Goal: Complete application form: Complete application form

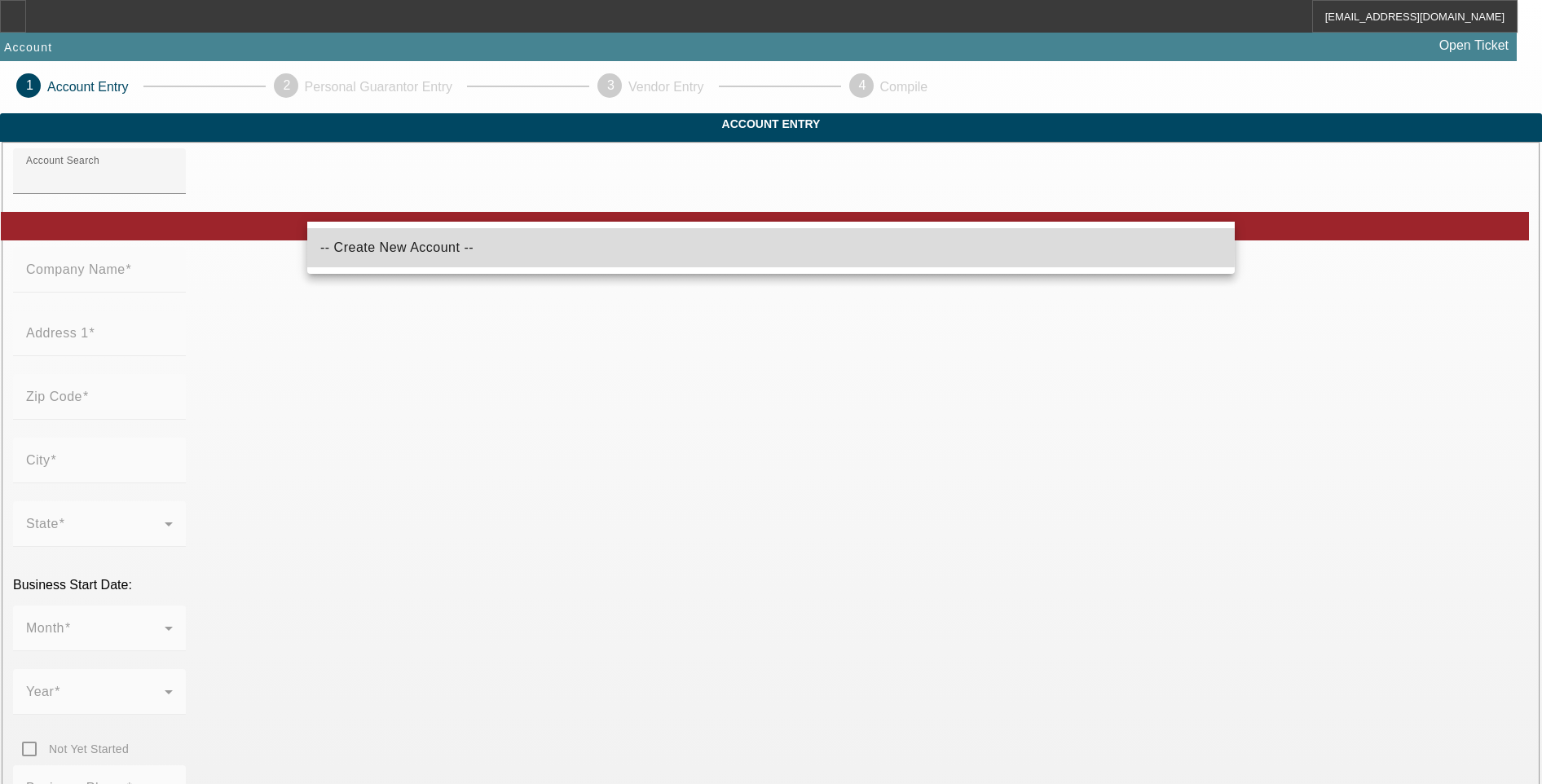
click at [507, 249] on mat-option "-- Create New Account --" at bounding box center [771, 247] width 927 height 39
type input "-- Create New Account --"
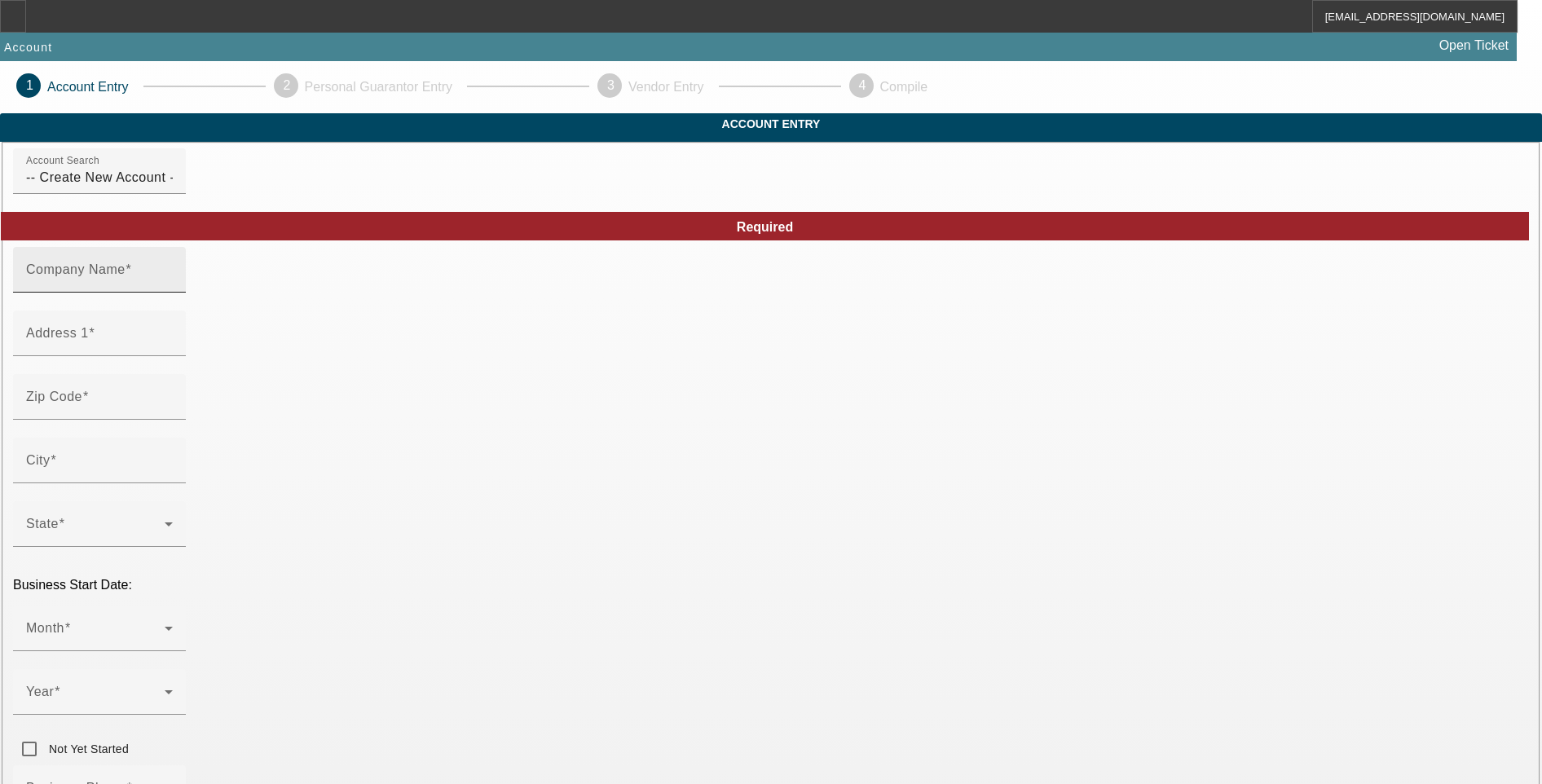
click at [173, 286] on input "Company Name" at bounding box center [99, 276] width 147 height 20
paste input "Geordi Quebodeaux LLC"
type input "Geordi Quebodeaux LLC"
click at [173, 349] on input "Address 1" at bounding box center [99, 340] width 147 height 20
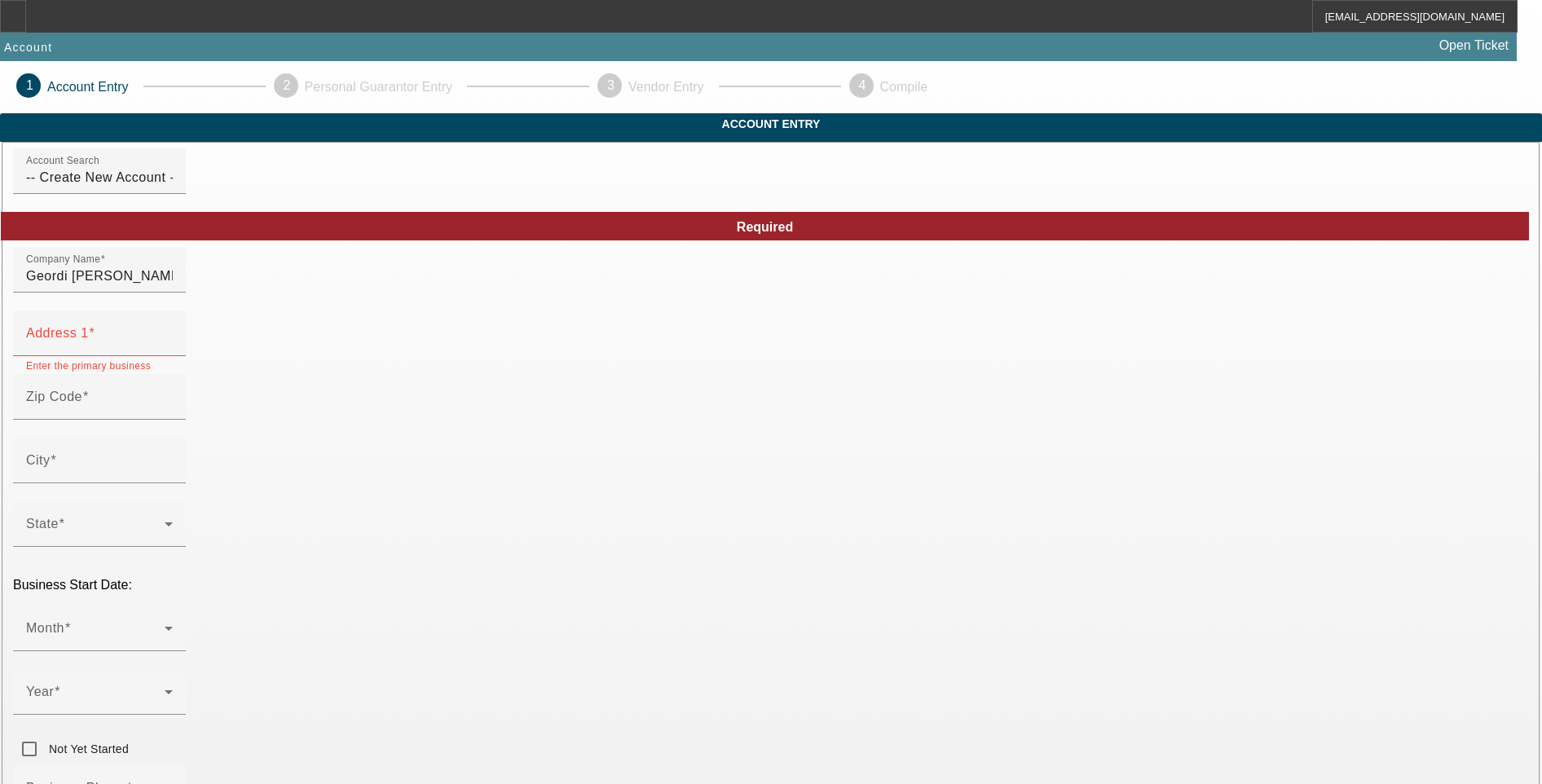
paste input "James and Son crafters"
drag, startPoint x: 877, startPoint y: 303, endPoint x: 872, endPoint y: 336, distance: 33.4
type input "James and Son Crafters"
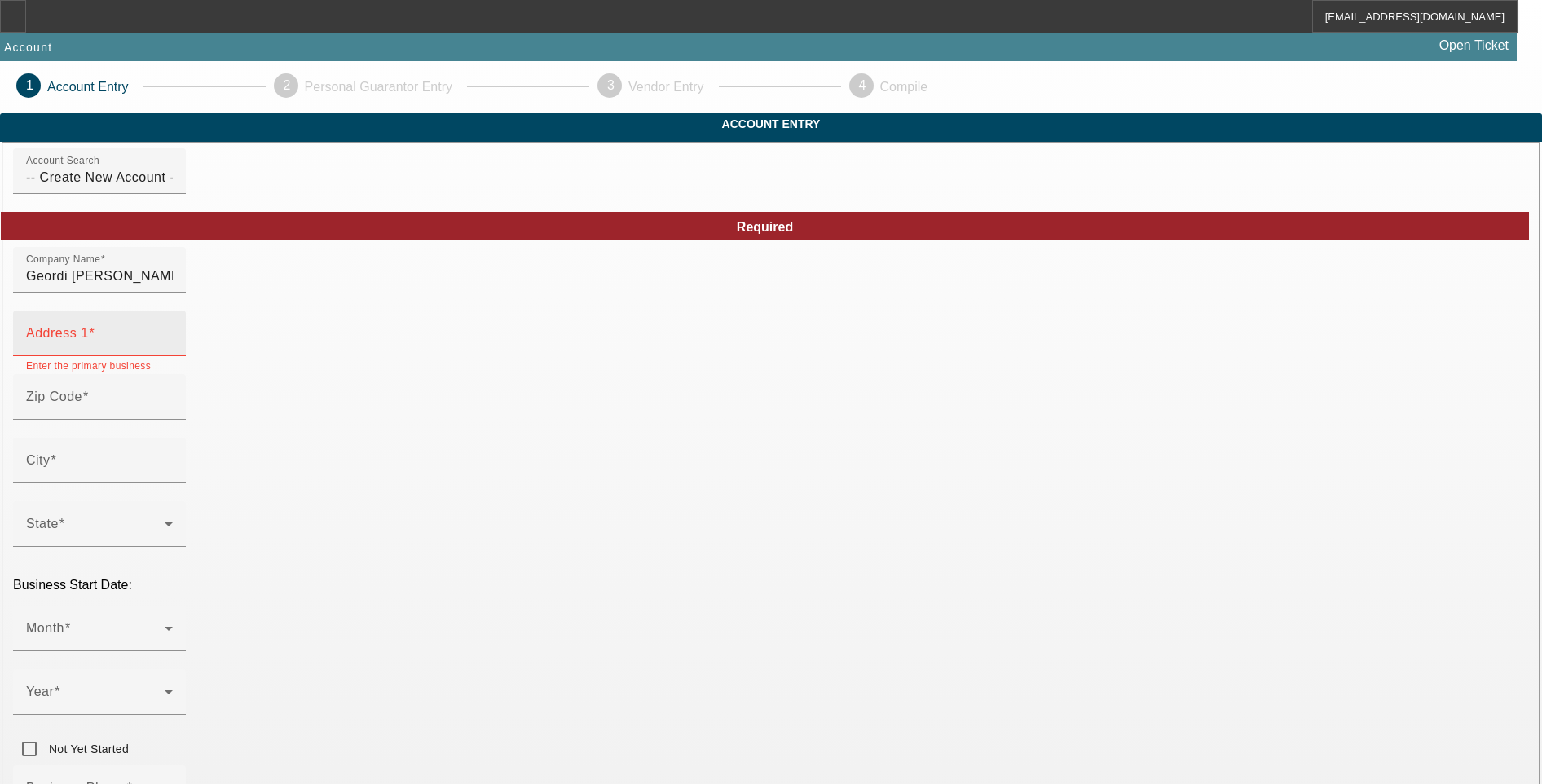
click at [89, 340] on mat-label "Address 1" at bounding box center [57, 332] width 63 height 14
click at [173, 349] on input "Address 1" at bounding box center [99, 340] width 147 height 20
paste input "1422 Saint Angela Drive"
type input "1422 Saint Angela Drive"
click at [173, 413] on input "Zip Code" at bounding box center [99, 403] width 147 height 20
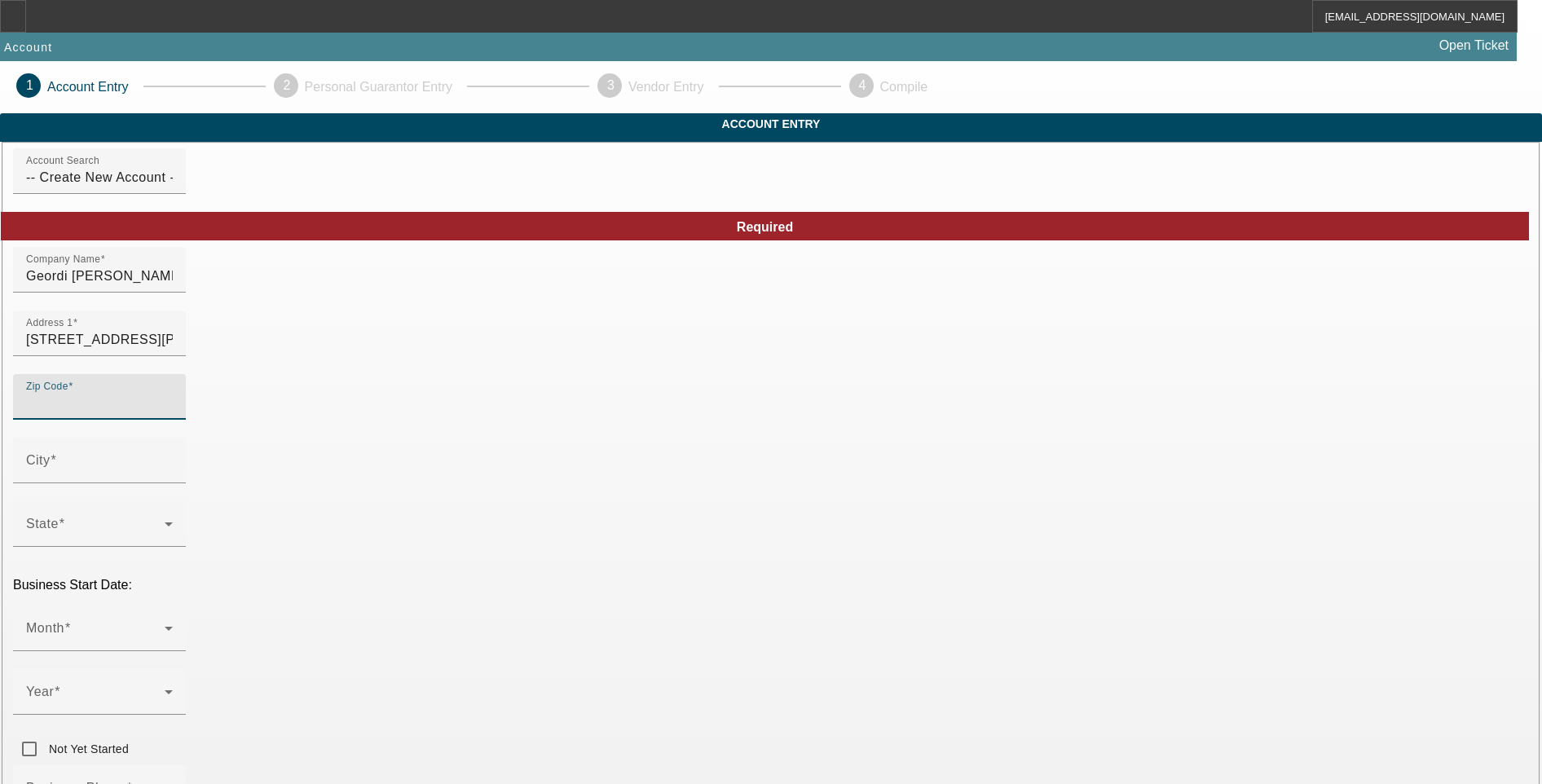
paste input "70525"
type input "70525"
type input "Church Point"
type input "Acadia Parish"
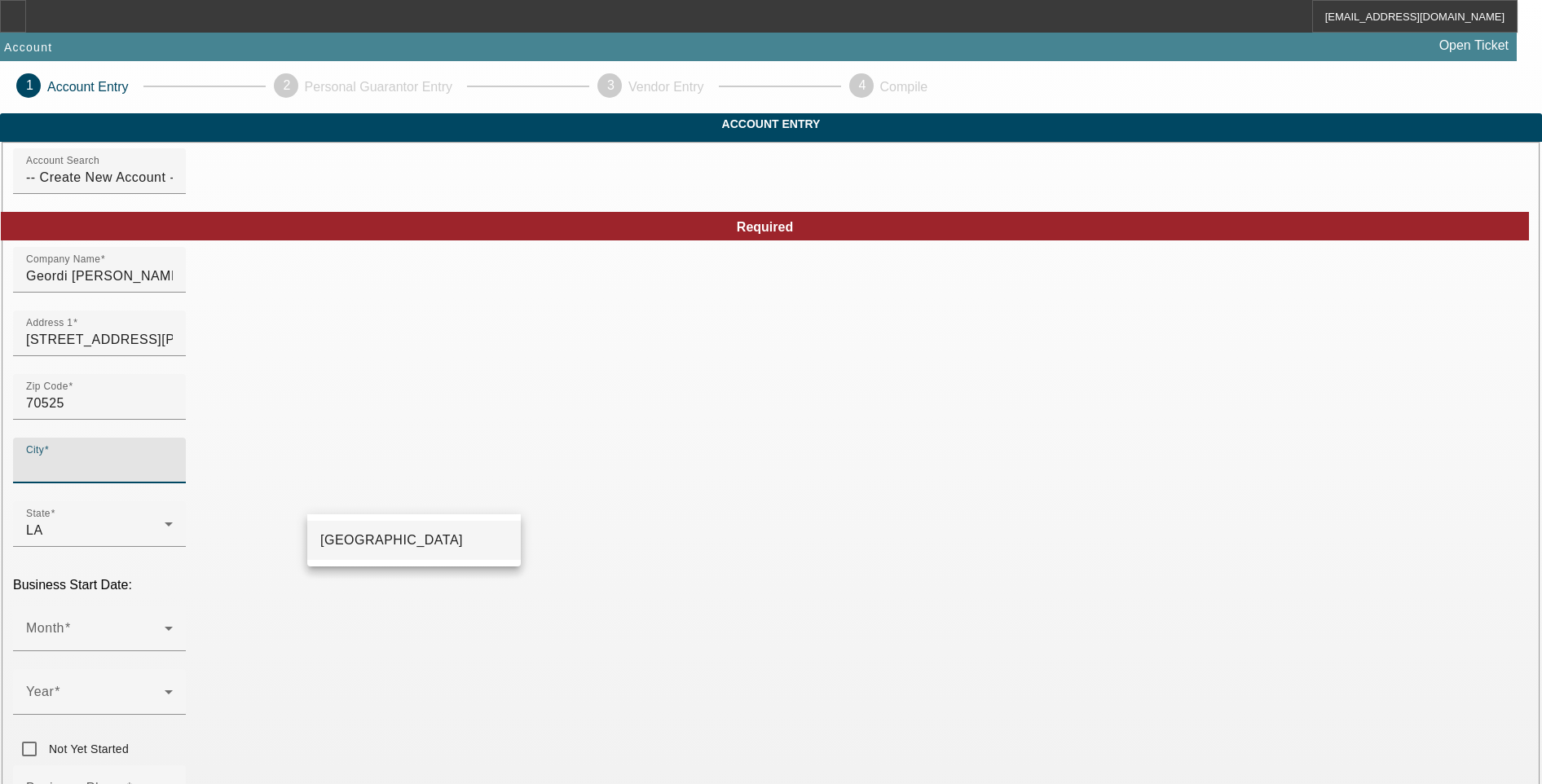
click at [406, 537] on mat-option "Church Point" at bounding box center [414, 539] width 213 height 39
type input "Church Point"
click at [173, 605] on div "Month" at bounding box center [99, 628] width 147 height 46
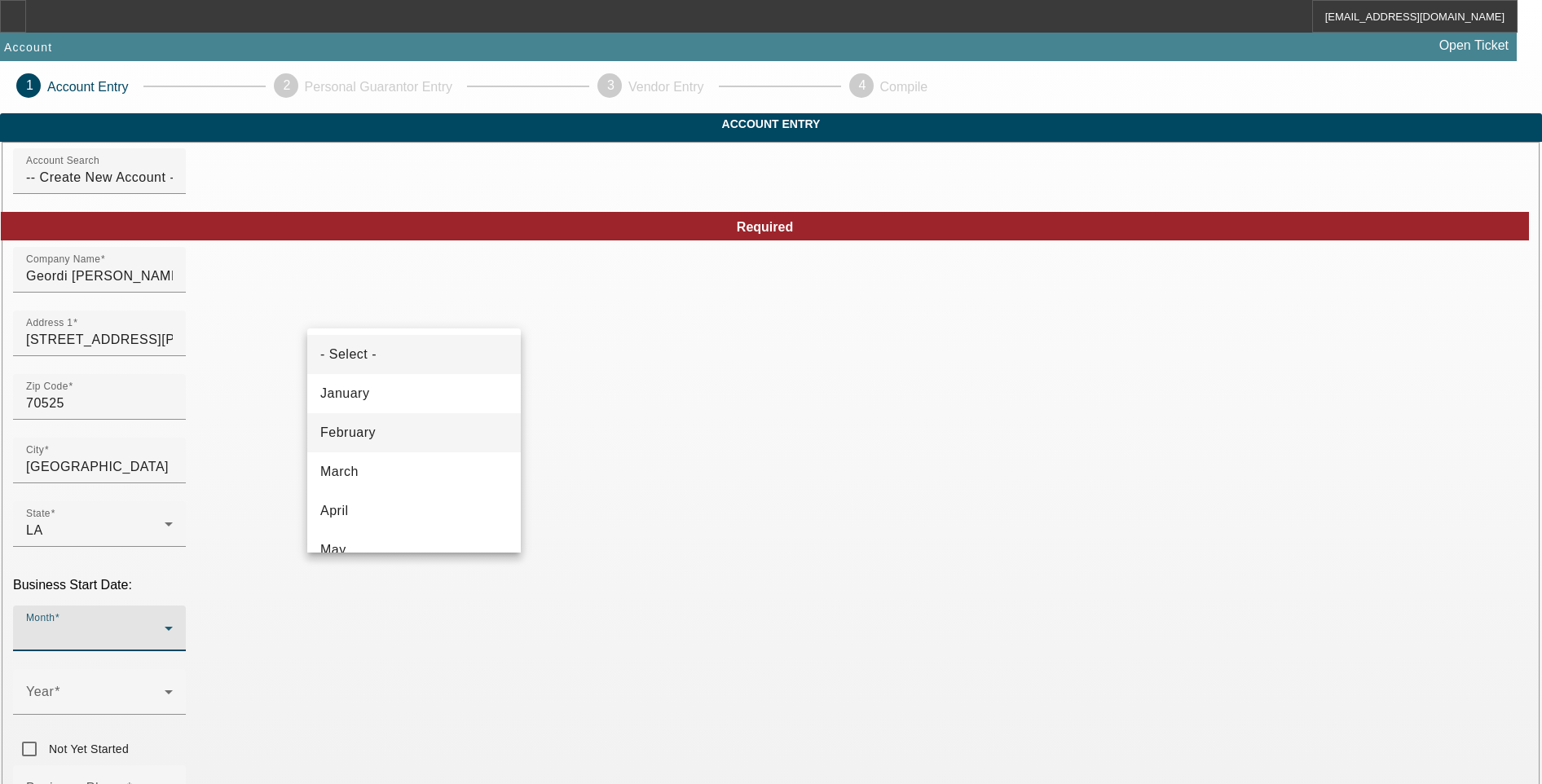
click at [417, 413] on mat-option "February" at bounding box center [414, 432] width 213 height 39
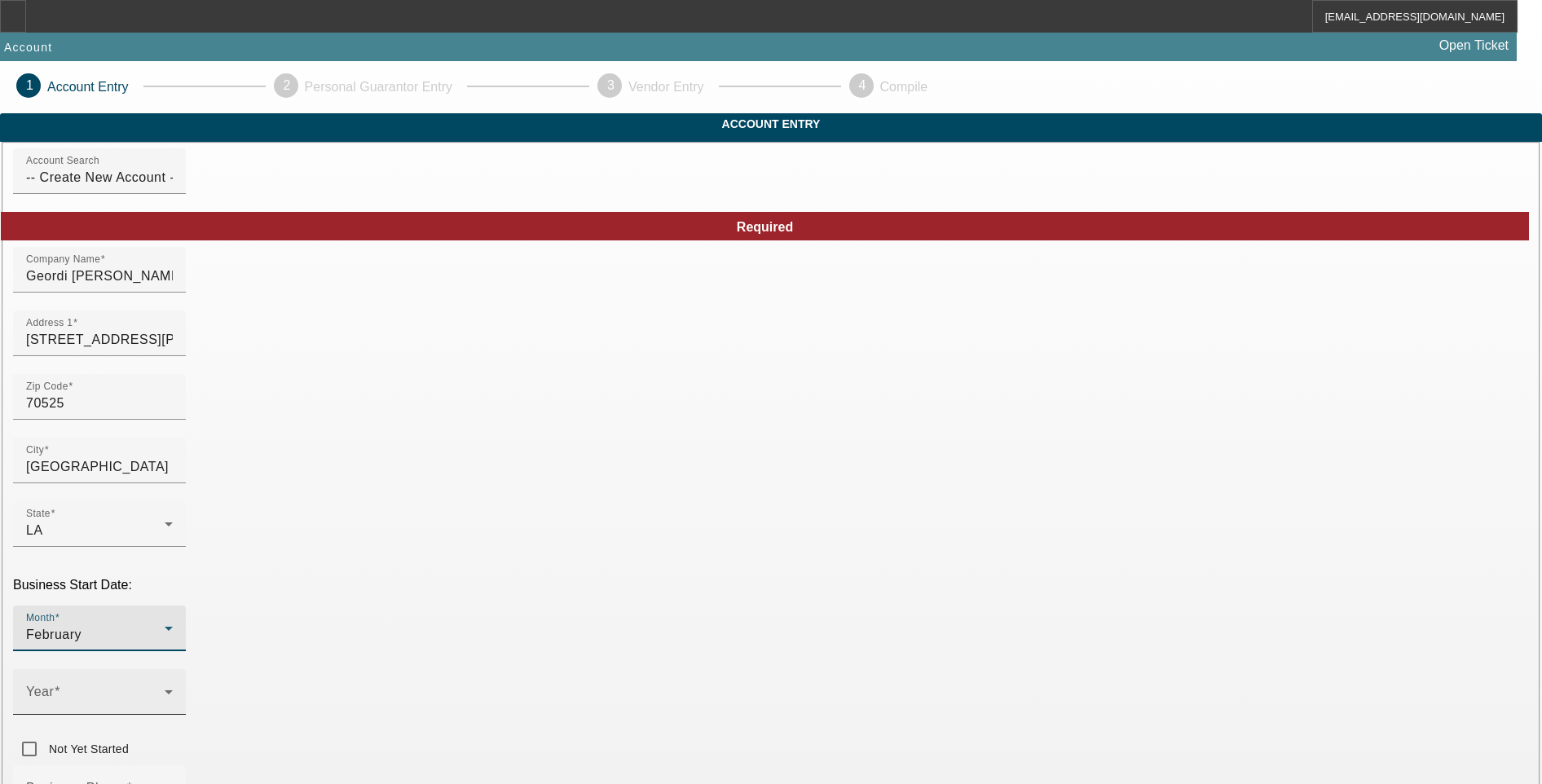
click at [173, 690] on icon at bounding box center [168, 692] width 9 height 4
click at [593, 519] on mat-option "2024" at bounding box center [592, 510] width 94 height 39
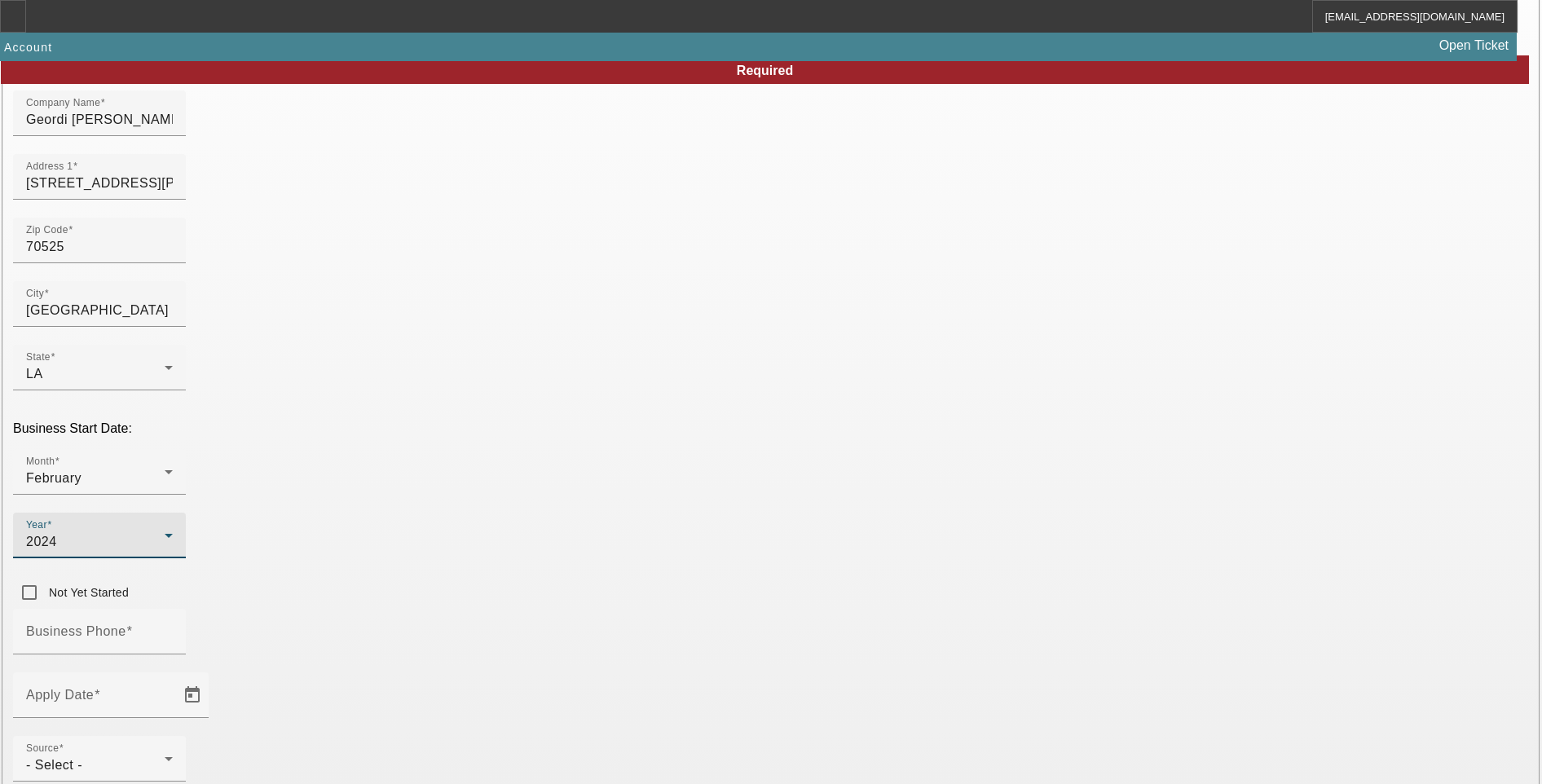
scroll to position [163, 0]
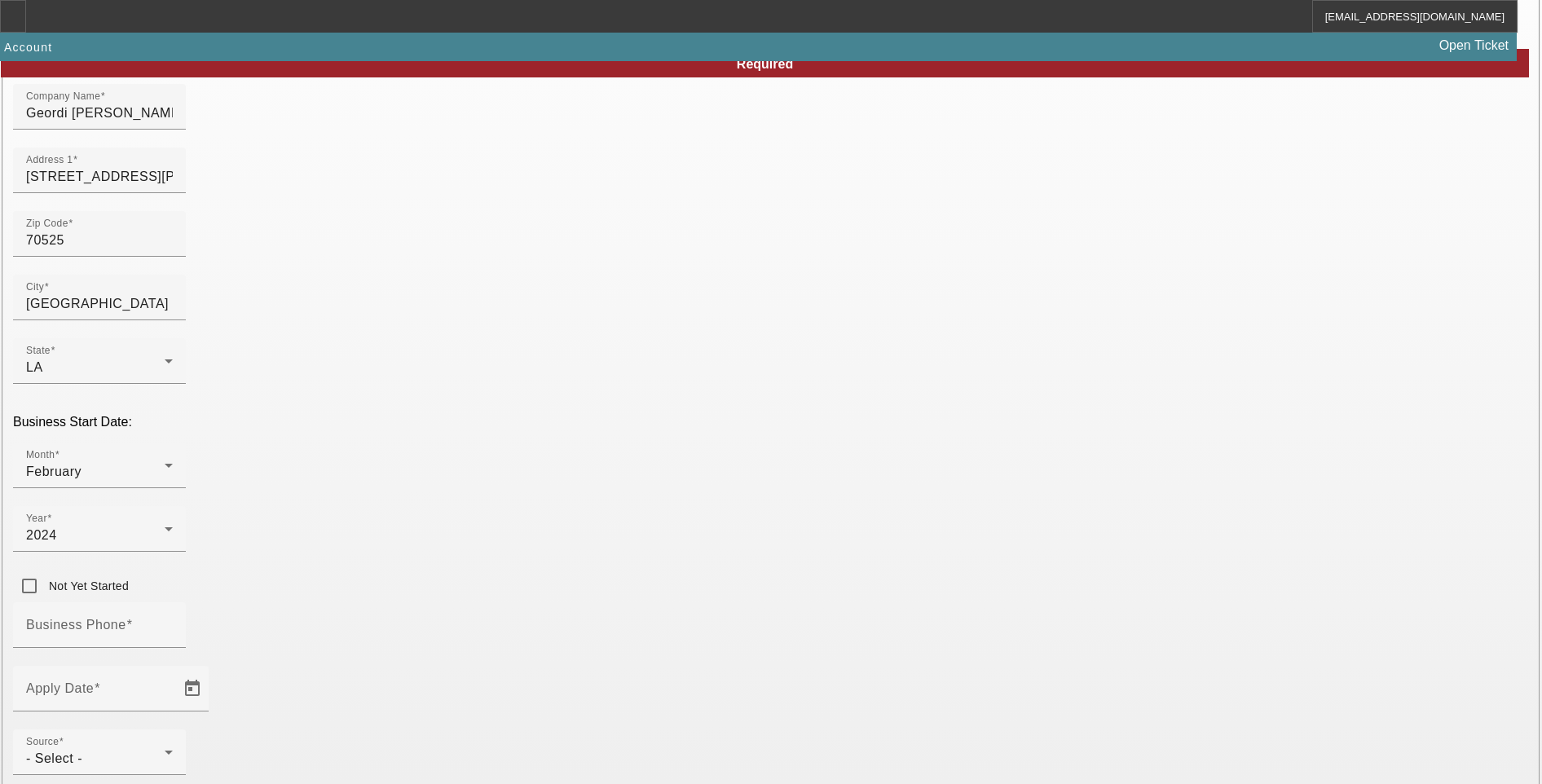
drag, startPoint x: 1181, startPoint y: 532, endPoint x: 1080, endPoint y: 553, distance: 103.2
paste input "99-4247538"
type input "99-4247538"
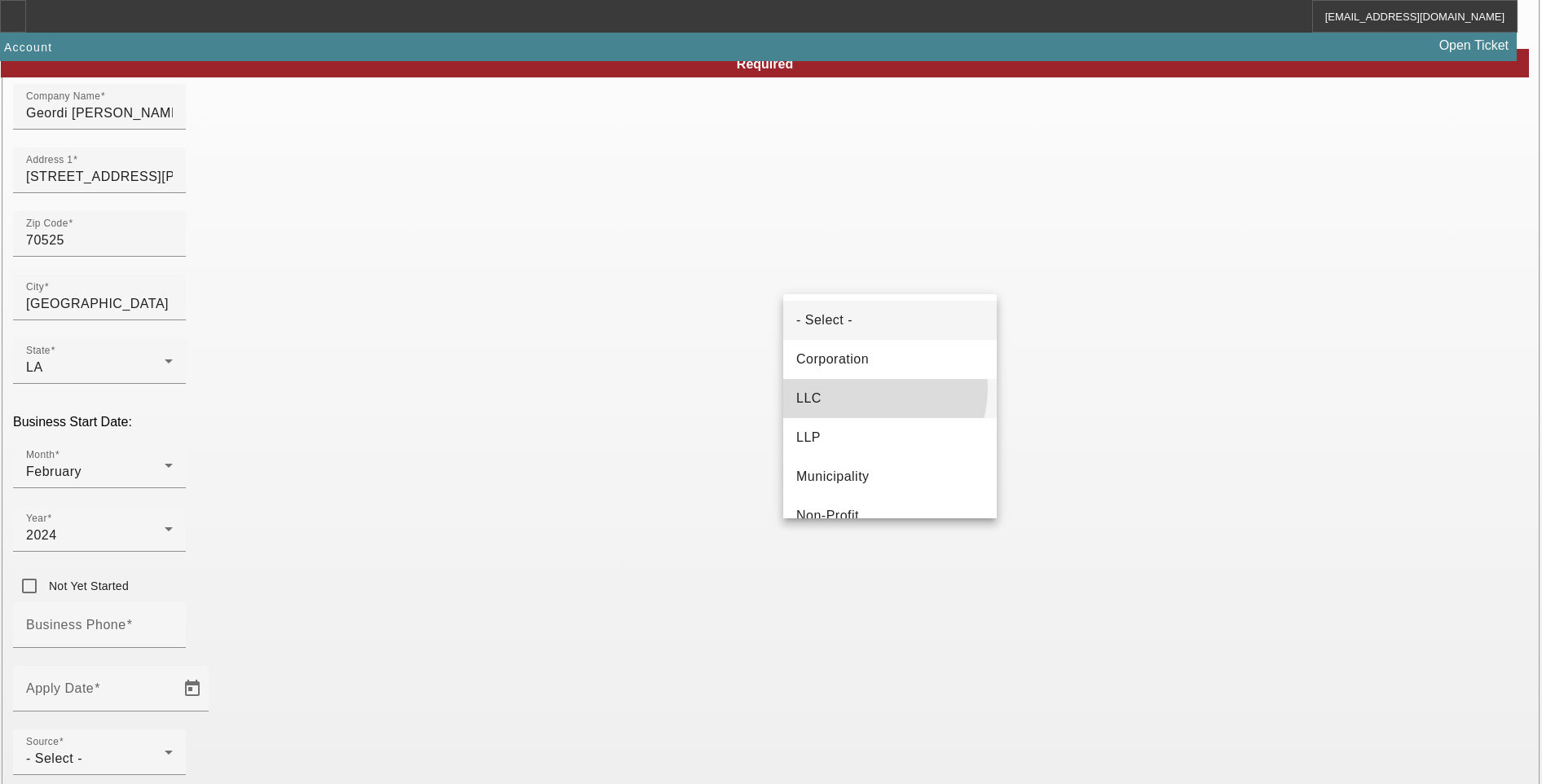
click at [861, 388] on mat-option "LLC" at bounding box center [890, 398] width 213 height 39
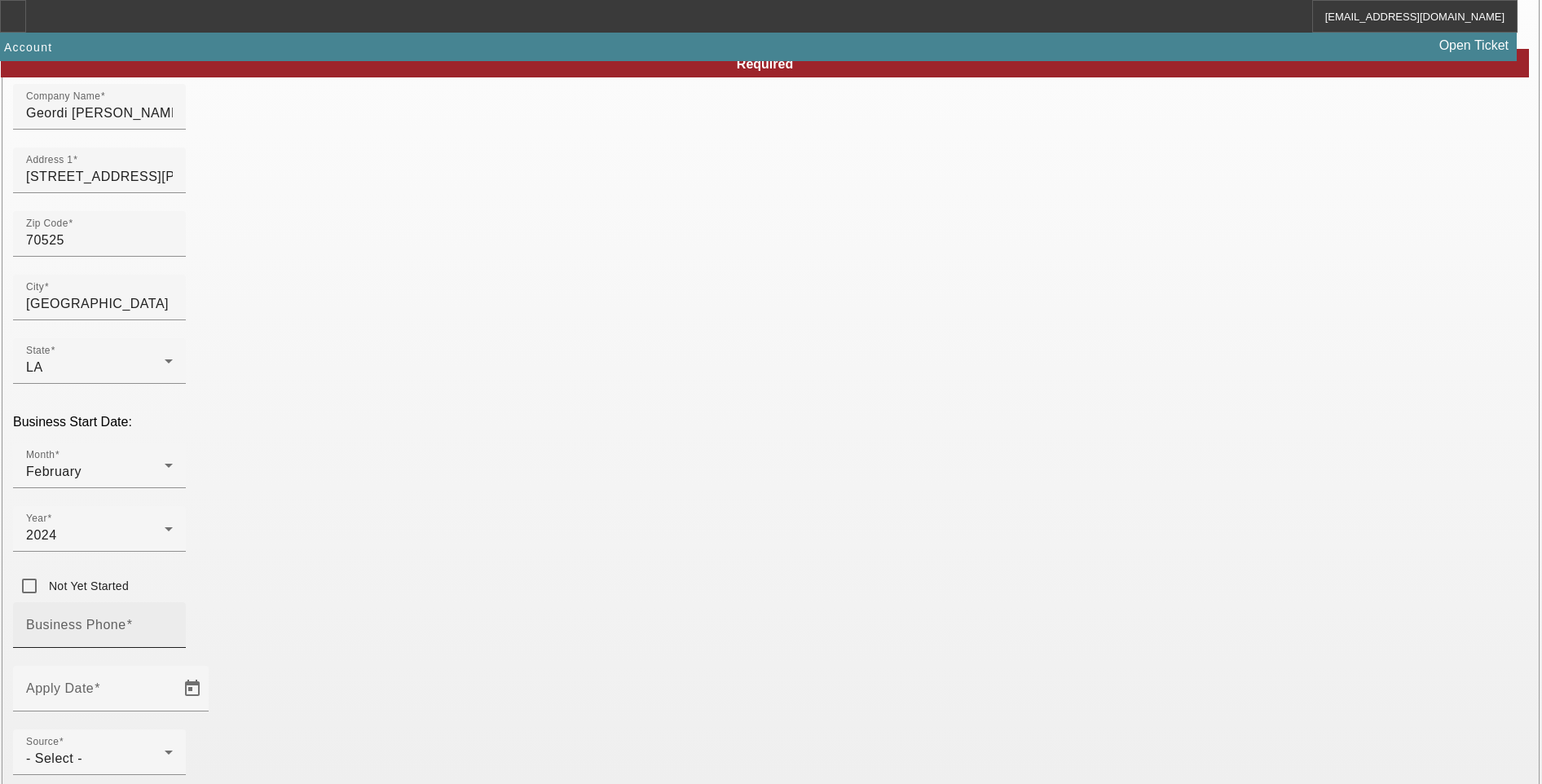
click at [127, 617] on mat-label "Business Phone" at bounding box center [75, 624] width 100 height 14
click at [173, 621] on input "Business Phone" at bounding box center [99, 631] width 147 height 20
paste input "37) 250-8068"
type input "(337) 250-8068"
click at [173, 666] on div "Apply Date" at bounding box center [99, 689] width 147 height 46
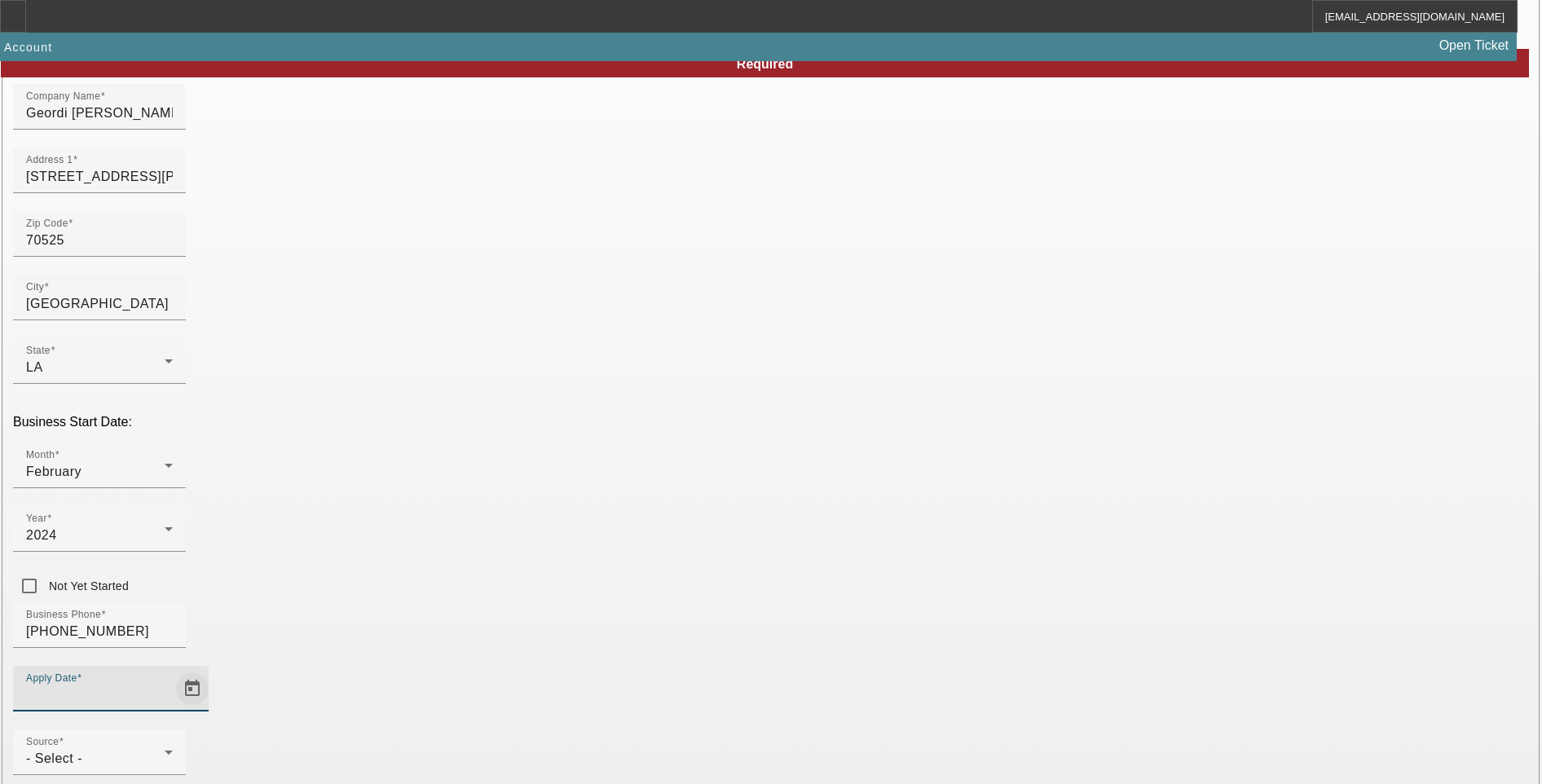
click at [212, 669] on span "Open calendar" at bounding box center [192, 688] width 39 height 39
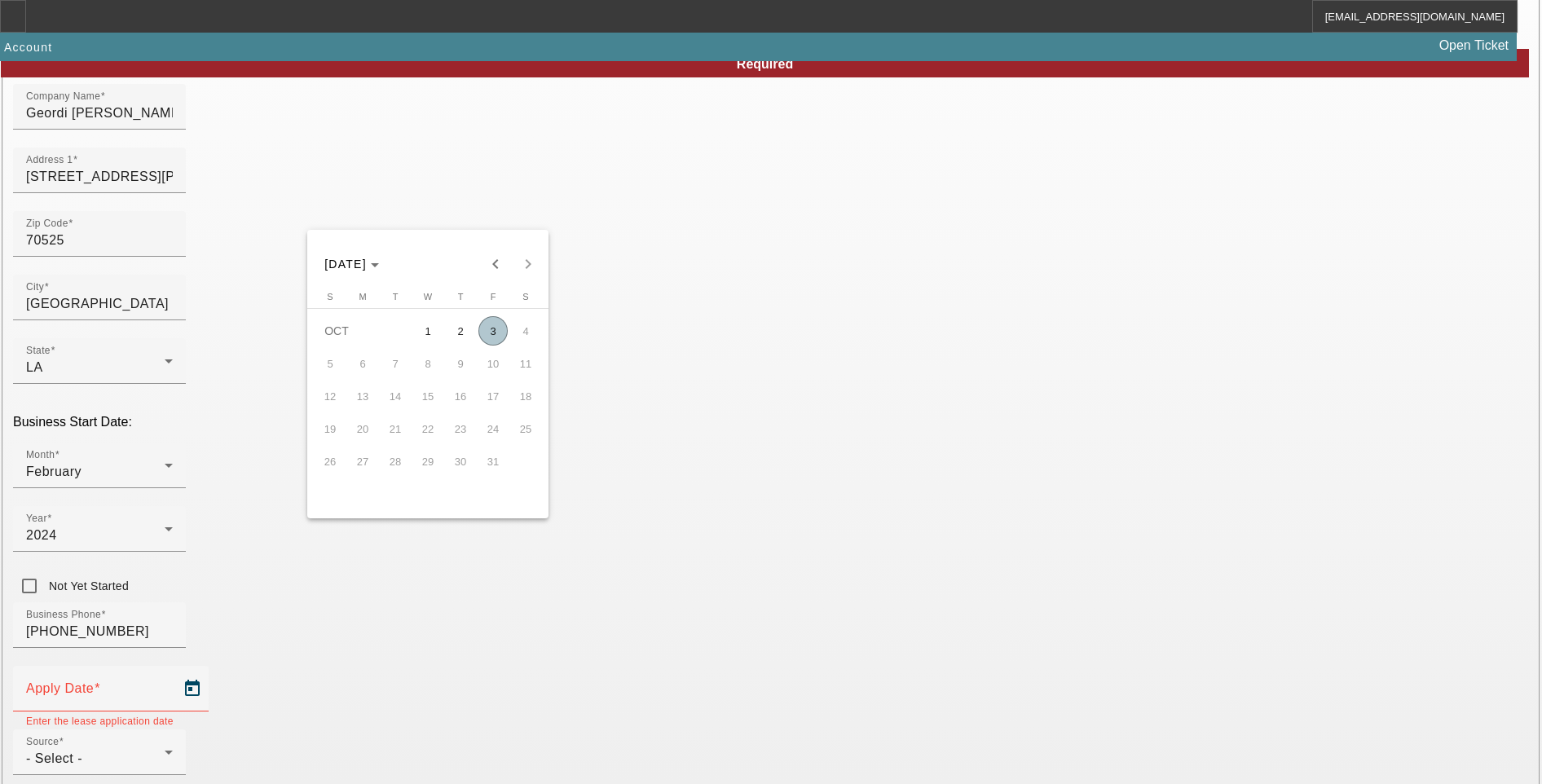
click at [470, 334] on span "2" at bounding box center [460, 330] width 30 height 29
type input "10/2/2025"
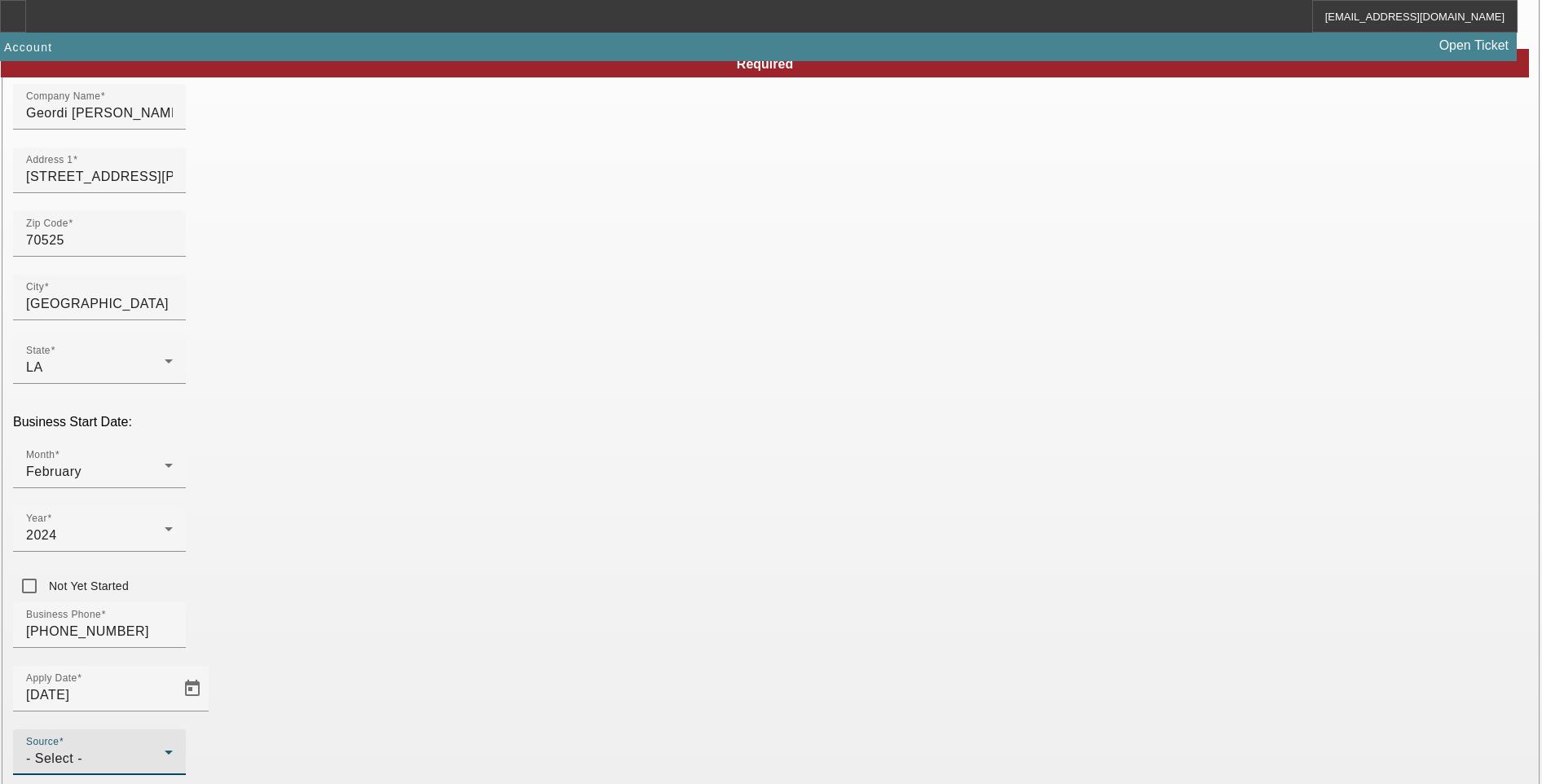
click at [165, 749] on div "- Select -" at bounding box center [95, 758] width 139 height 20
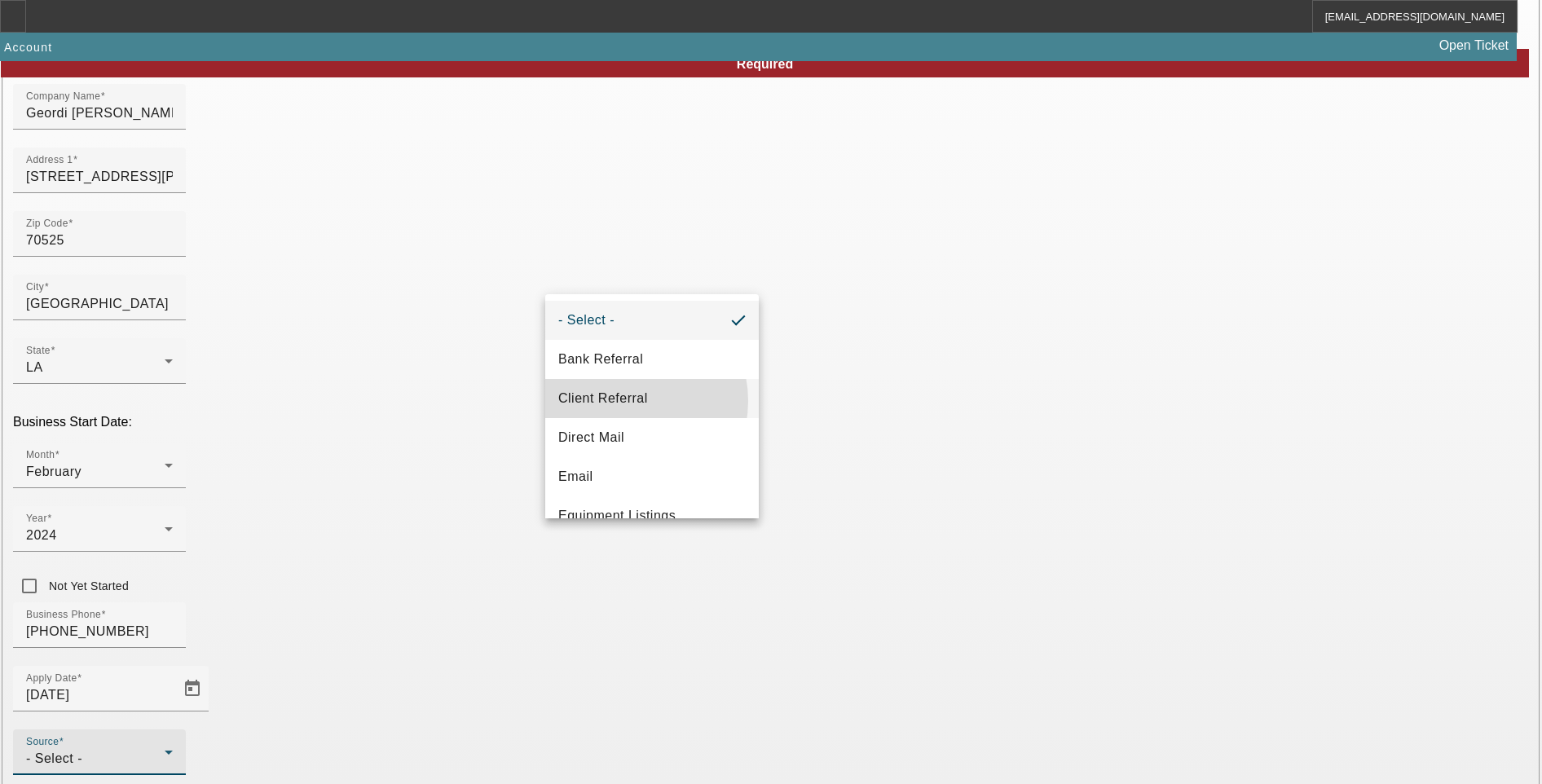
click at [621, 401] on span "Client Referral" at bounding box center [603, 398] width 89 height 20
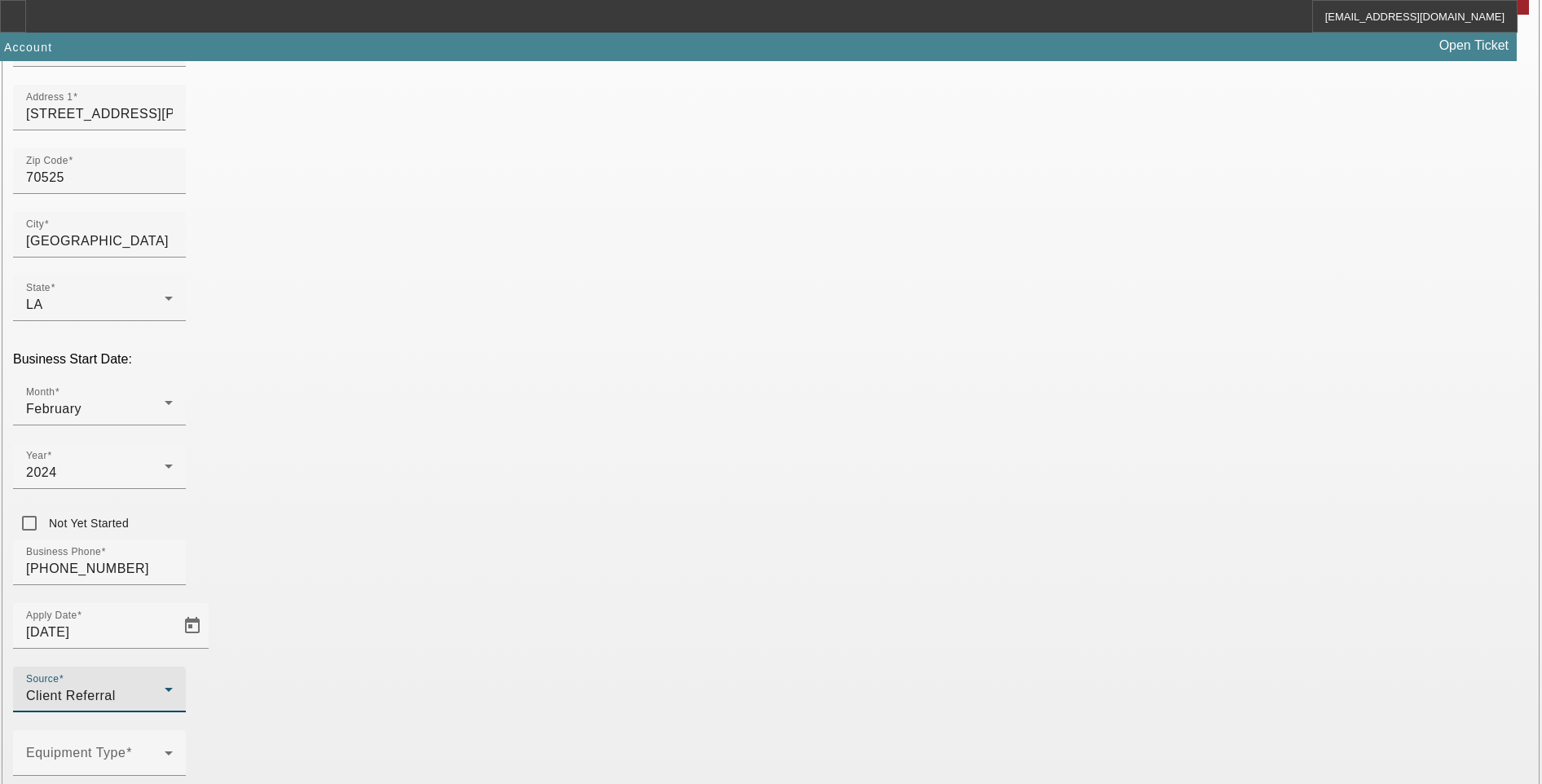
scroll to position [245, 0]
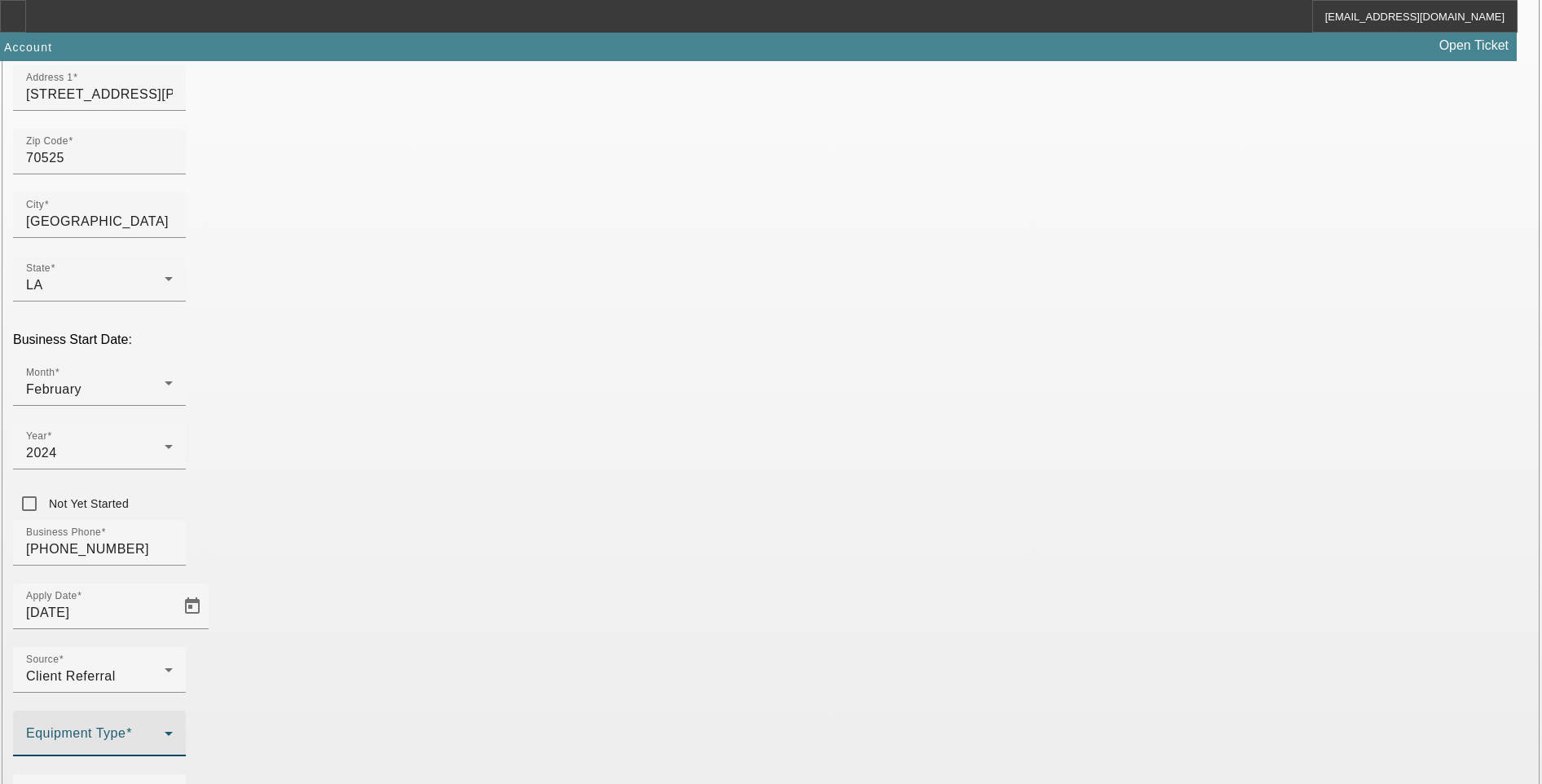
click at [165, 730] on span at bounding box center [95, 739] width 139 height 20
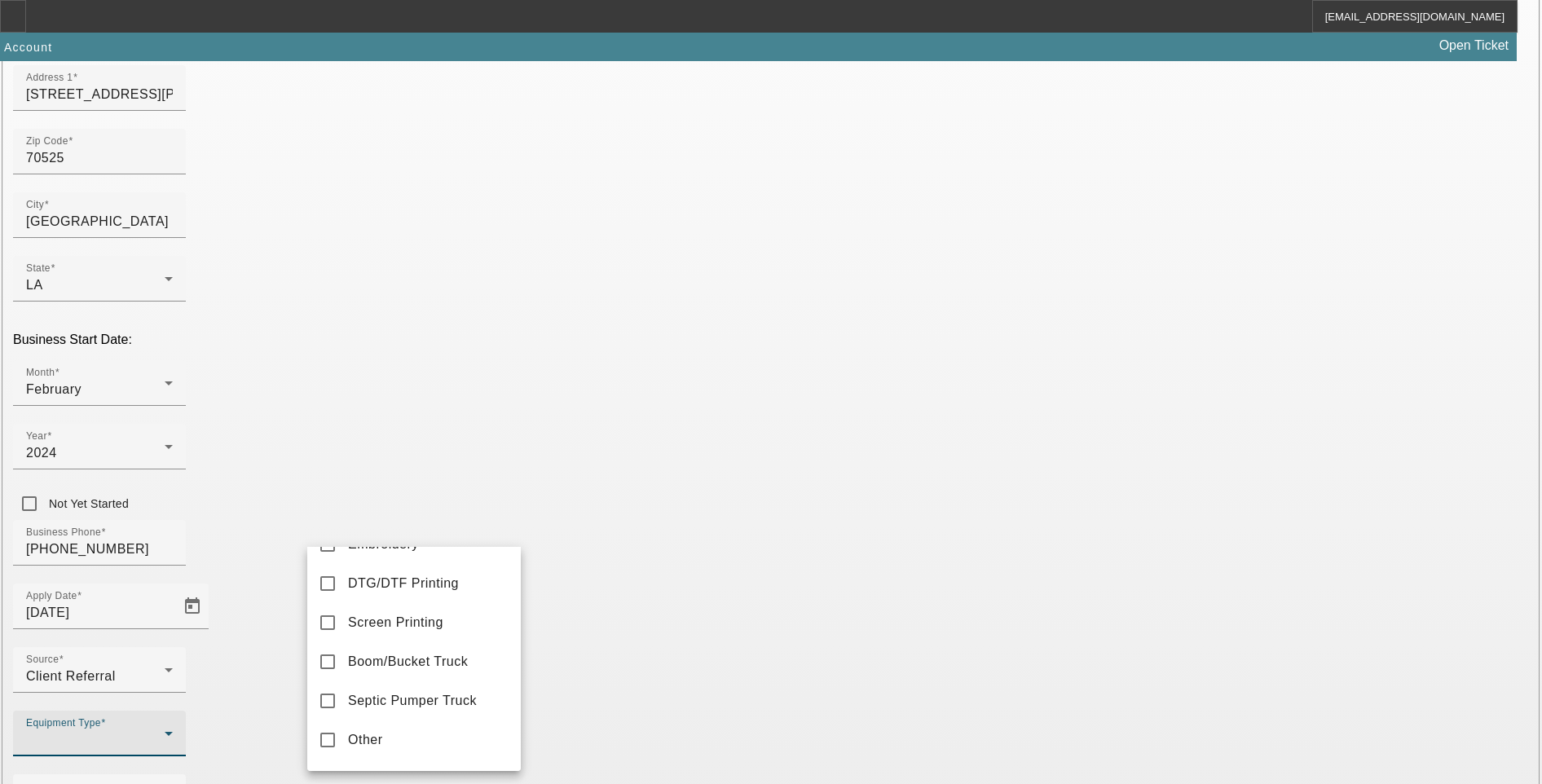
scroll to position [178, 0]
click at [394, 586] on mat-option "Screen Printing" at bounding box center [414, 590] width 213 height 39
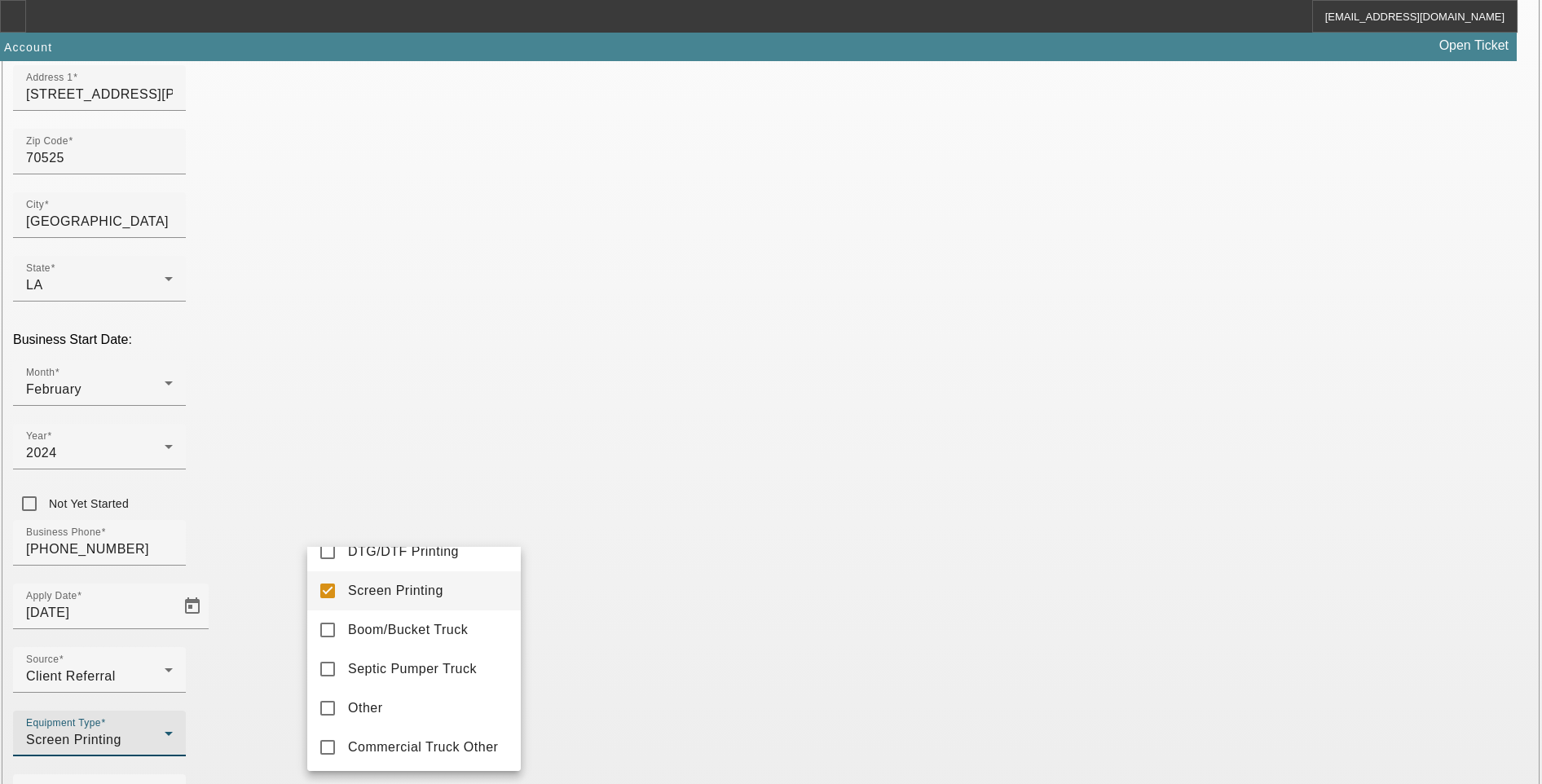
click at [691, 636] on div at bounding box center [771, 392] width 1542 height 784
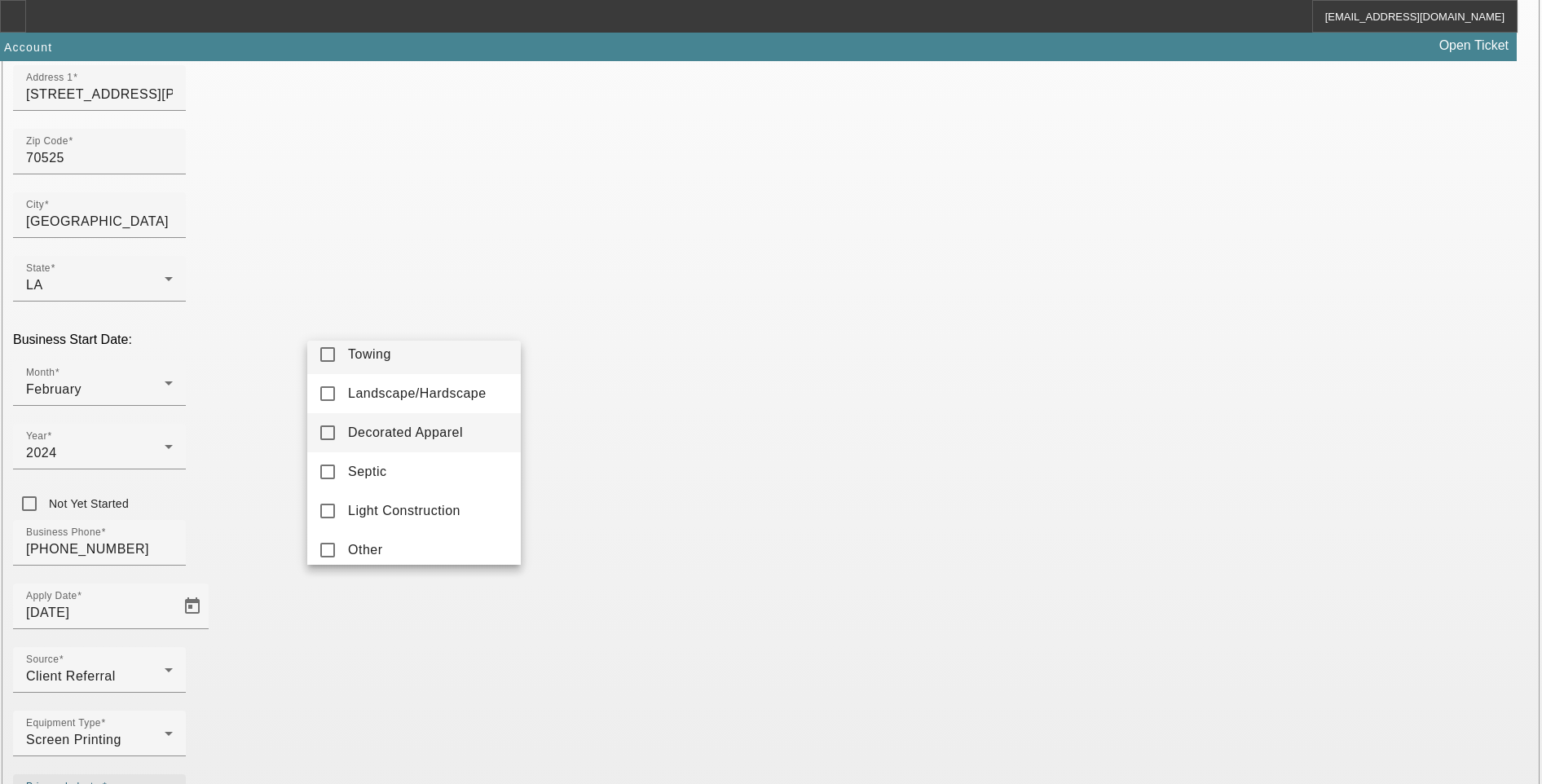
scroll to position [24, 0]
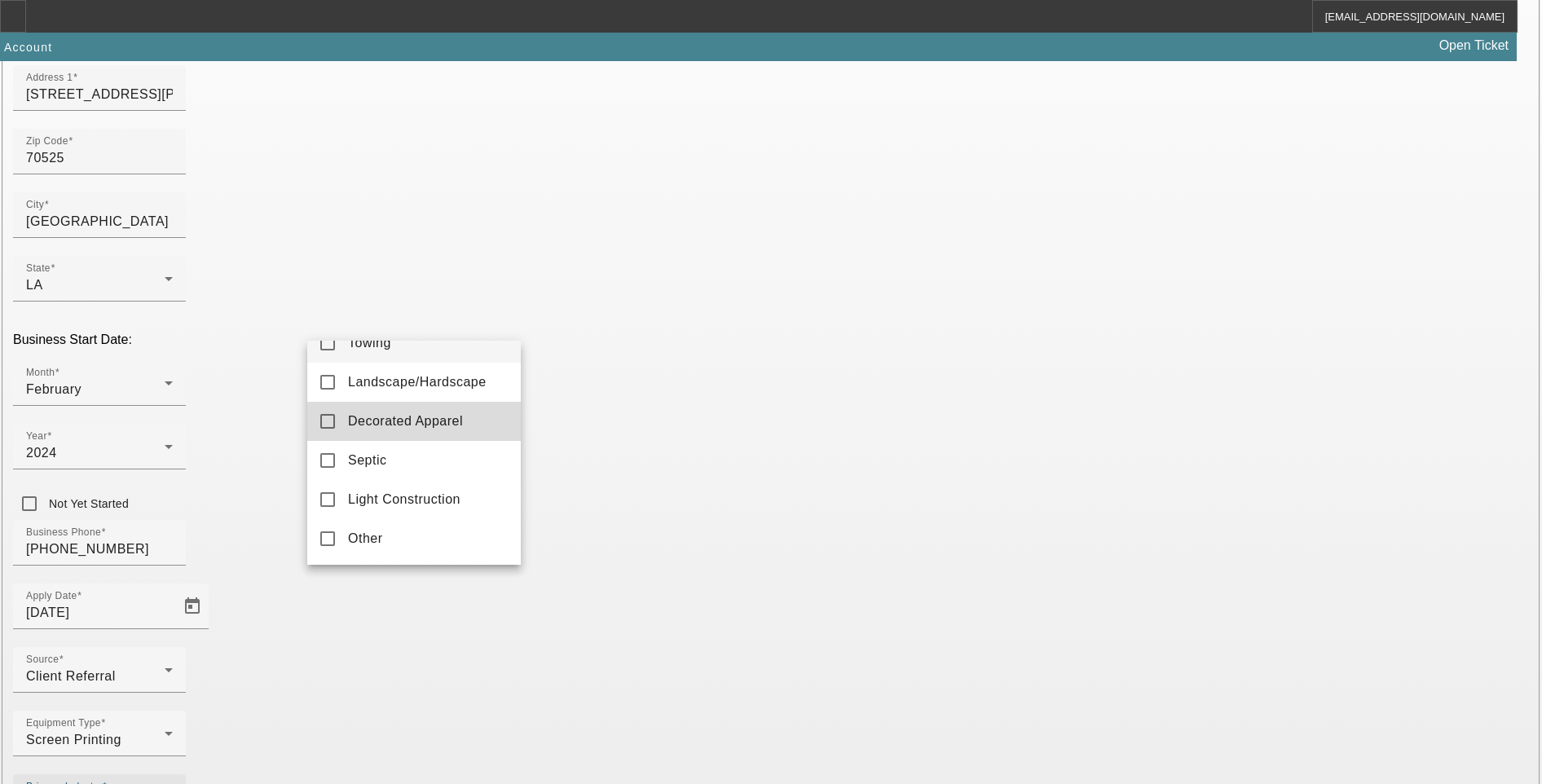
click at [435, 422] on span "Decorated Apparel" at bounding box center [405, 421] width 115 height 20
click at [650, 610] on div at bounding box center [771, 392] width 1542 height 784
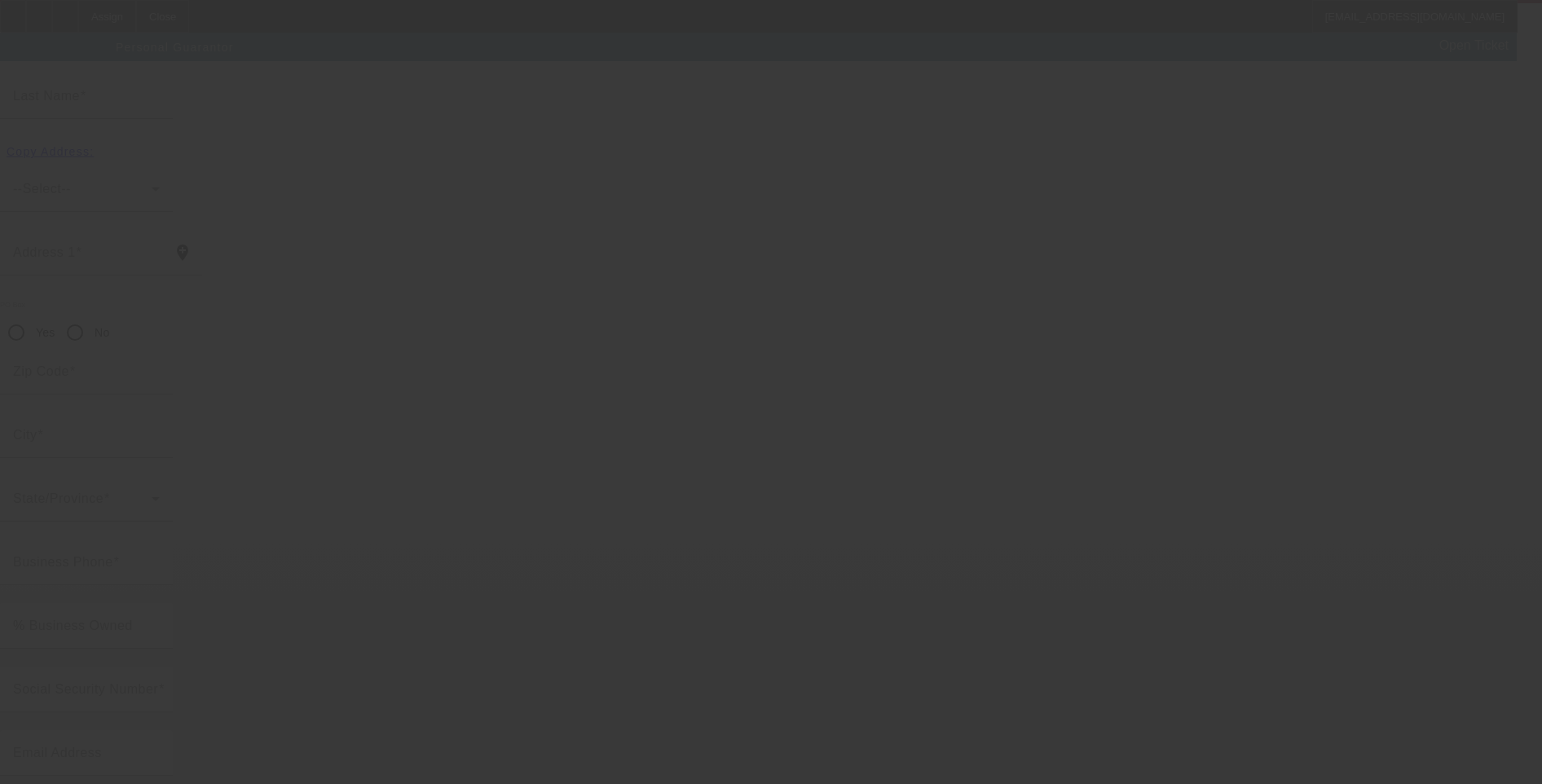
scroll to position [14, 0]
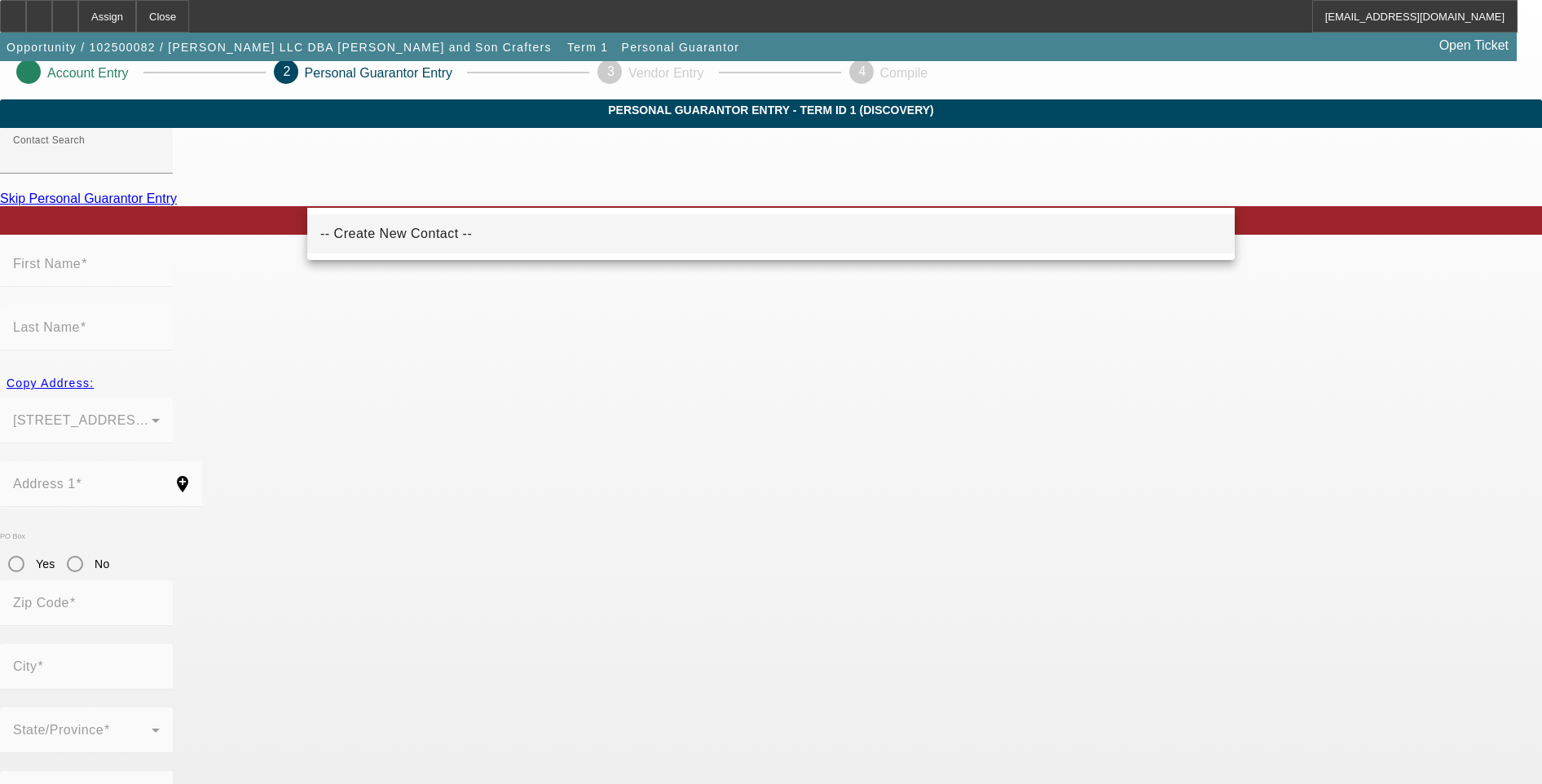
click at [409, 229] on span "-- Create New Contact --" at bounding box center [395, 233] width 151 height 14
type input "-- Create New Contact --"
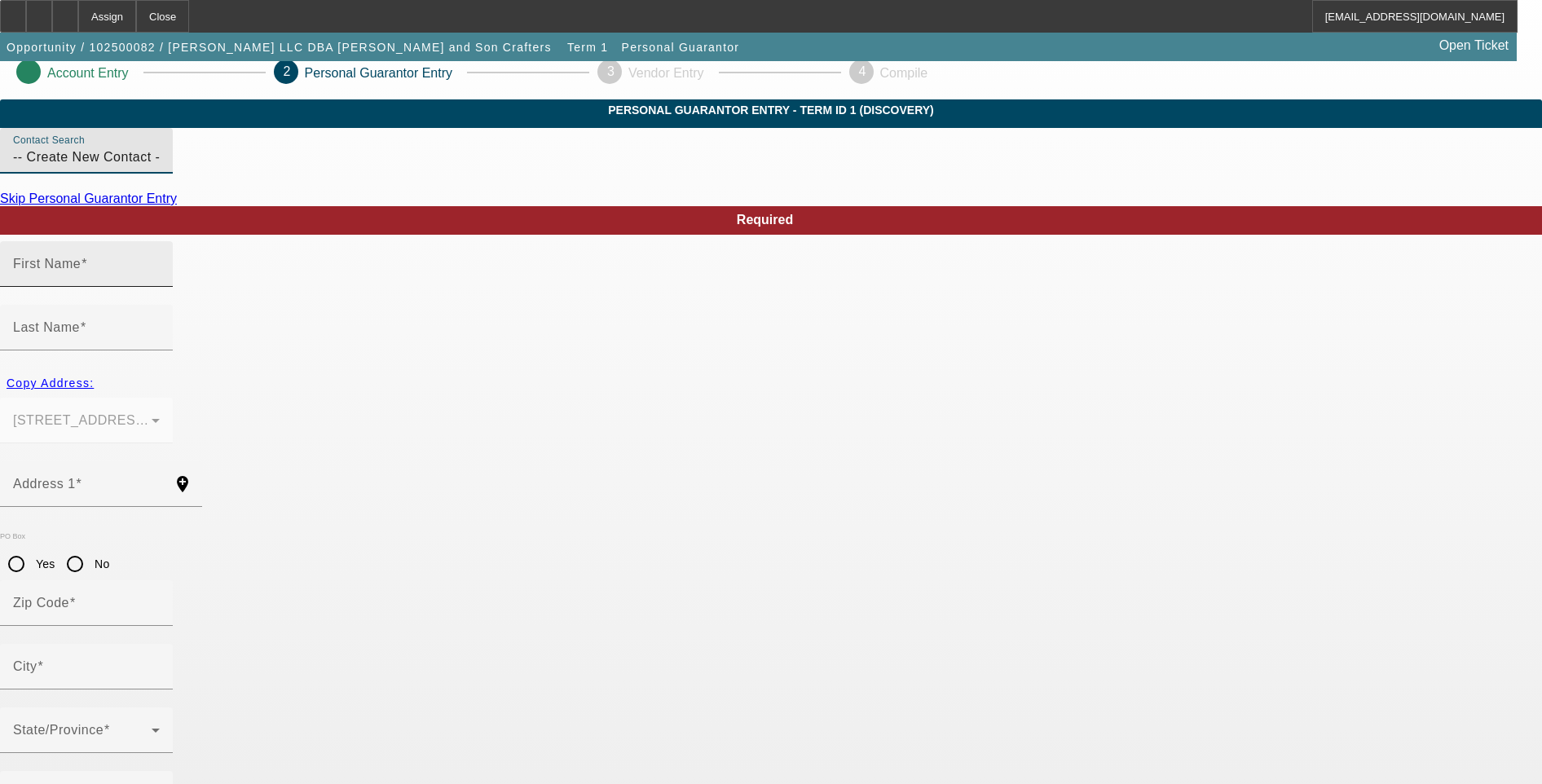
click at [160, 281] on input "First Name" at bounding box center [87, 270] width 147 height 20
type input "Geordi"
click at [87, 320] on label "Last Name" at bounding box center [49, 326] width 73 height 14
click at [160, 324] on input "Last Name" at bounding box center [87, 334] width 147 height 20
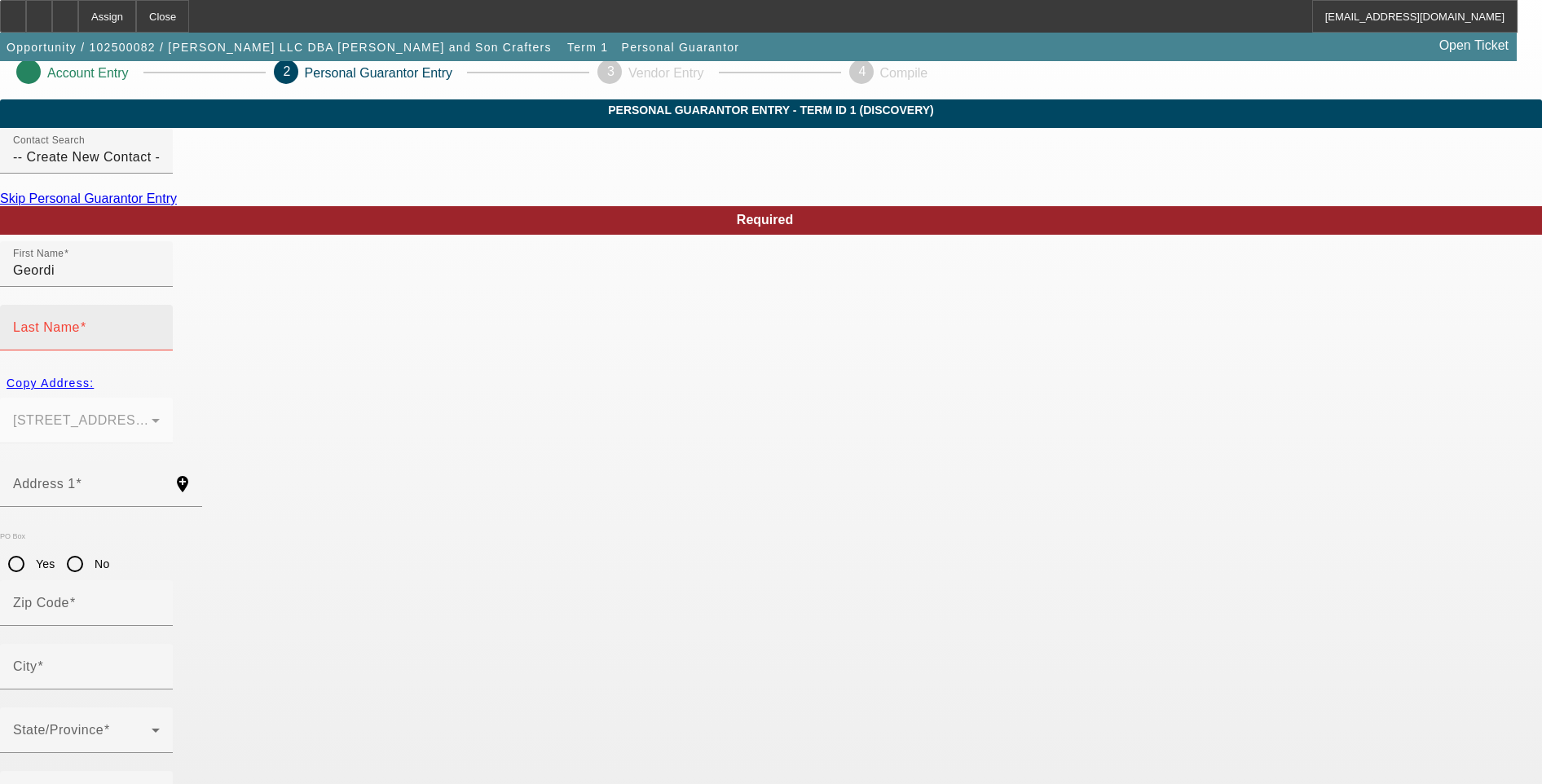
click at [160, 324] on input "Last Name" at bounding box center [87, 334] width 147 height 20
paste input "Quebodeaux"
type input "Quebodeaux"
click at [93, 377] on span "Copy Address:" at bounding box center [50, 383] width 88 height 13
type input "1422 Saint Angela Drive"
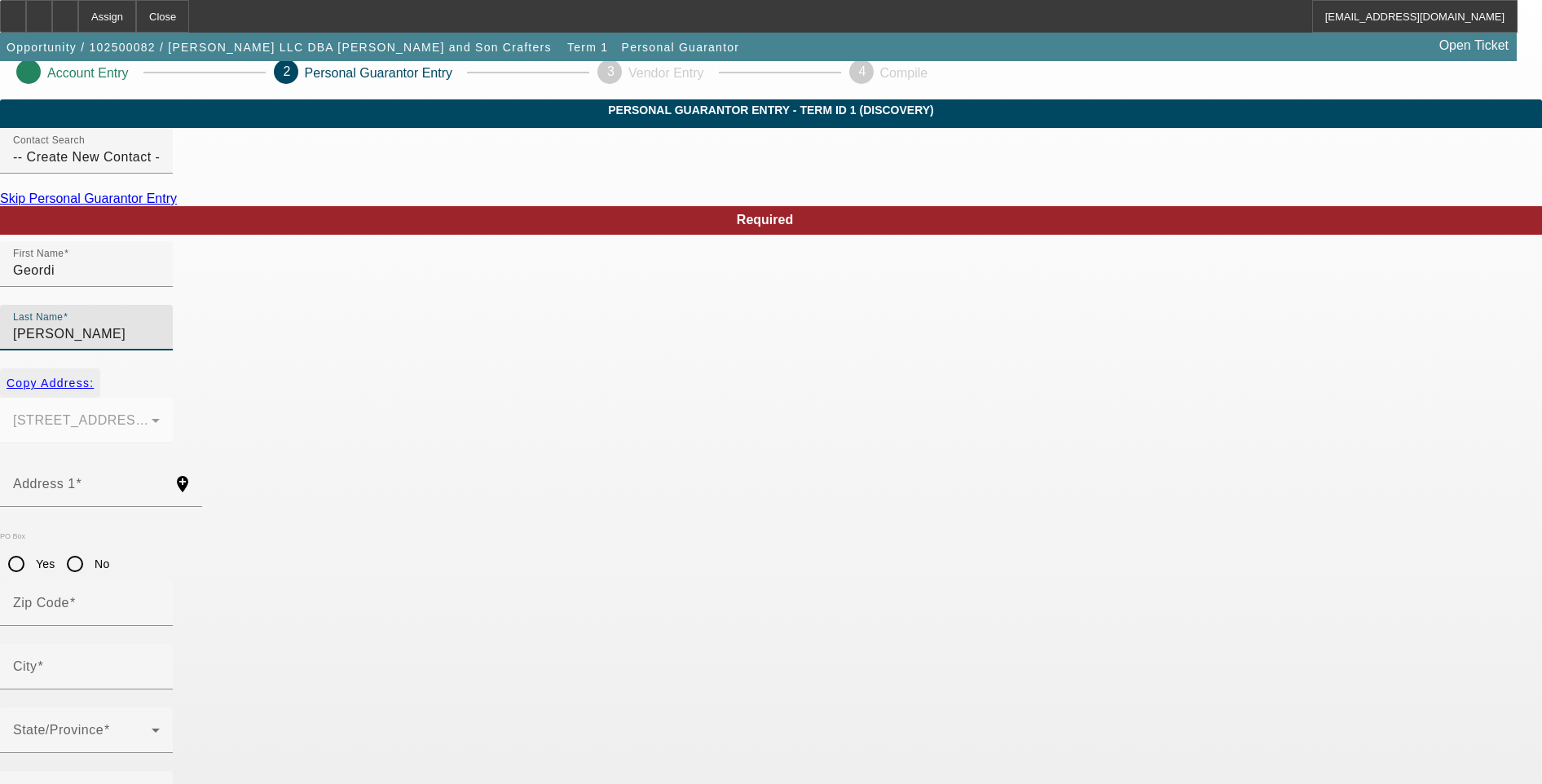
type input "70525"
type input "Church Point"
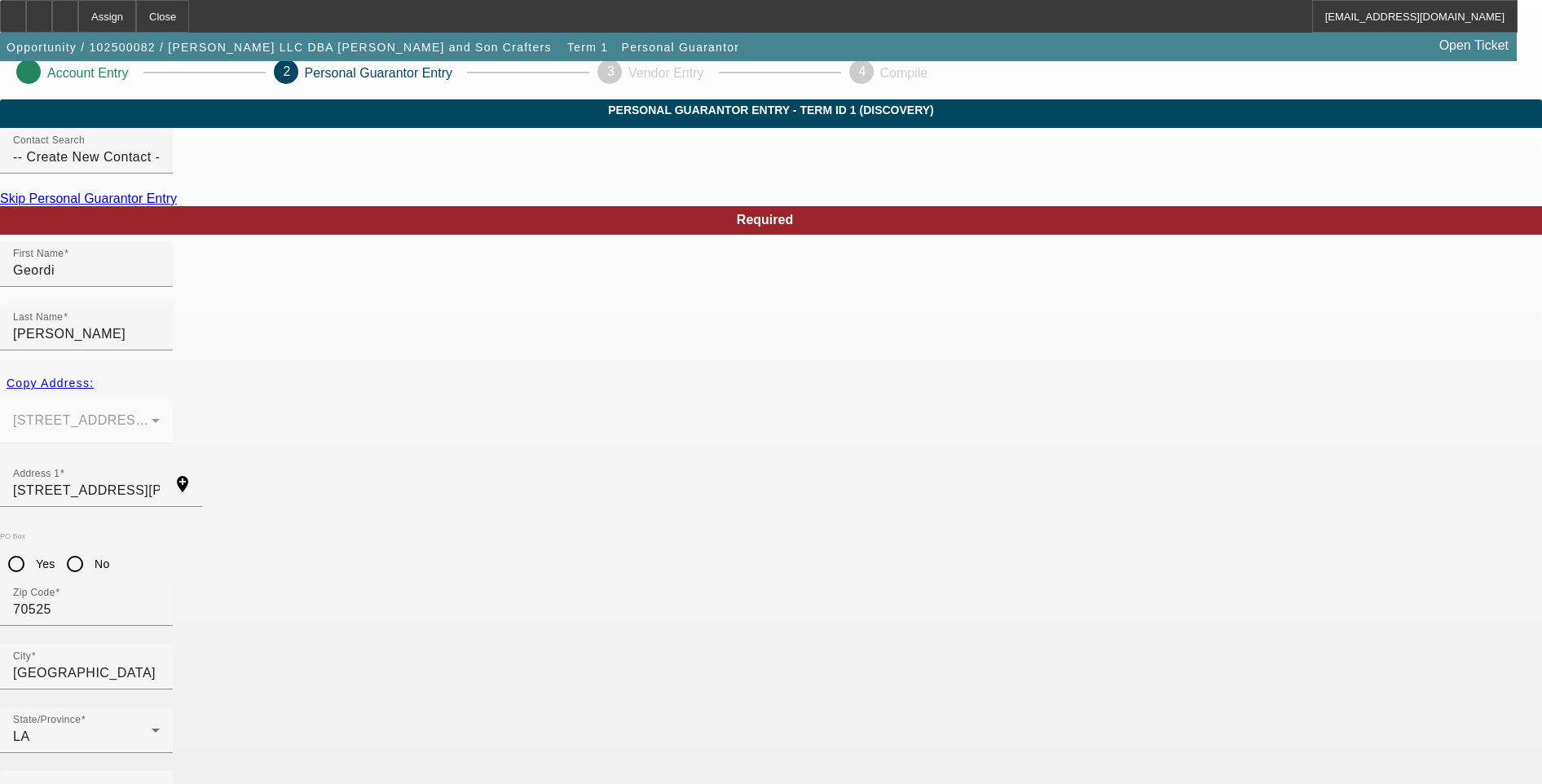
type input "100"
paste input "(337) 250-8068"
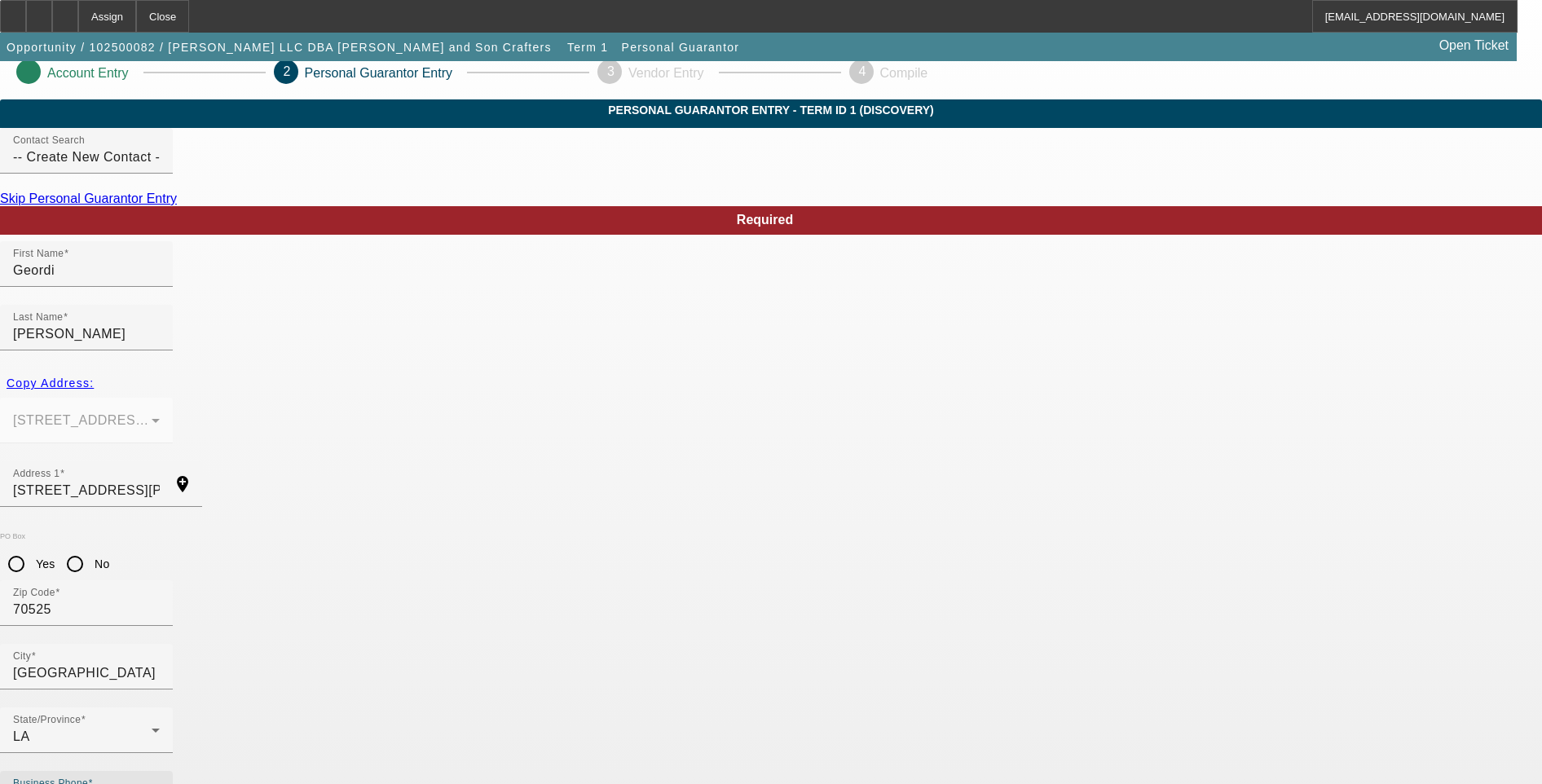
type input "(337) 250-8068"
paste input "438-87-7043"
type input "438-87-7043"
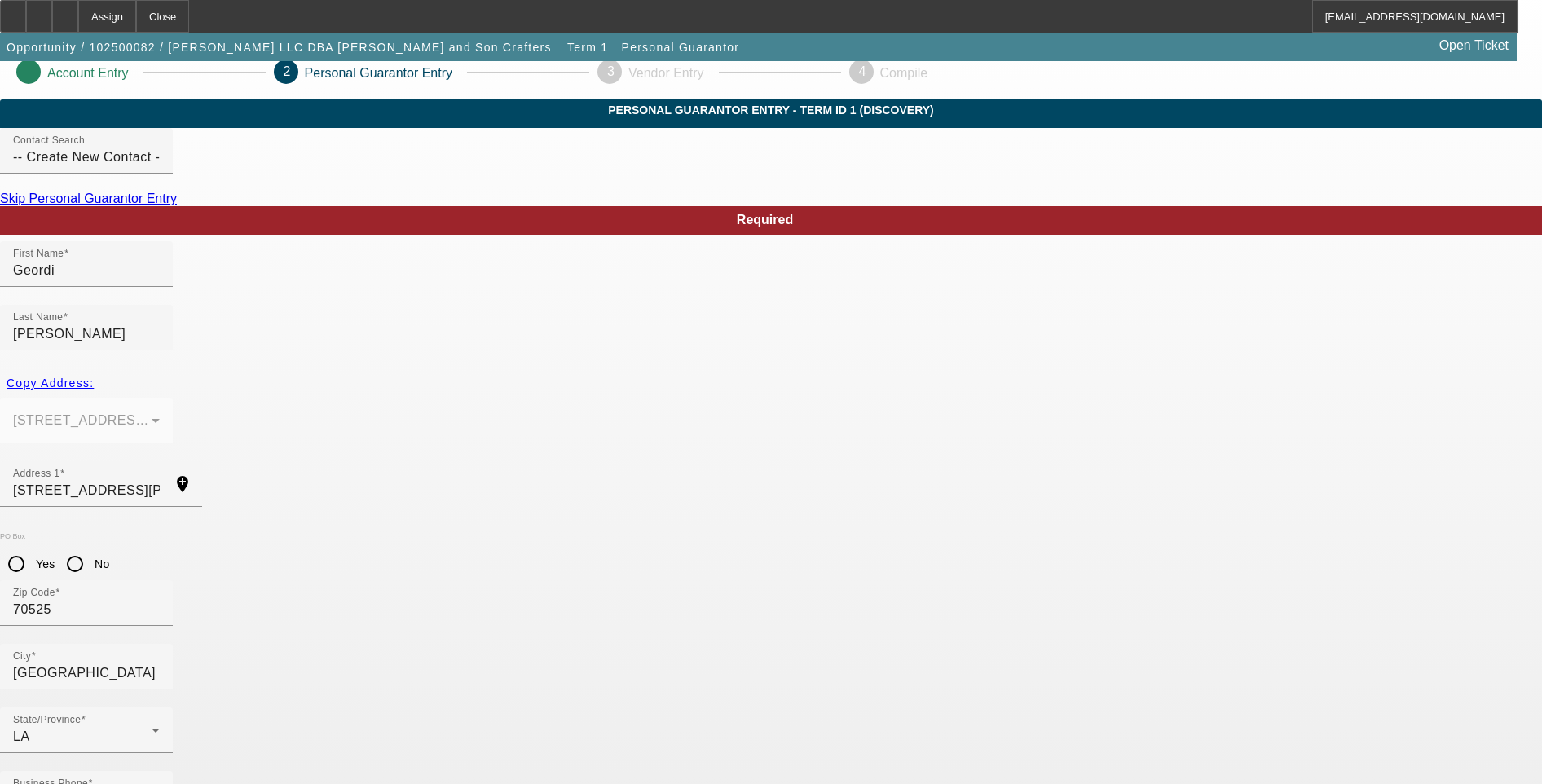
type input "geordi@jscrafters.com"
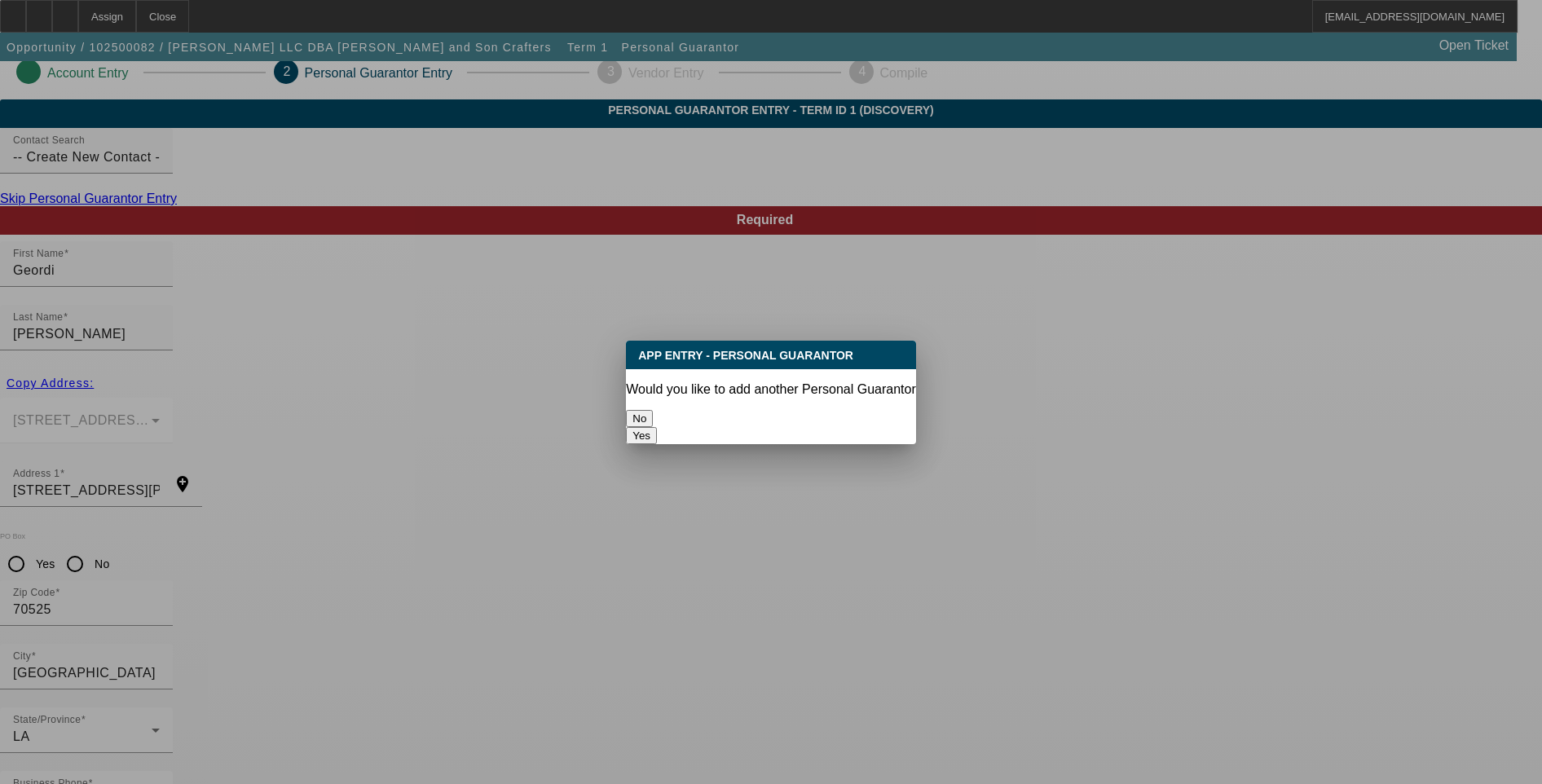
click at [653, 411] on button "No" at bounding box center [640, 419] width 27 height 17
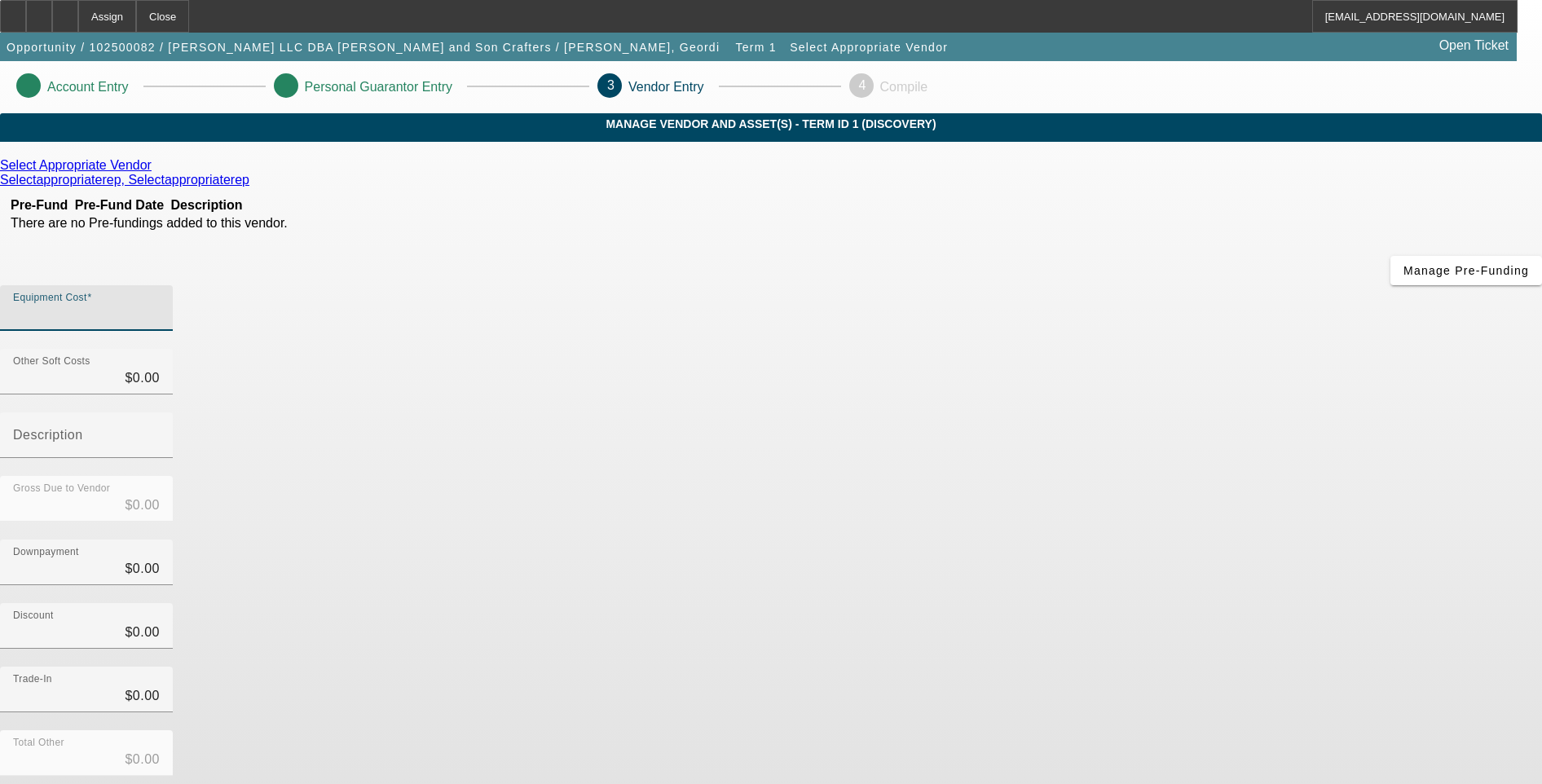
click at [160, 304] on input "Equipment Cost" at bounding box center [87, 314] width 147 height 20
paste input "13,964.99"
type input "13,964.99"
type input "$13,964.99"
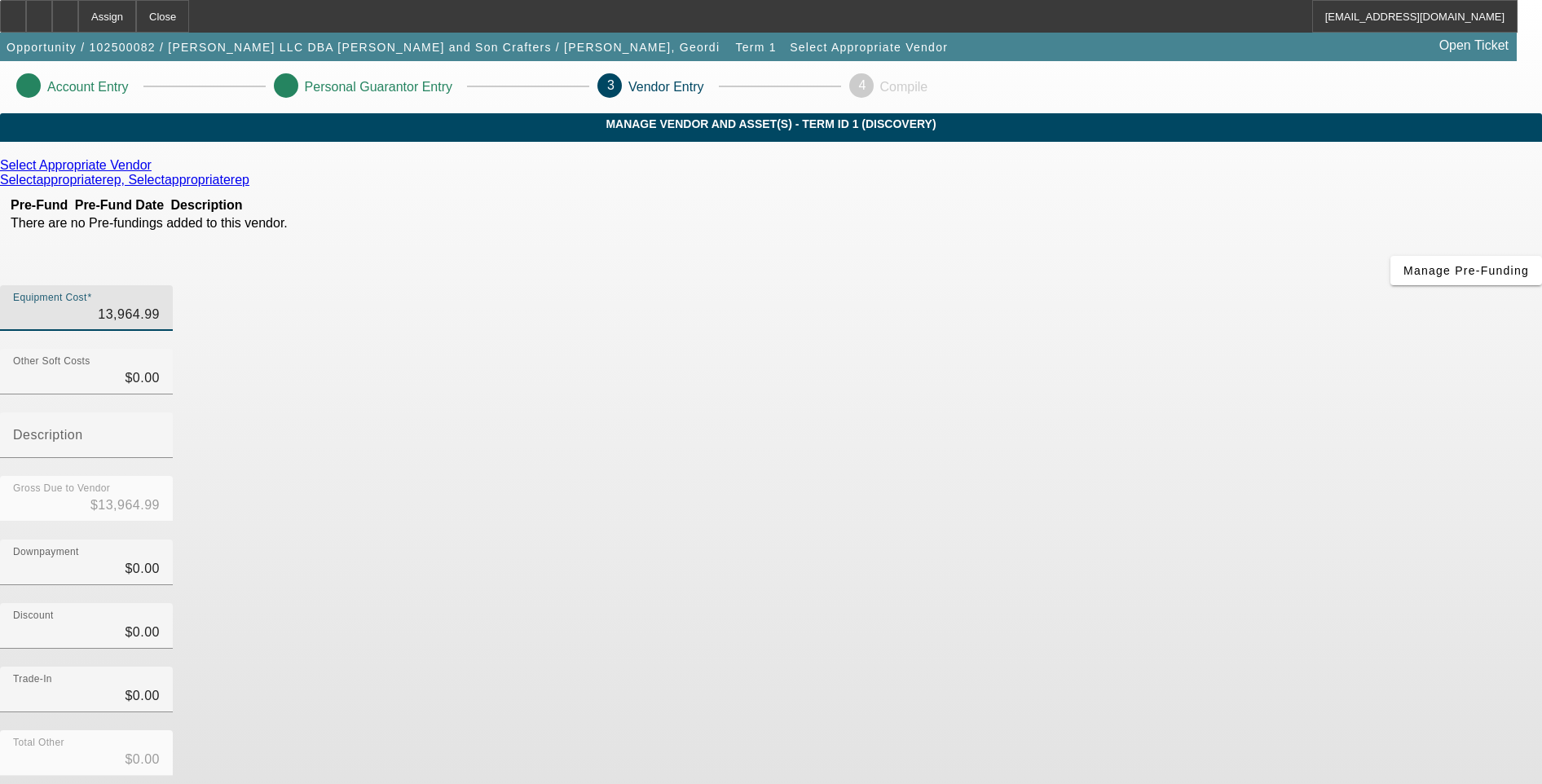
type input "$13,964.99"
click at [1148, 730] on div "Total Other $0.00" at bounding box center [771, 761] width 1542 height 64
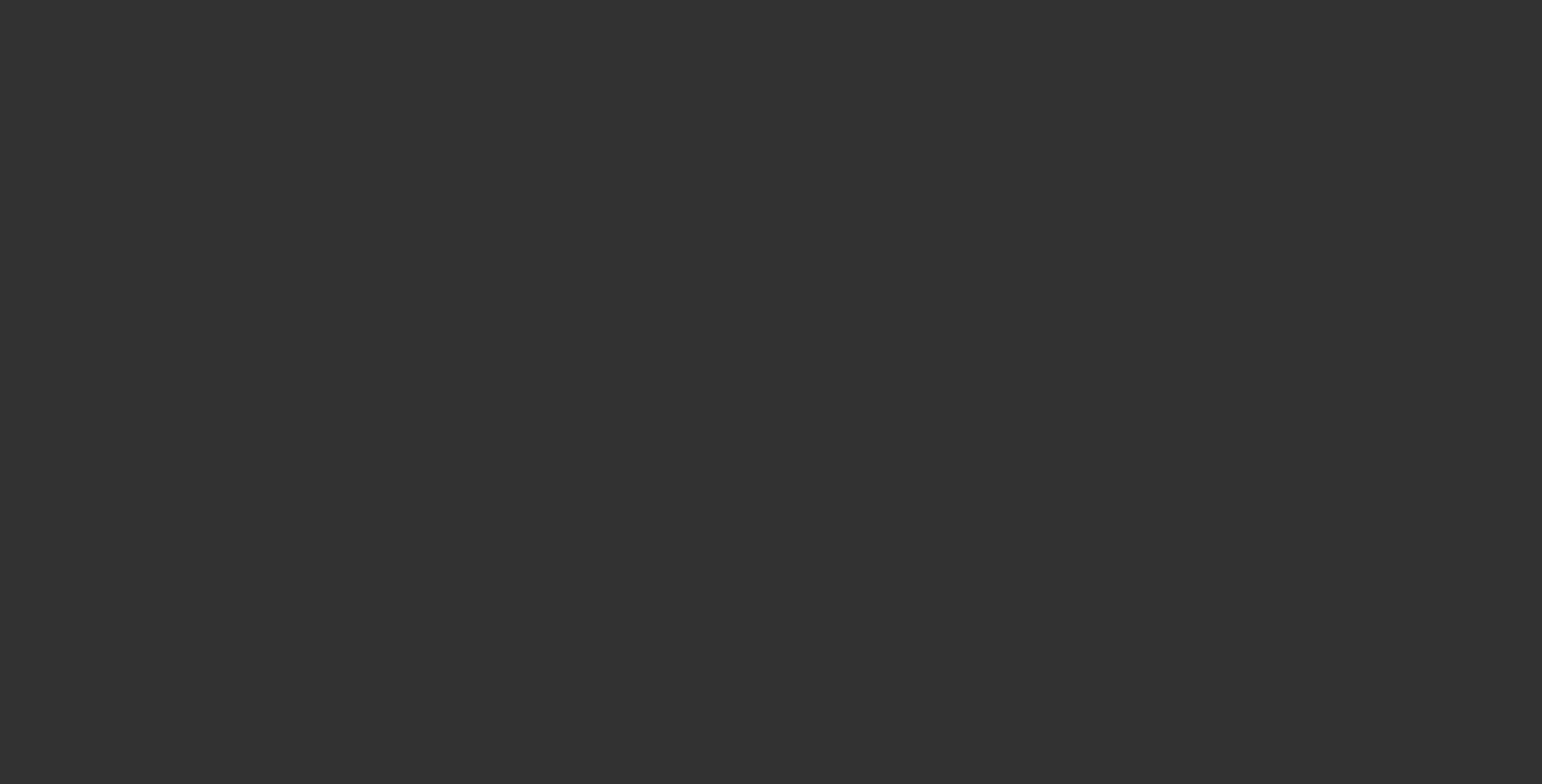
select select "0"
select select "2"
select select "0.1"
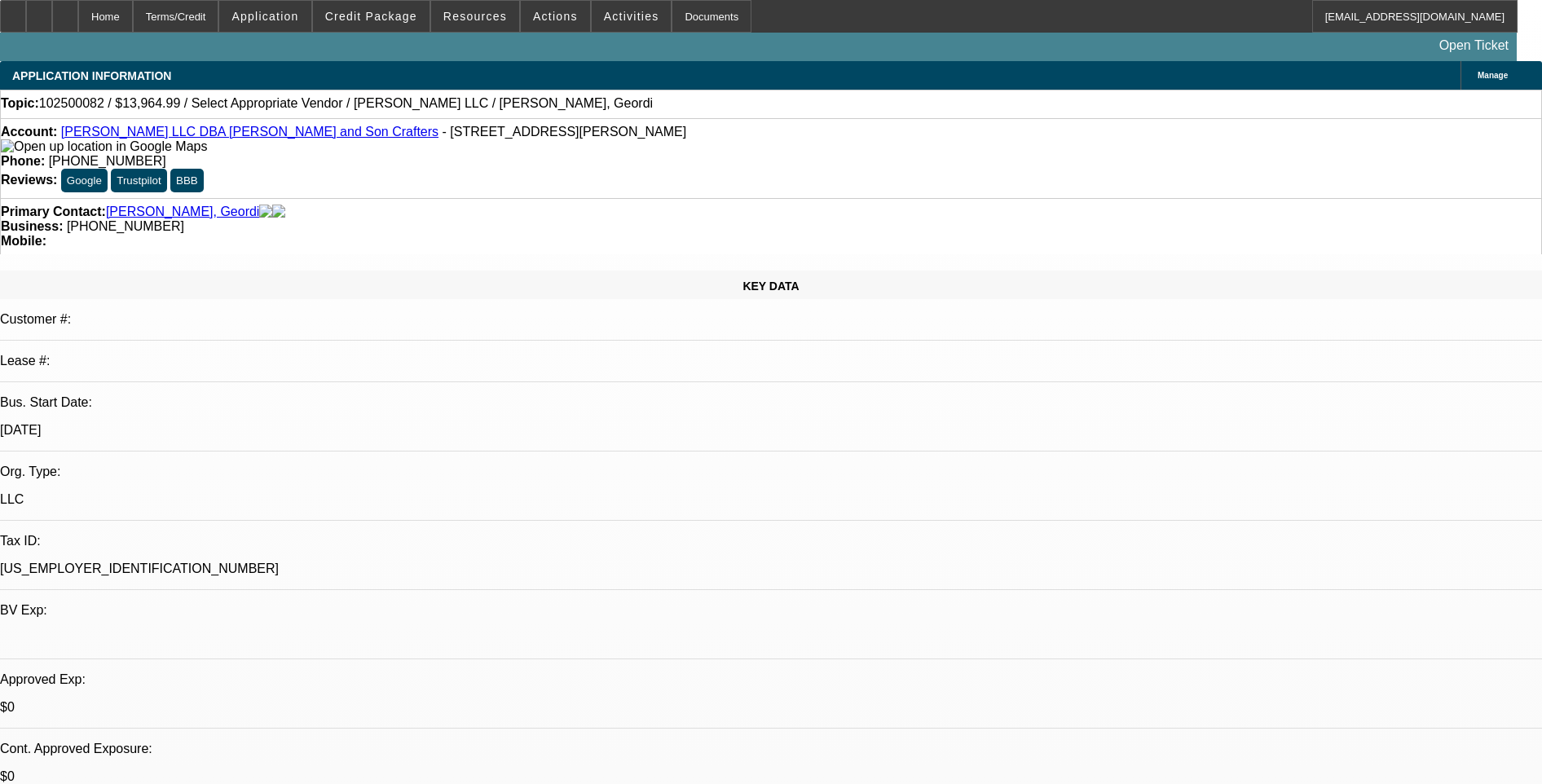
select select "1"
select select "2"
select select "4"
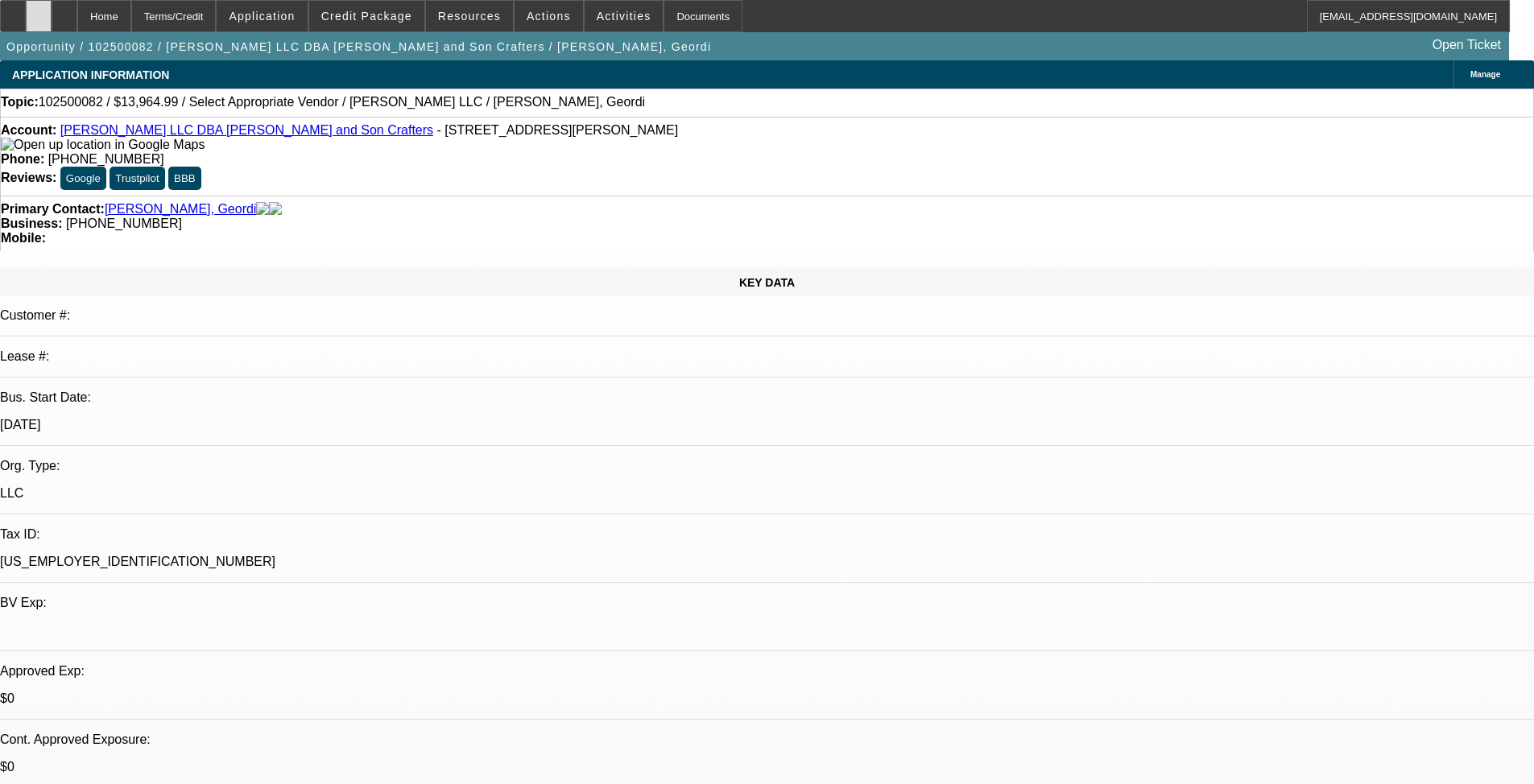
click at [52, 10] on div at bounding box center [38, 16] width 25 height 32
click at [64, 10] on icon at bounding box center [64, 10] width 0 height 0
select select "0"
select select "2"
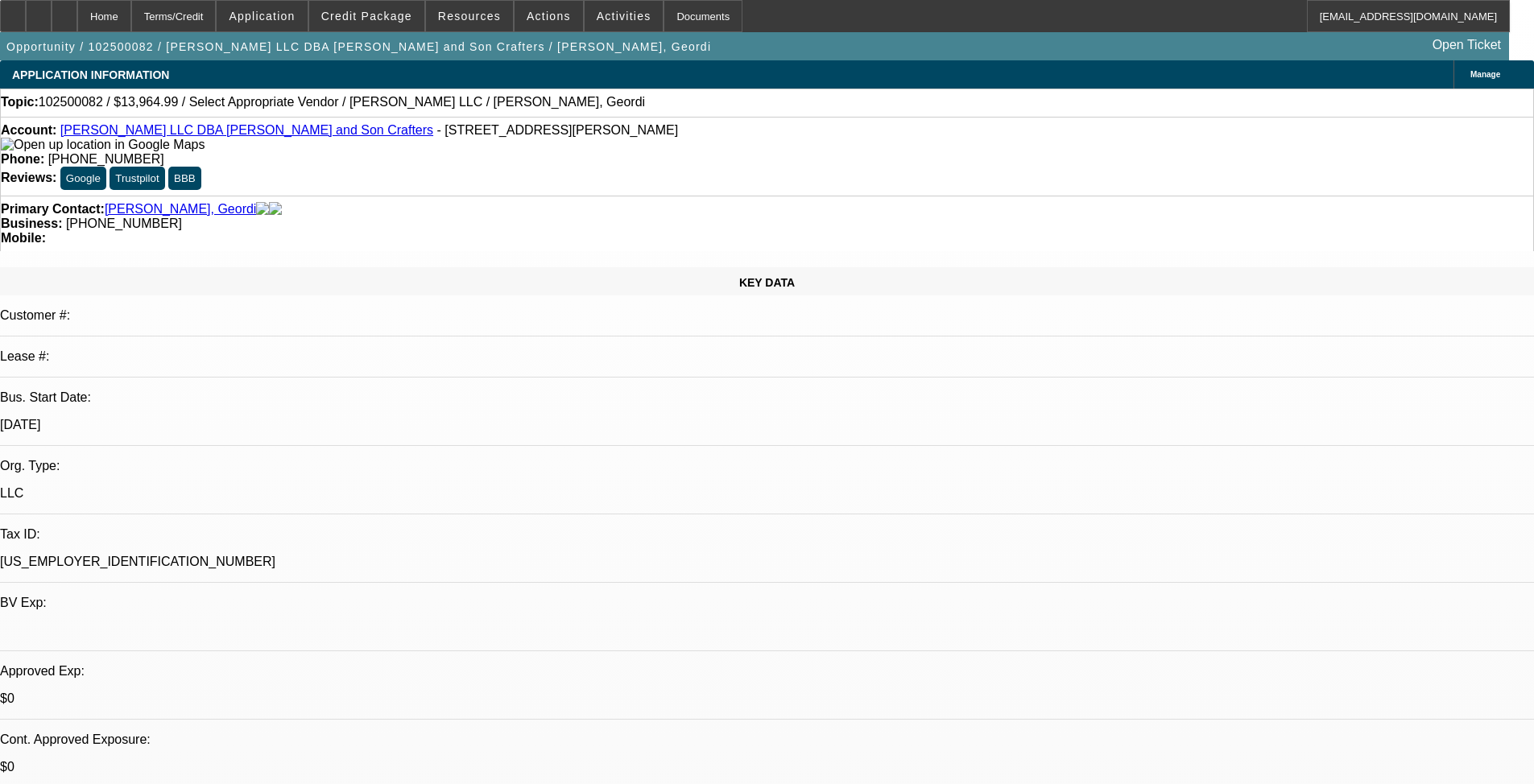
select select "0.1"
select select "4"
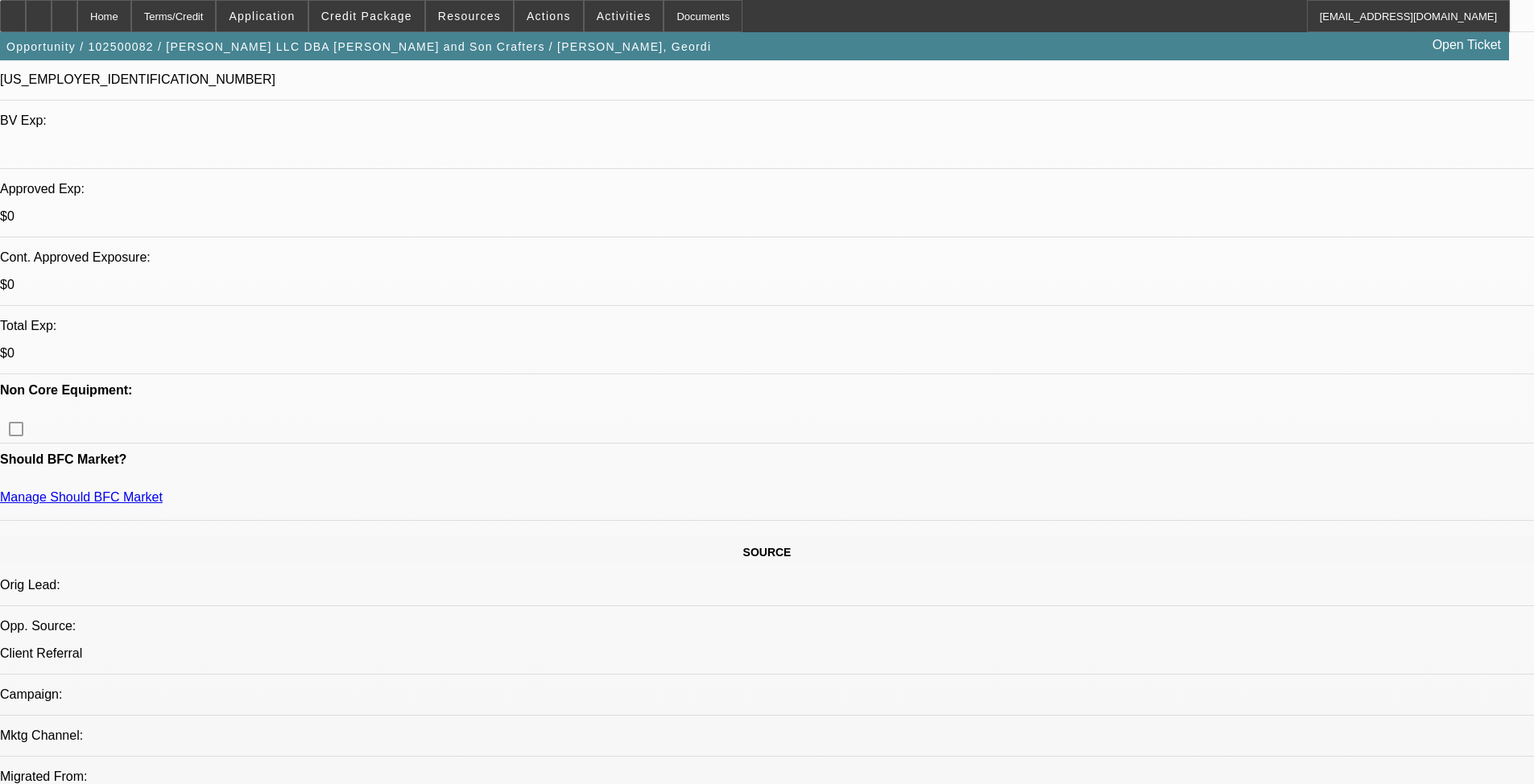
scroll to position [483, 0]
click at [367, 15] on span "Credit Package" at bounding box center [367, 16] width 91 height 13
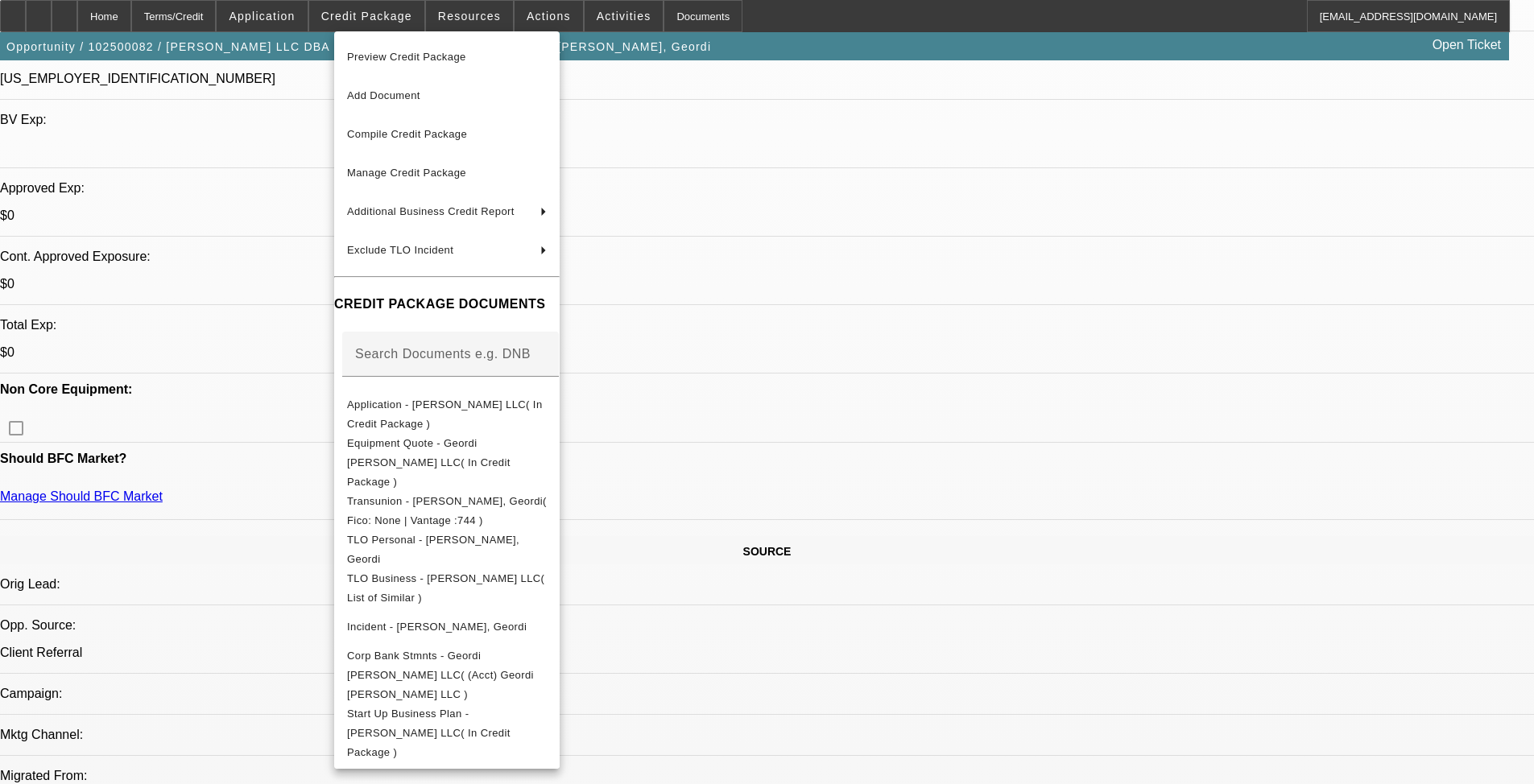
click at [1006, 272] on div at bounding box center [767, 392] width 1534 height 784
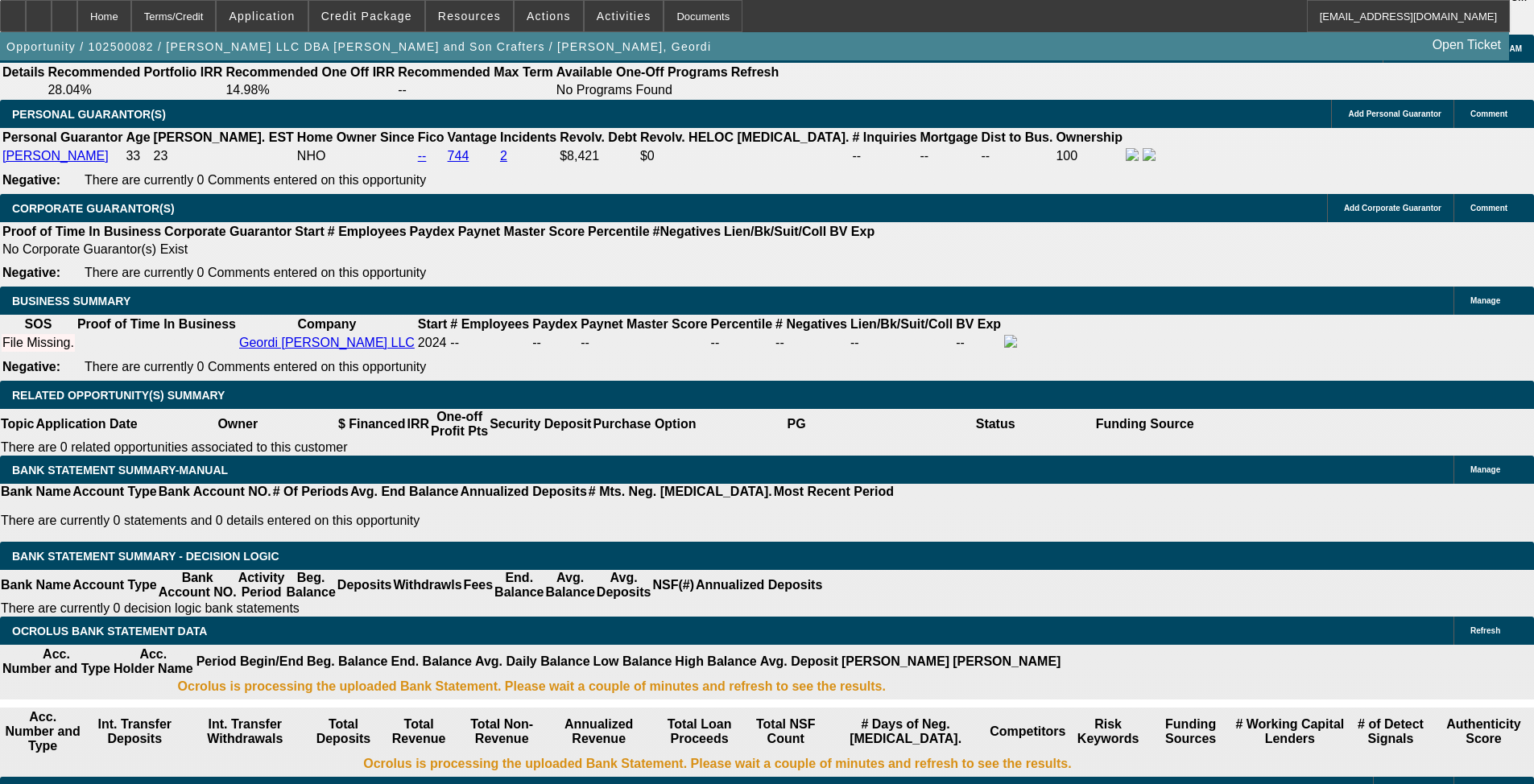
scroll to position [2253, 0]
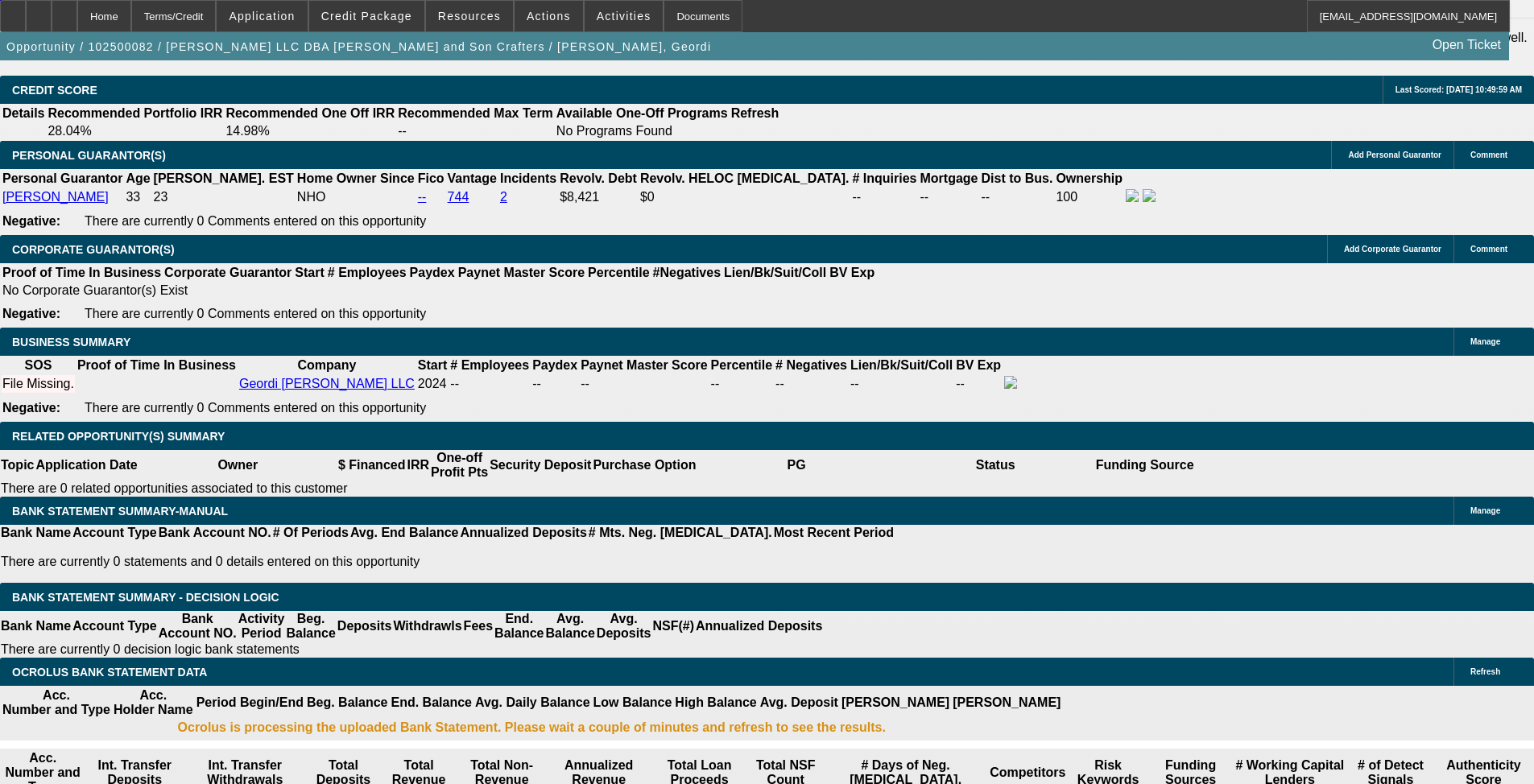
type input "36"
type input "1"
type input "$787.86"
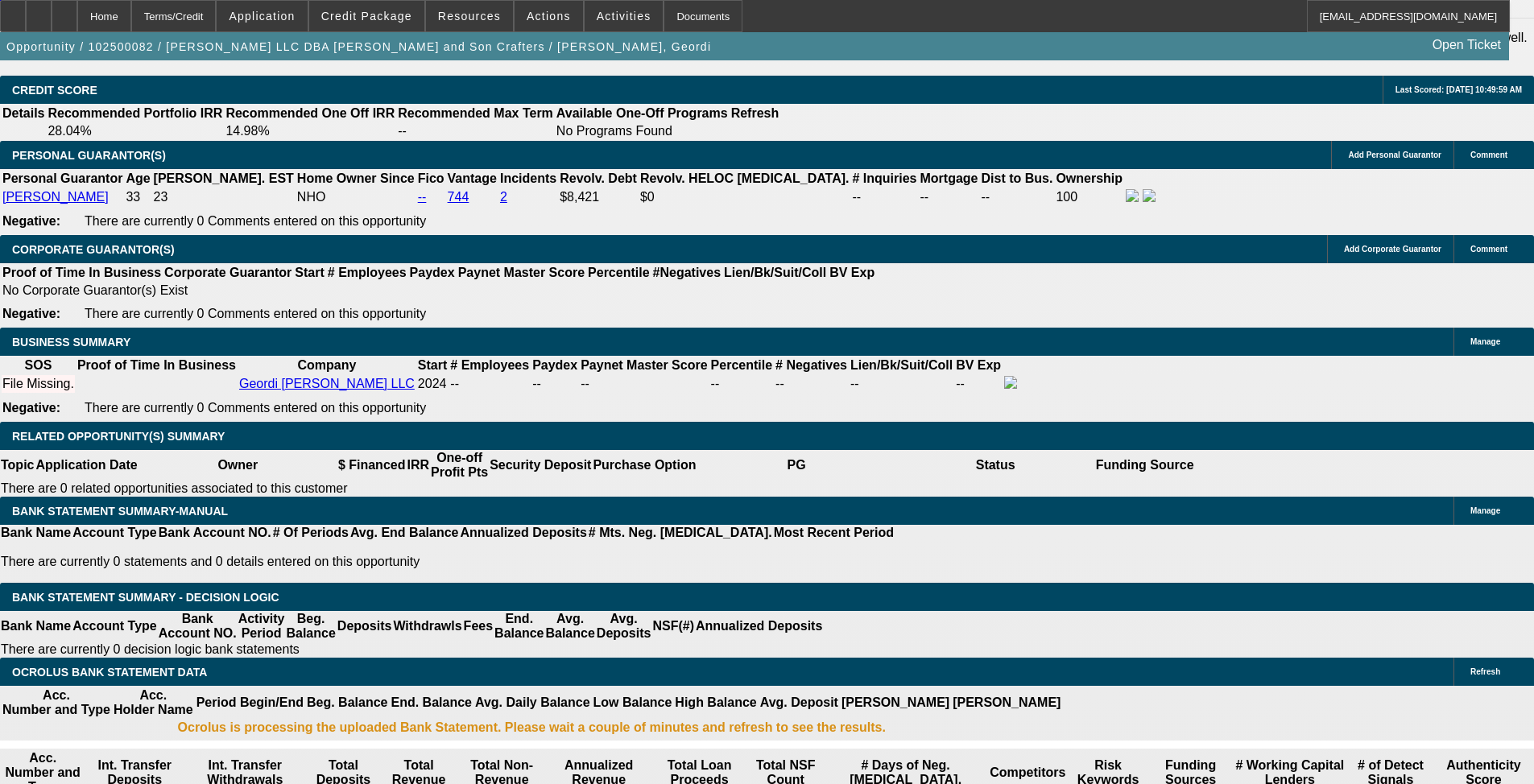
type input "$393.93"
type input "18"
type input "$1,009.74"
type input "$504.87"
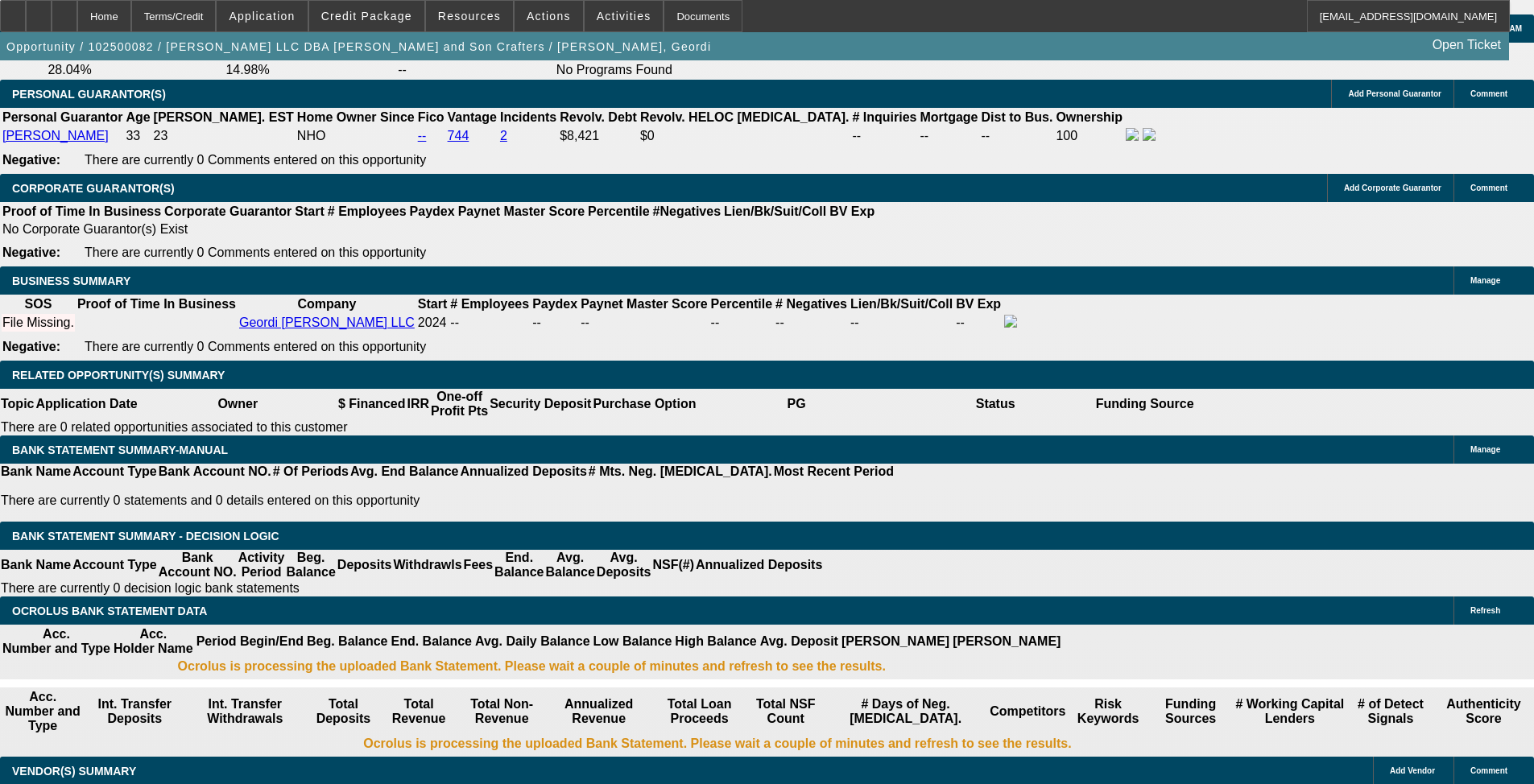
scroll to position [2415, 0]
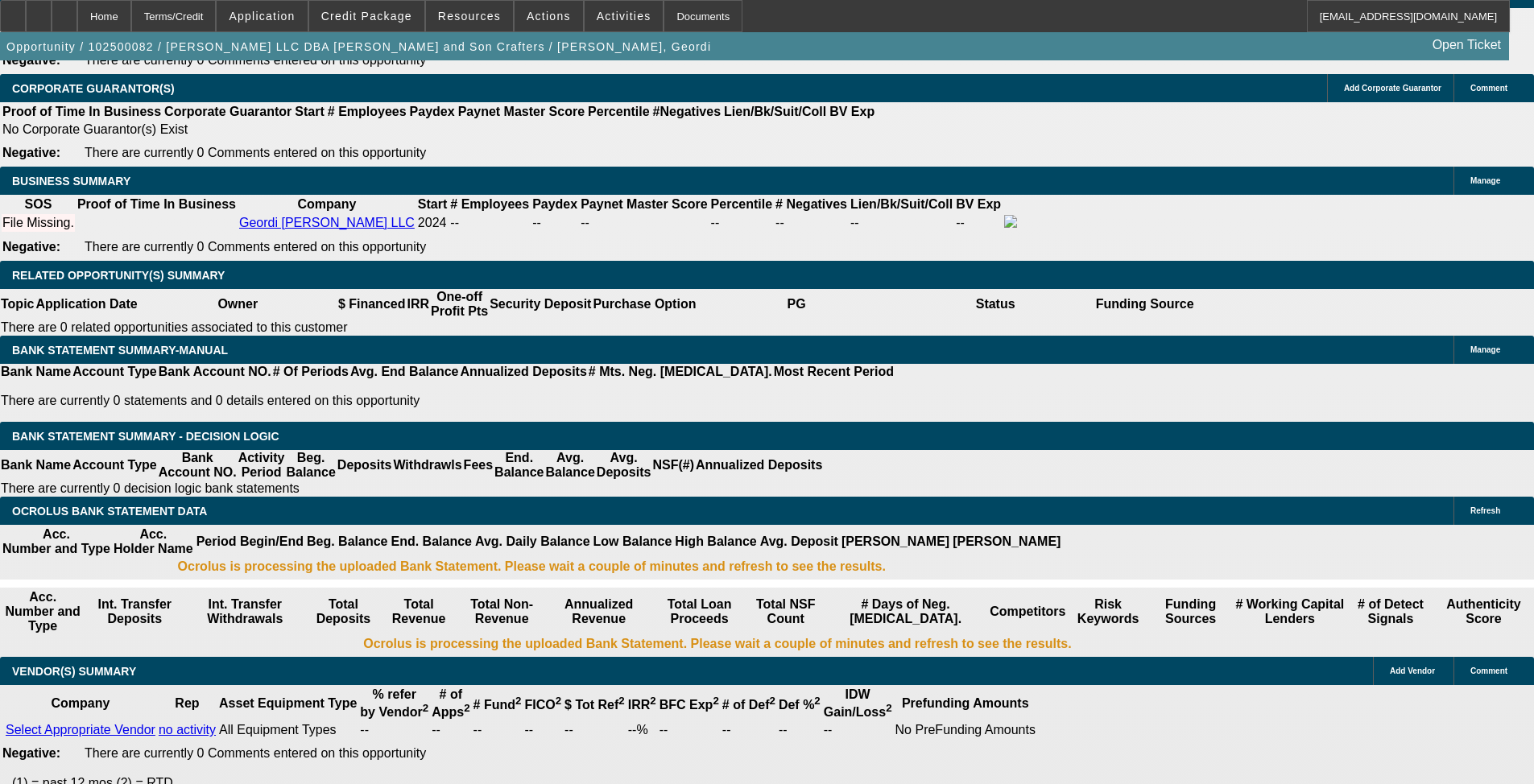
type input "18"
select select "0.1"
type input "$1,396.50"
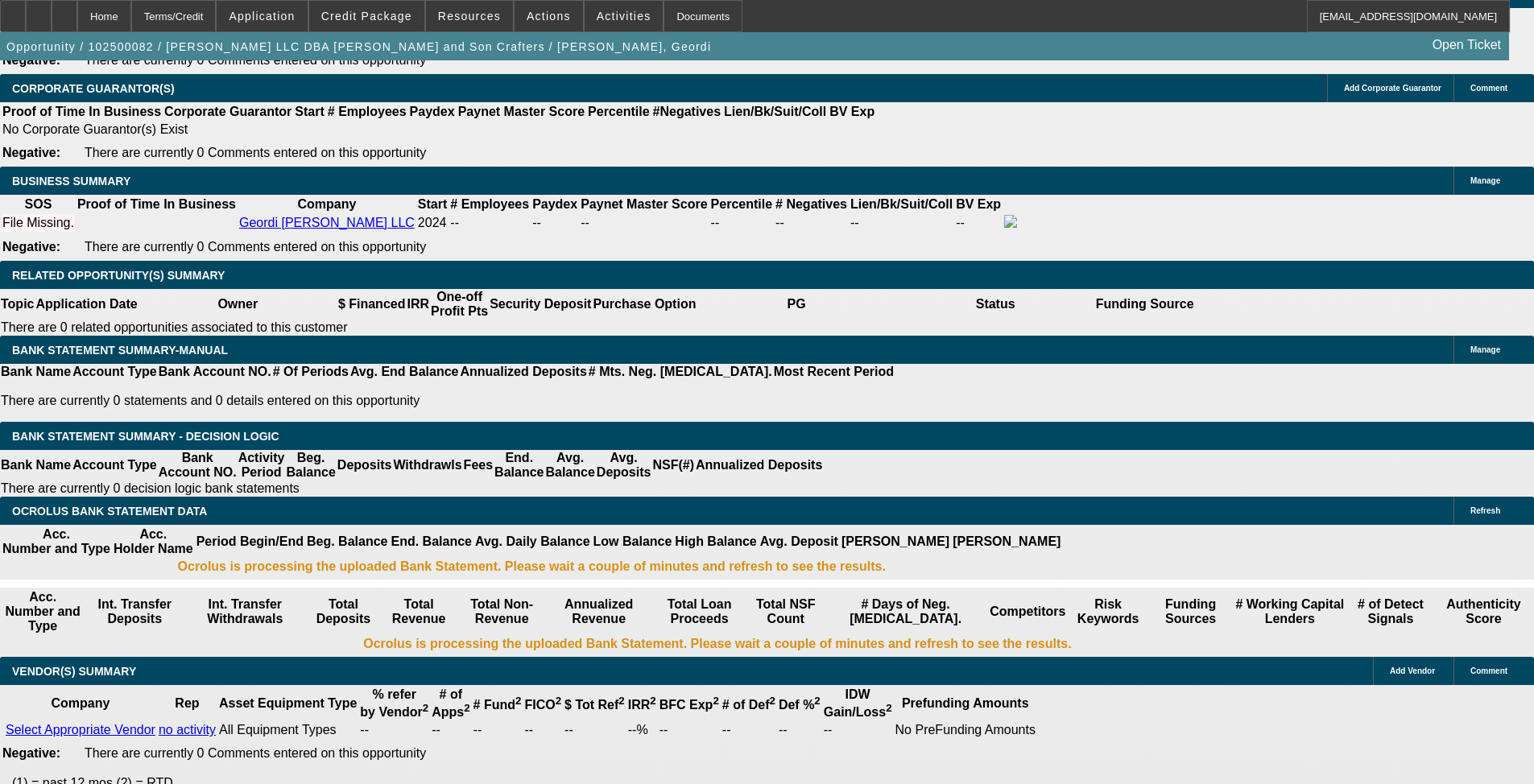
type input "$908.76"
type input "$454.38"
select select "0"
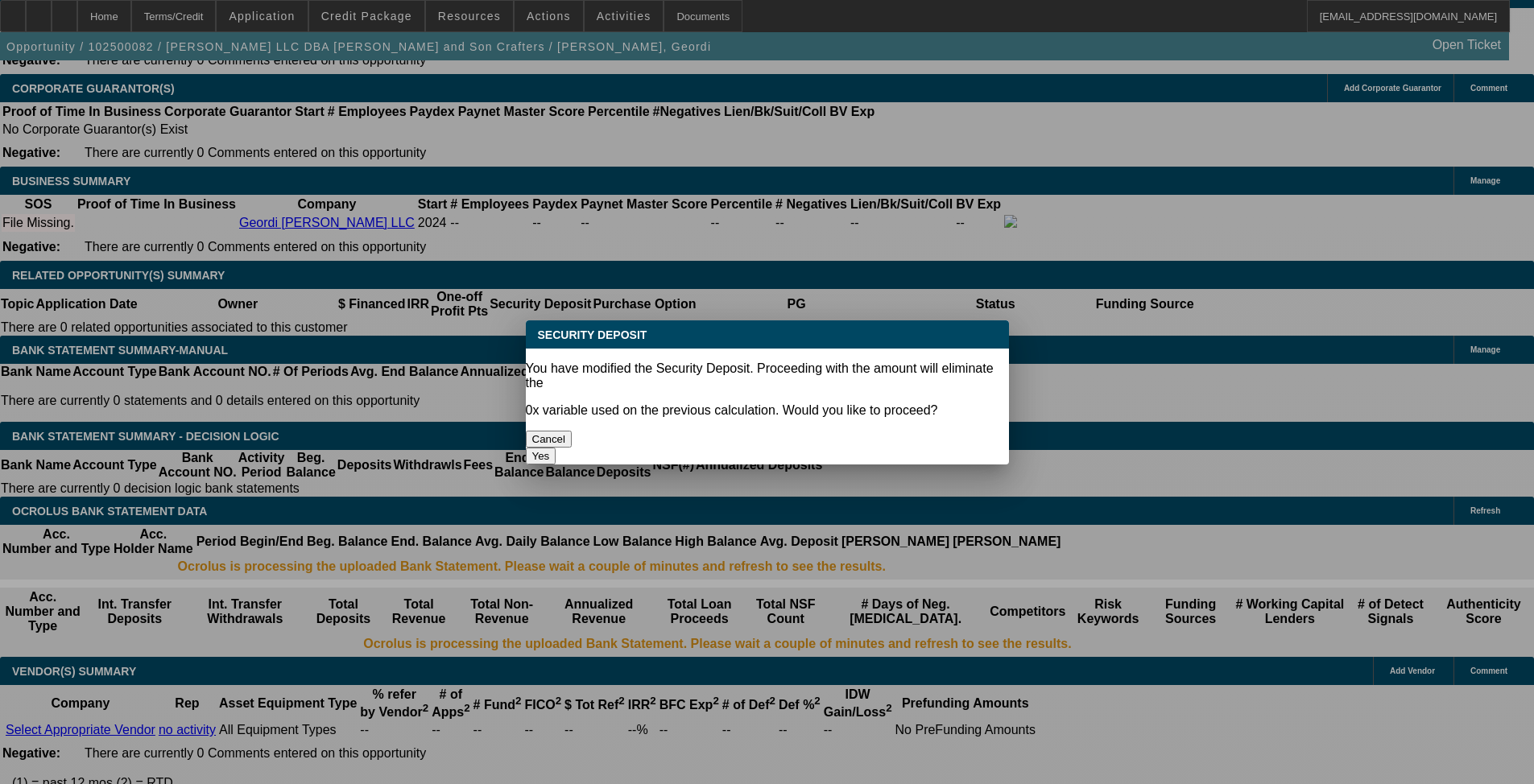
scroll to position [0, 0]
click at [557, 447] on button "Yes" at bounding box center [541, 456] width 31 height 17
type input "$0.00"
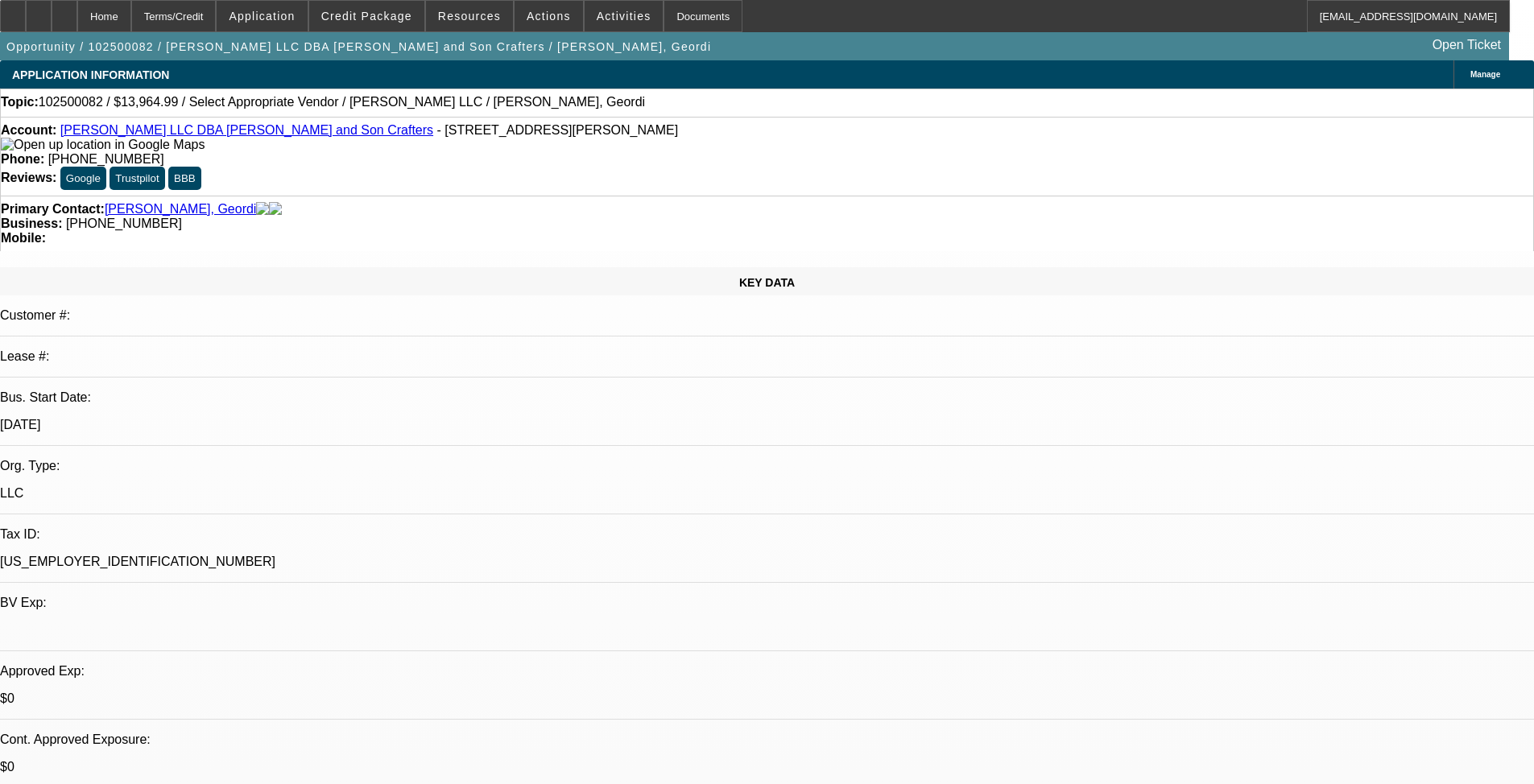
scroll to position [2415, 0]
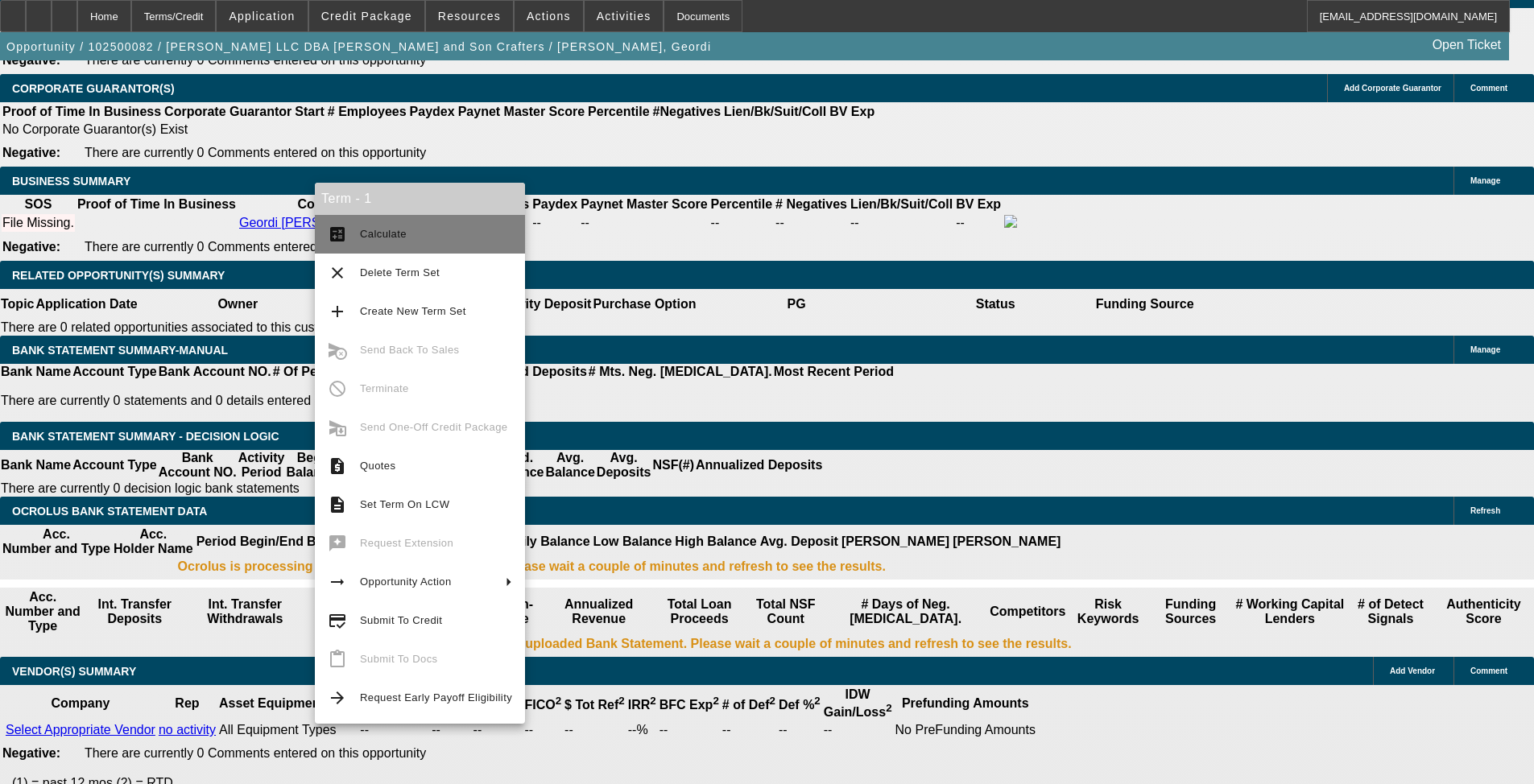
click at [370, 237] on span "Calculate" at bounding box center [384, 233] width 47 height 12
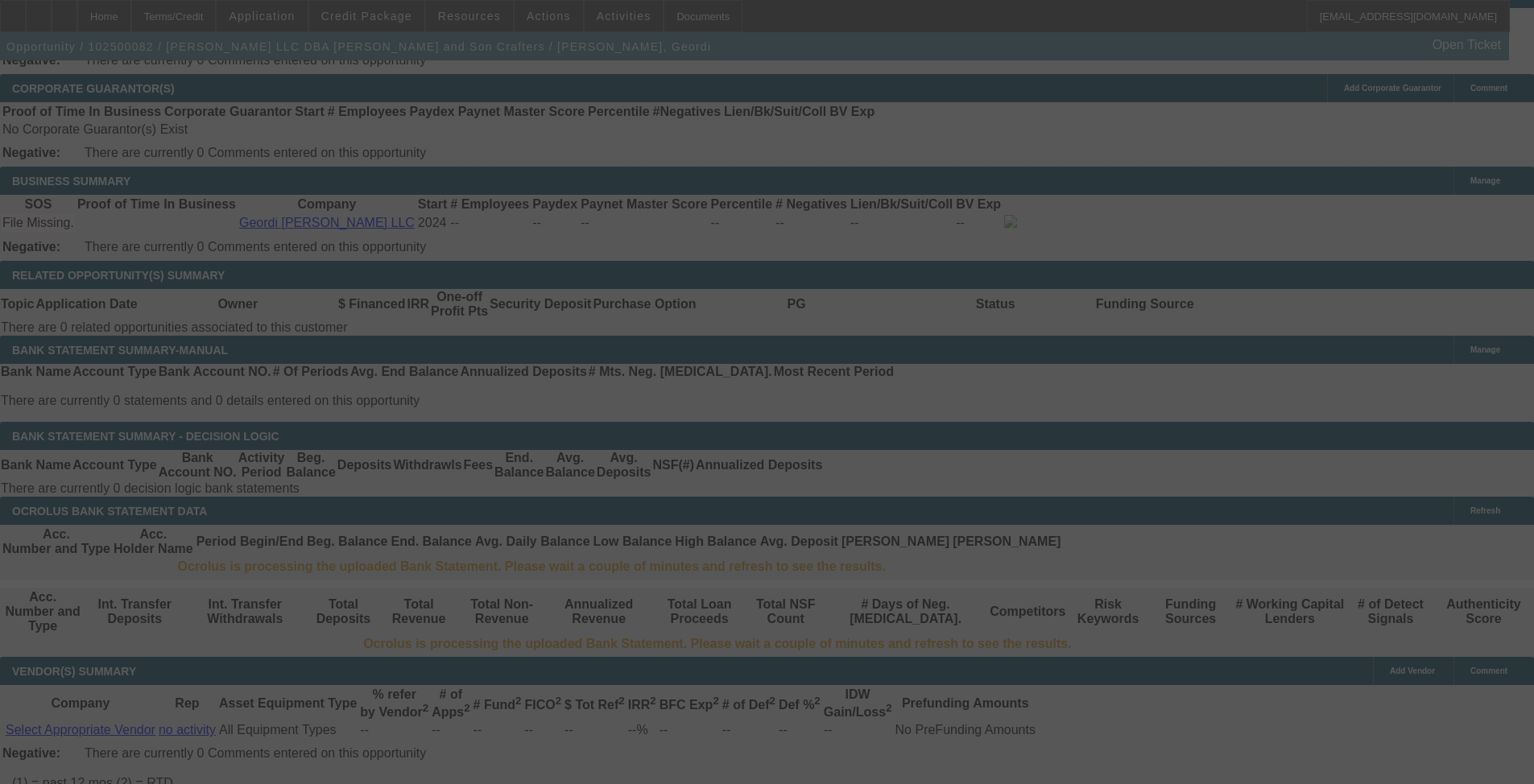
select select "0.1"
select select "0"
select select "2"
select select "0.1"
select select "4"
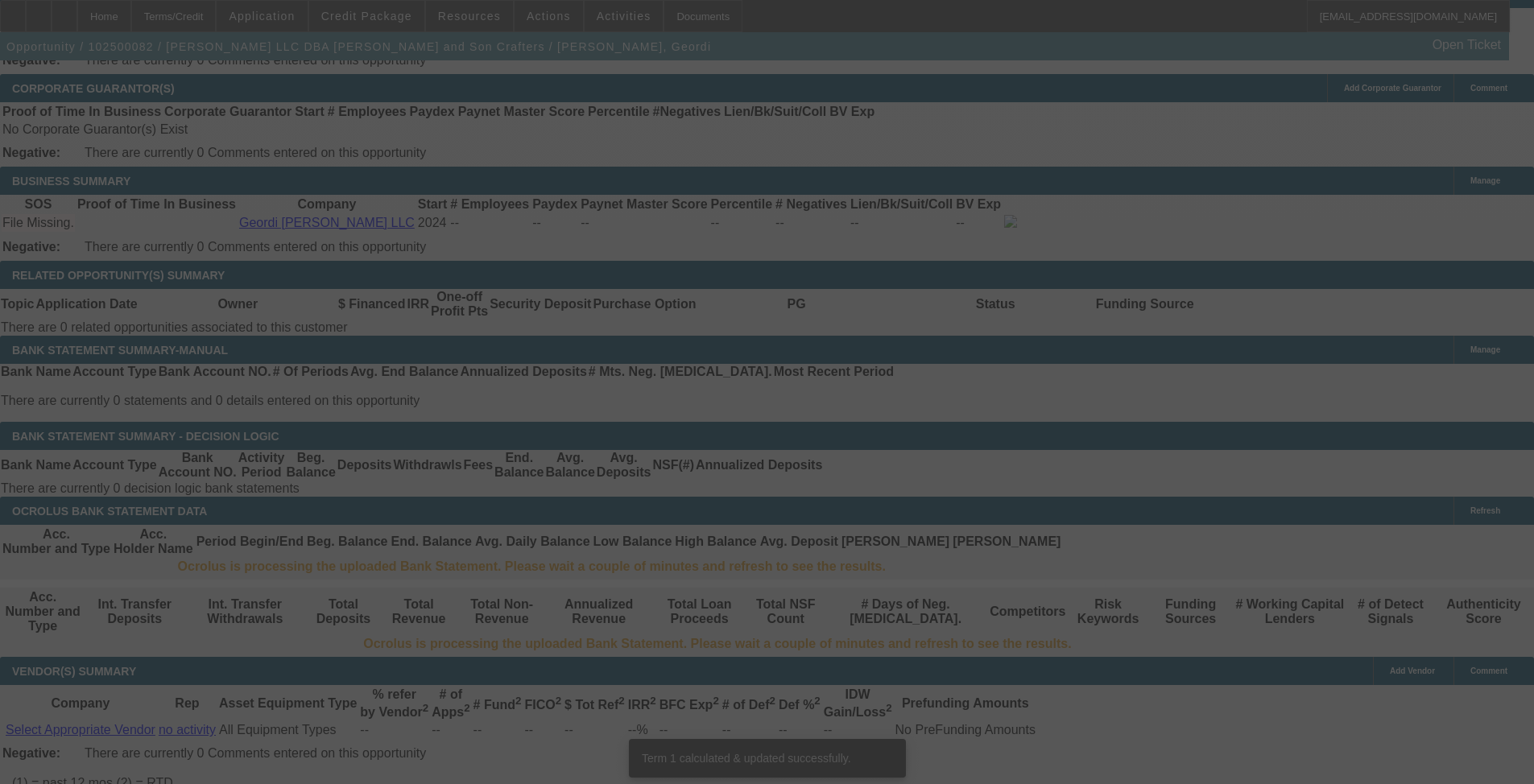
scroll to position [2415, 0]
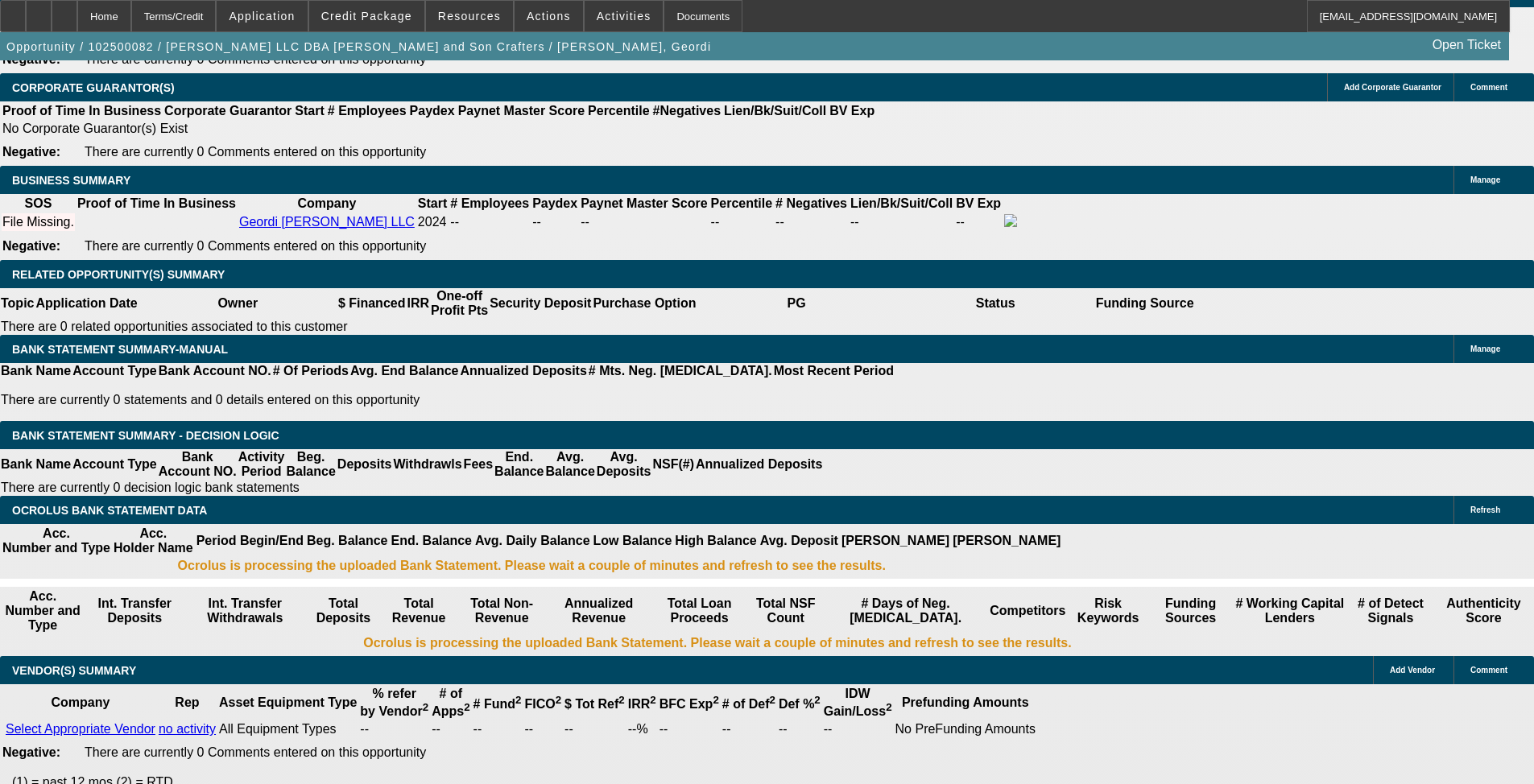
drag, startPoint x: 238, startPoint y: 372, endPoint x: 449, endPoint y: 384, distance: 211.3
drag, startPoint x: 247, startPoint y: 369, endPoint x: 342, endPoint y: 366, distance: 95.0
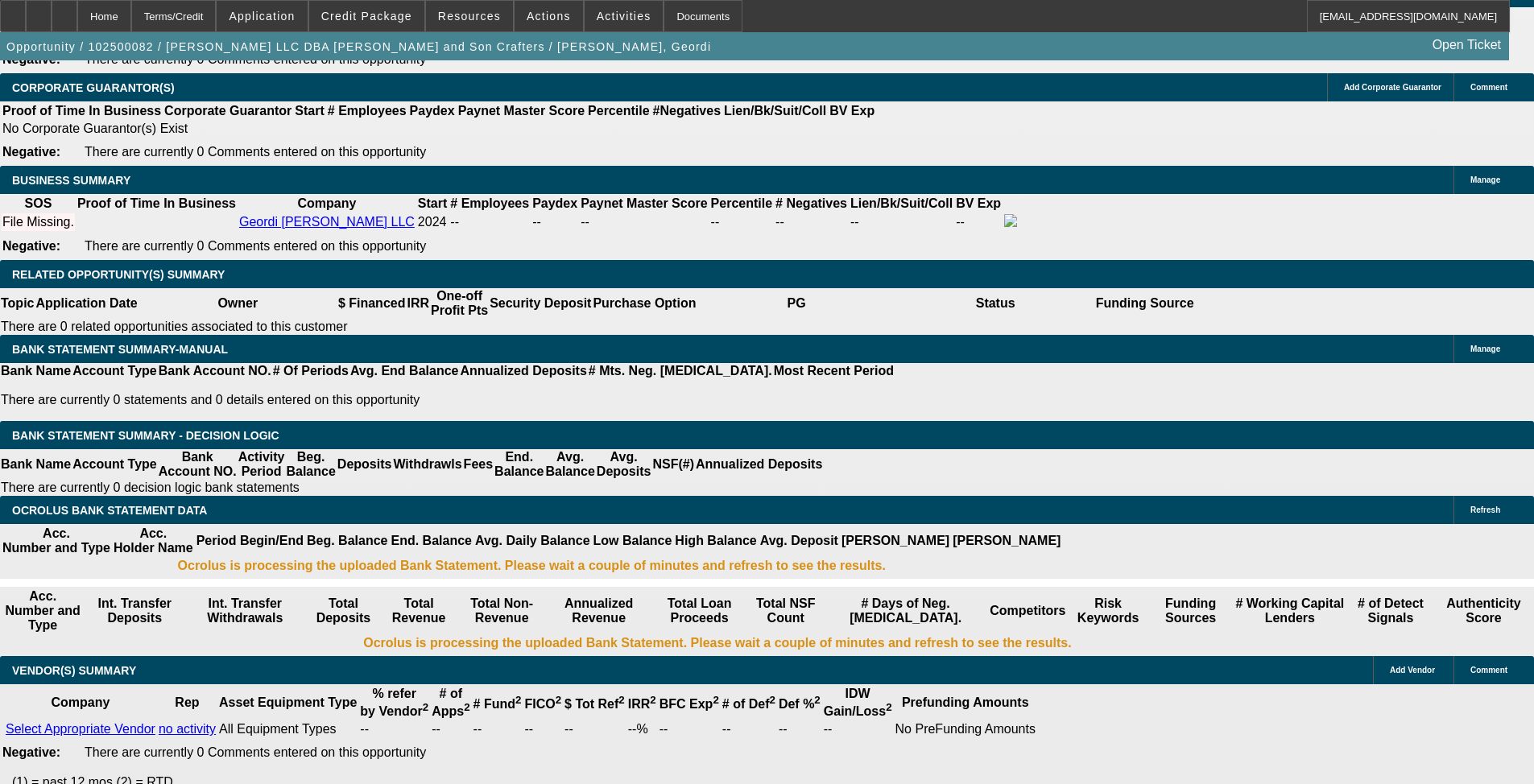
type input "3"
type input "UNKNOWN"
type input "$314.60"
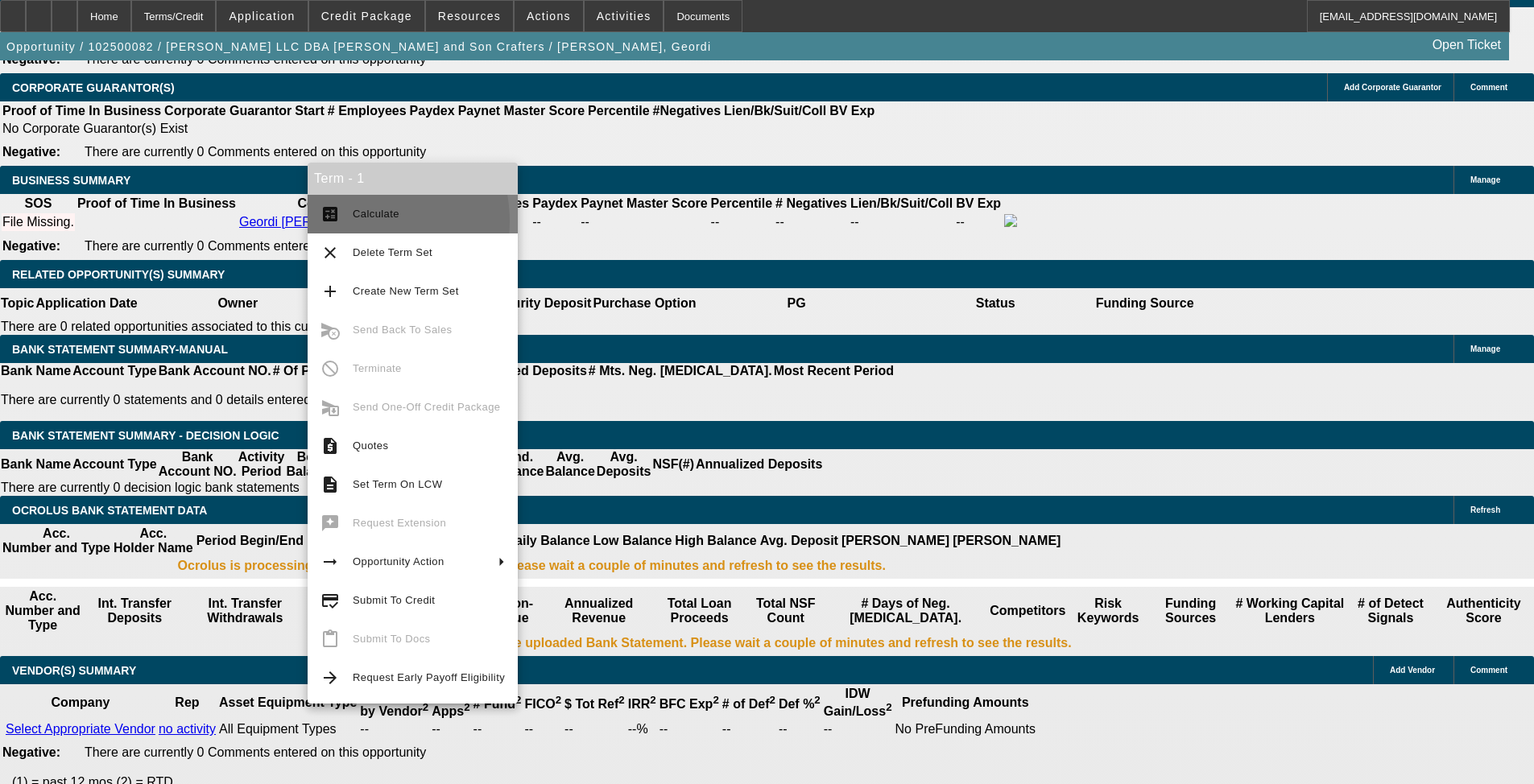
click at [356, 224] on button "calculate Calculate" at bounding box center [412, 213] width 210 height 39
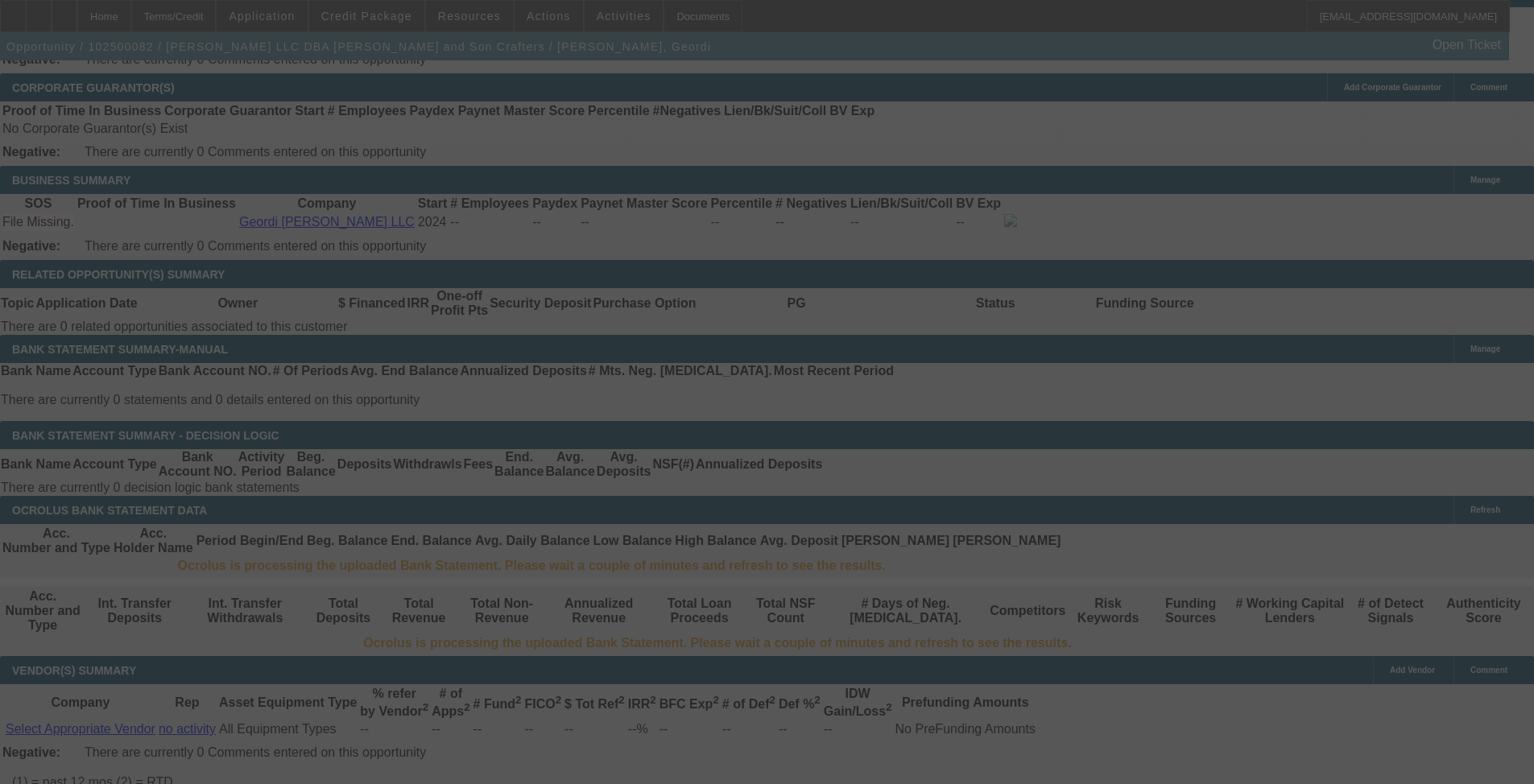
select select "0.1"
select select "0"
select select "2"
select select "0.1"
select select "4"
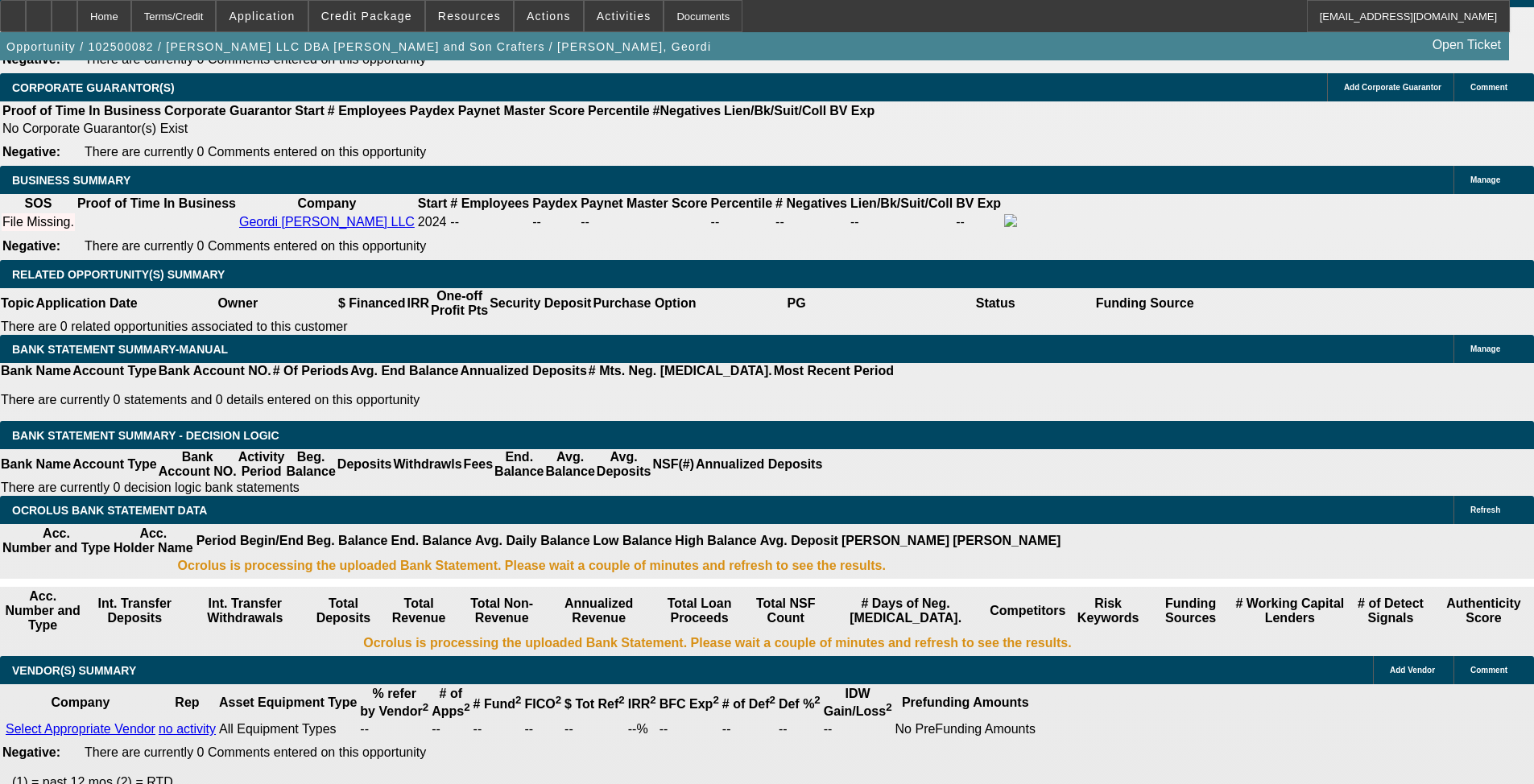
select select "1"
type input "$314.60"
type input "UNKNOWN"
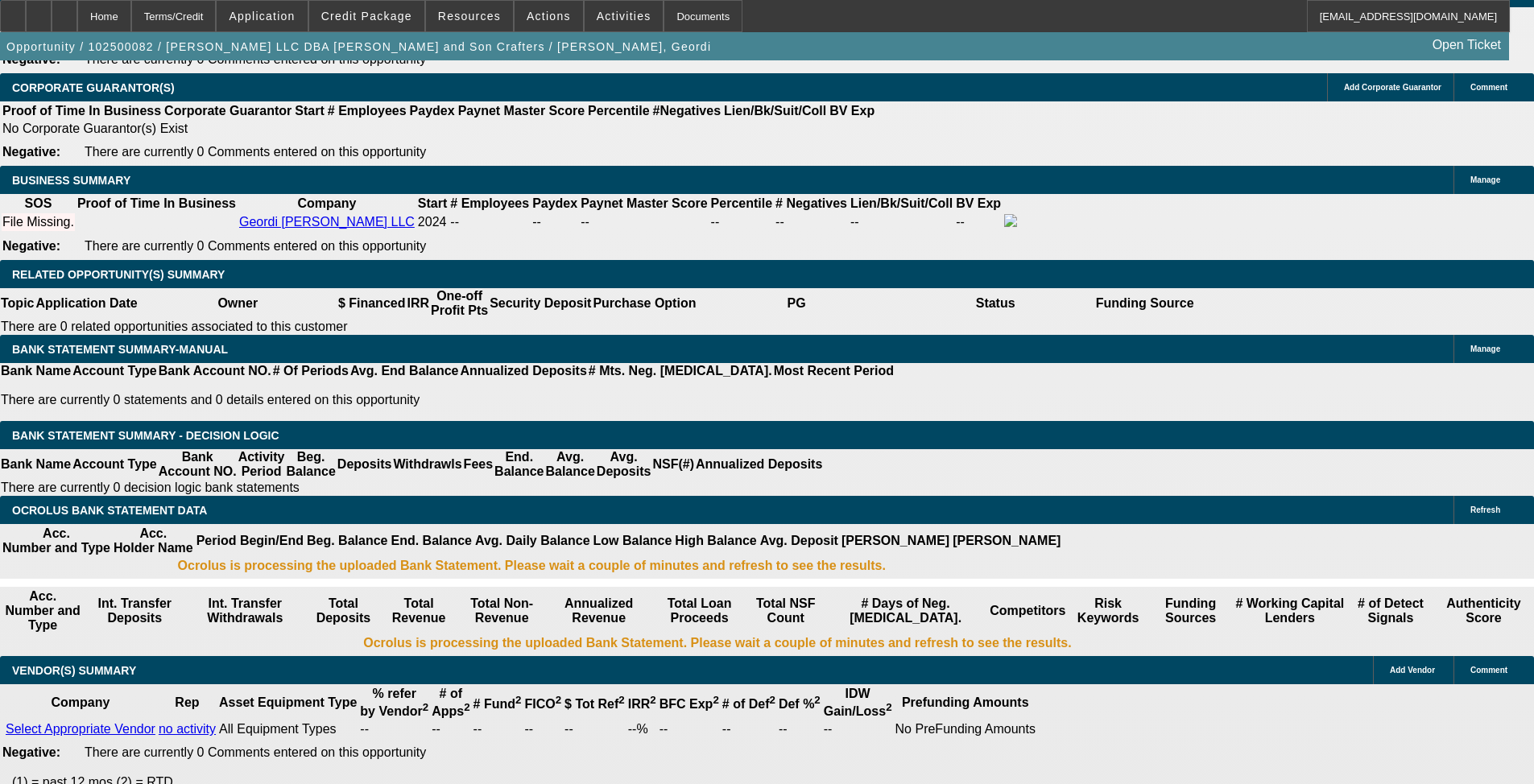
drag, startPoint x: 308, startPoint y: 428, endPoint x: 354, endPoint y: 428, distance: 46.0
type input "$4,887.75"
click at [346, 446] on body "Home Terms/Credit Application Credit Package Resources Actions Activities Docum…" at bounding box center [767, 302] width 1534 height 5434
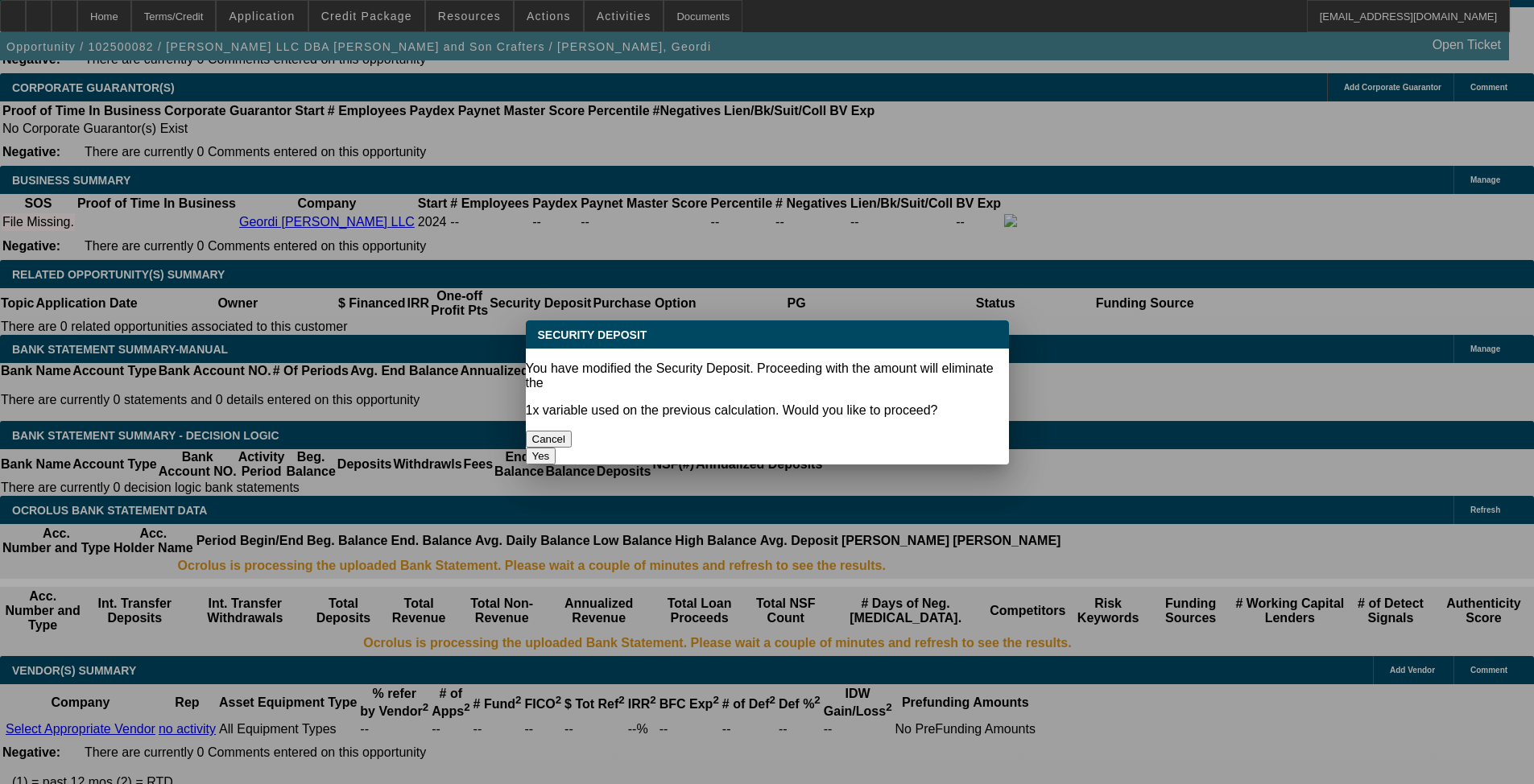
click at [557, 447] on button "Yes" at bounding box center [541, 456] width 31 height 17
select select "0"
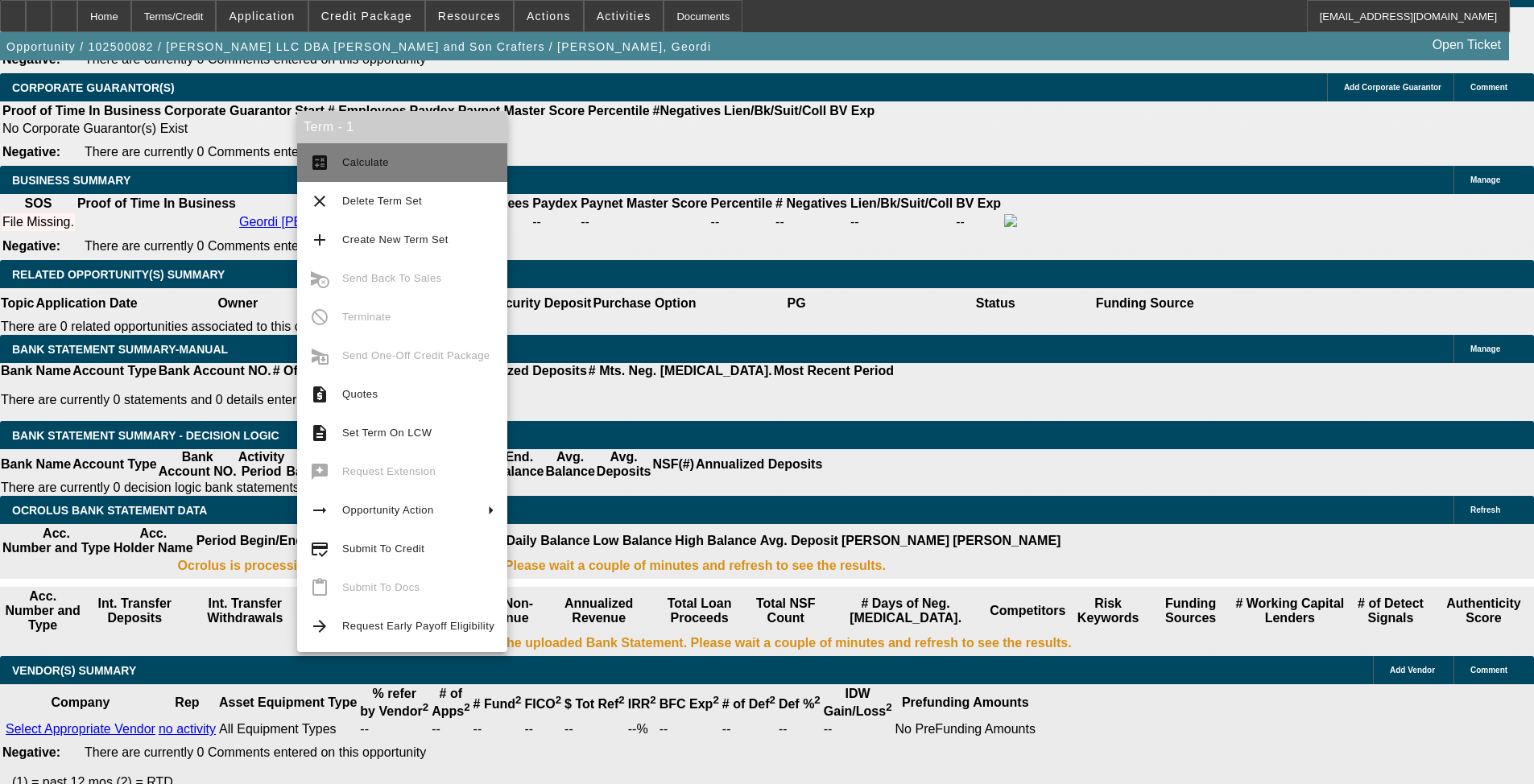
click at [350, 158] on span "Calculate" at bounding box center [366, 162] width 47 height 12
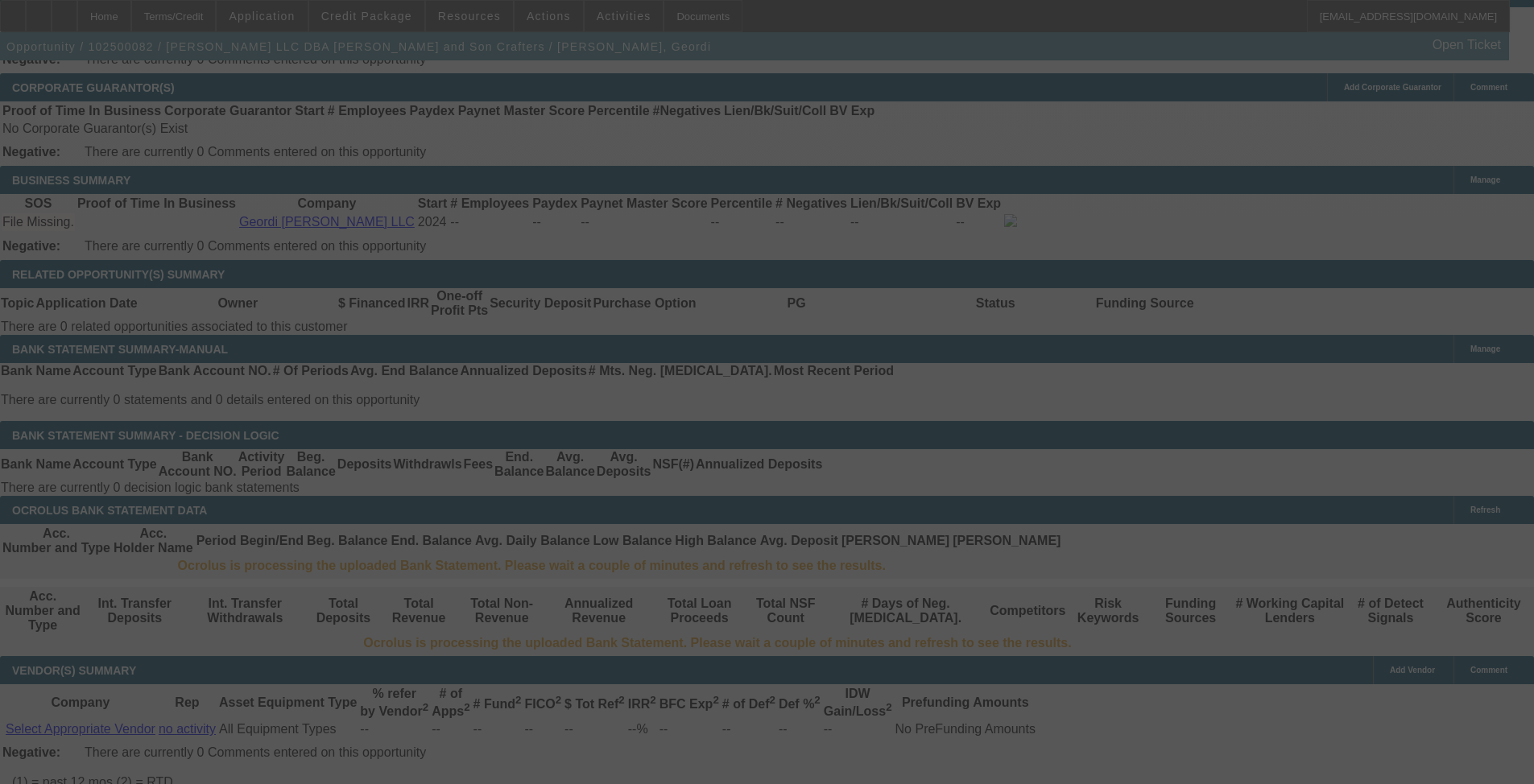
select select "0.1"
select select "0"
select select "2"
select select "0.1"
select select "4"
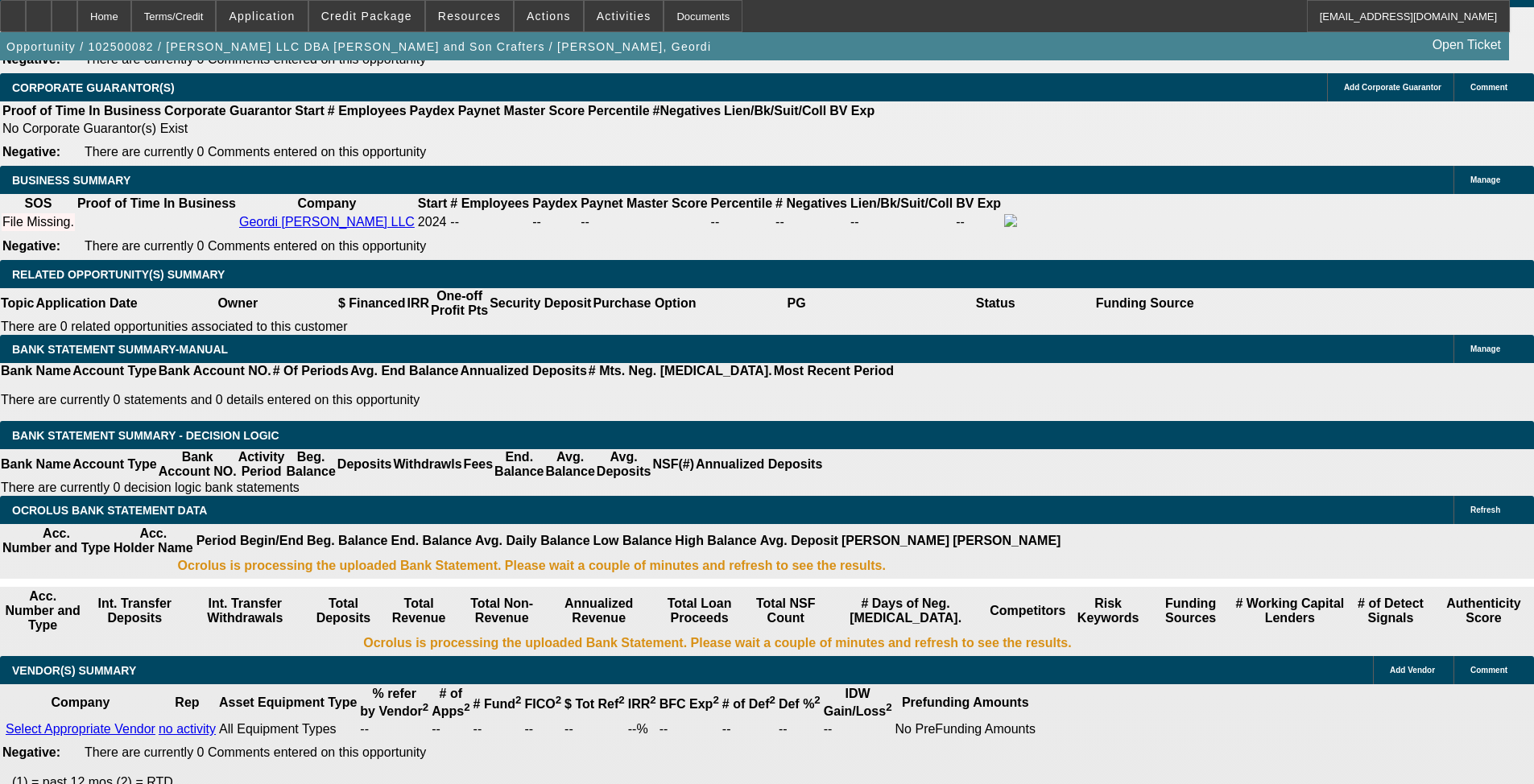
select select "3"
type input "UNKNOWN"
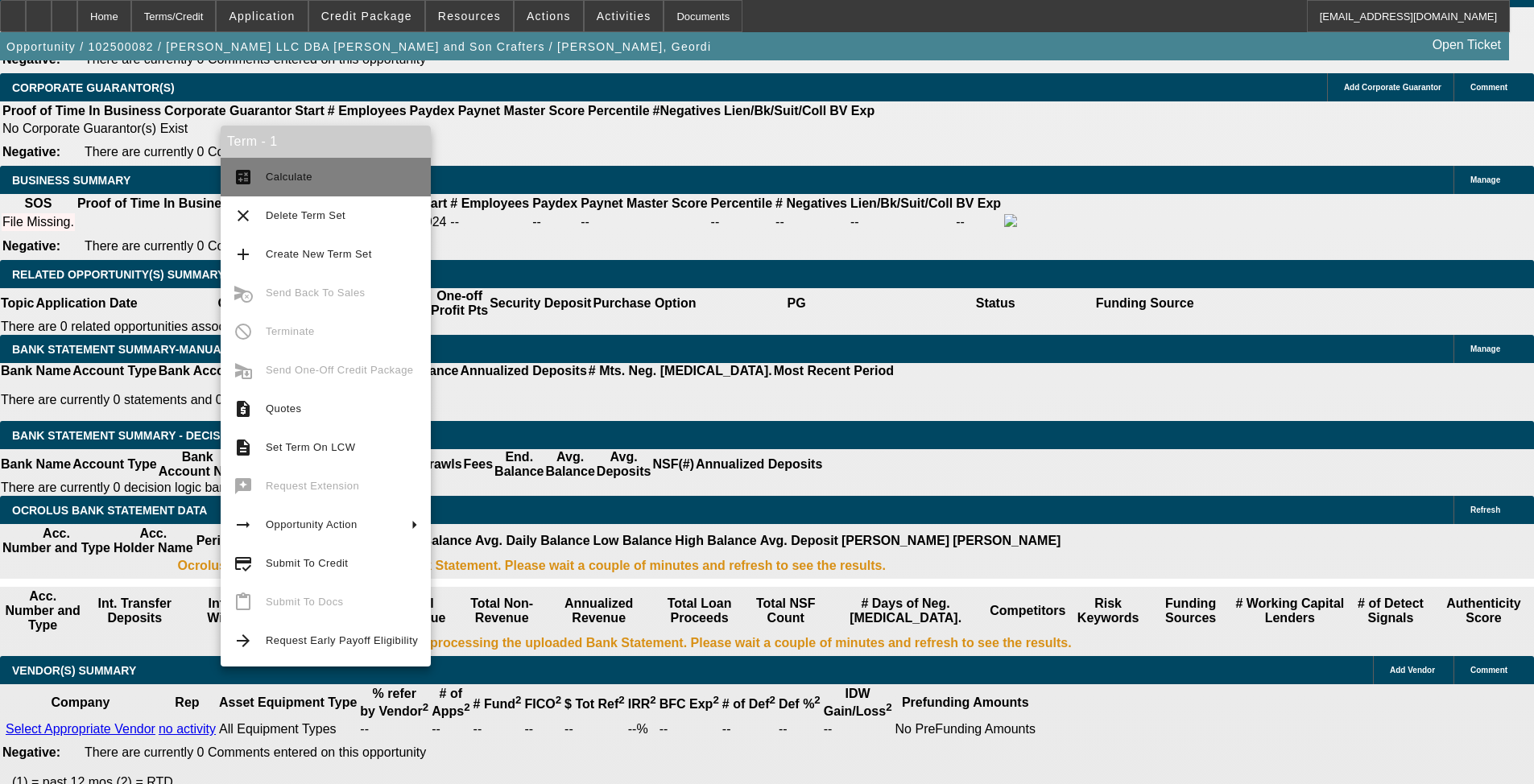
click at [277, 169] on span "Calculate" at bounding box center [342, 177] width 152 height 20
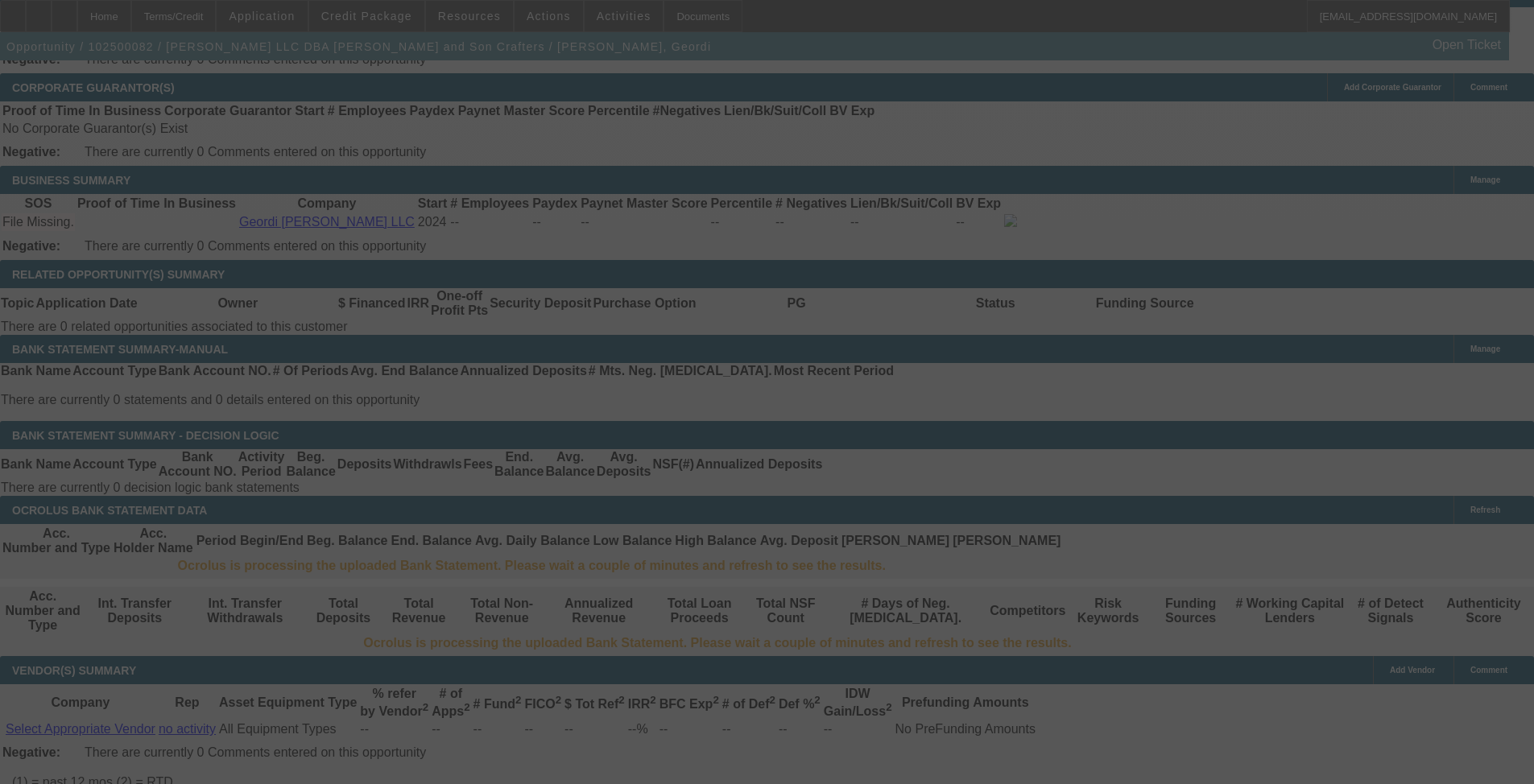
select select "0.1"
select select "0"
select select "3"
select select "0.1"
select select "4"
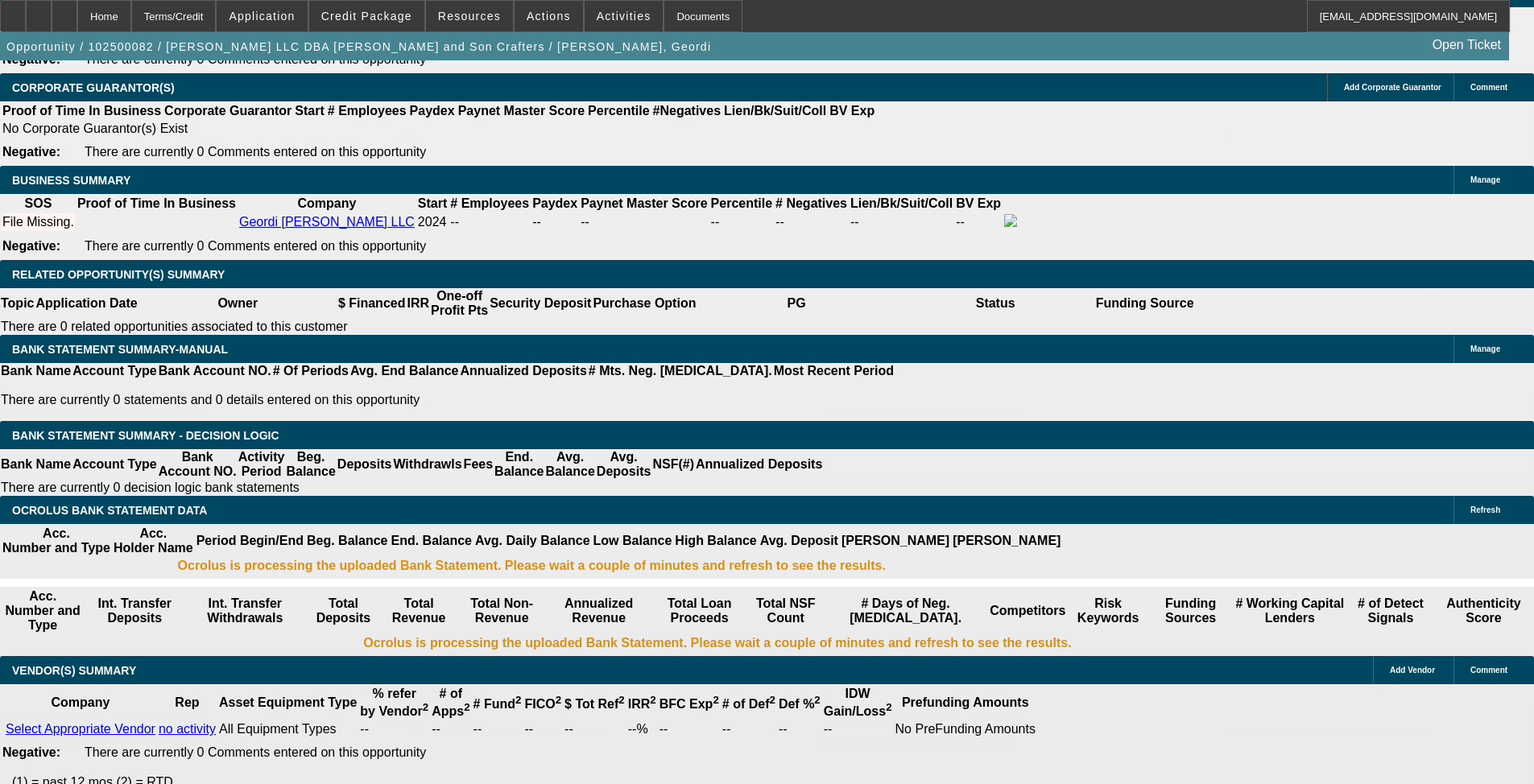
type input "UNKNOWN"
type input "1"
type input "$354.53"
type input "1"
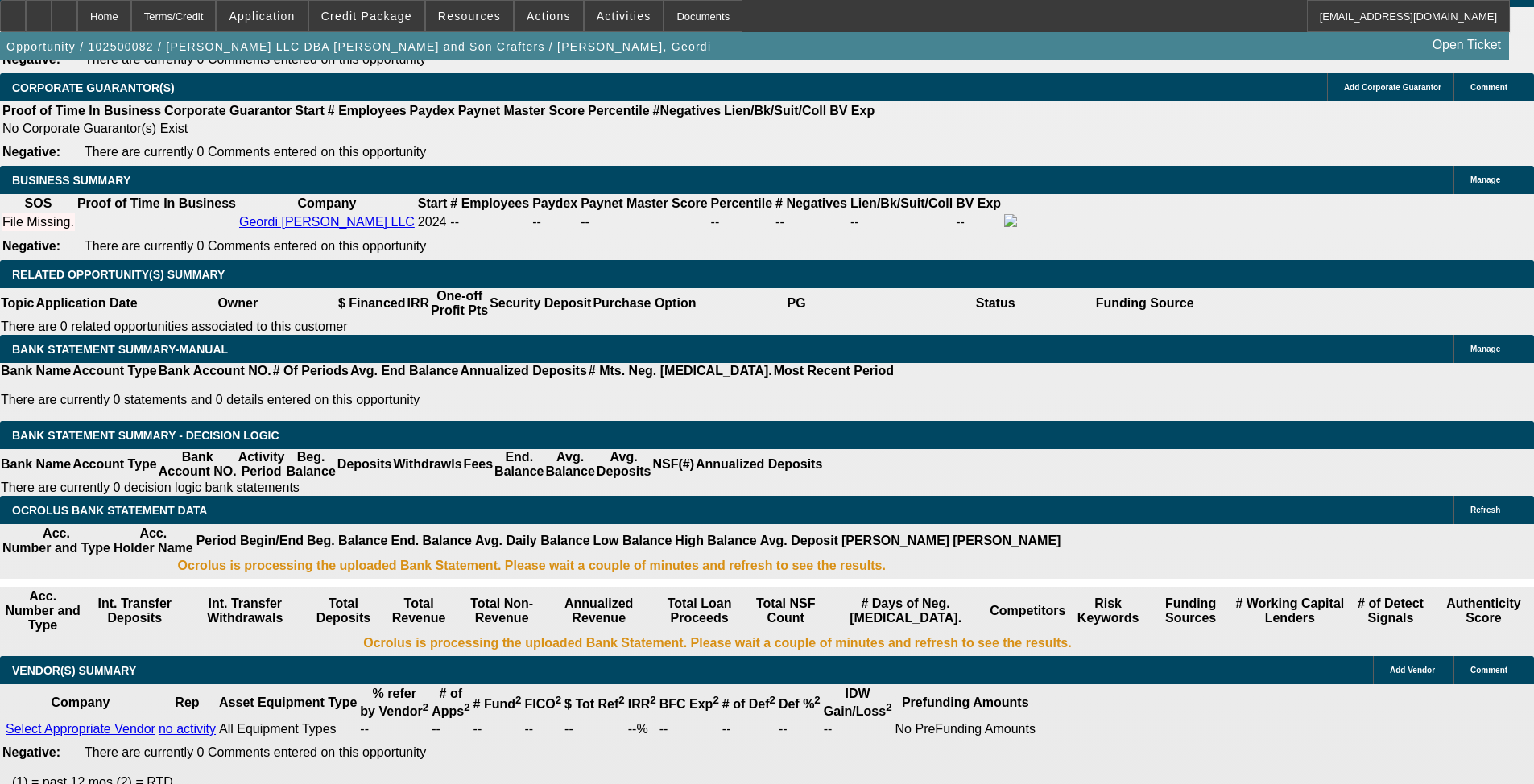
select select "0"
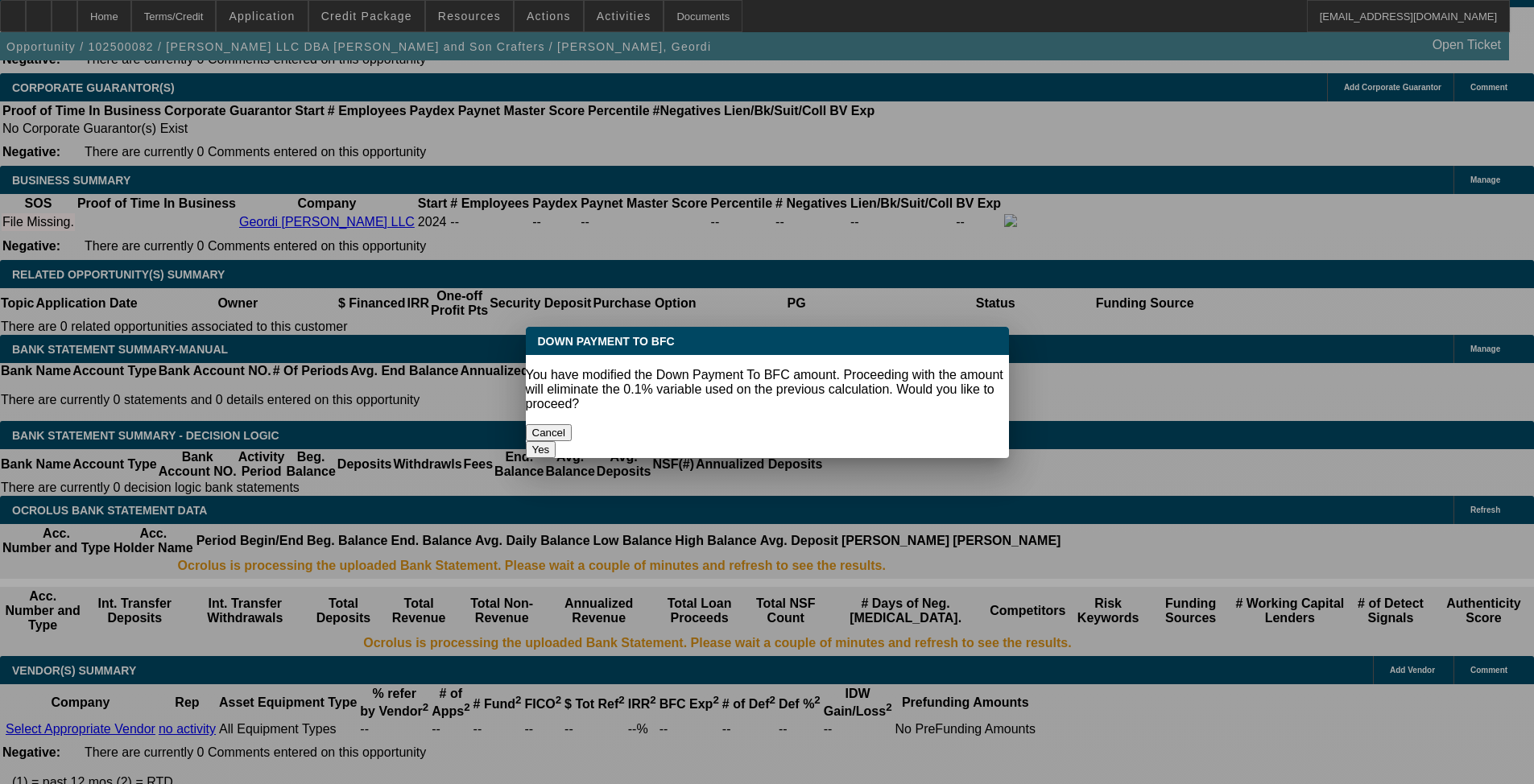
scroll to position [0, 0]
click at [557, 441] on button "Yes" at bounding box center [541, 449] width 31 height 17
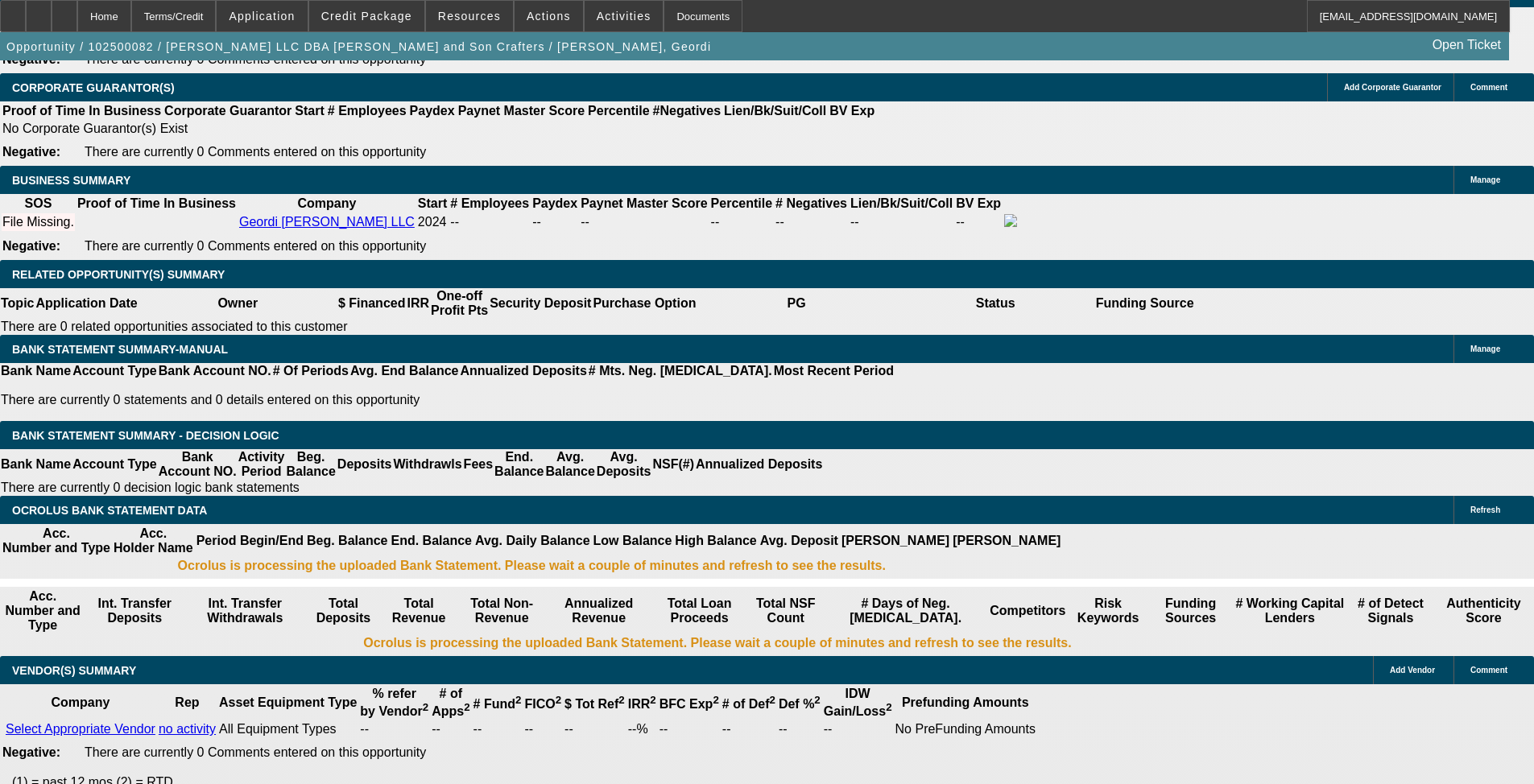
type input "$0.00"
type input "$393.93"
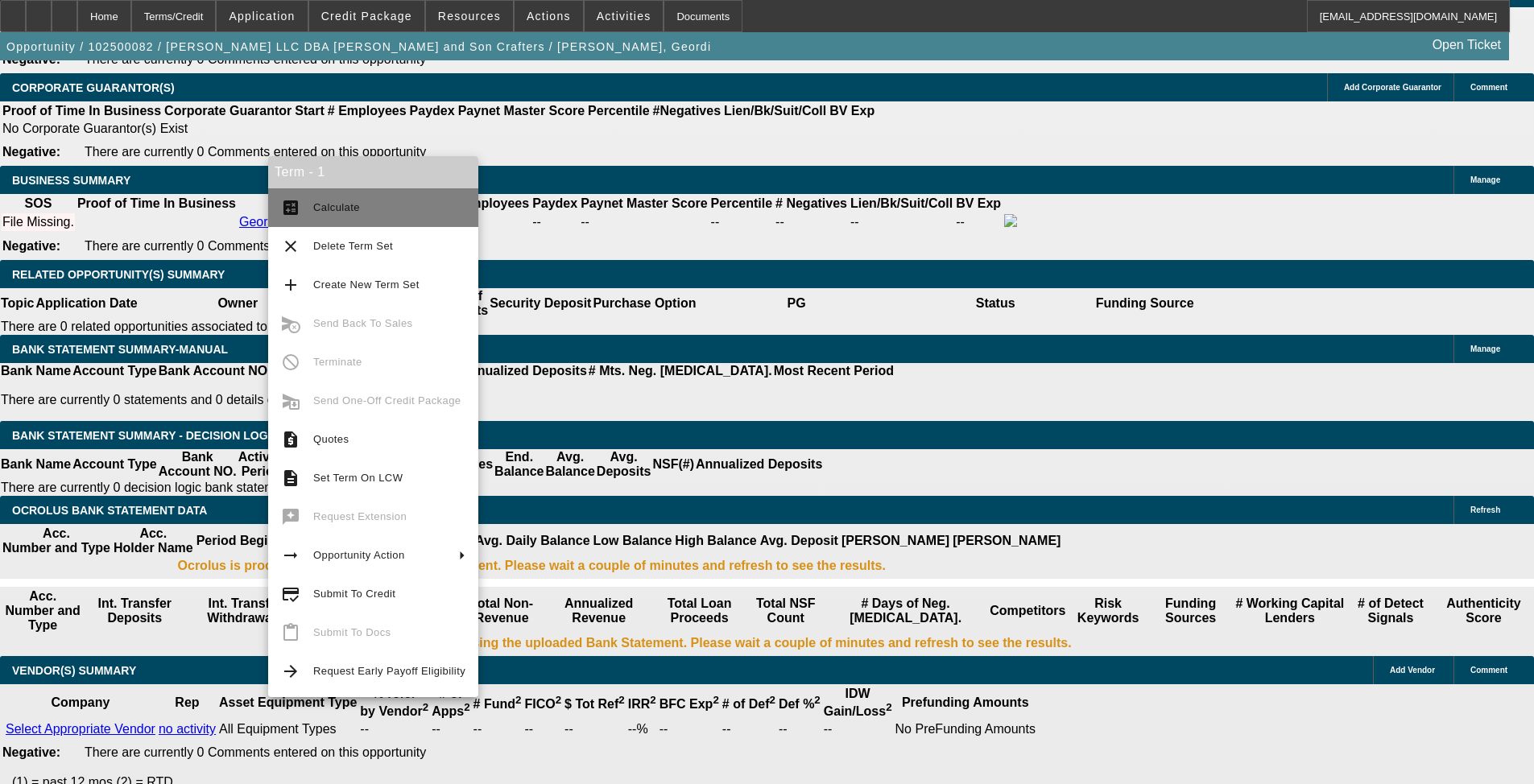
click at [366, 201] on span "Calculate" at bounding box center [389, 208] width 152 height 20
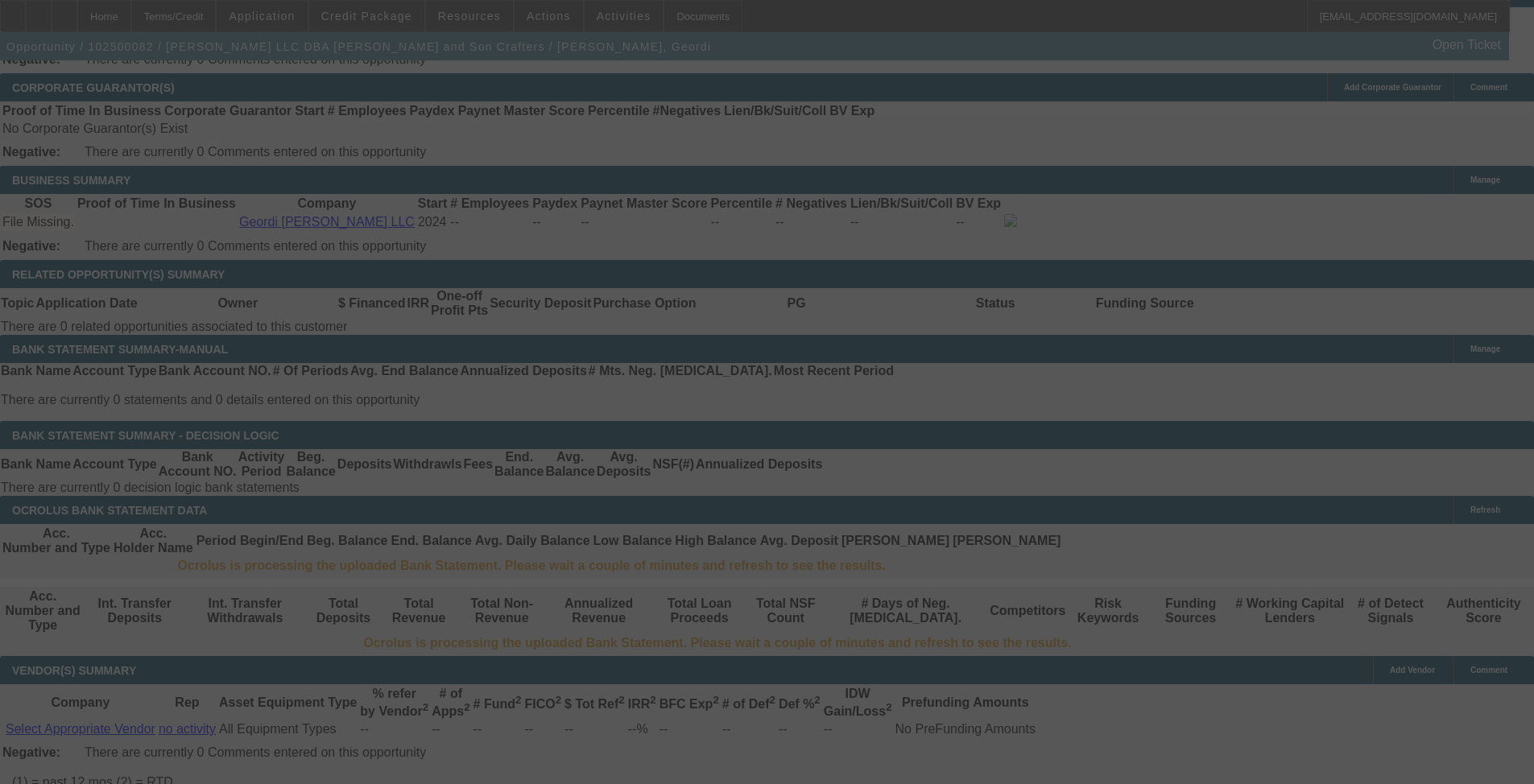
select select "0"
select select "3"
select select "0.1"
select select "4"
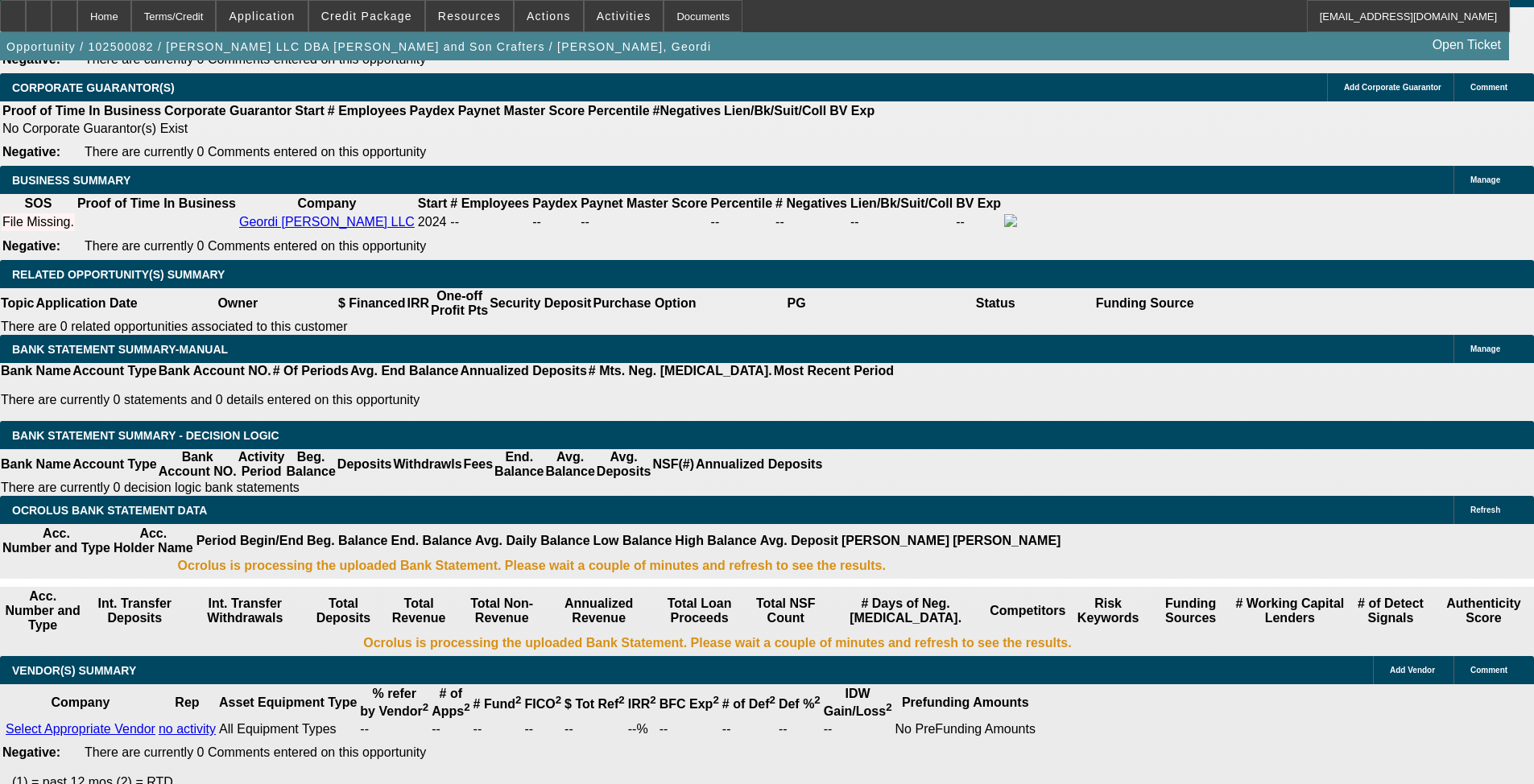
select select "2"
type input "$787.86"
type input "UNKNOWN"
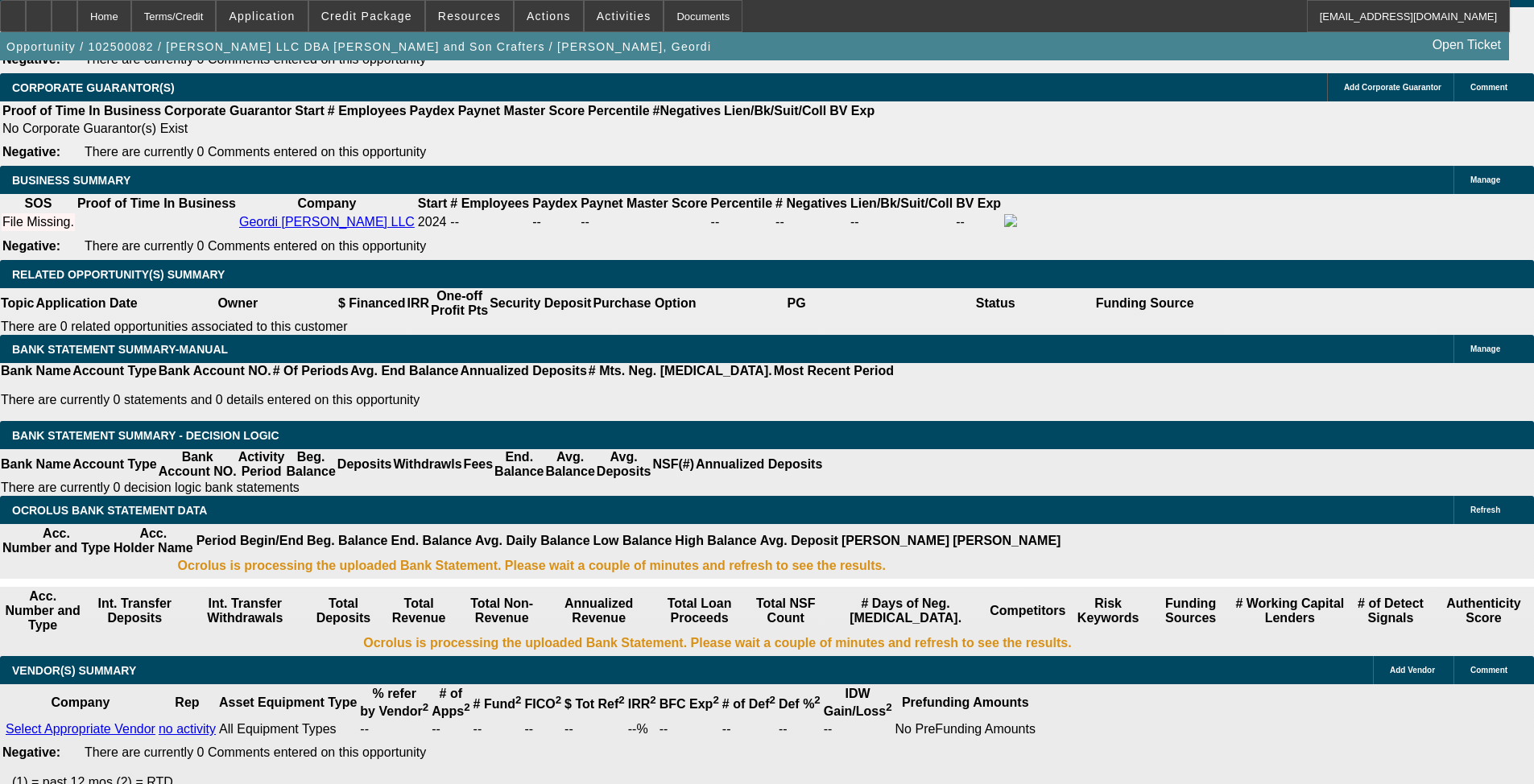
select select "2"
drag, startPoint x: 317, startPoint y: 249, endPoint x: 366, endPoint y: 252, distance: 49.1
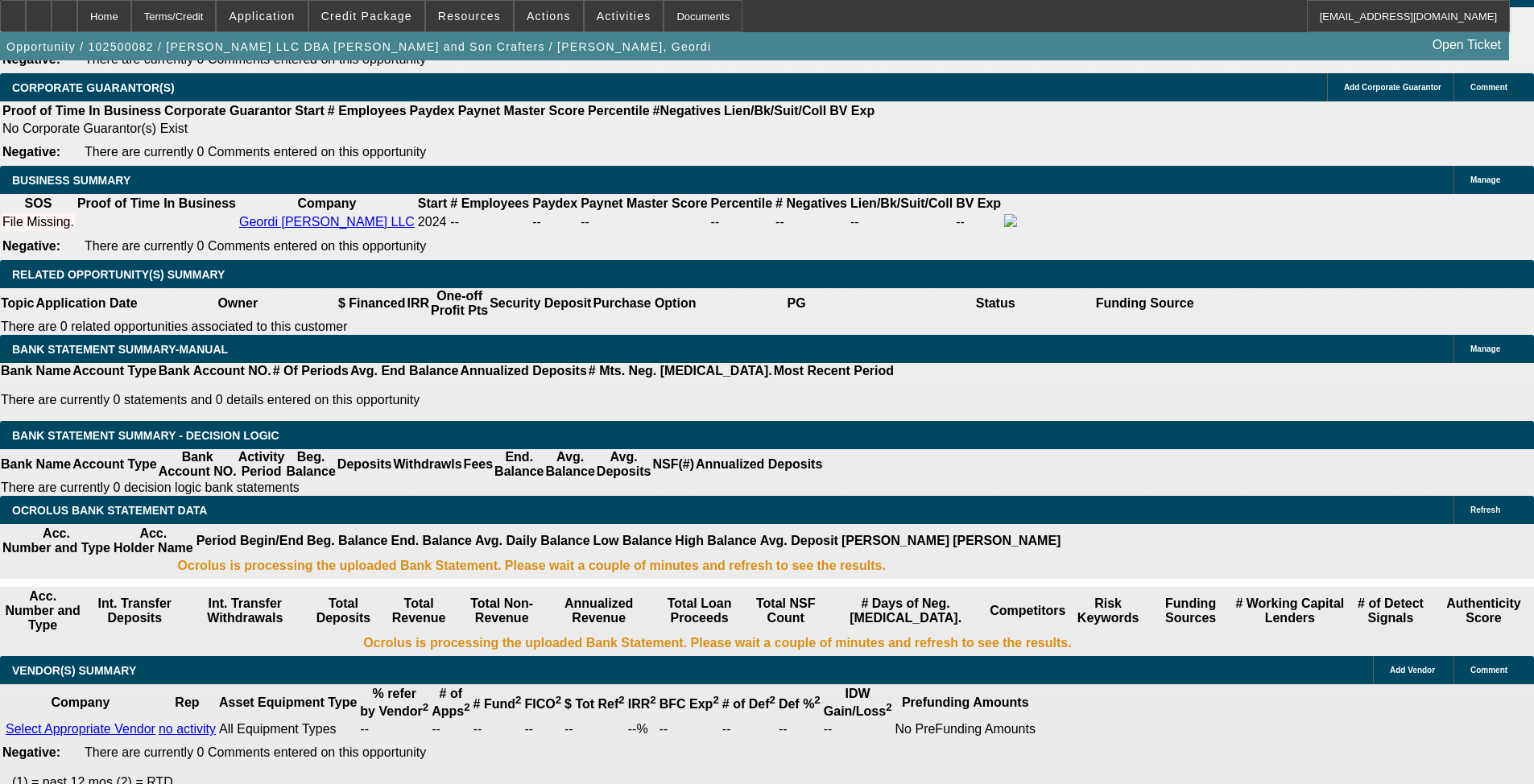
type input "$4,400.00"
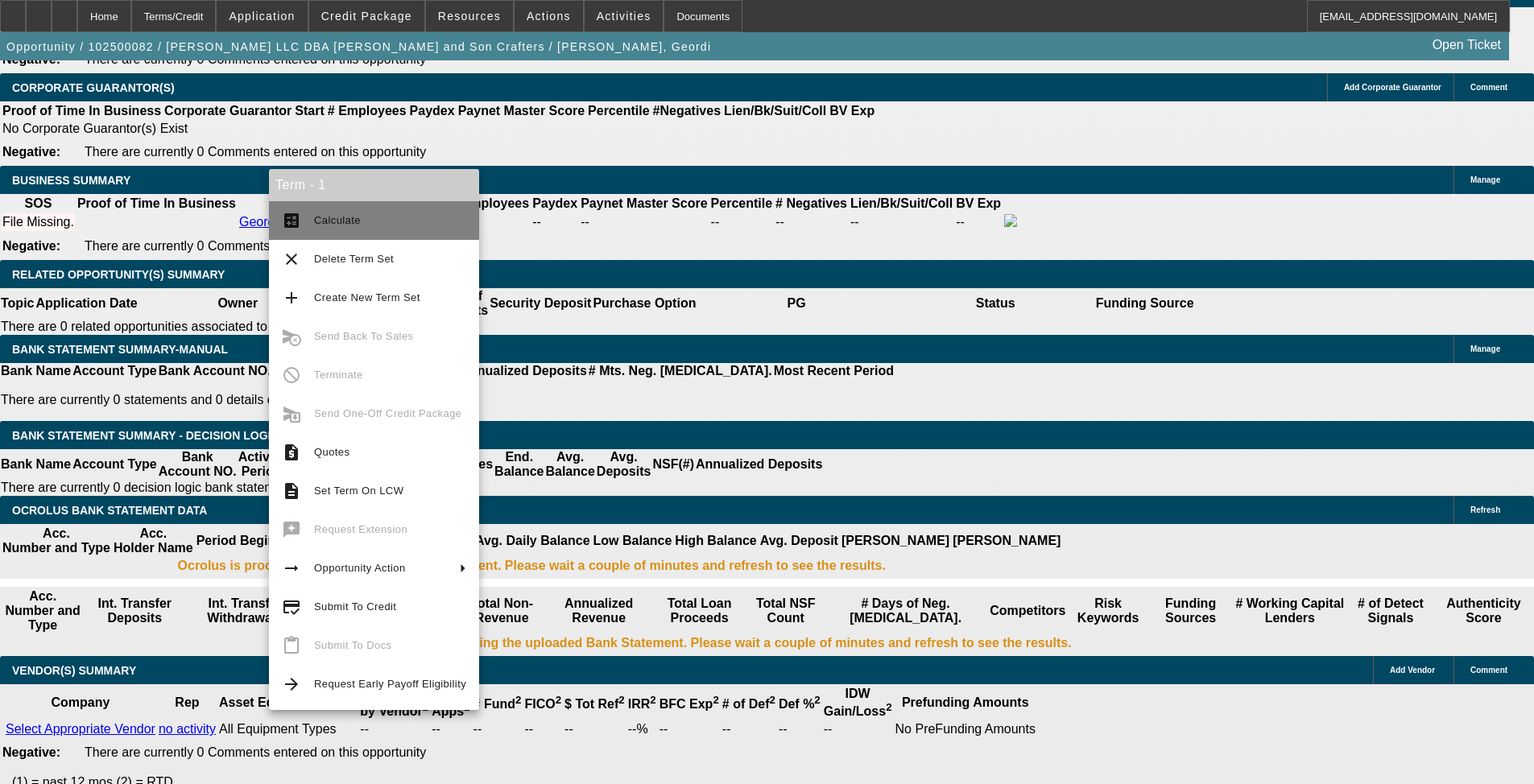
type input "$269.81"
type input "$539.62"
click at [316, 221] on span "Calculate" at bounding box center [338, 220] width 47 height 12
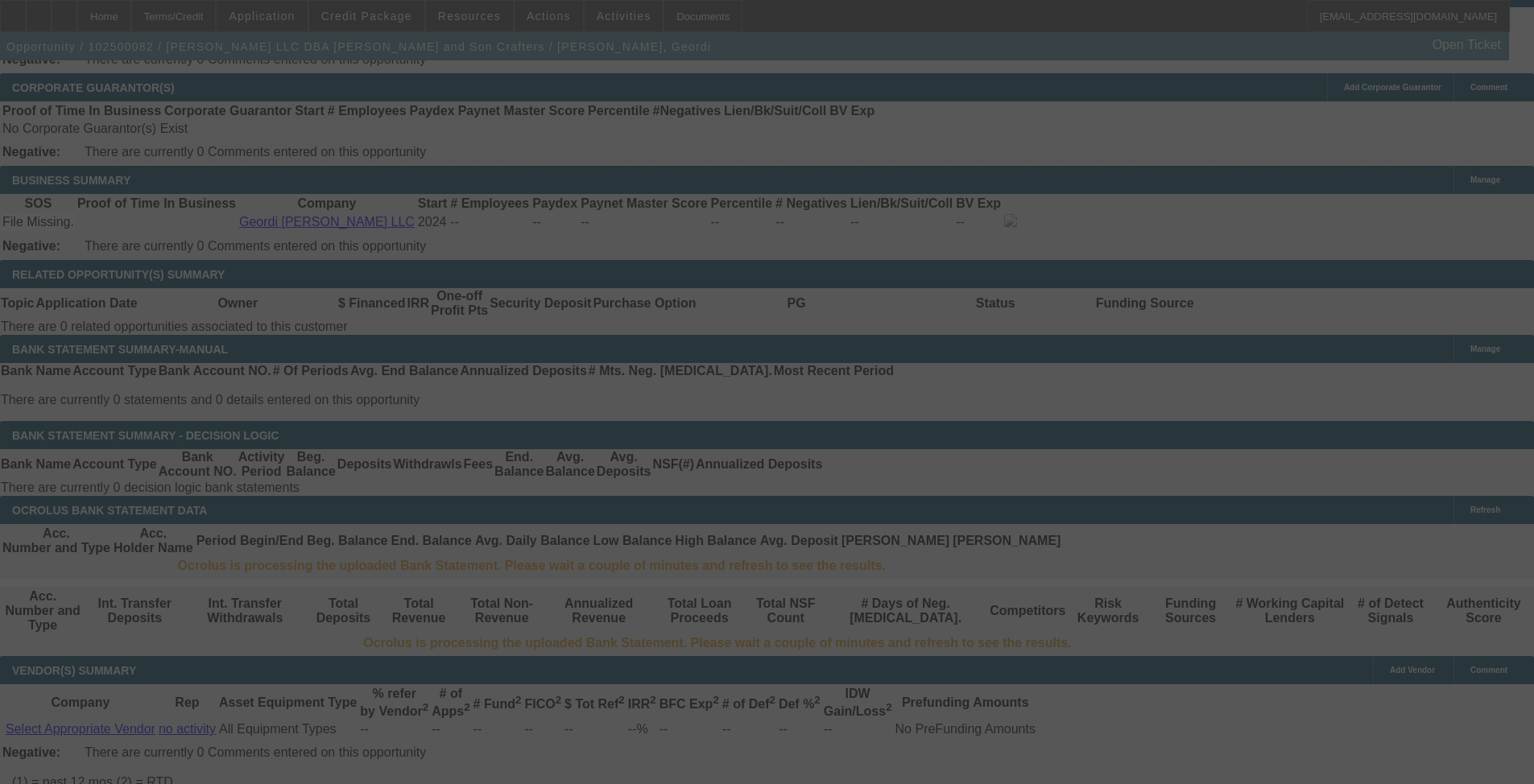
select select "0"
select select "2"
select select "0.1"
select select "4"
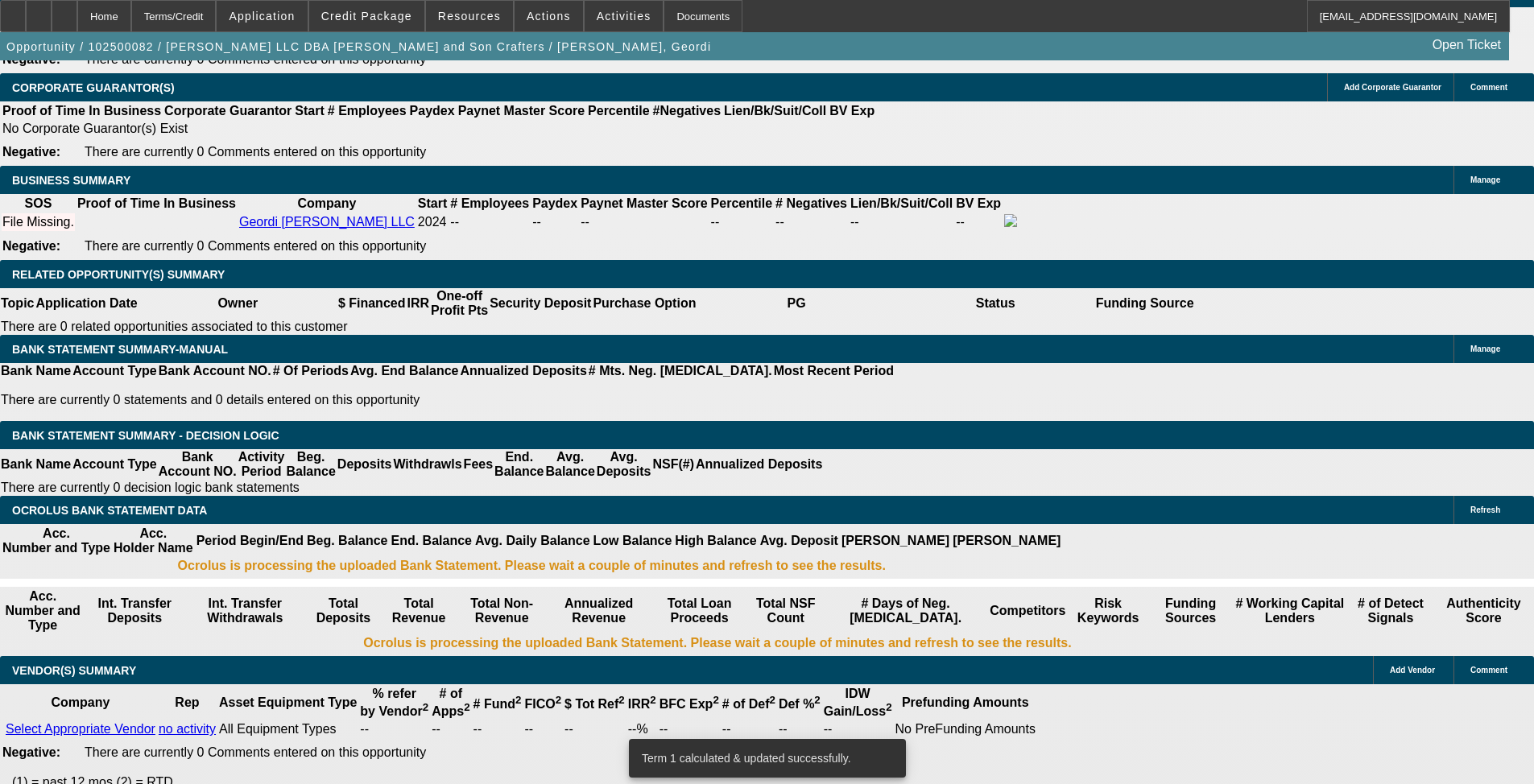
type input "269.81"
drag, startPoint x: 269, startPoint y: 379, endPoint x: 304, endPoint y: 385, distance: 35.5
type input "4400"
type input "$269.81"
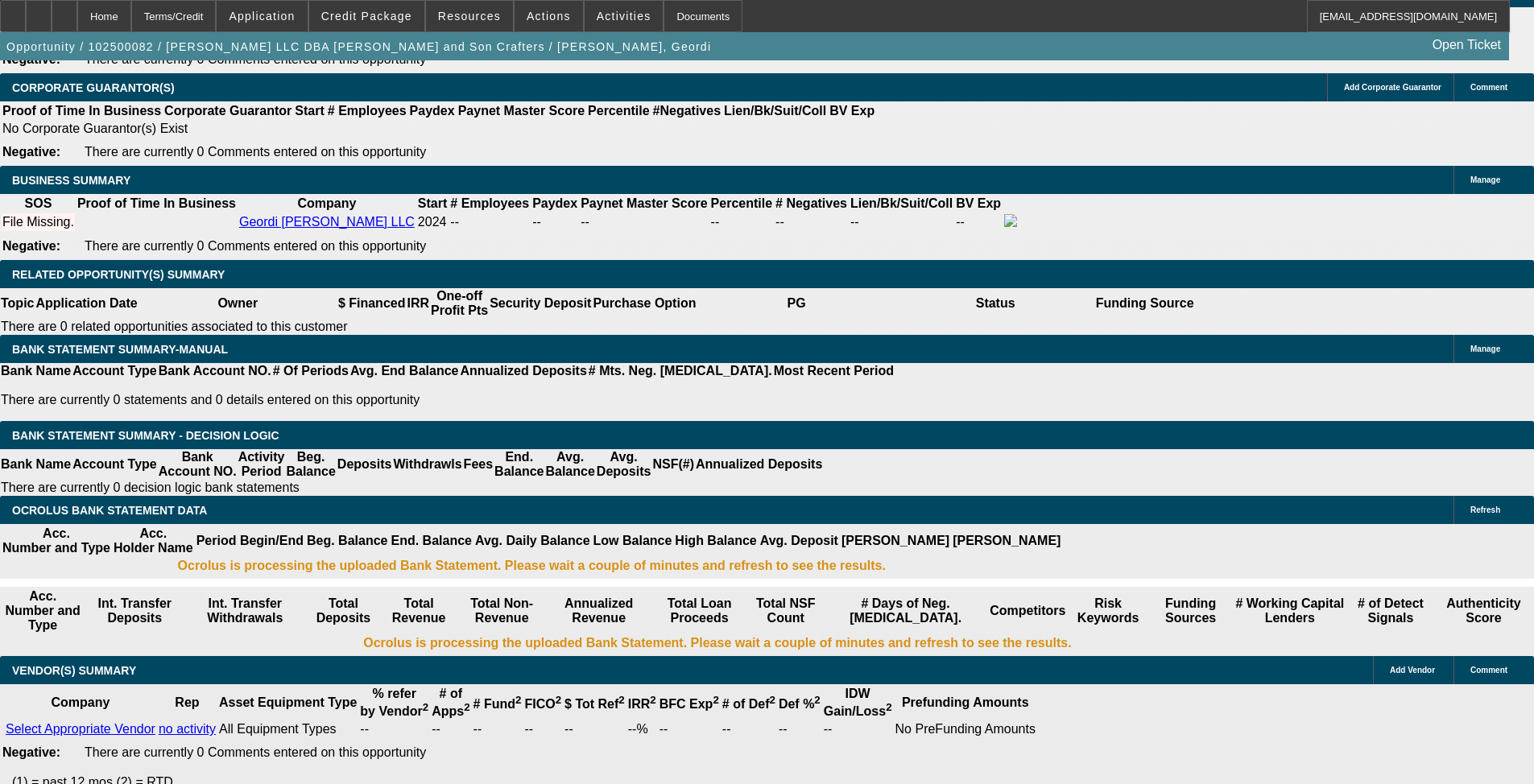
drag, startPoint x: 337, startPoint y: 243, endPoint x: 337, endPoint y: 252, distance: 9.0
type input "$4,000.00"
type input "UNKNOWN"
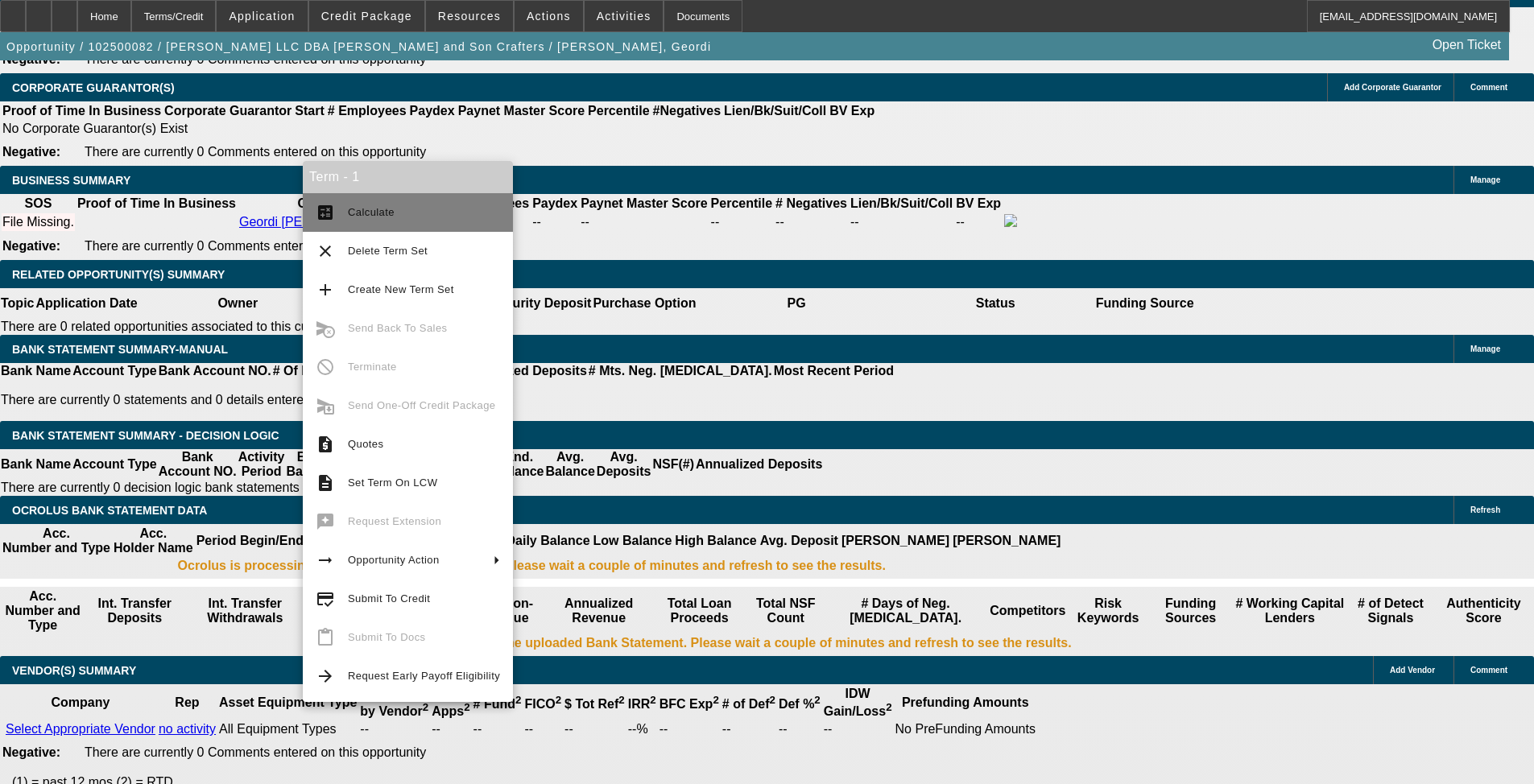
type input "$562.18"
type input "$281.09"
click at [410, 212] on span "Calculate" at bounding box center [424, 212] width 152 height 20
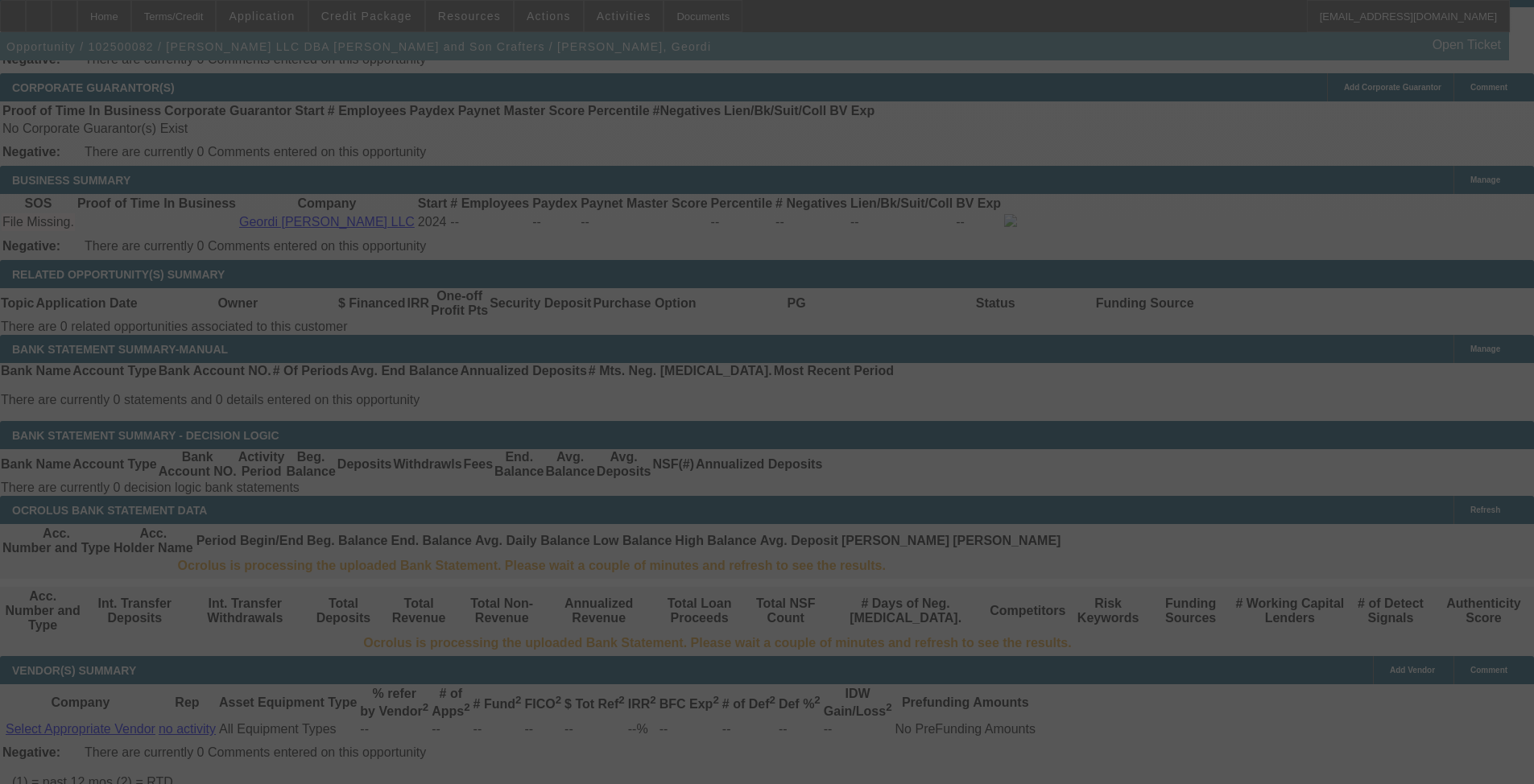
select select "0"
select select "2"
select select "0.1"
select select "4"
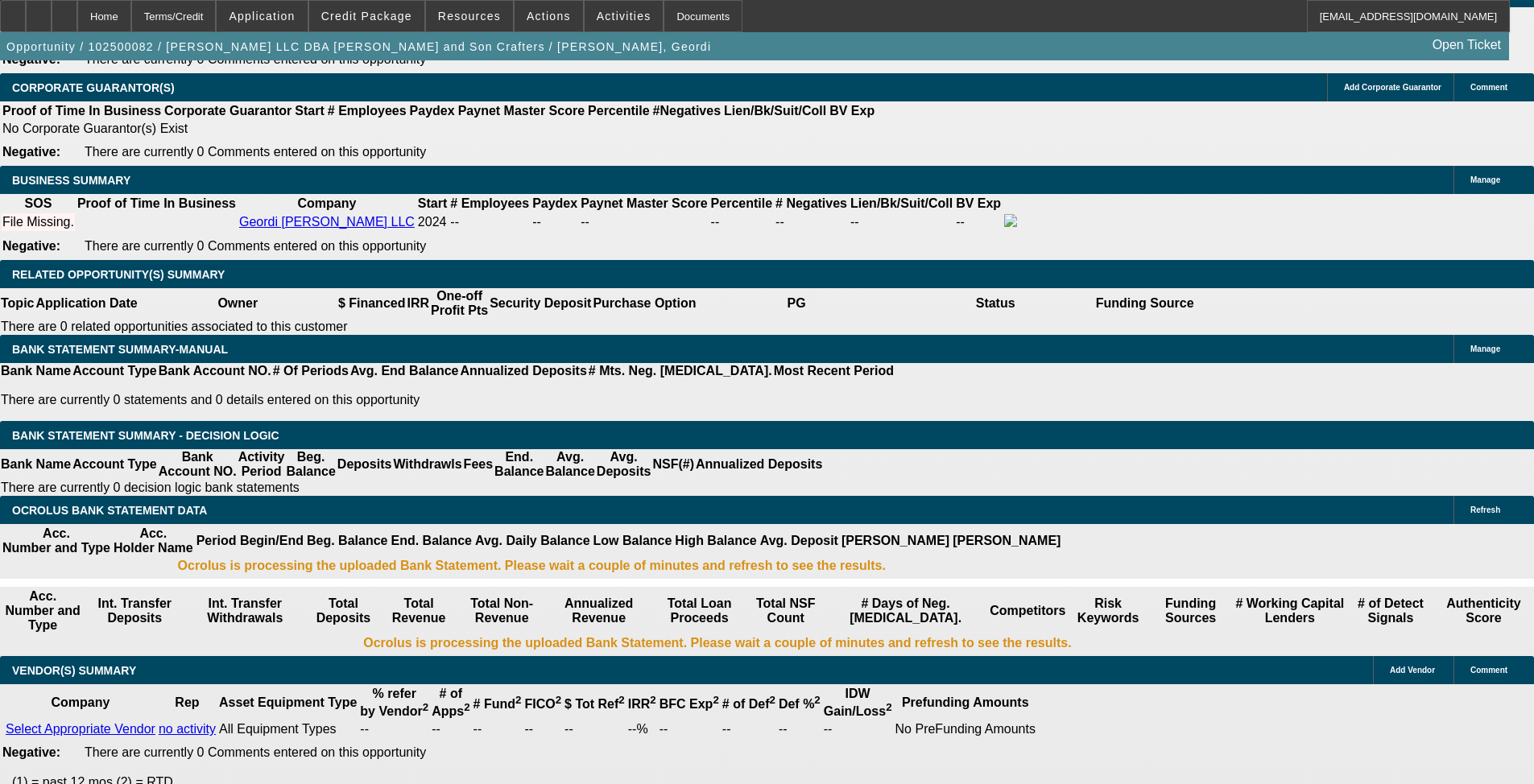
type input "$3,500.00"
type input "UNKNOWN"
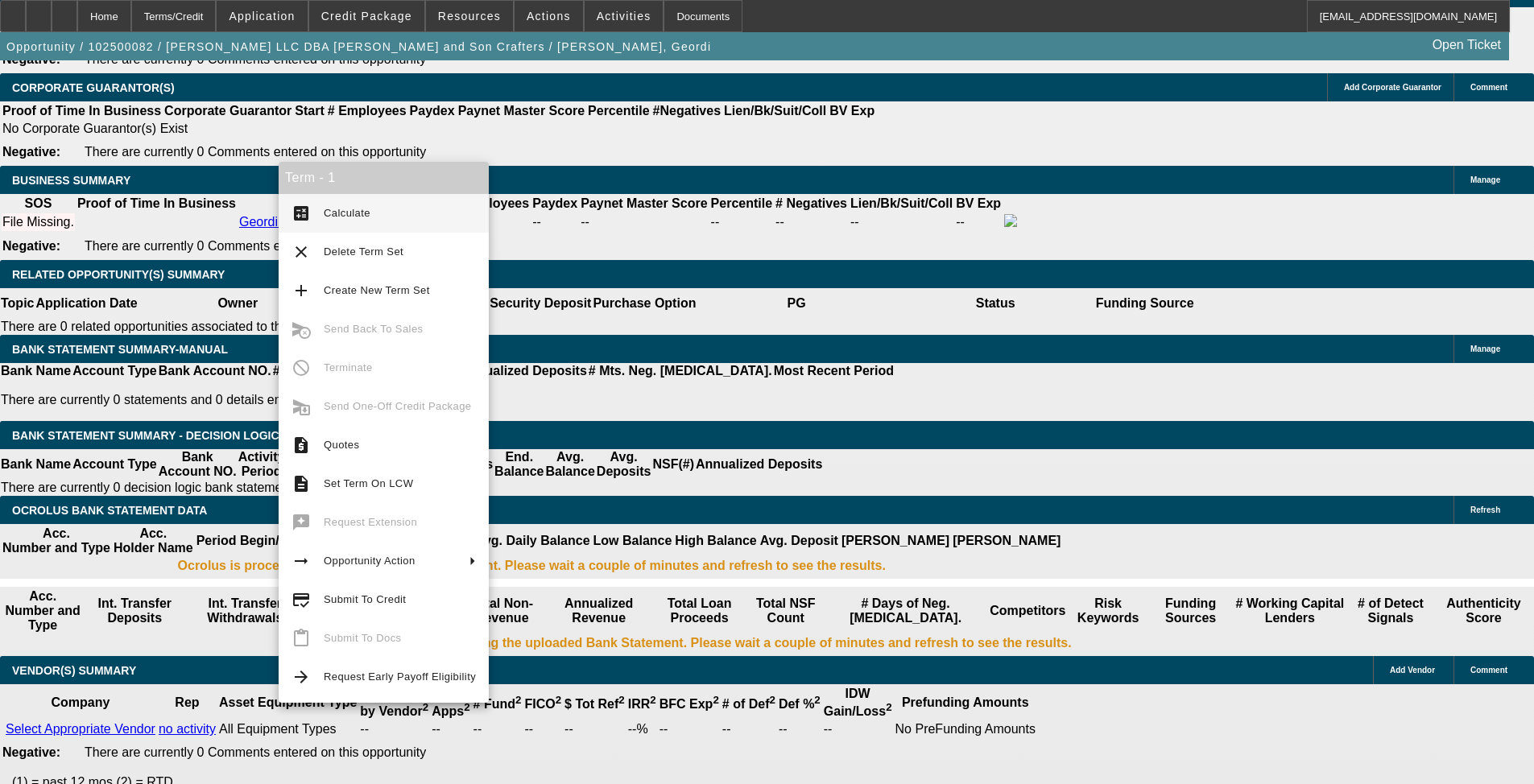
type input "$590.38"
type input "$295.19"
click at [328, 210] on span "Calculate" at bounding box center [347, 212] width 47 height 12
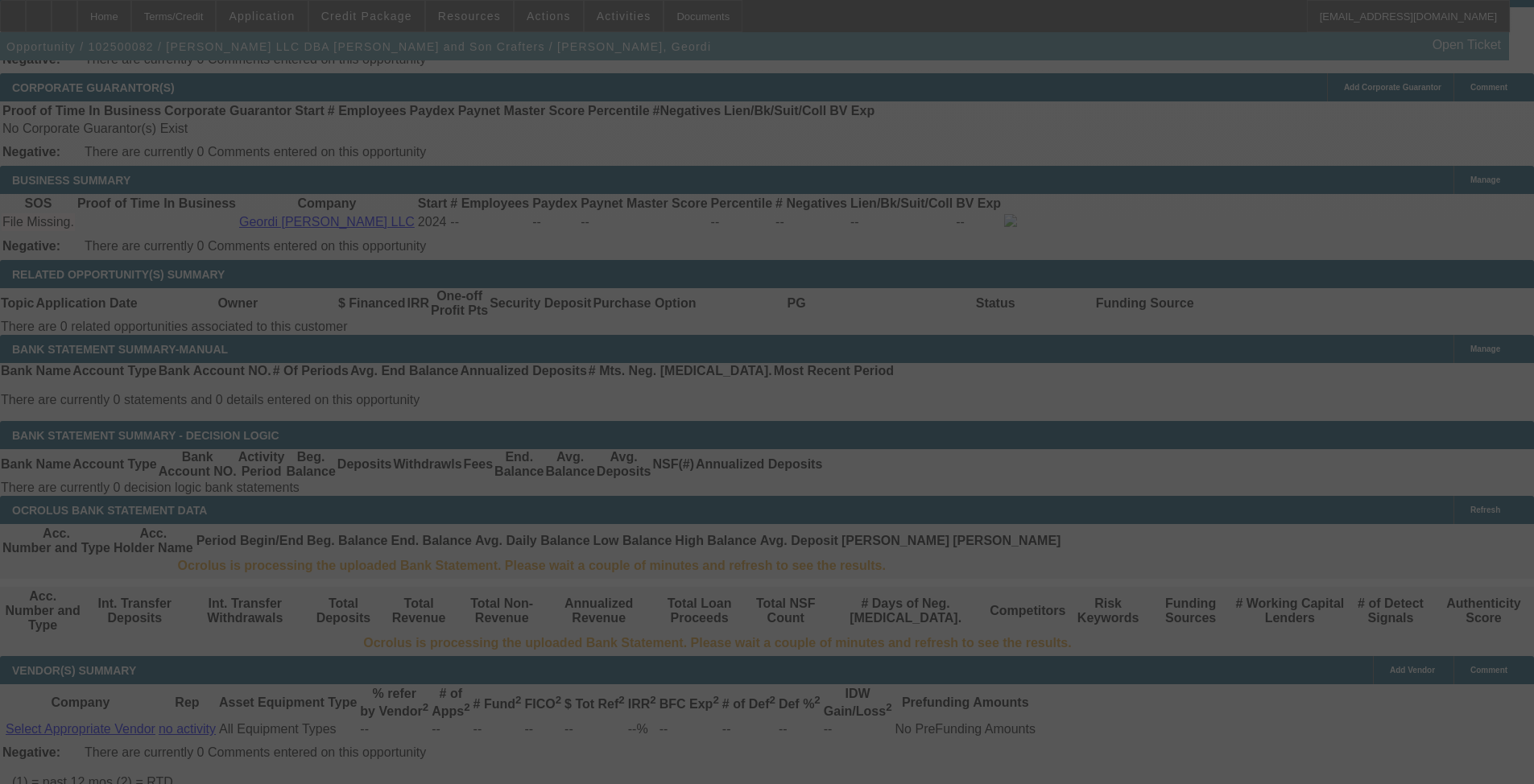
select select "0"
select select "2"
select select "0.1"
select select "4"
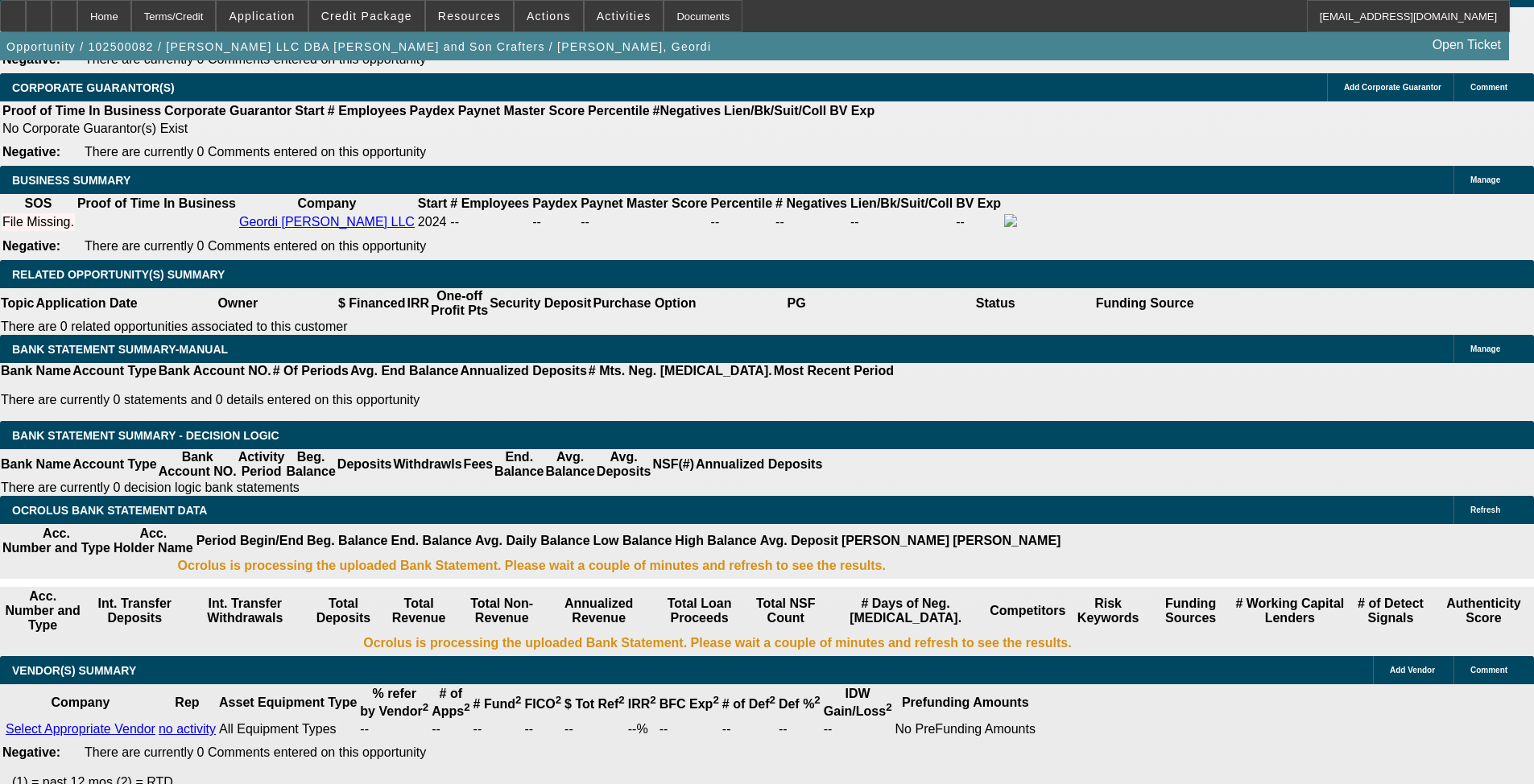
drag, startPoint x: 245, startPoint y: 370, endPoint x: 308, endPoint y: 383, distance: 64.3
type input "3"
type input "$6.00"
type input "UNKNOWN"
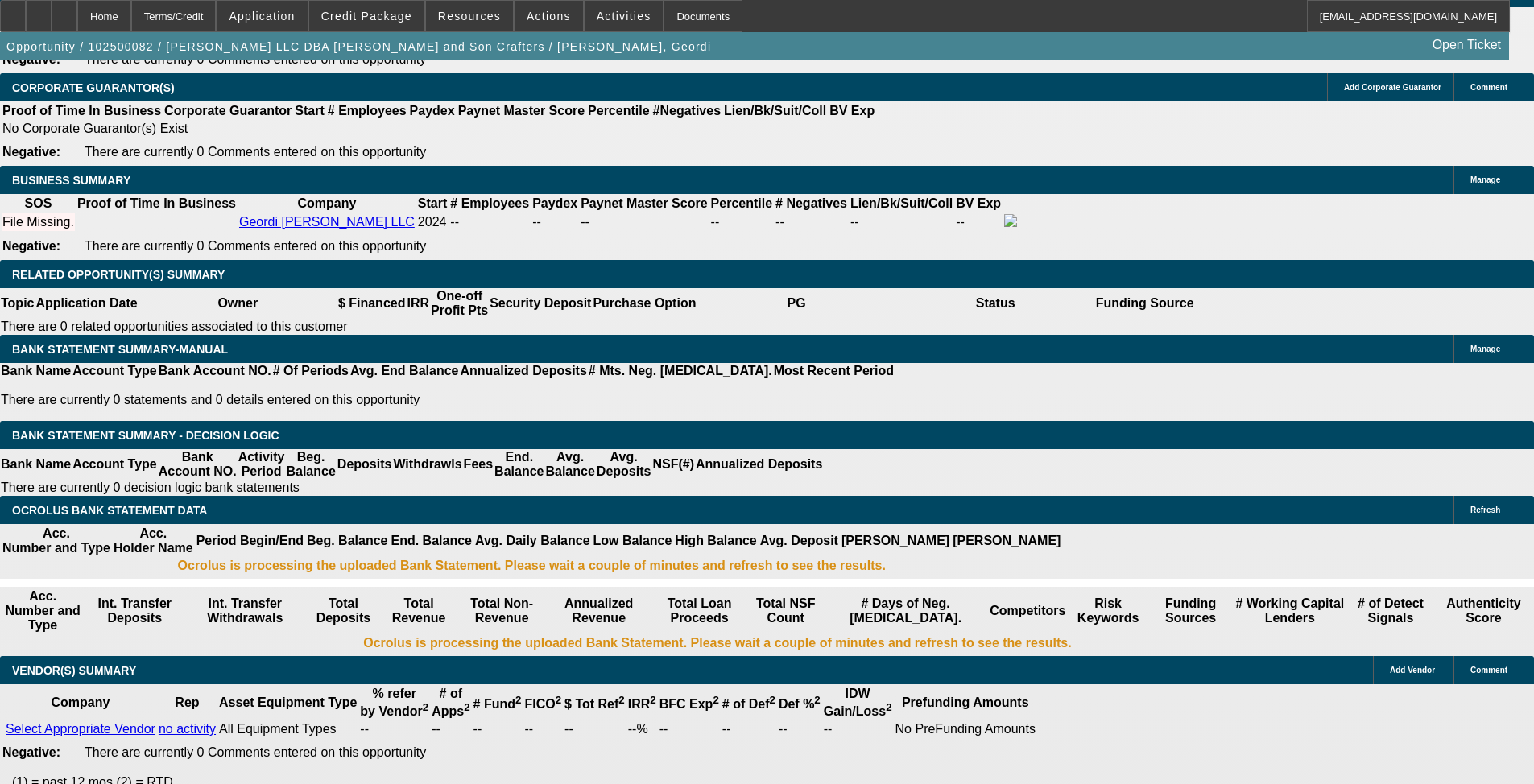
type input "320"
type input "$640.00"
type input "6.3"
type input "$320.00"
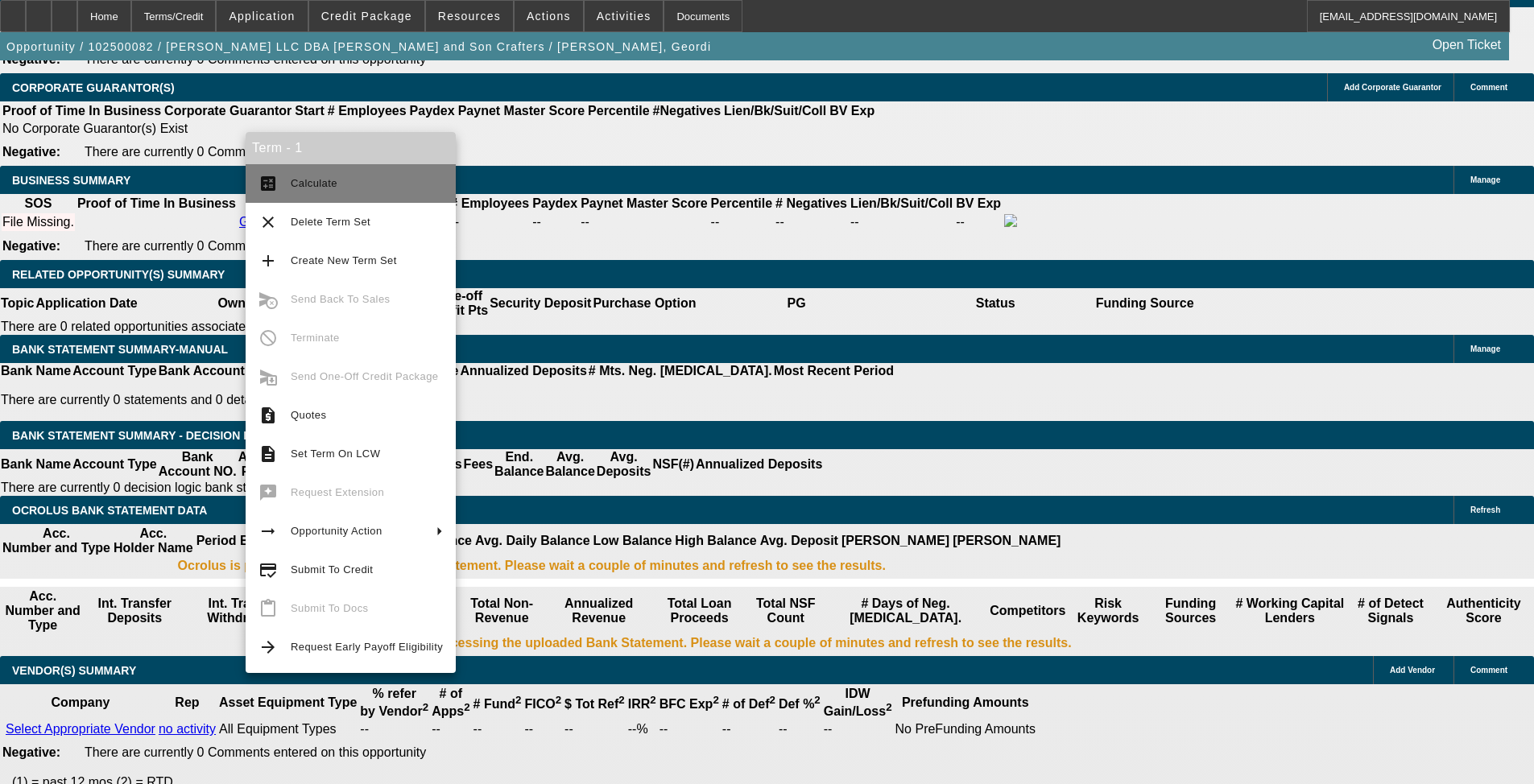
click at [299, 183] on span "Calculate" at bounding box center [314, 182] width 47 height 12
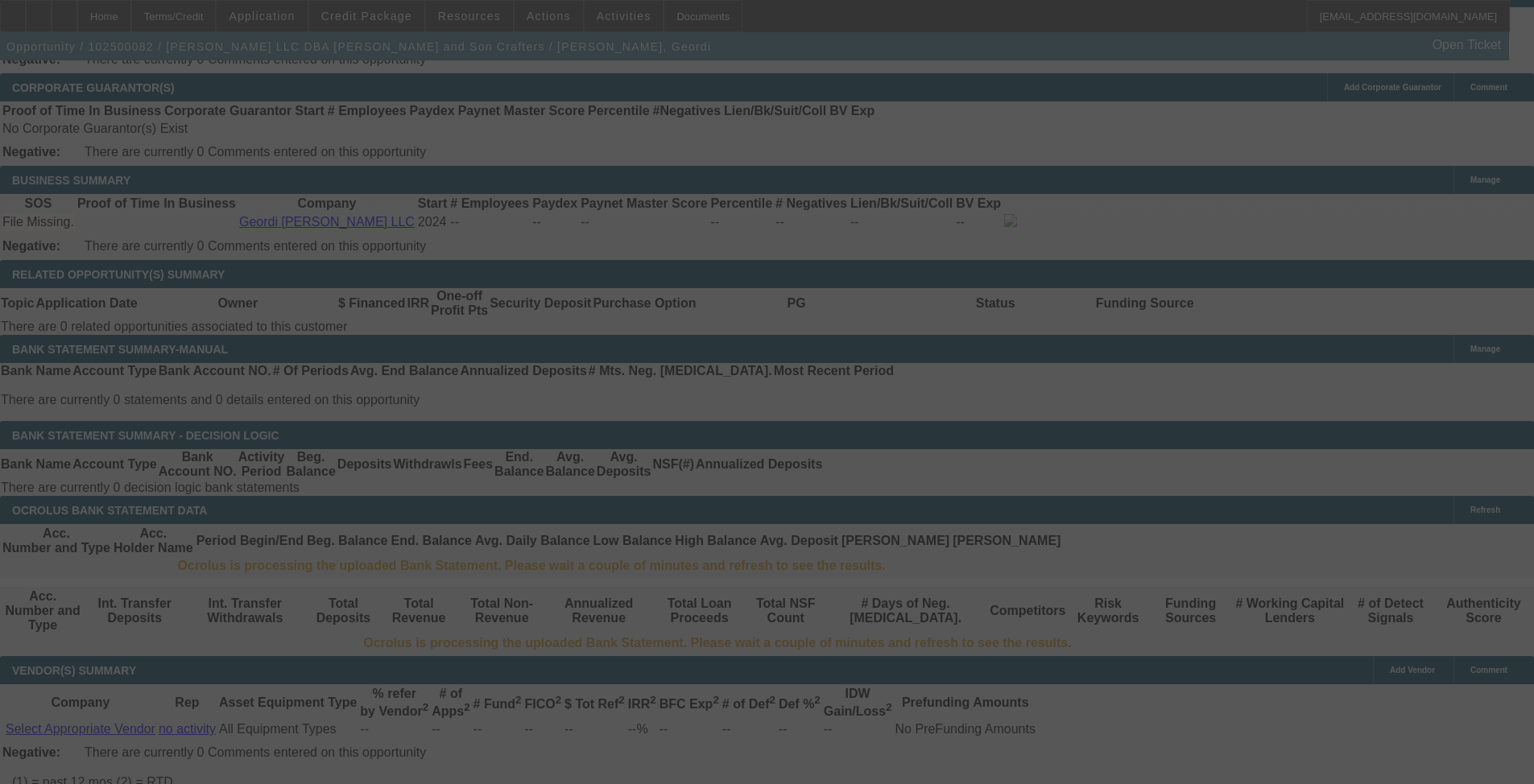
select select "0"
select select "2"
select select "0.1"
select select "4"
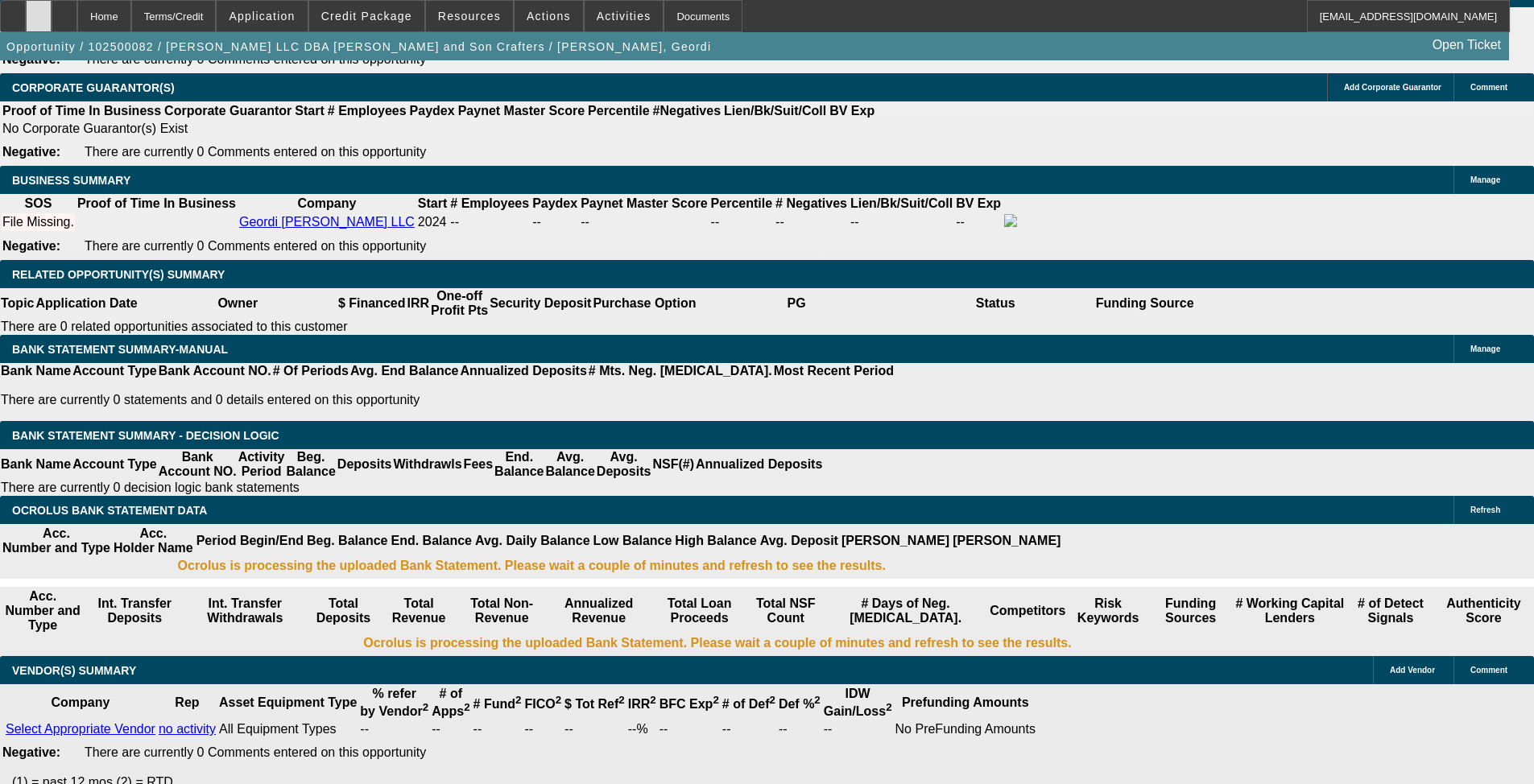
click at [52, 25] on div at bounding box center [38, 16] width 25 height 32
type input "$320.00"
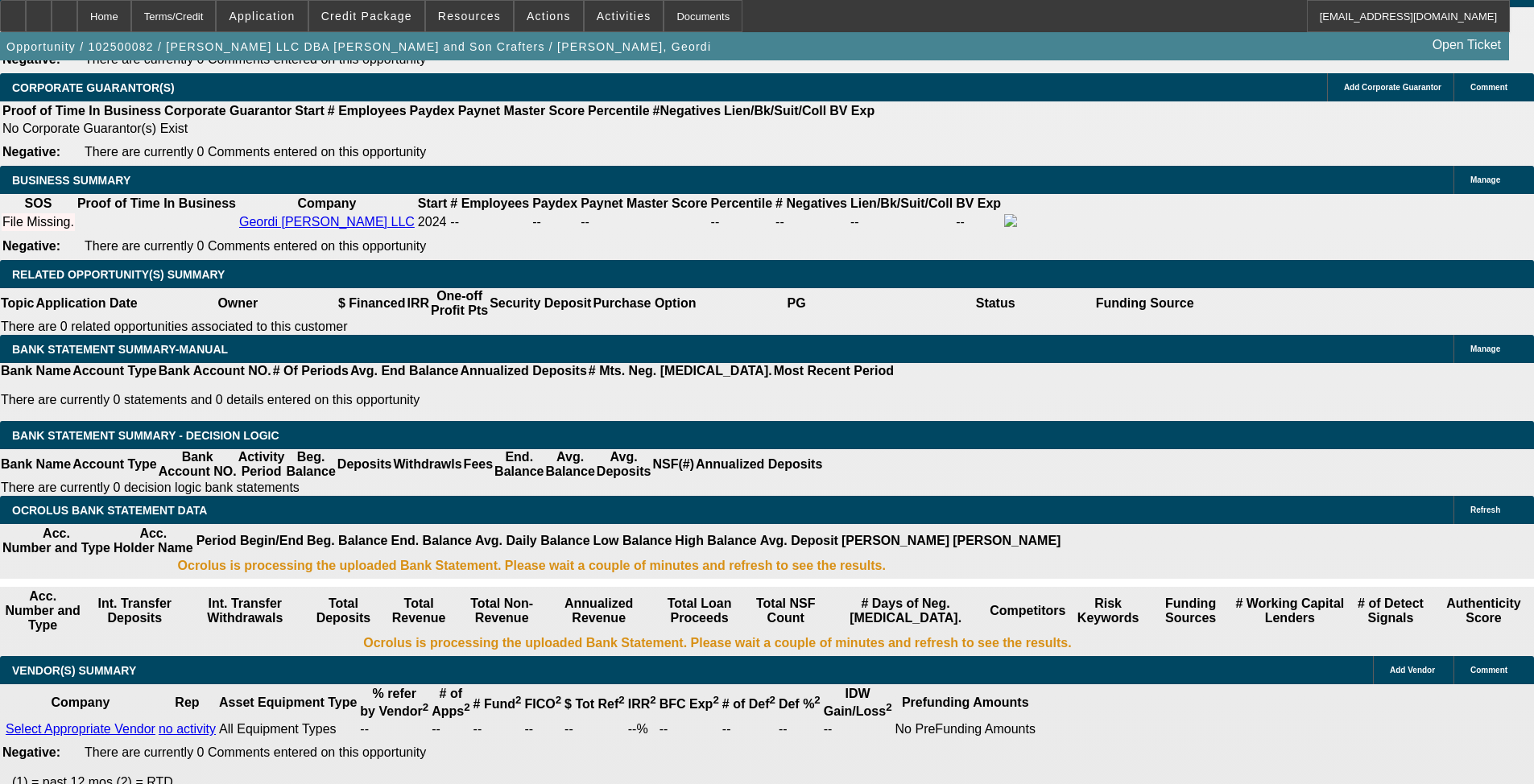
select select "0.1"
type input "$1,396.50"
type input "UNKNOWN"
type input "$384.32"
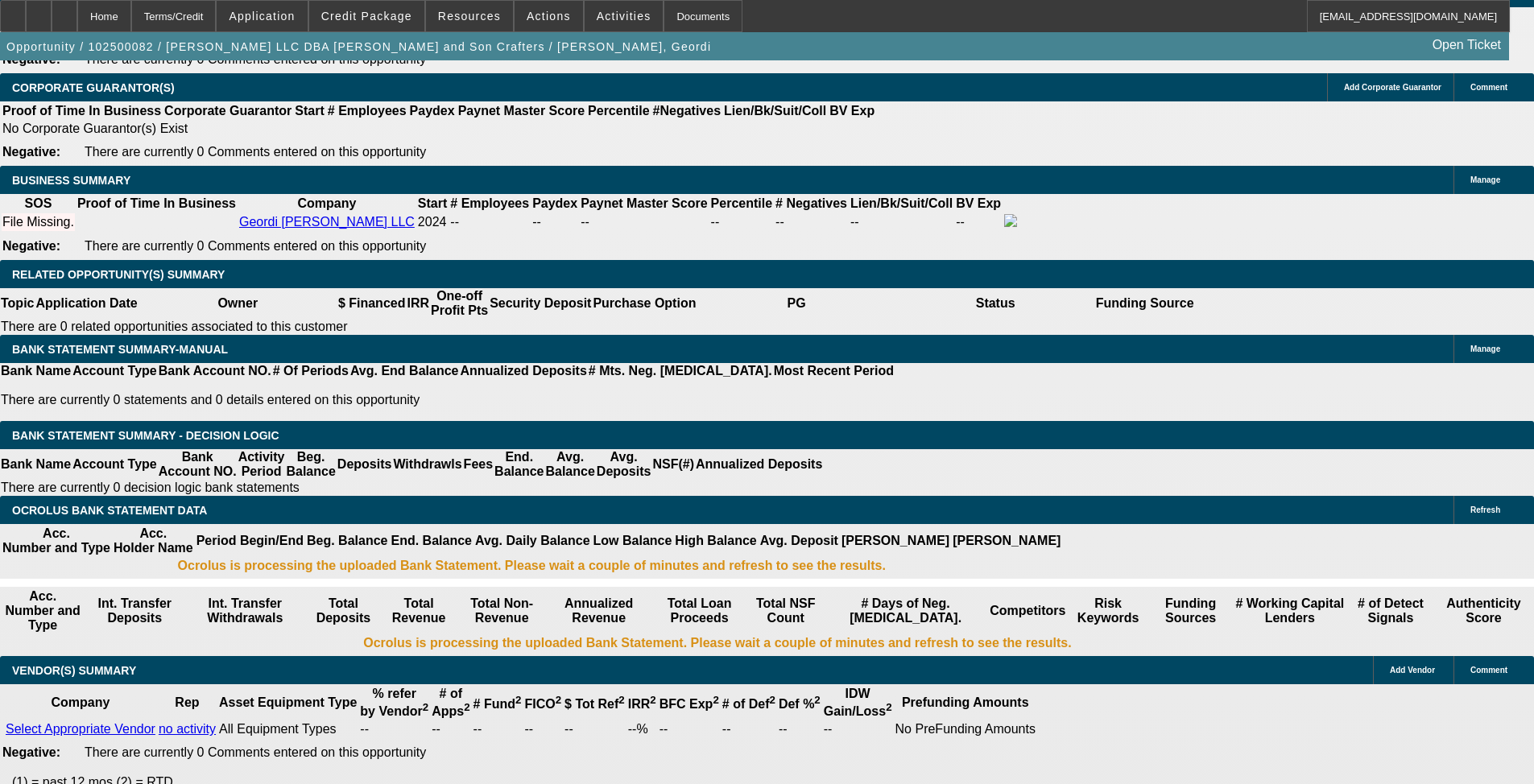
type input "$768.64"
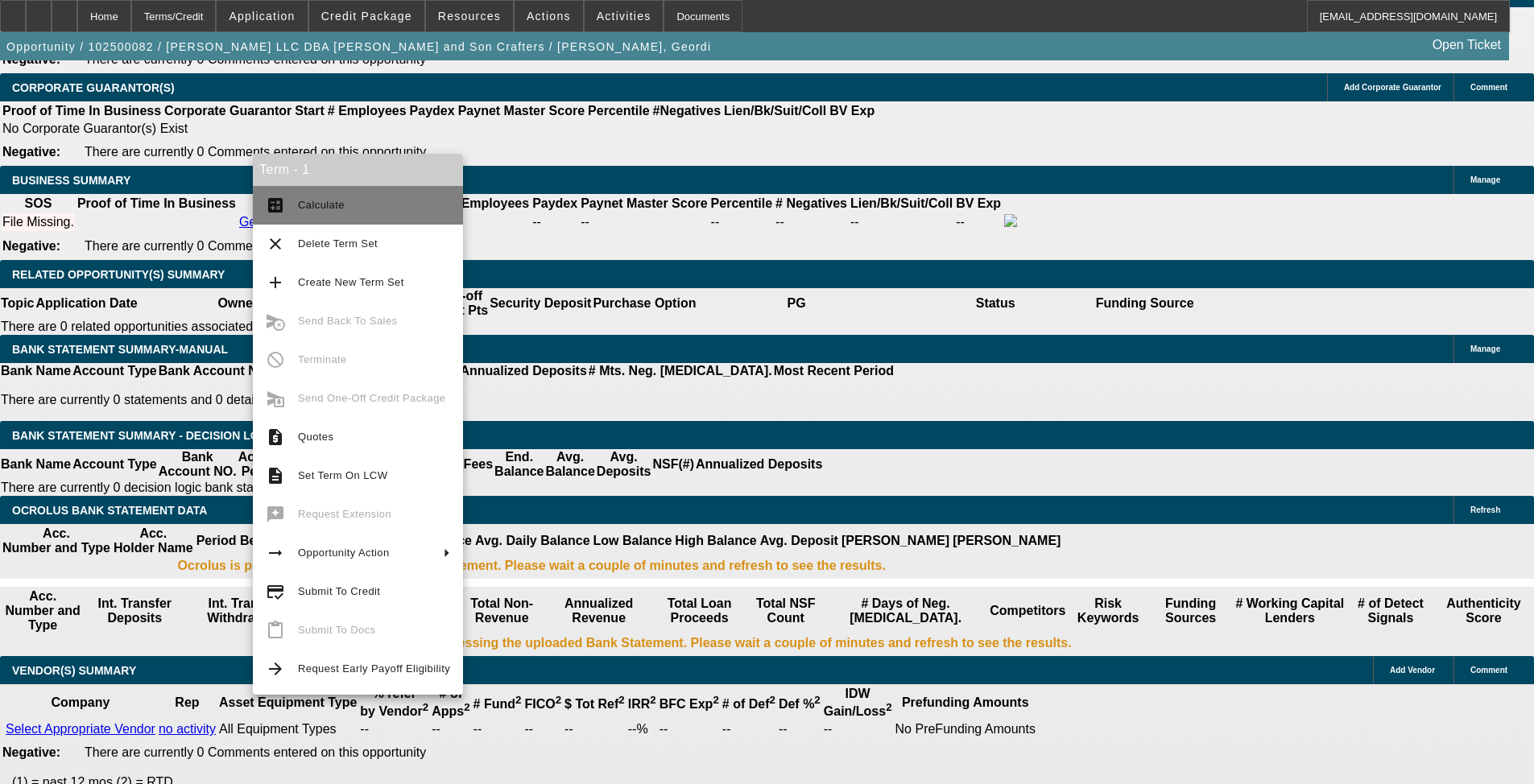
click at [288, 204] on button "calculate Calculate" at bounding box center [357, 205] width 210 height 39
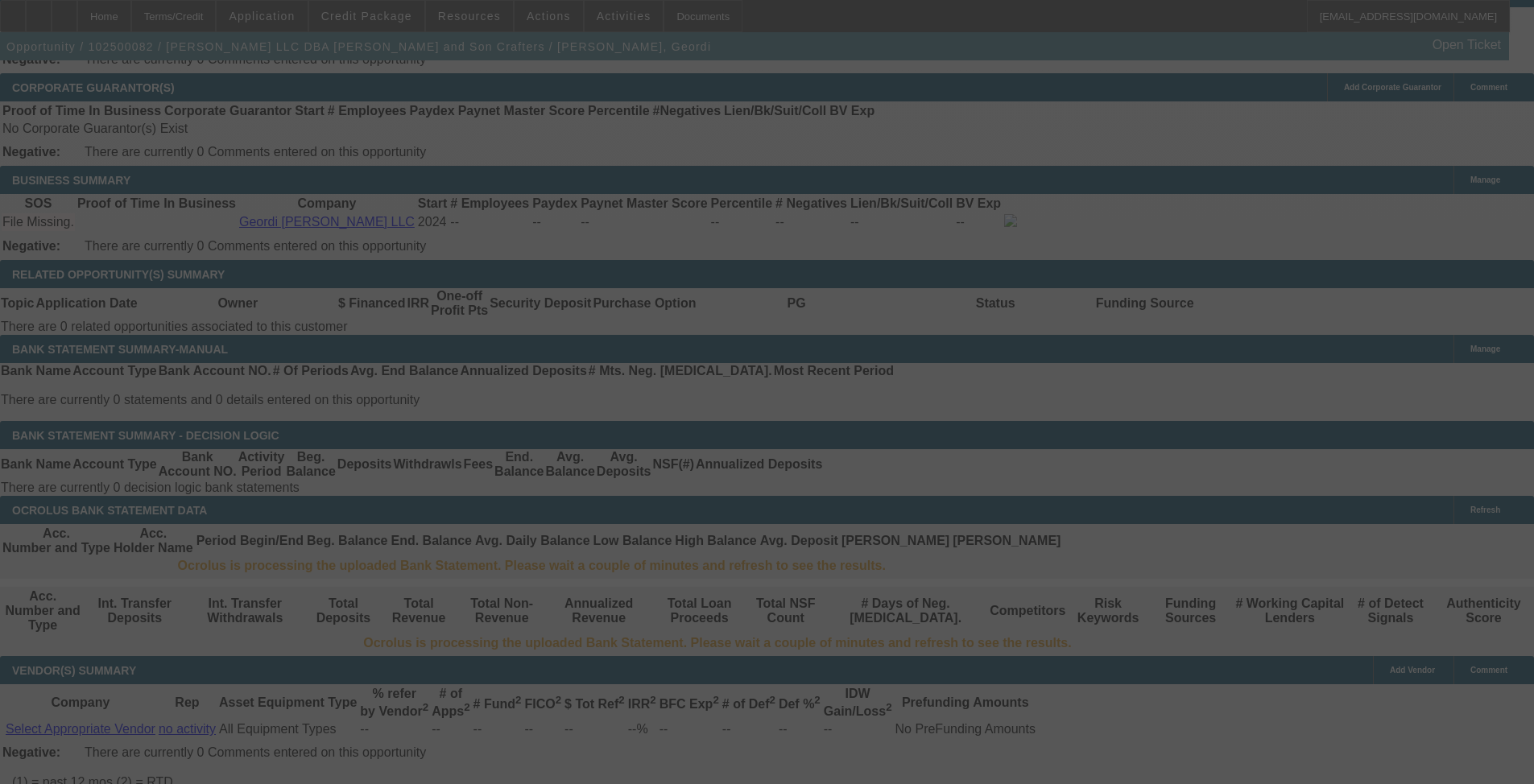
select select "0.1"
select select "2"
select select "0.1"
select select "4"
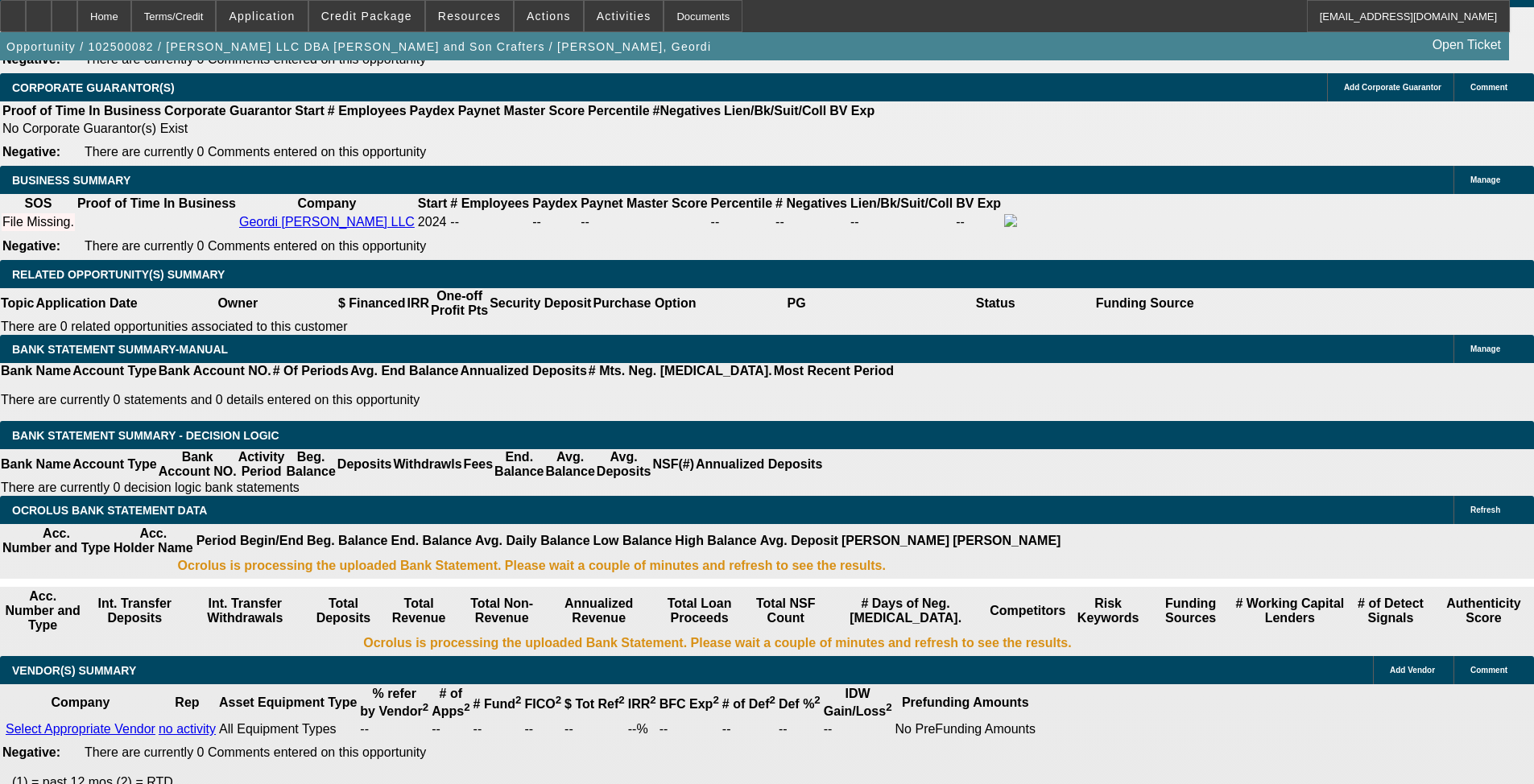
drag, startPoint x: 287, startPoint y: 247, endPoint x: 387, endPoint y: 263, distance: 101.3
type input "$1,500.00"
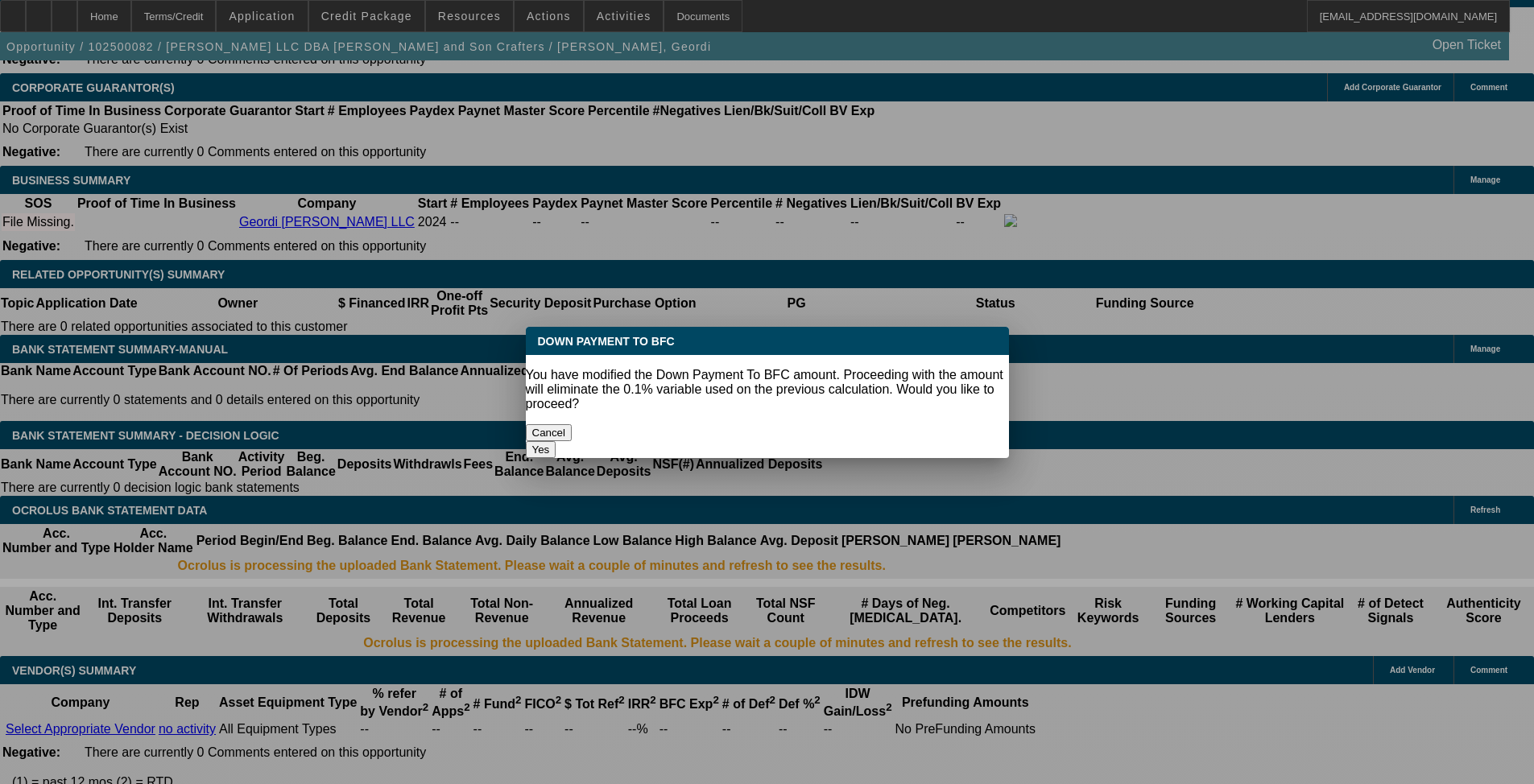
scroll to position [0, 0]
drag, startPoint x: 301, startPoint y: 182, endPoint x: 754, endPoint y: 273, distance: 462.0
click at [754, 273] on div at bounding box center [767, 392] width 1534 height 784
click at [557, 441] on button "Yes" at bounding box center [541, 449] width 31 height 17
select select "0"
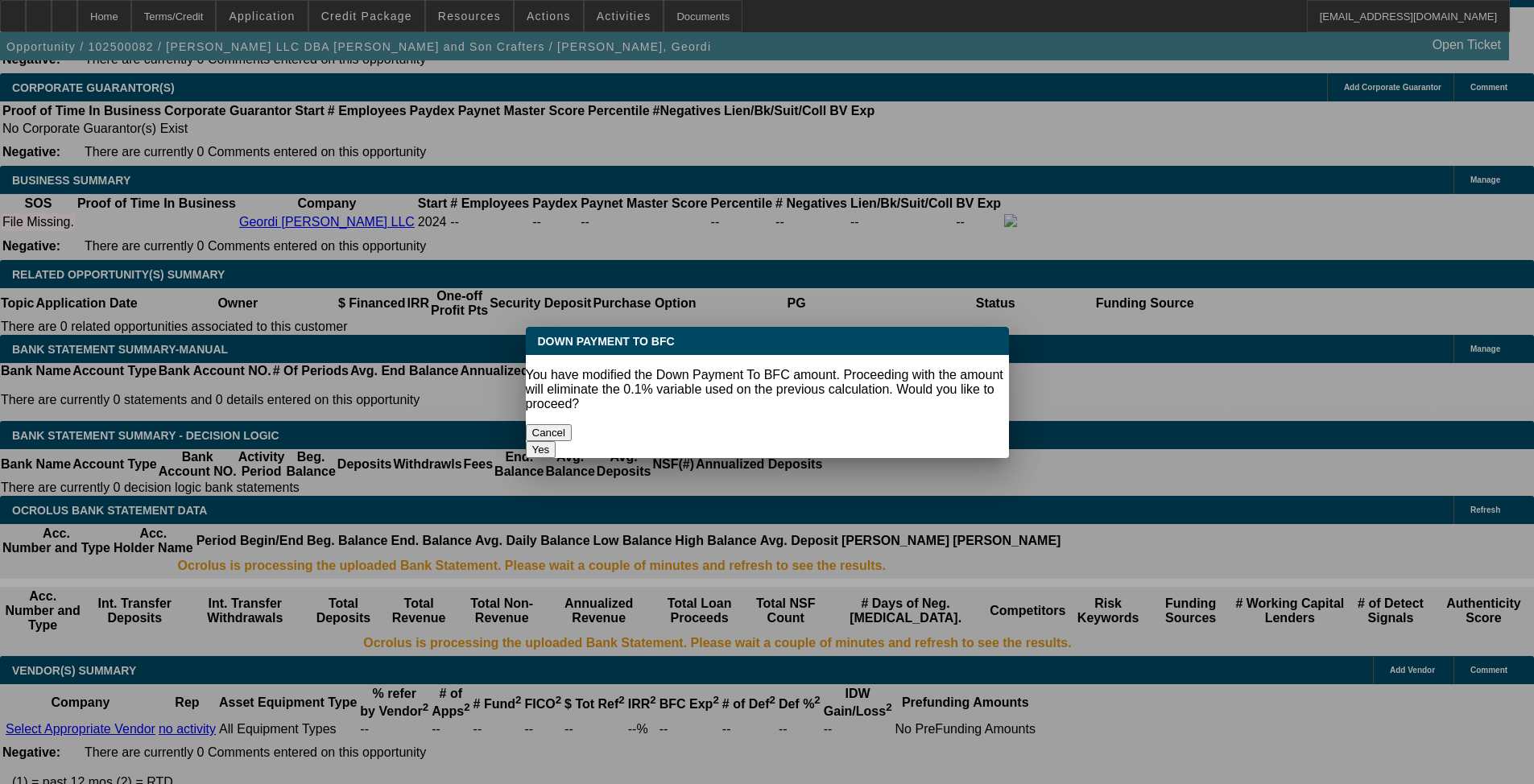
type input "UNKNOWN"
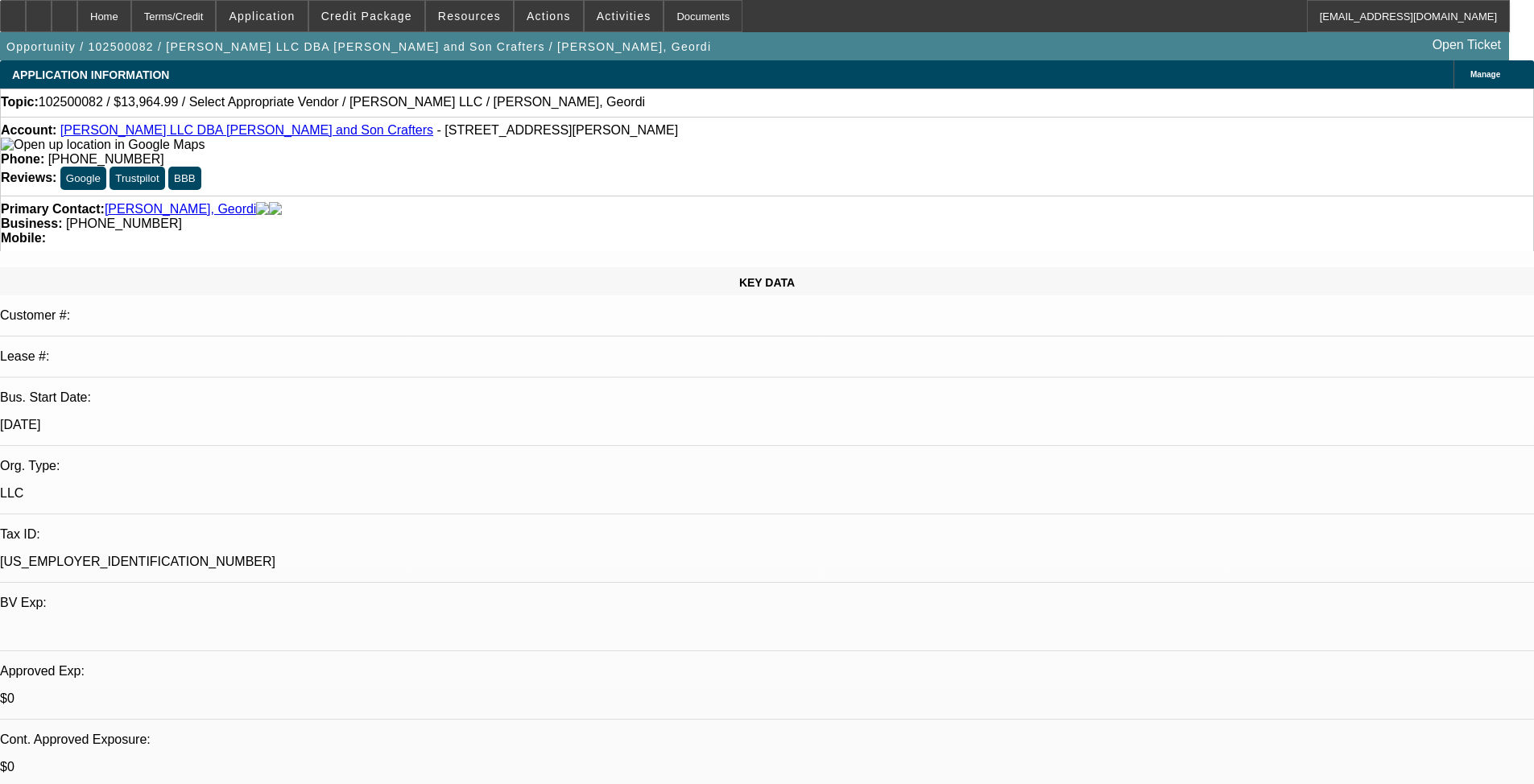
scroll to position [2415, 0]
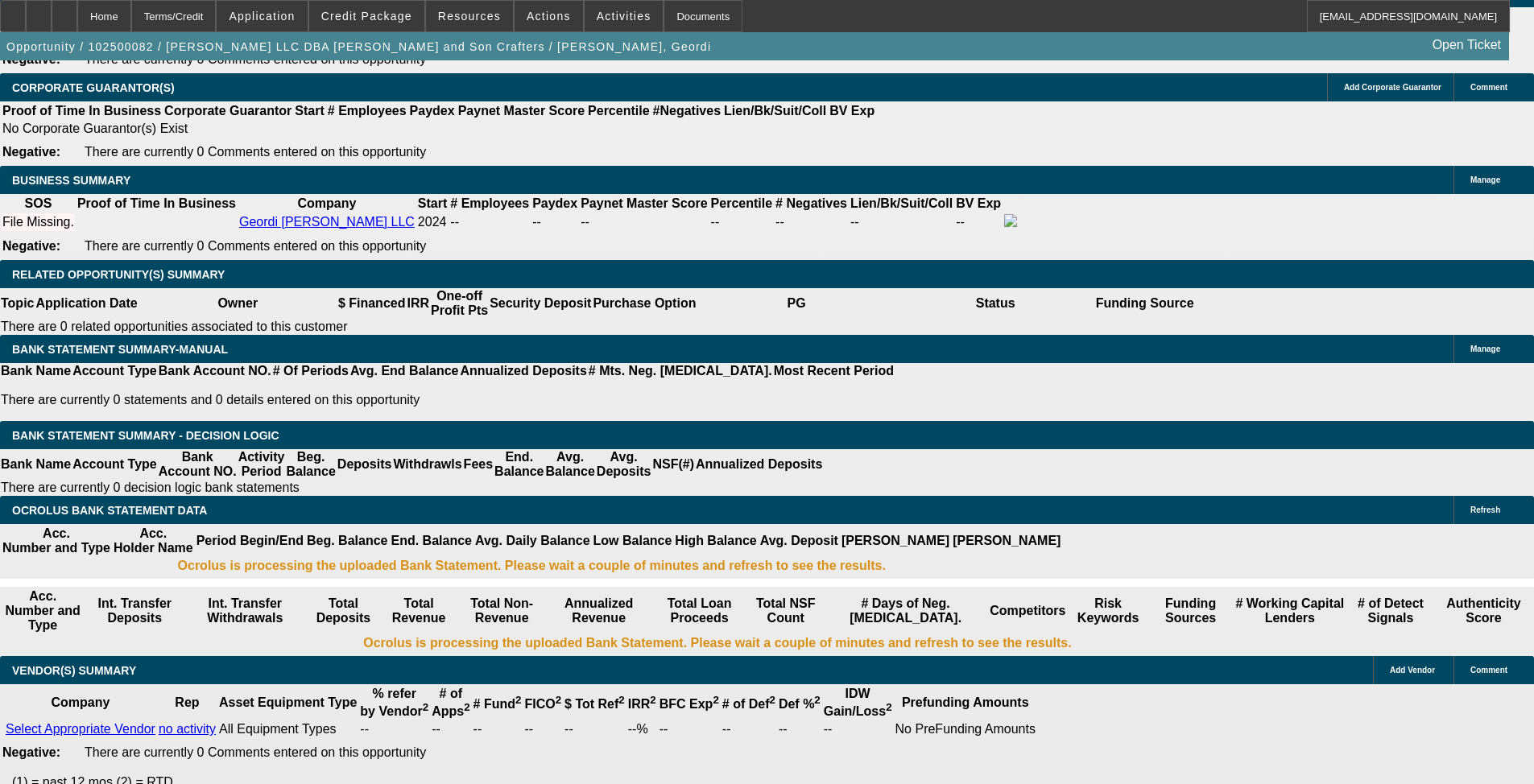
type input "$762.32"
type input "$381.16"
drag, startPoint x: 384, startPoint y: 378, endPoint x: 391, endPoint y: 384, distance: 9.2
type input "6"
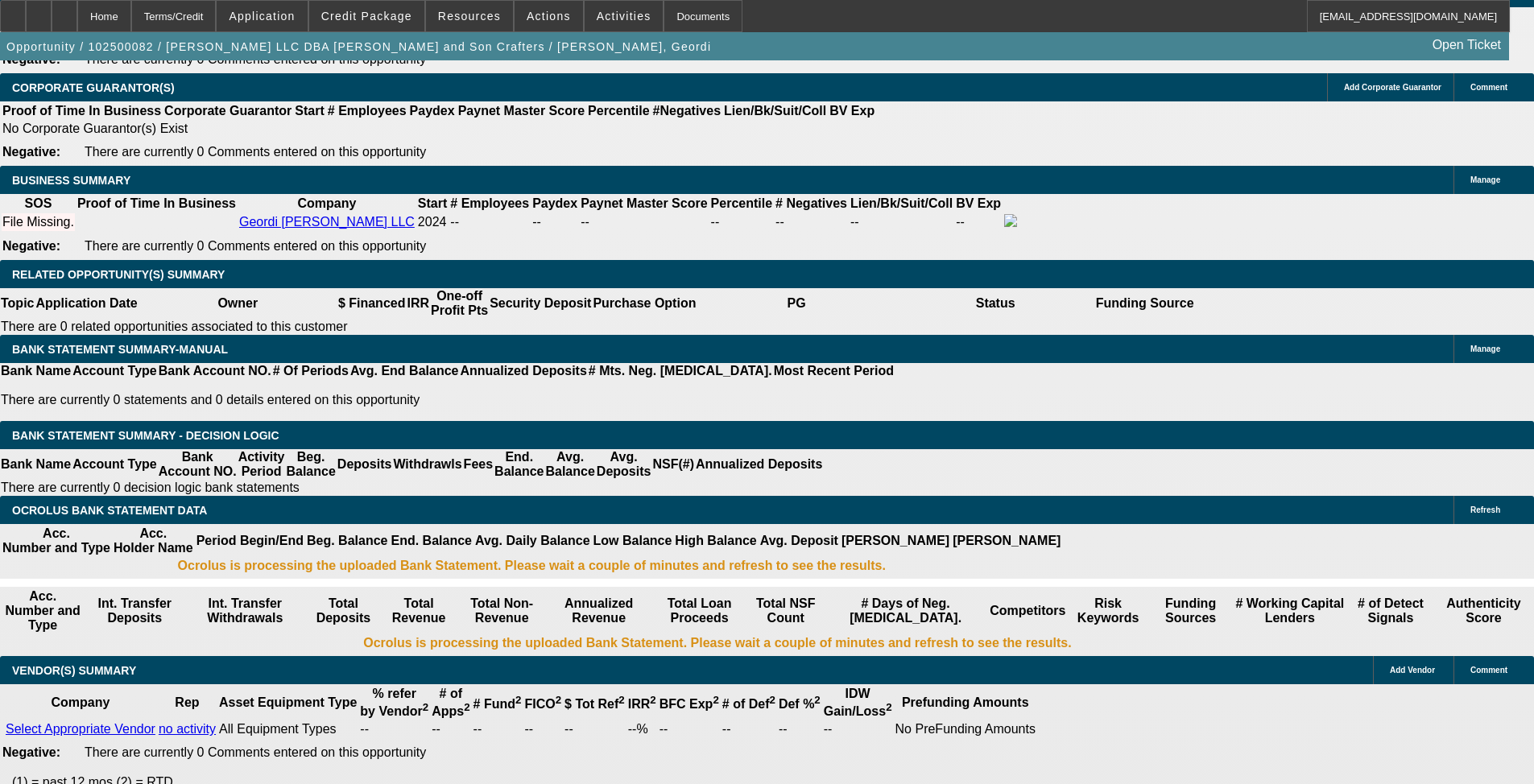
type input "$758.42"
type input "$379.21"
type input "16"
type input "$876.46"
type input "$438.23"
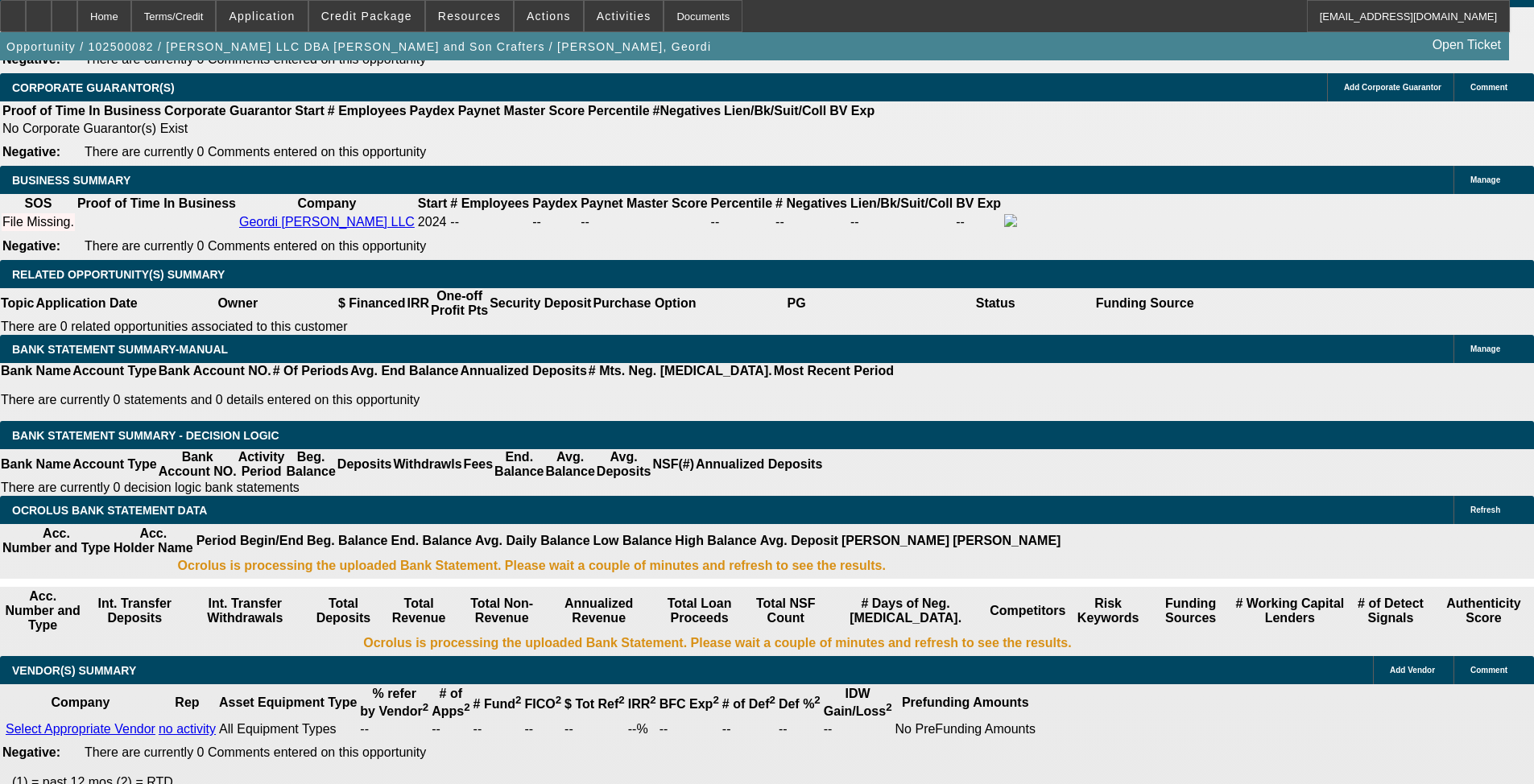
type input "16"
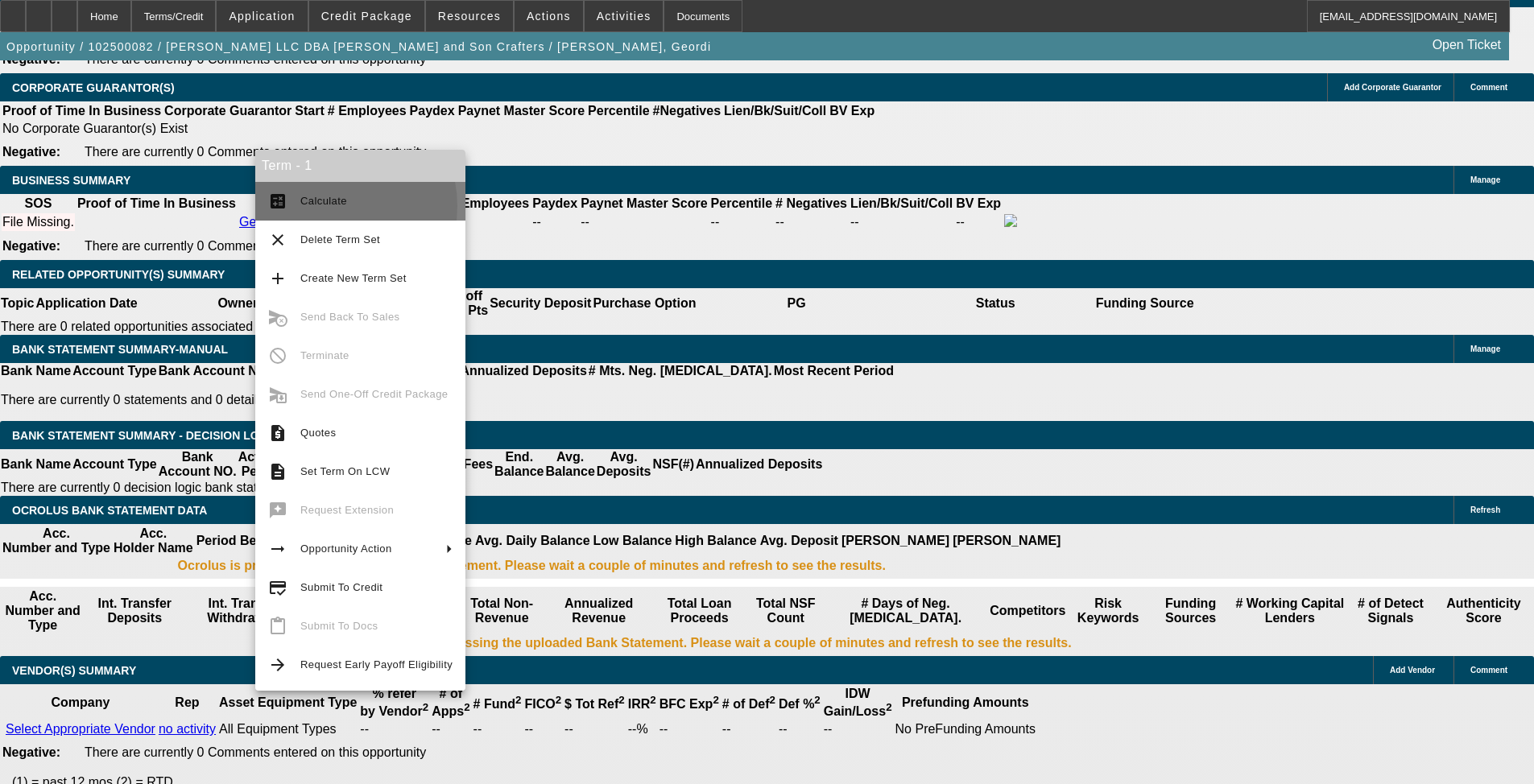
click at [324, 206] on span "Calculate" at bounding box center [324, 200] width 47 height 12
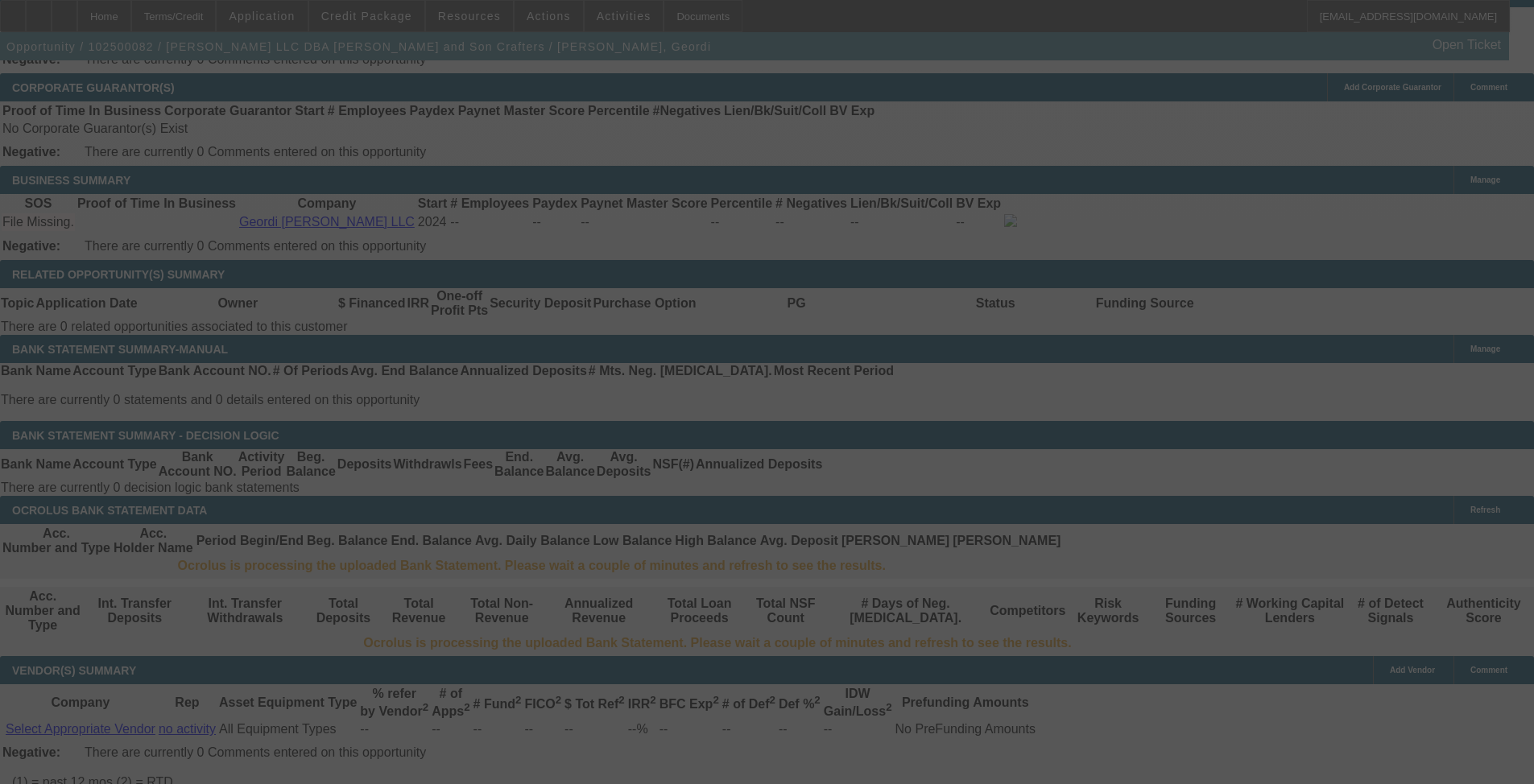
select select "0"
select select "2"
select select "0.1"
select select "4"
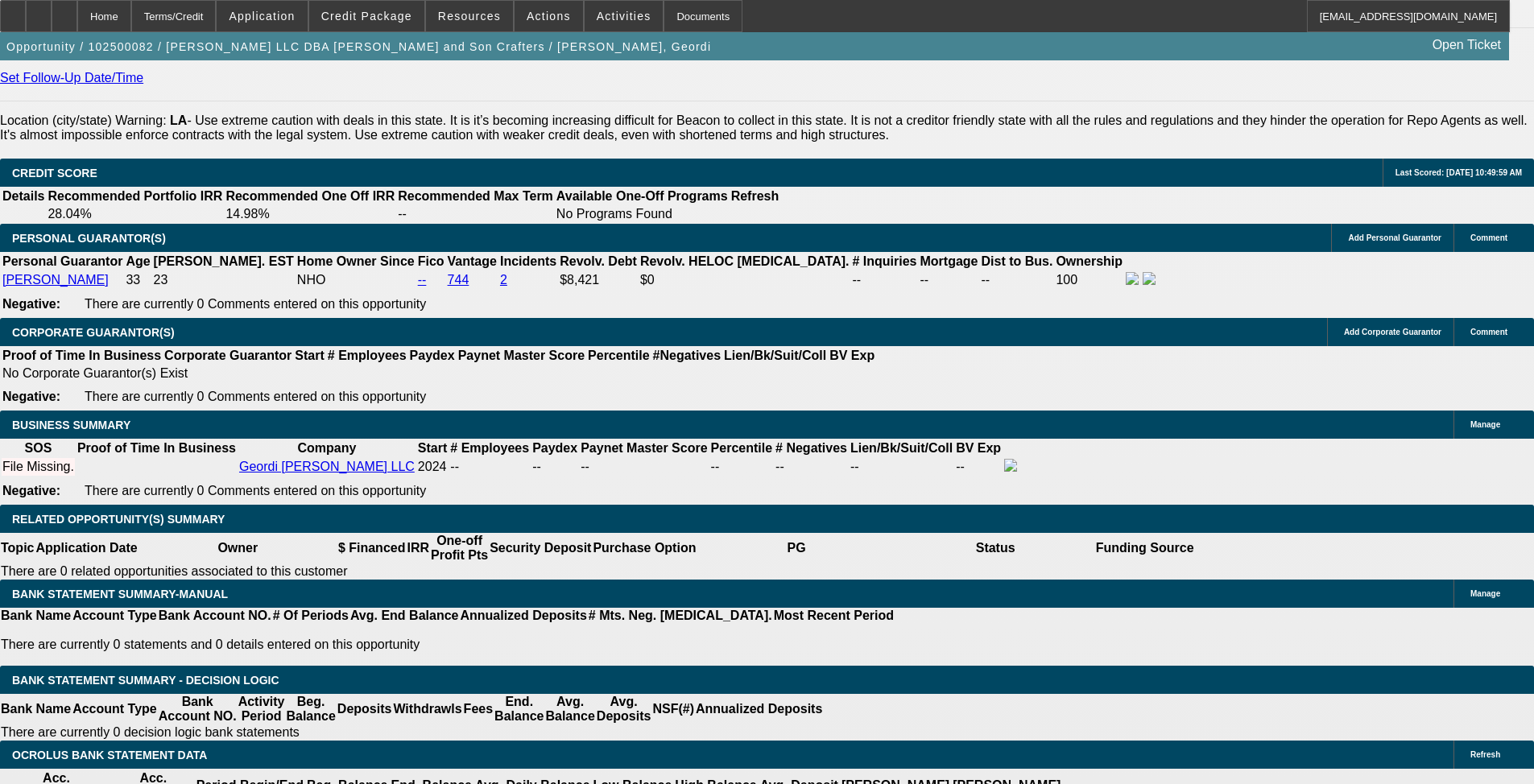
scroll to position [2163, 0]
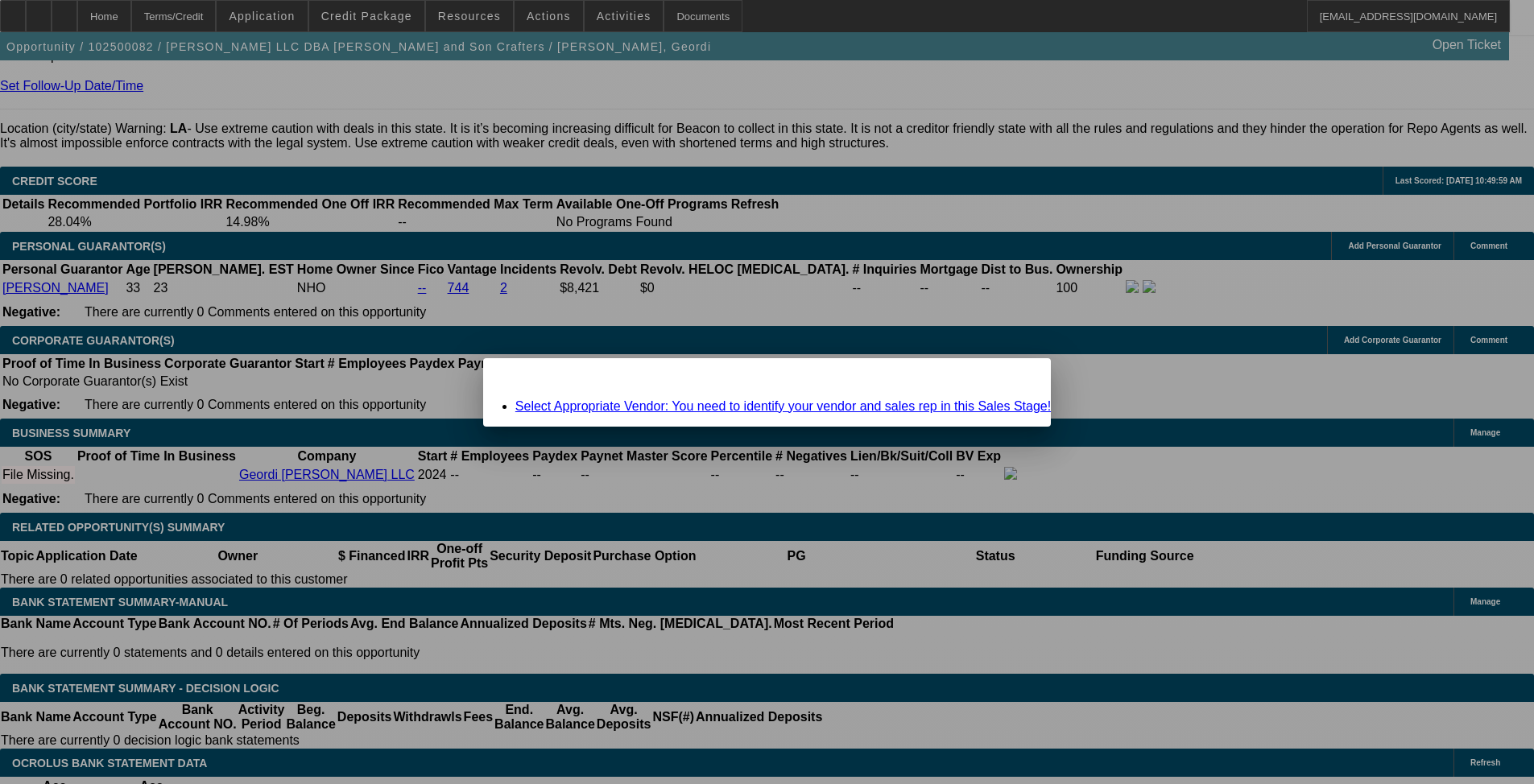
scroll to position [0, 0]
click at [1020, 377] on span "Close" at bounding box center [1030, 371] width 22 height 8
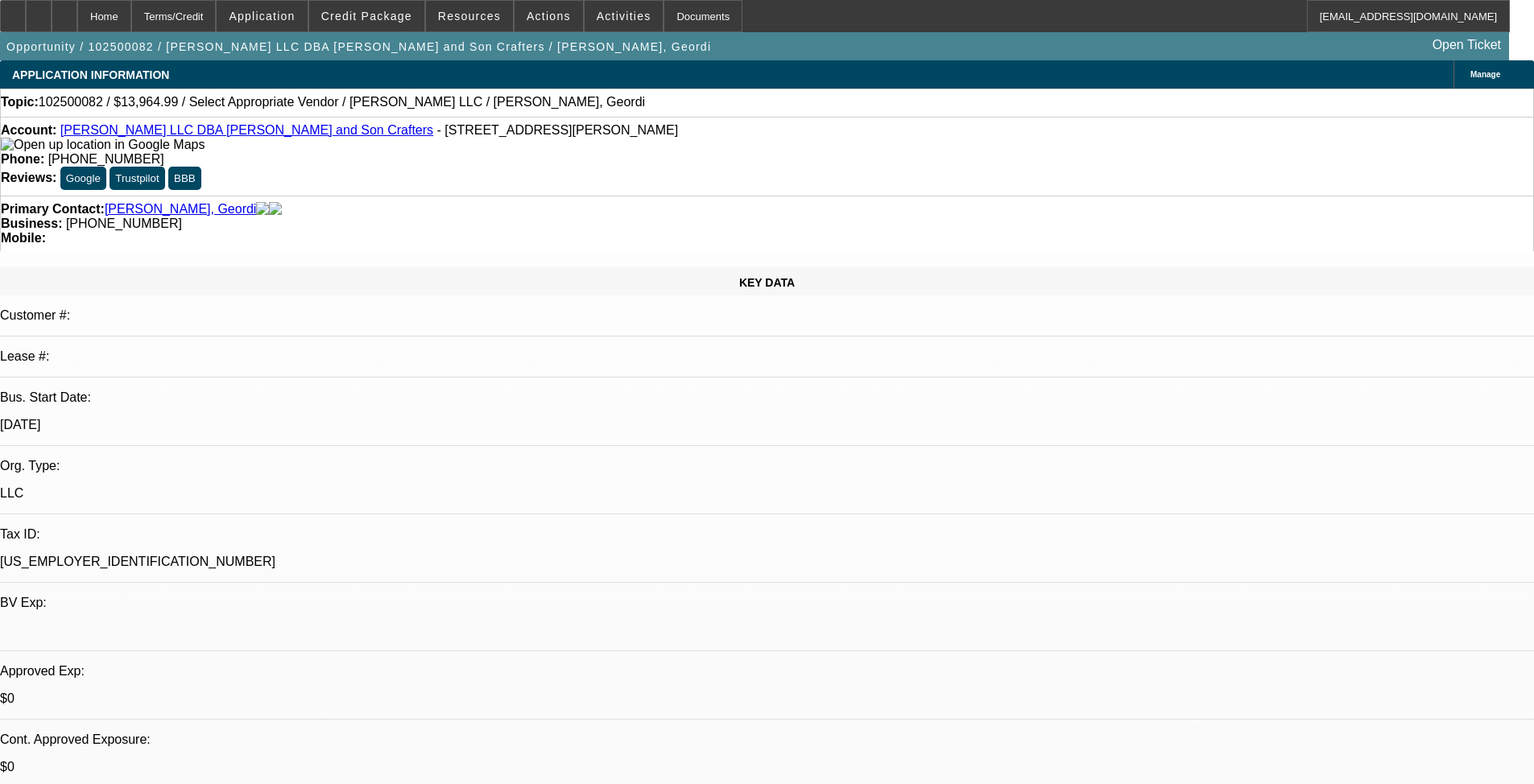
scroll to position [2163, 0]
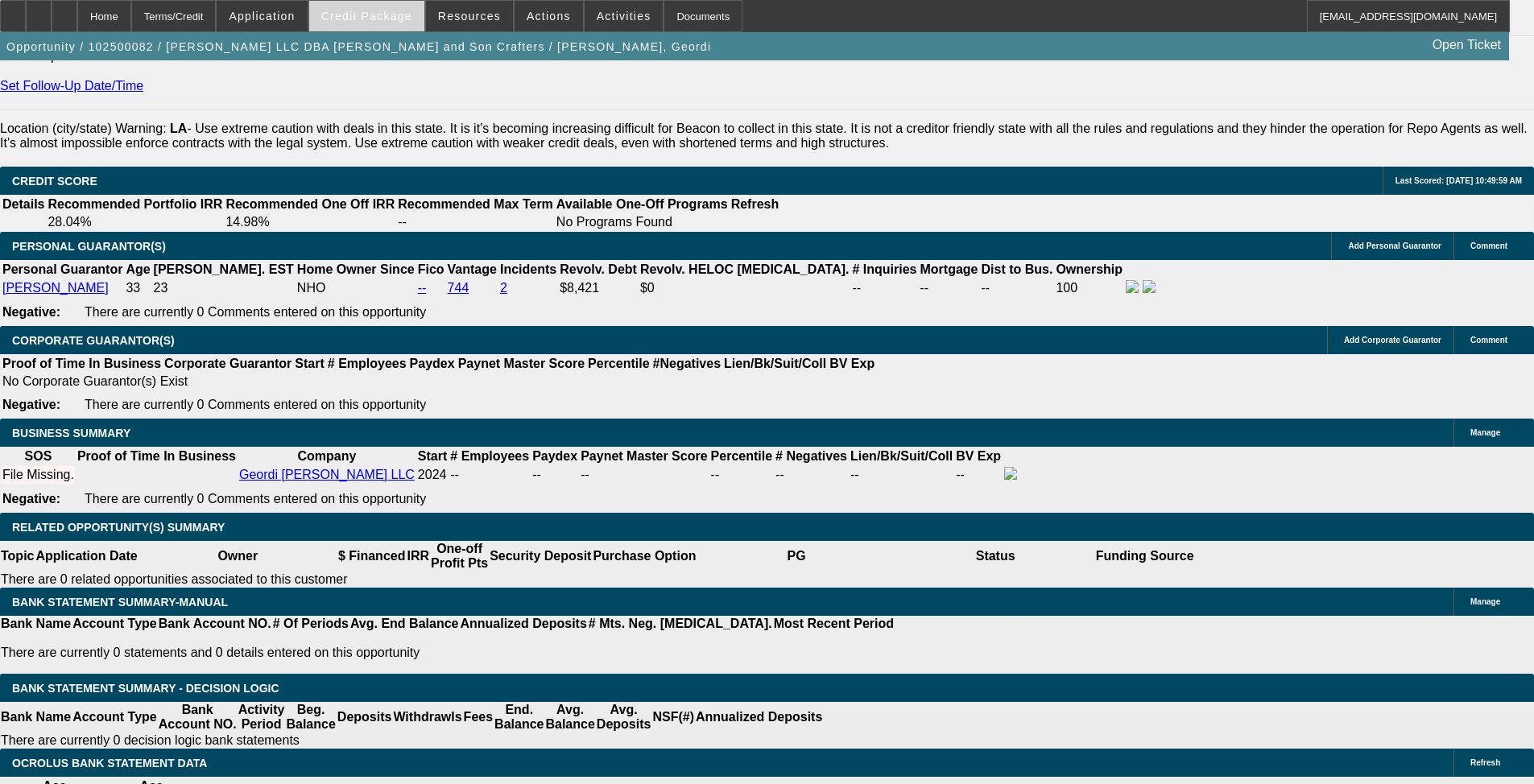
click at [395, 24] on span at bounding box center [367, 16] width 115 height 39
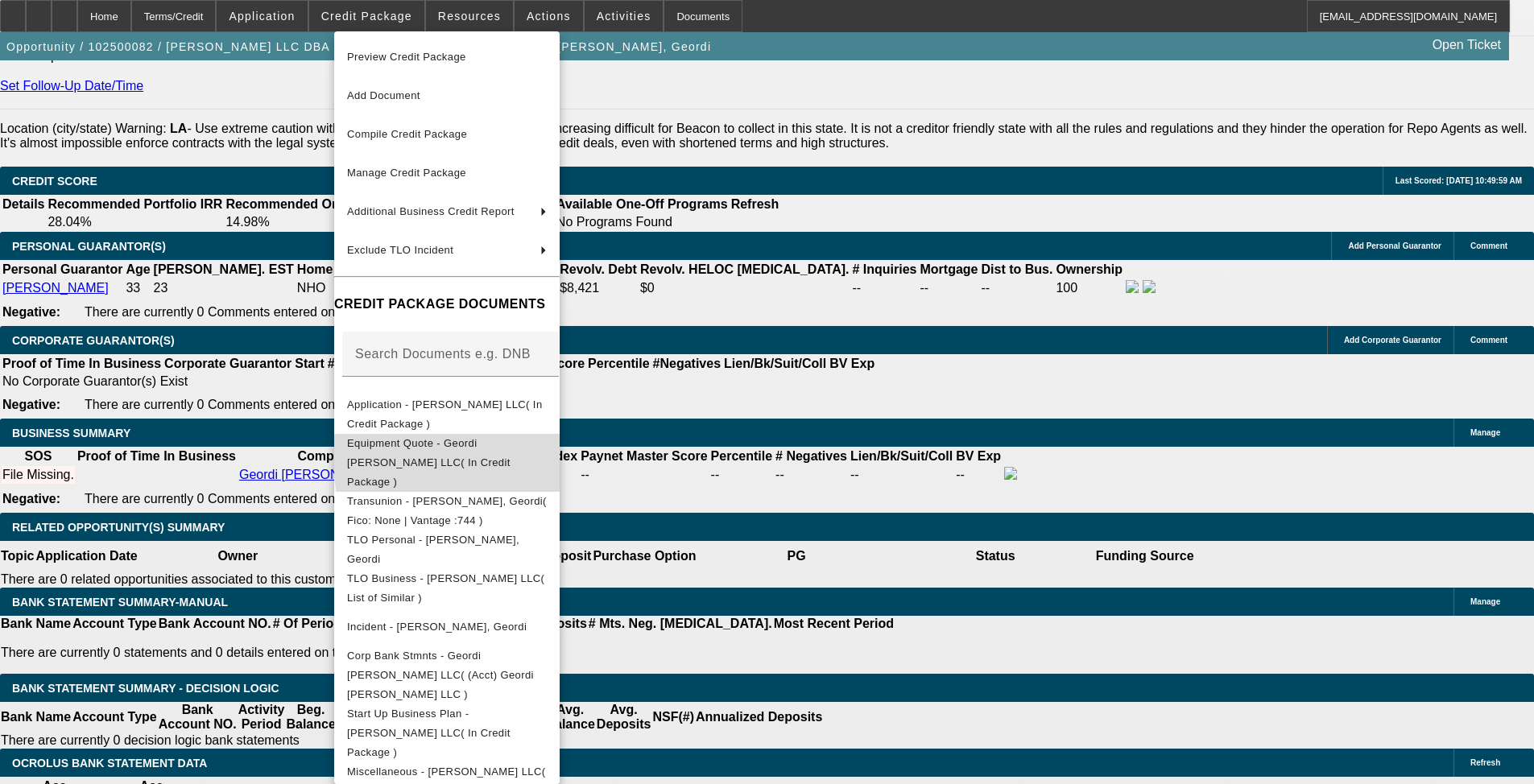
click at [511, 449] on span "Equipment Quote - Geordi Quebodeaux LLC( In Credit Package )" at bounding box center [429, 463] width 164 height 51
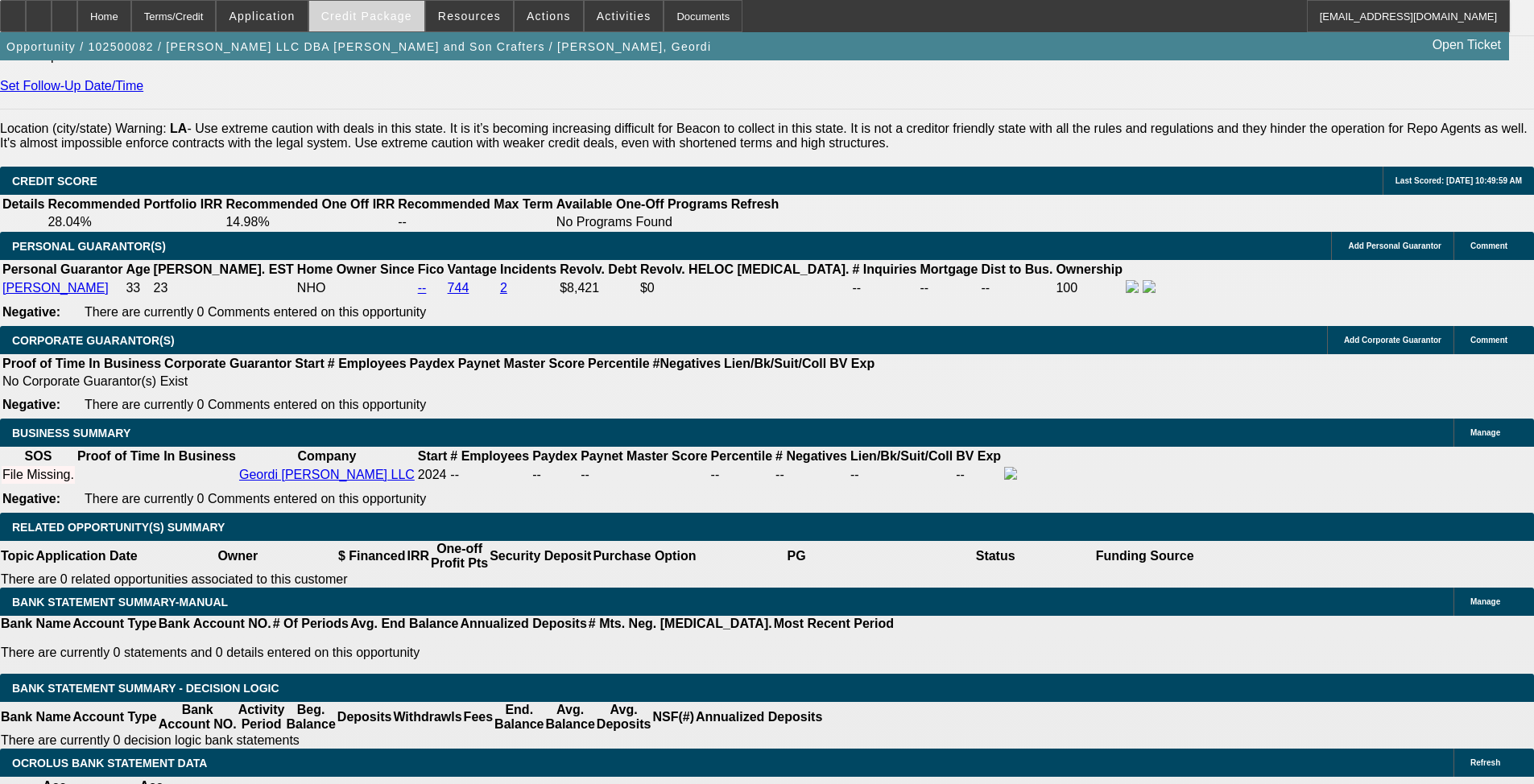
click at [403, 26] on span at bounding box center [367, 16] width 115 height 39
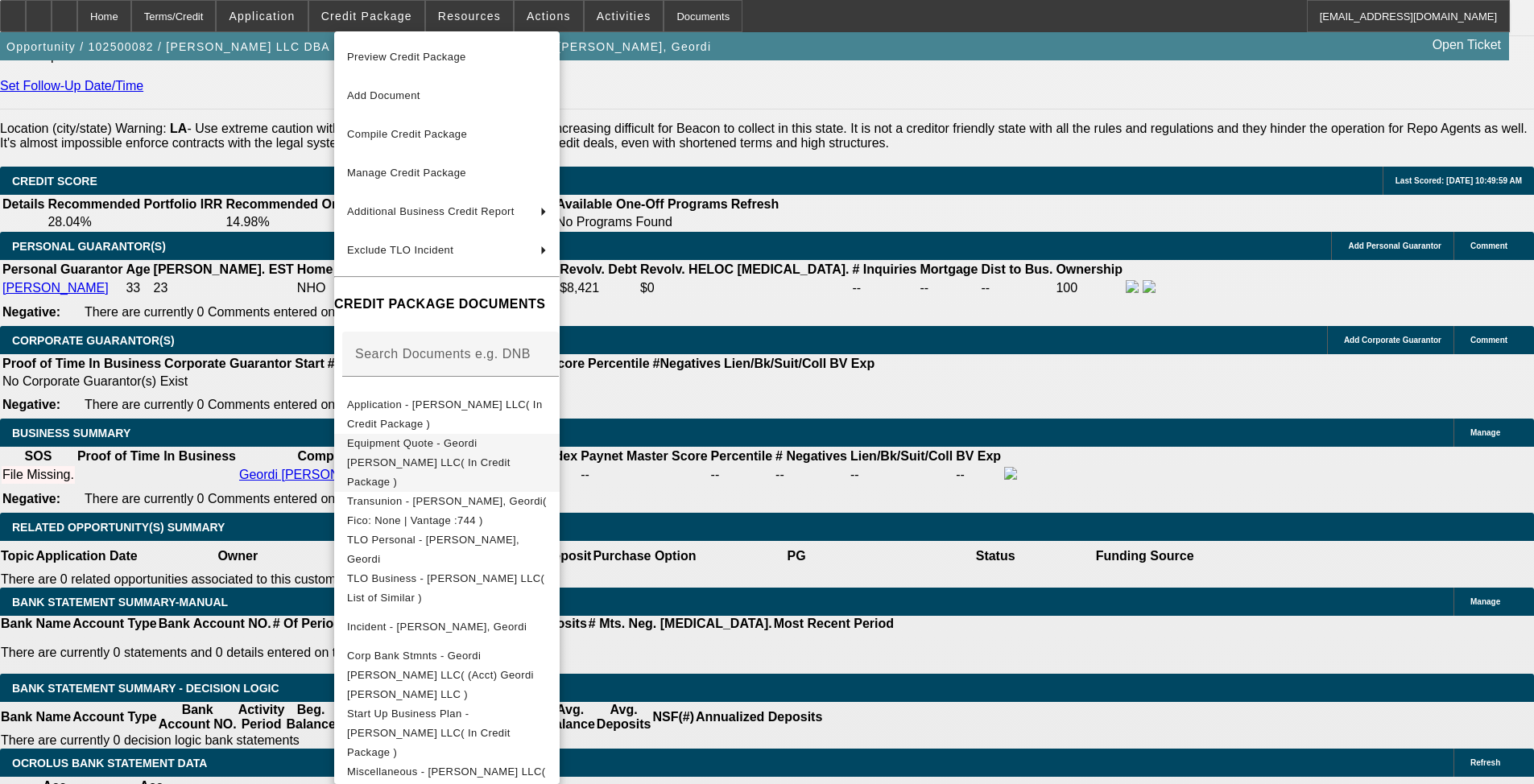
click at [481, 440] on span "Equipment Quote - Geordi Quebodeaux LLC( In Credit Package )" at bounding box center [447, 463] width 199 height 58
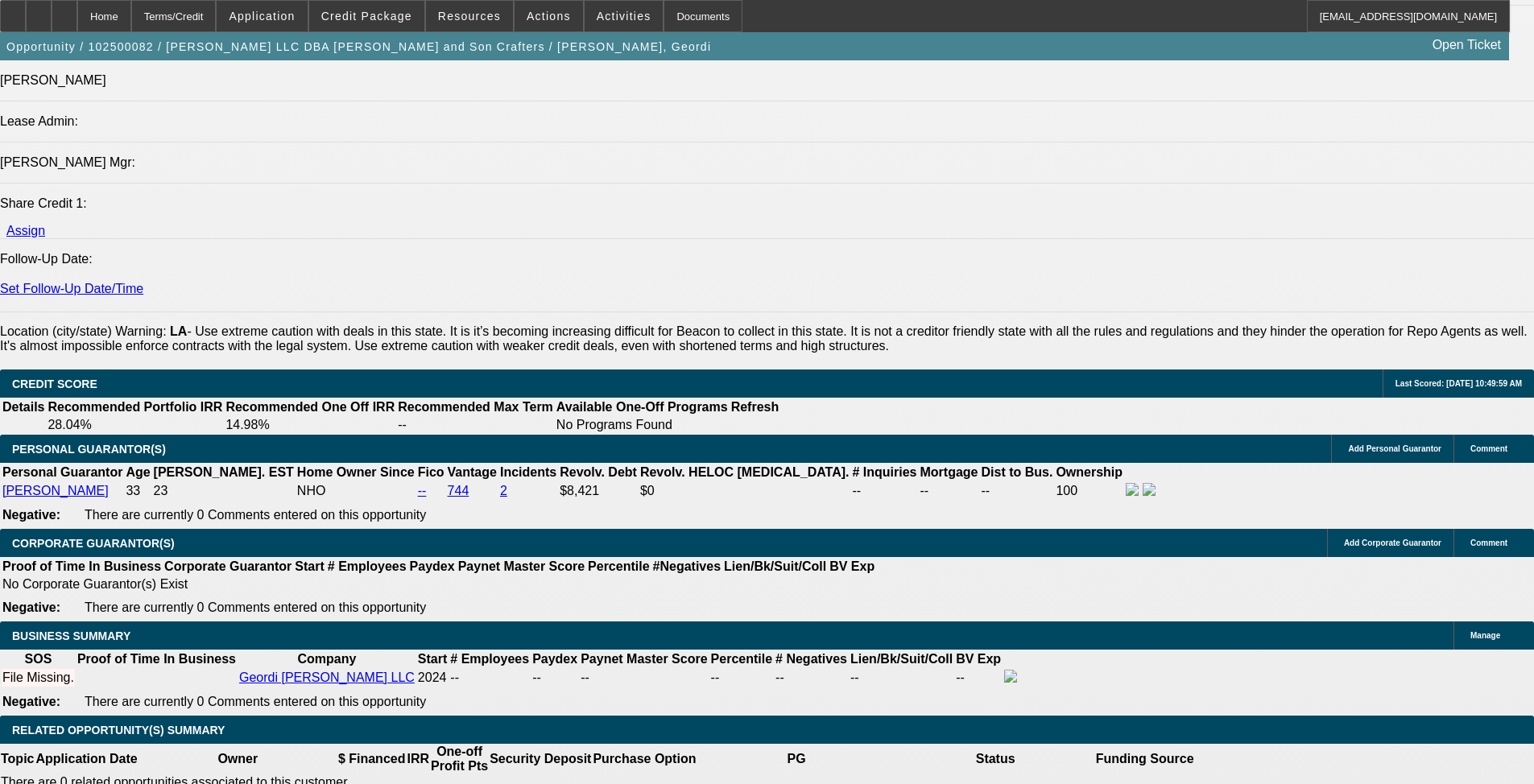
scroll to position [1841, 0]
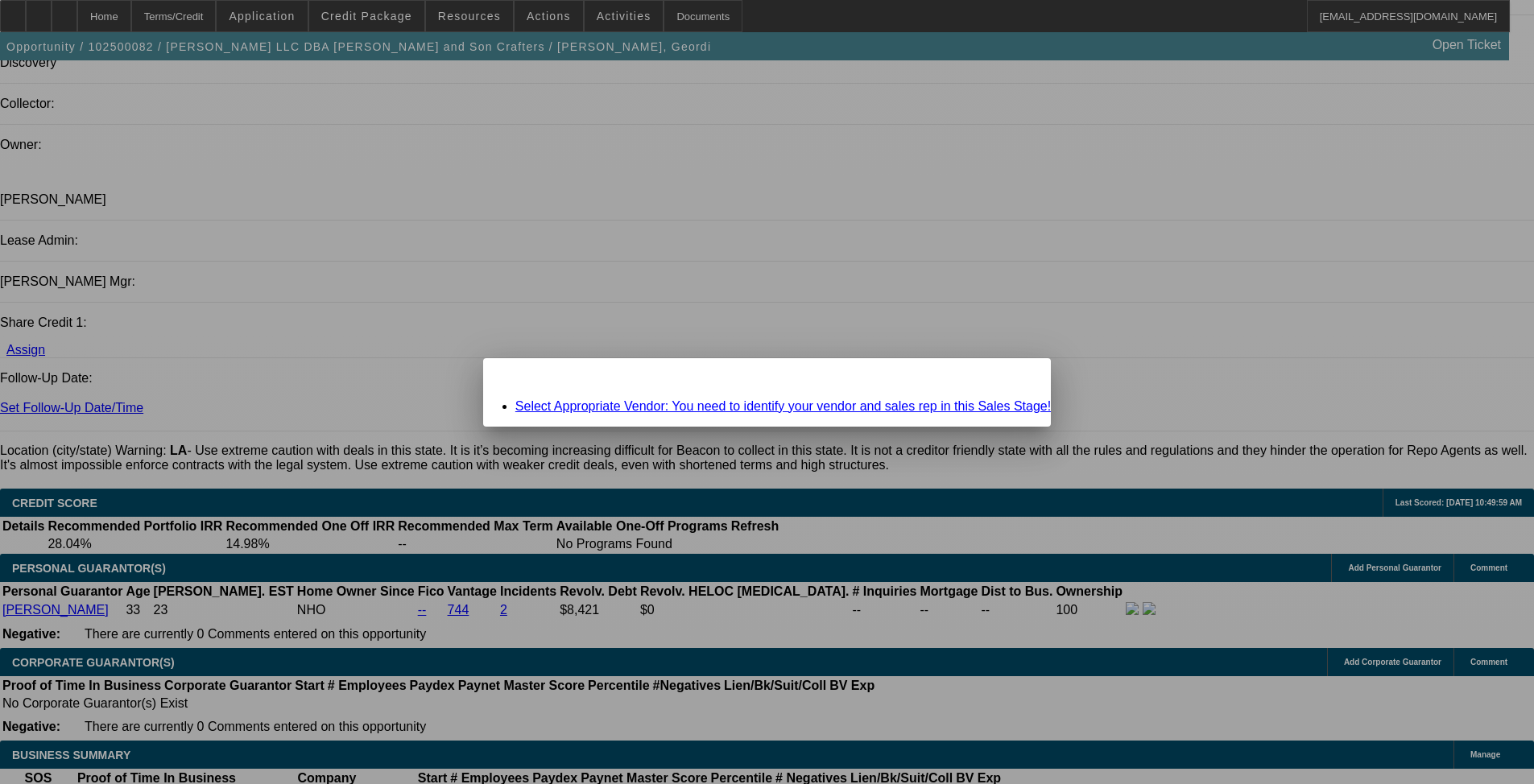
click at [666, 400] on div "Select Appropriate Vendor: You need to identify your vendor and sales rep in th…" at bounding box center [767, 406] width 568 height 14
click at [663, 406] on link "Select Appropriate Vendor: You need to identify your vendor and sales rep in th…" at bounding box center [783, 406] width 535 height 14
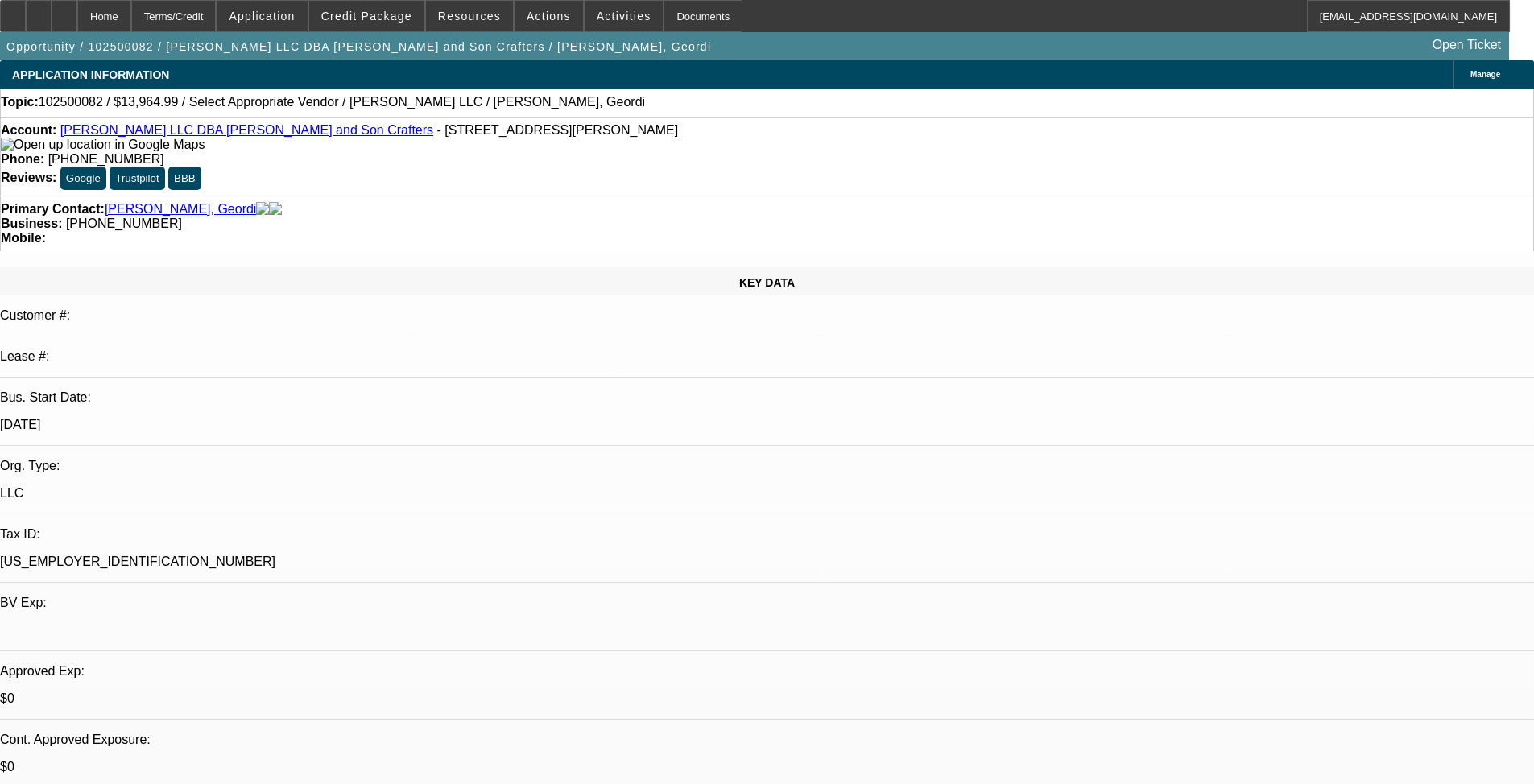
scroll to position [1841, 0]
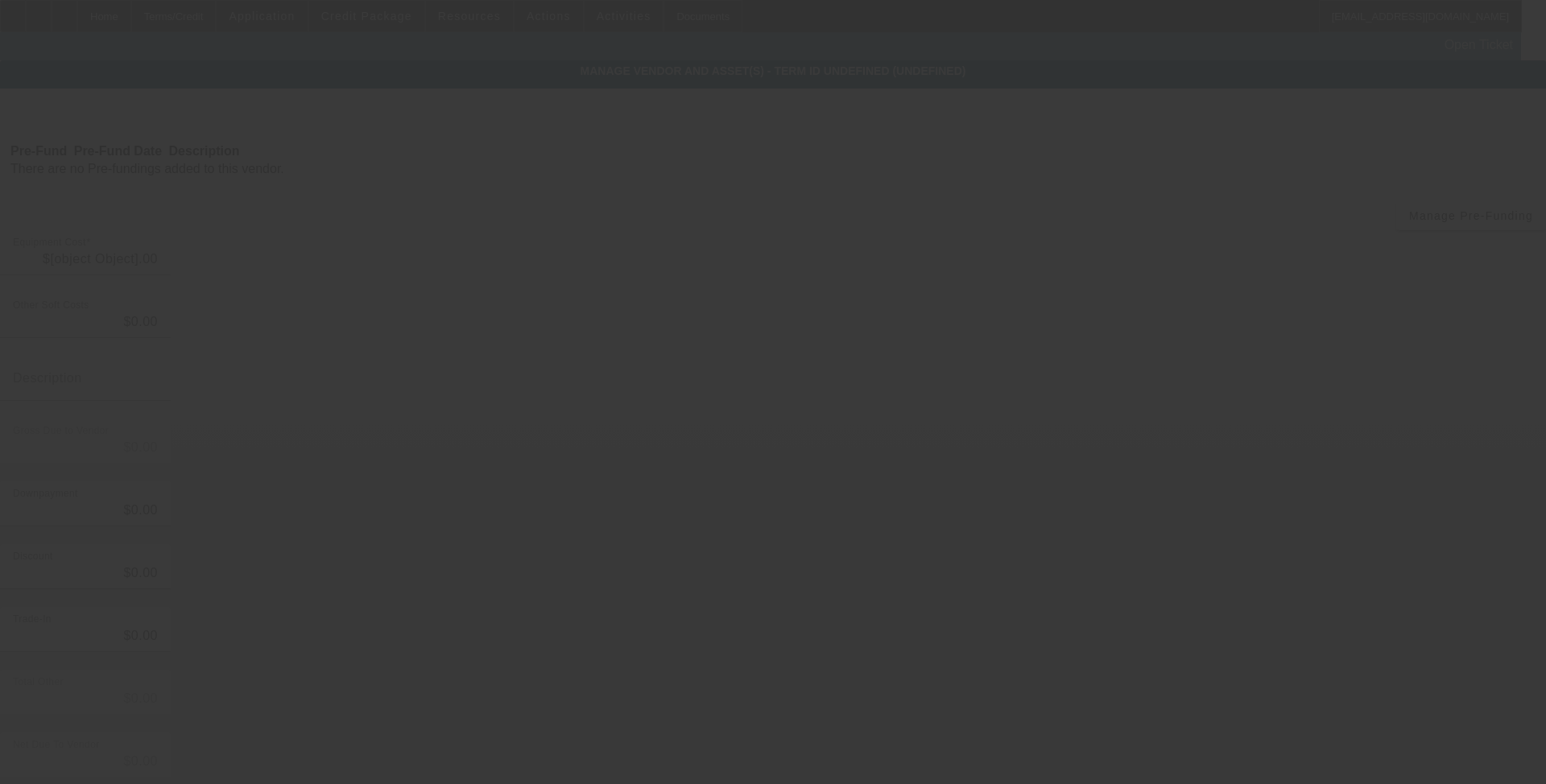
type input "$13,964.99"
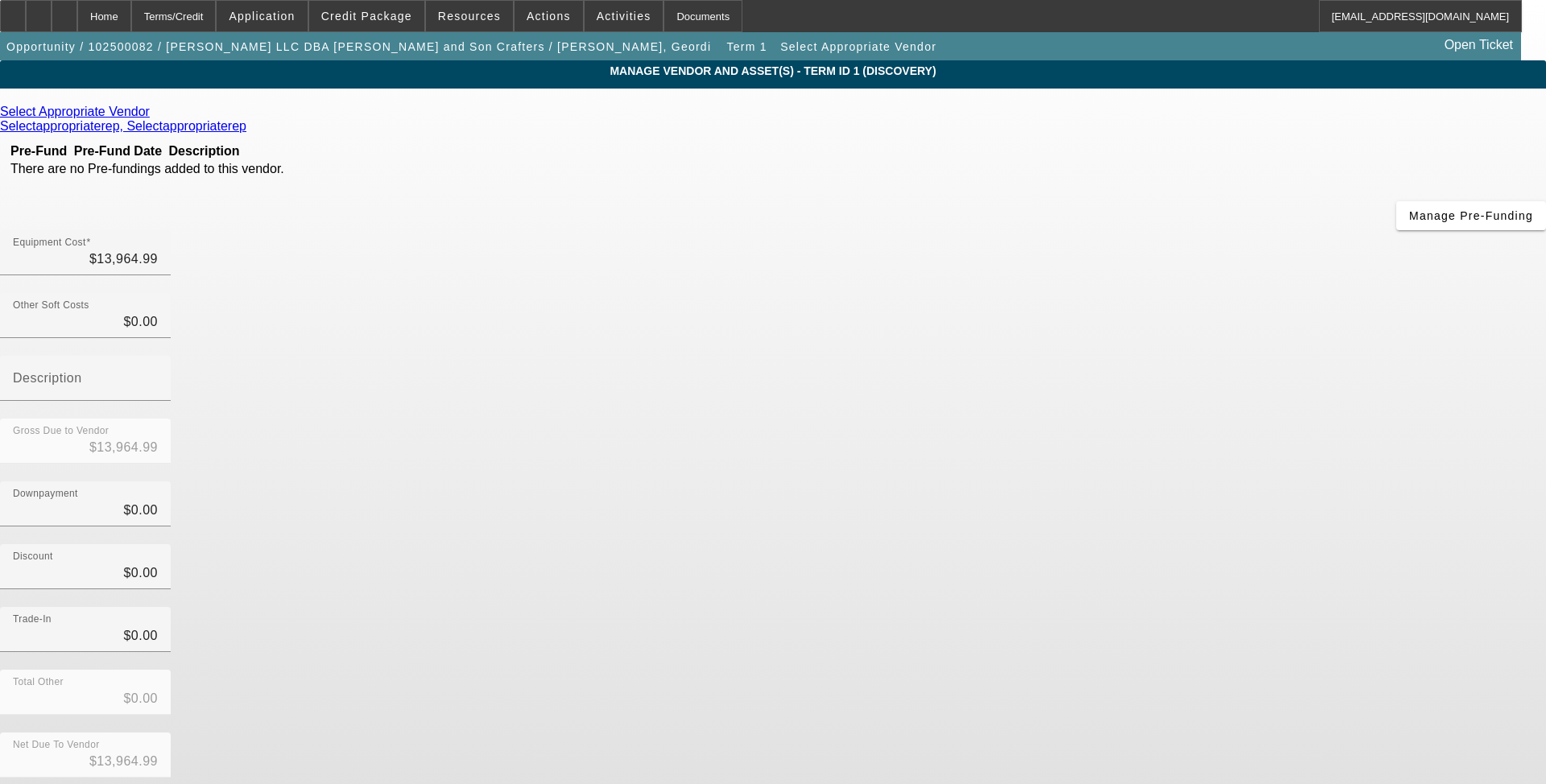
click at [154, 117] on icon at bounding box center [154, 111] width 0 height 14
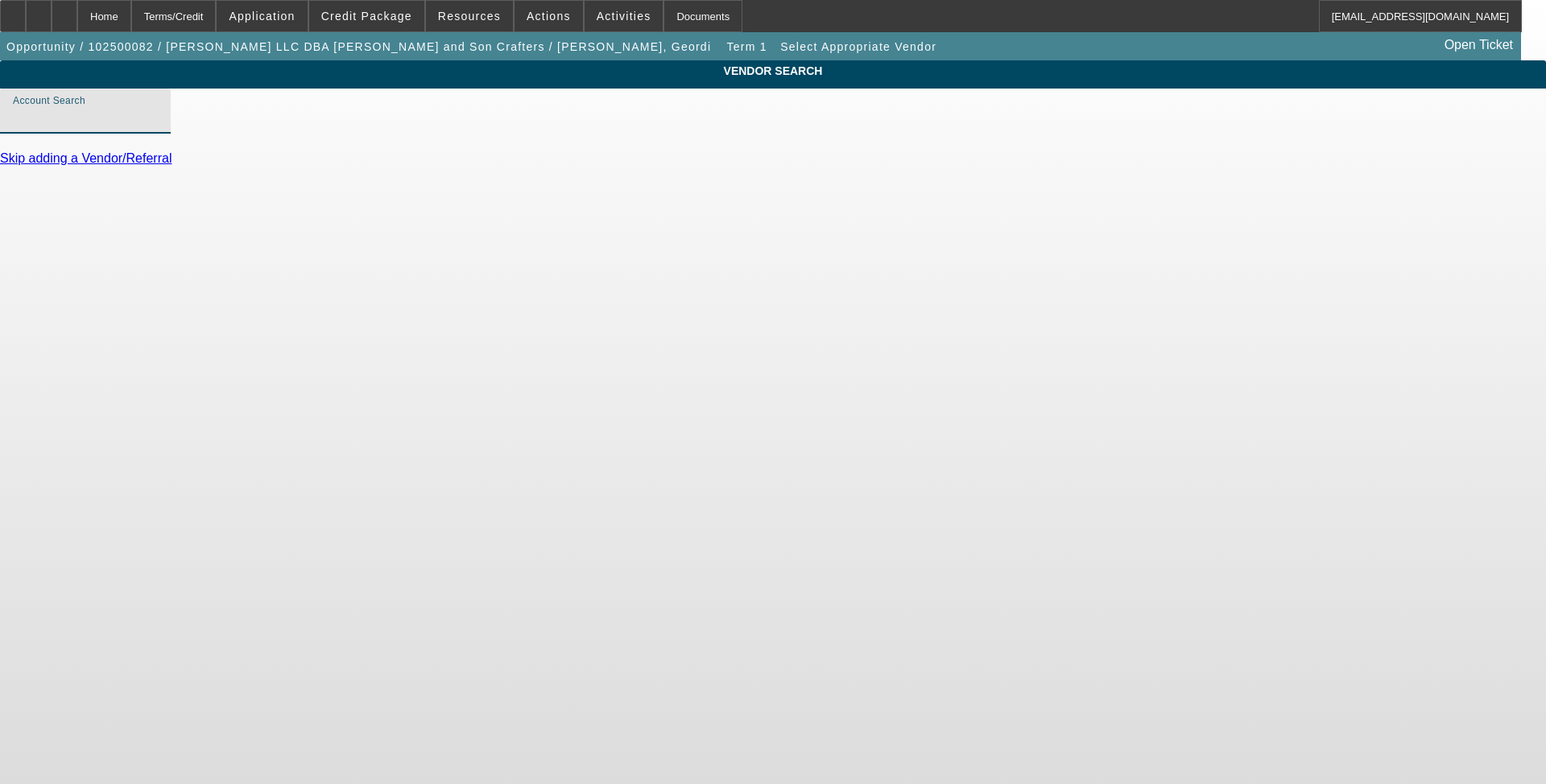
click at [158, 127] on input "Account Search" at bounding box center [86, 118] width 145 height 20
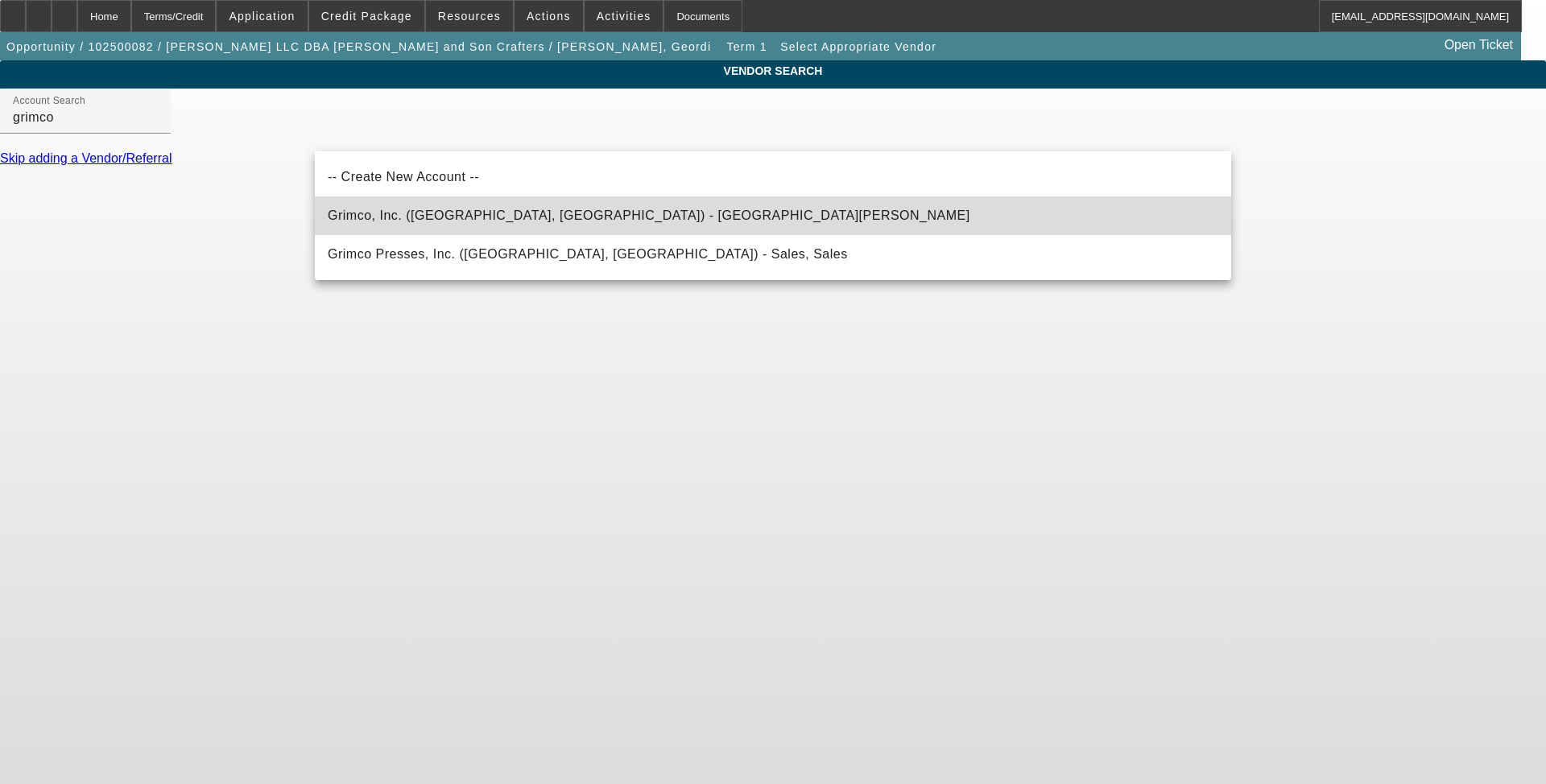
click at [583, 225] on mat-option "Grimco, Inc. (Saint Louis, MO) - Molenbeck, Matthew" at bounding box center [773, 215] width 916 height 39
type input "Grimco, Inc. (Saint Louis, MO) - Molenbeck, Matthew"
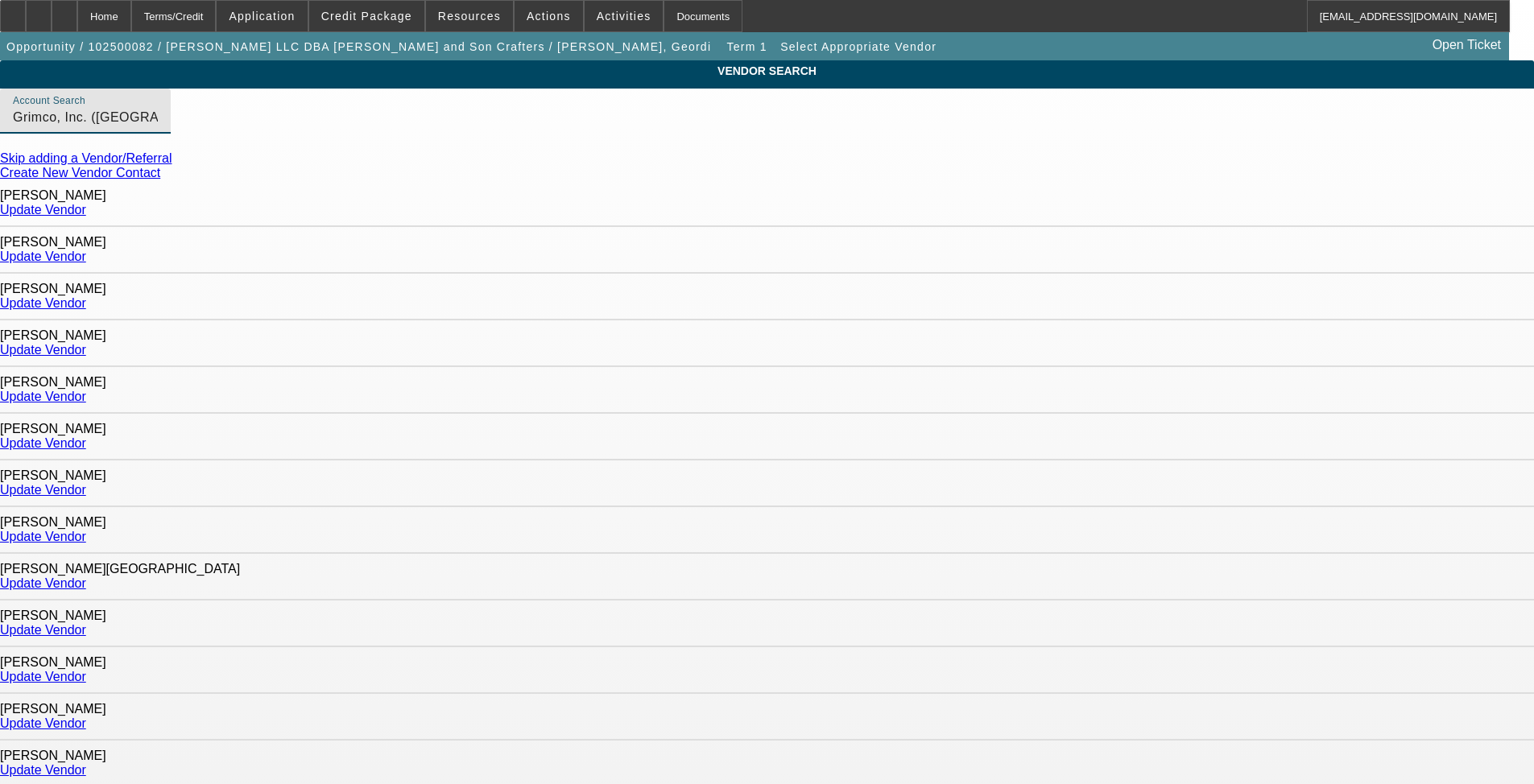
click at [160, 180] on link "Create New Vendor Contact" at bounding box center [80, 172] width 160 height 14
click at [158, 127] on input "Grimco, Inc. (Saint Louis, MO) - Molenbeck, Matthew" at bounding box center [86, 118] width 145 height 20
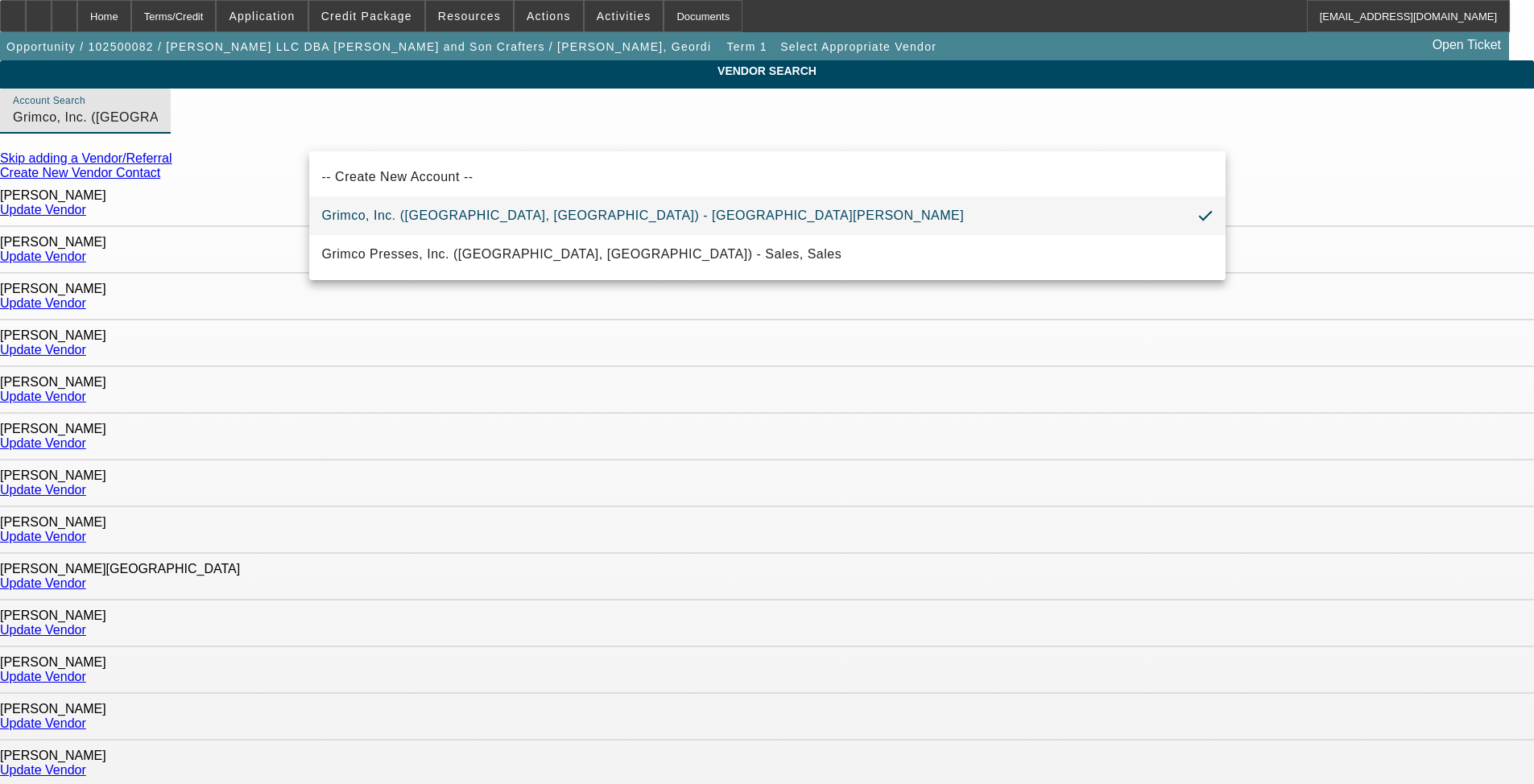
click at [158, 127] on input "Grimco, Inc. (Saint Louis, MO) - Molenbeck, Matthew" at bounding box center [86, 118] width 145 height 20
click at [587, 198] on mat-option "Grimco, Inc. (Saint Louis, MO) - Molenbeck, Matthew" at bounding box center [767, 215] width 916 height 39
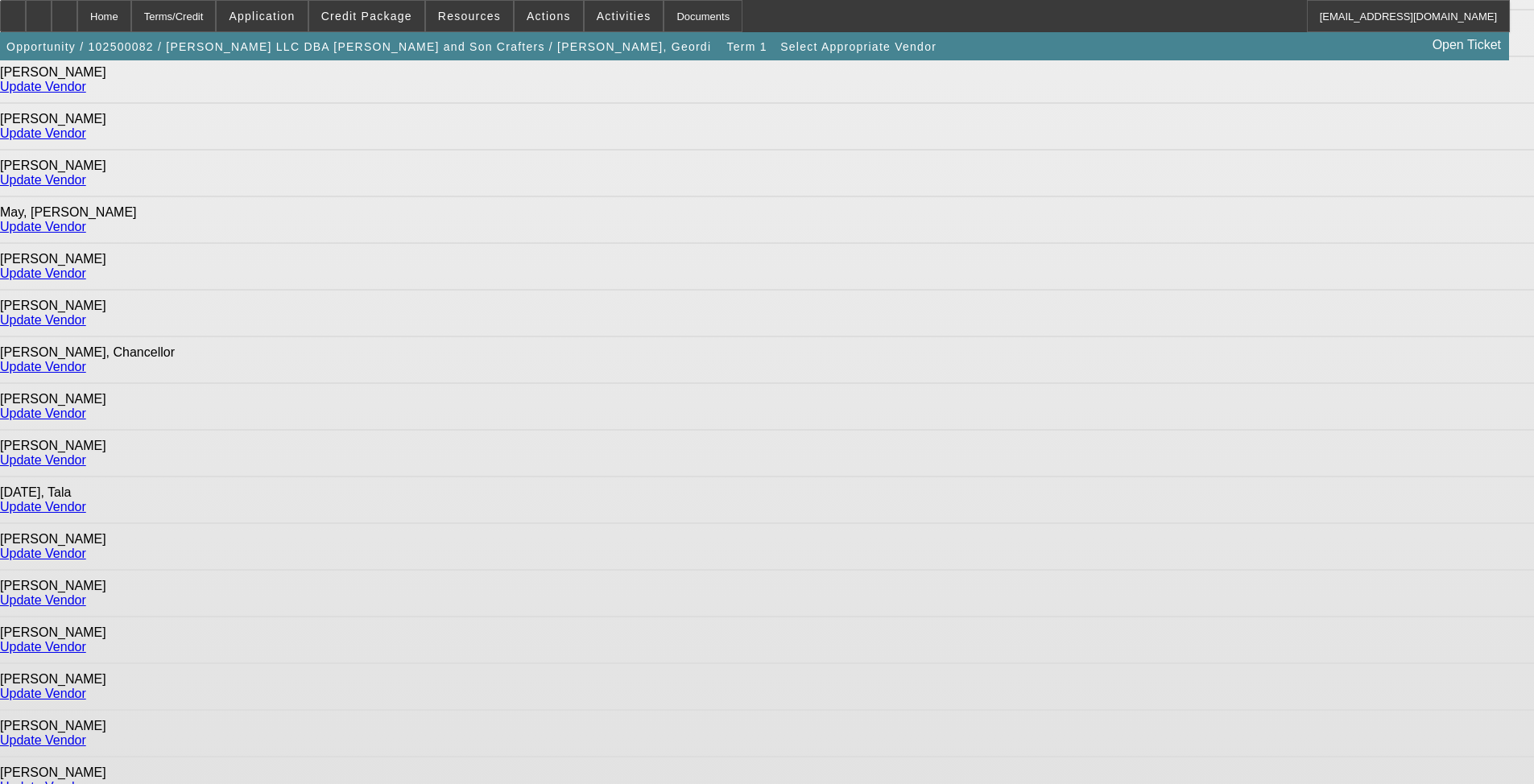
scroll to position [1127, 0]
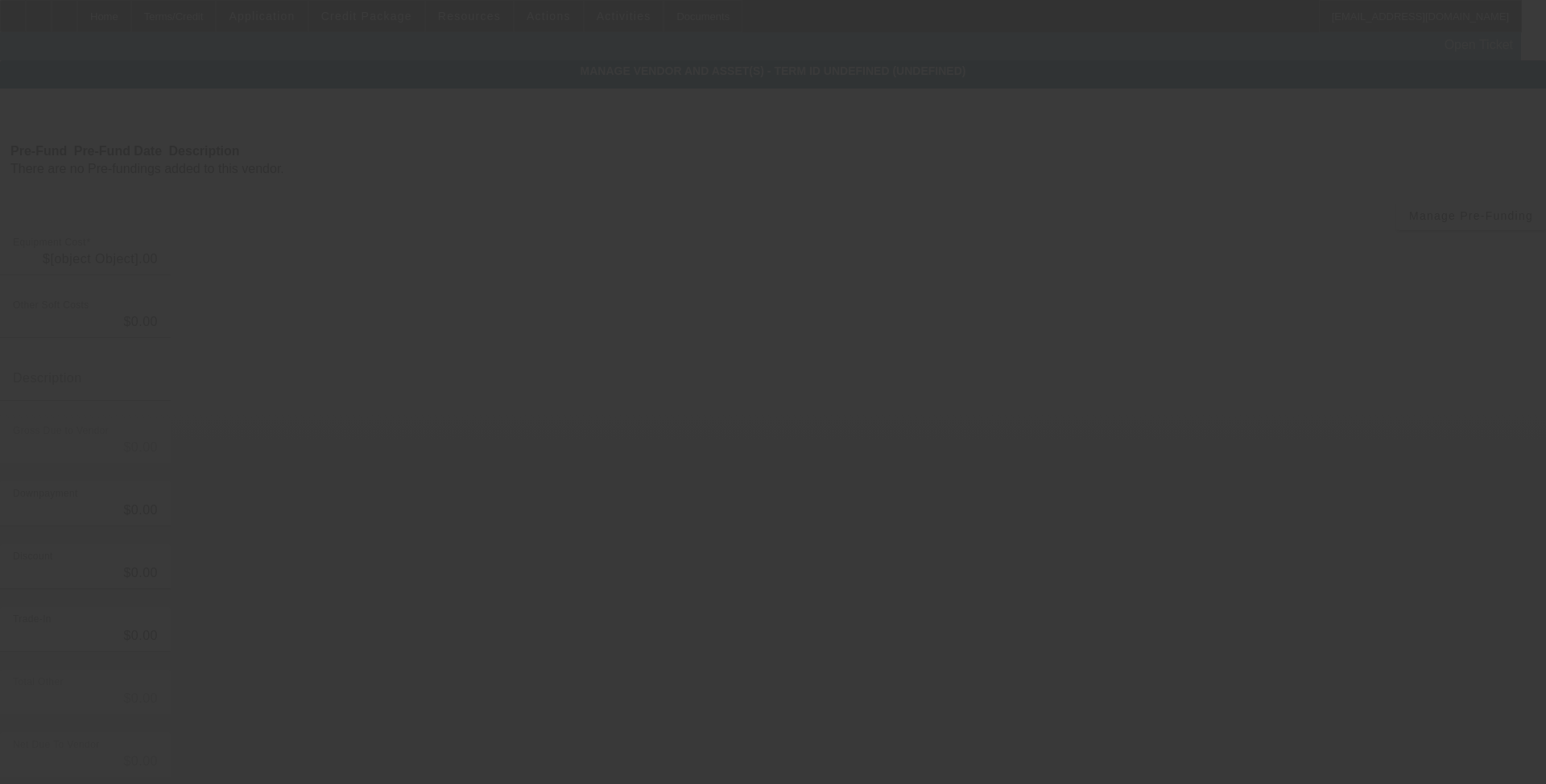
type input "$13,964.99"
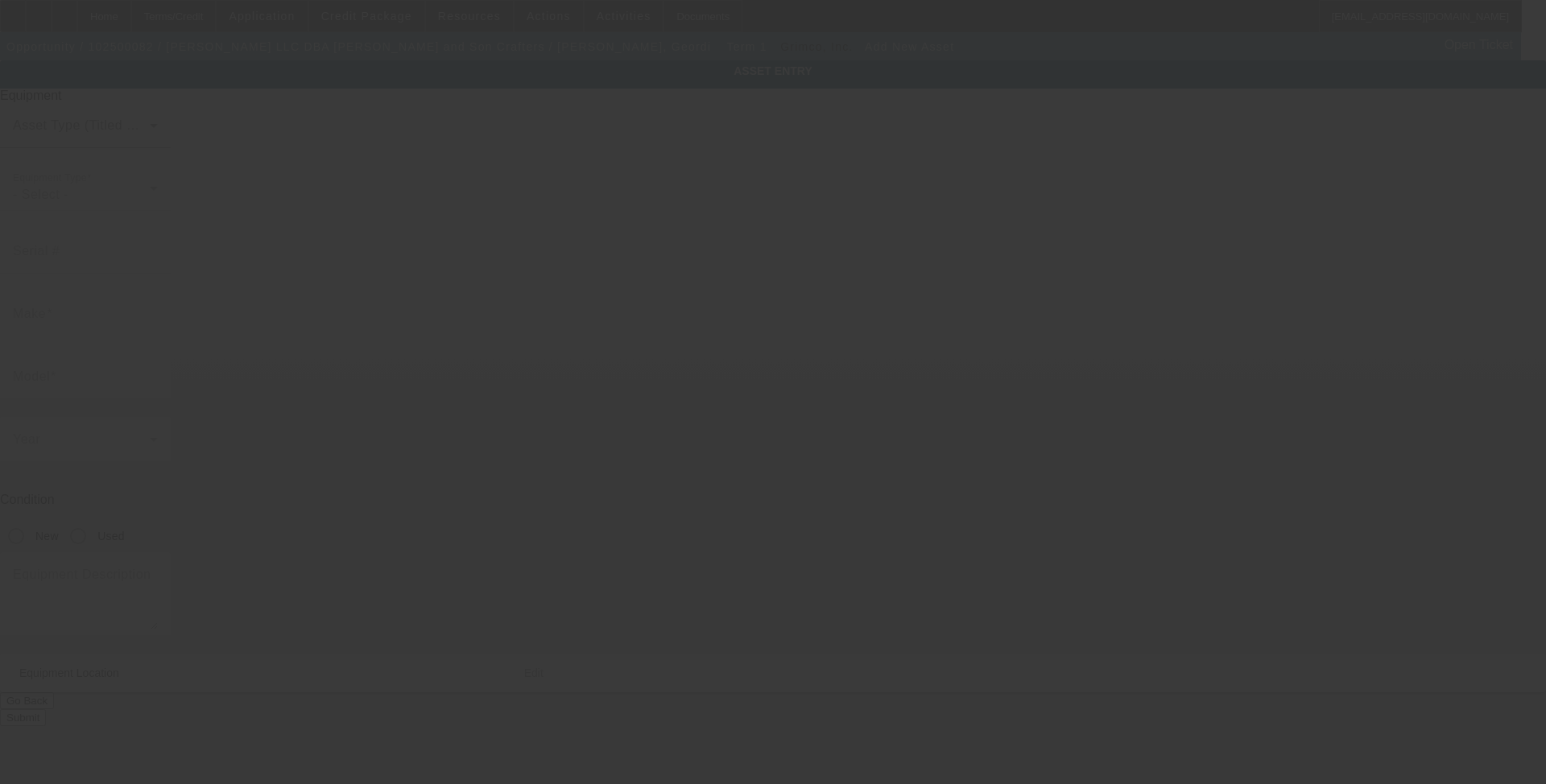
type input "1422 Saint Angela Drive"
type input "Church Point"
type input "70525"
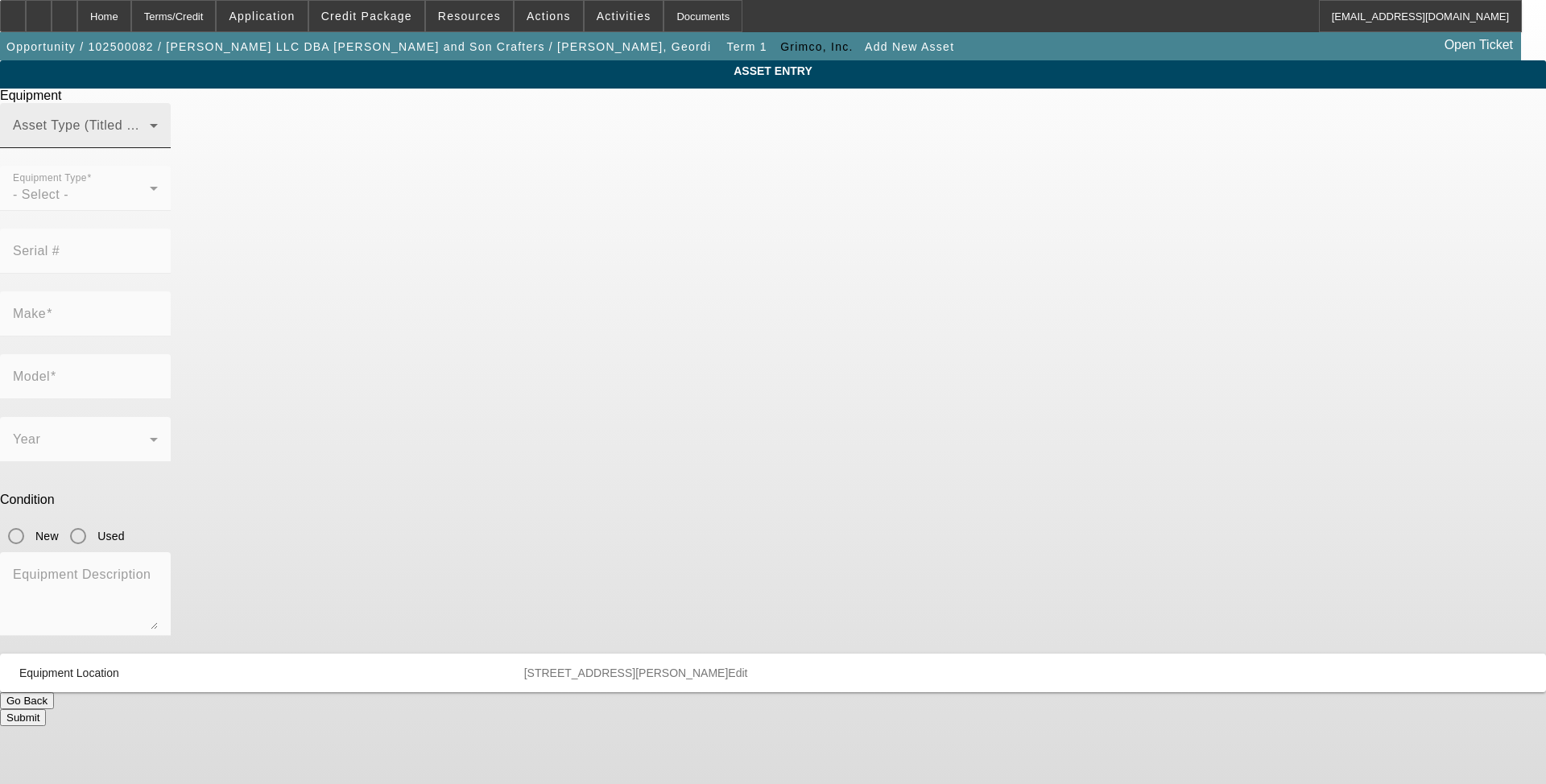
click at [158, 138] on div "Asset Type (Titled or Non-Titled)" at bounding box center [86, 126] width 145 height 45
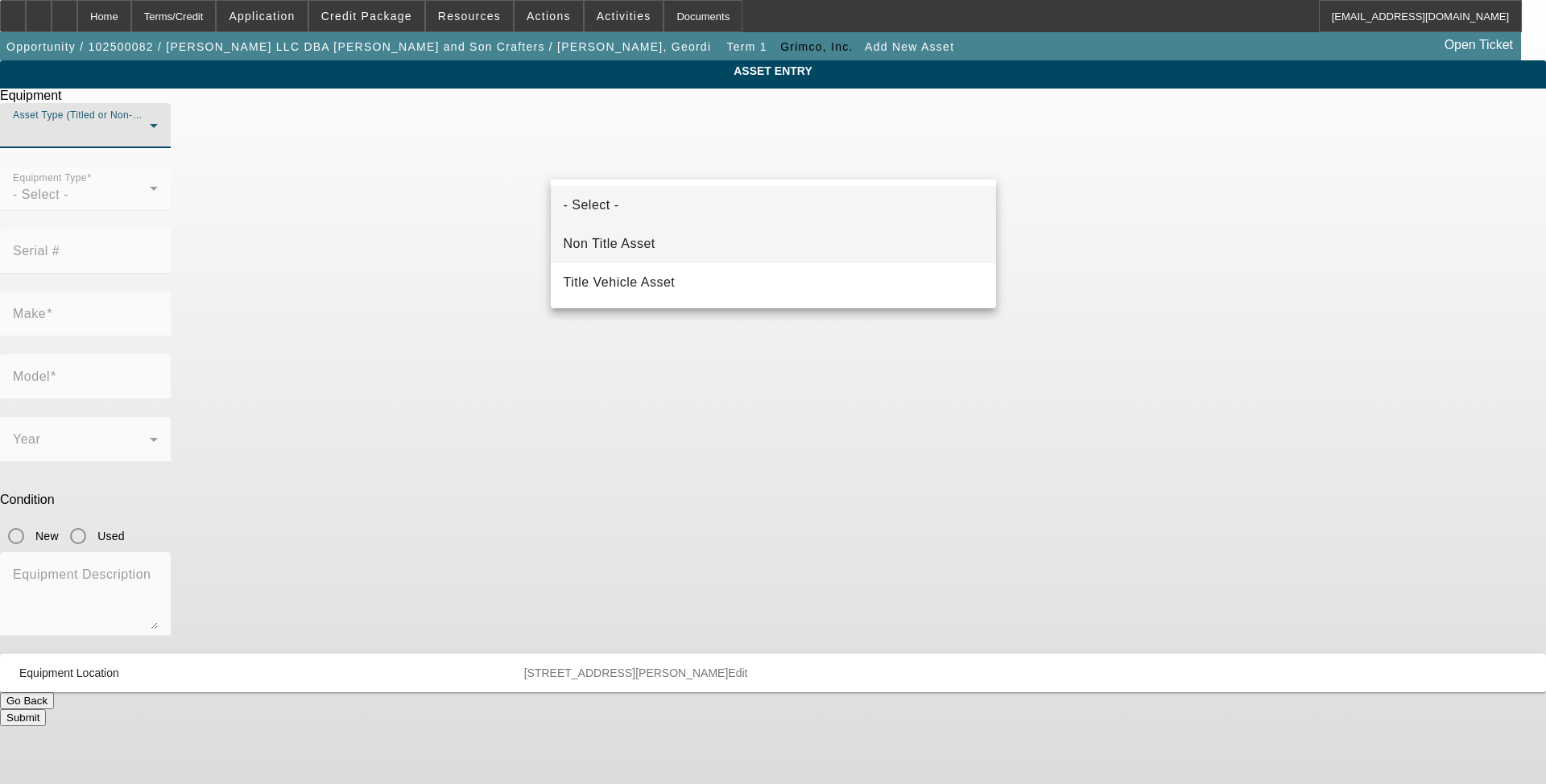
click at [734, 255] on mat-option "Non Title Asset" at bounding box center [773, 243] width 445 height 39
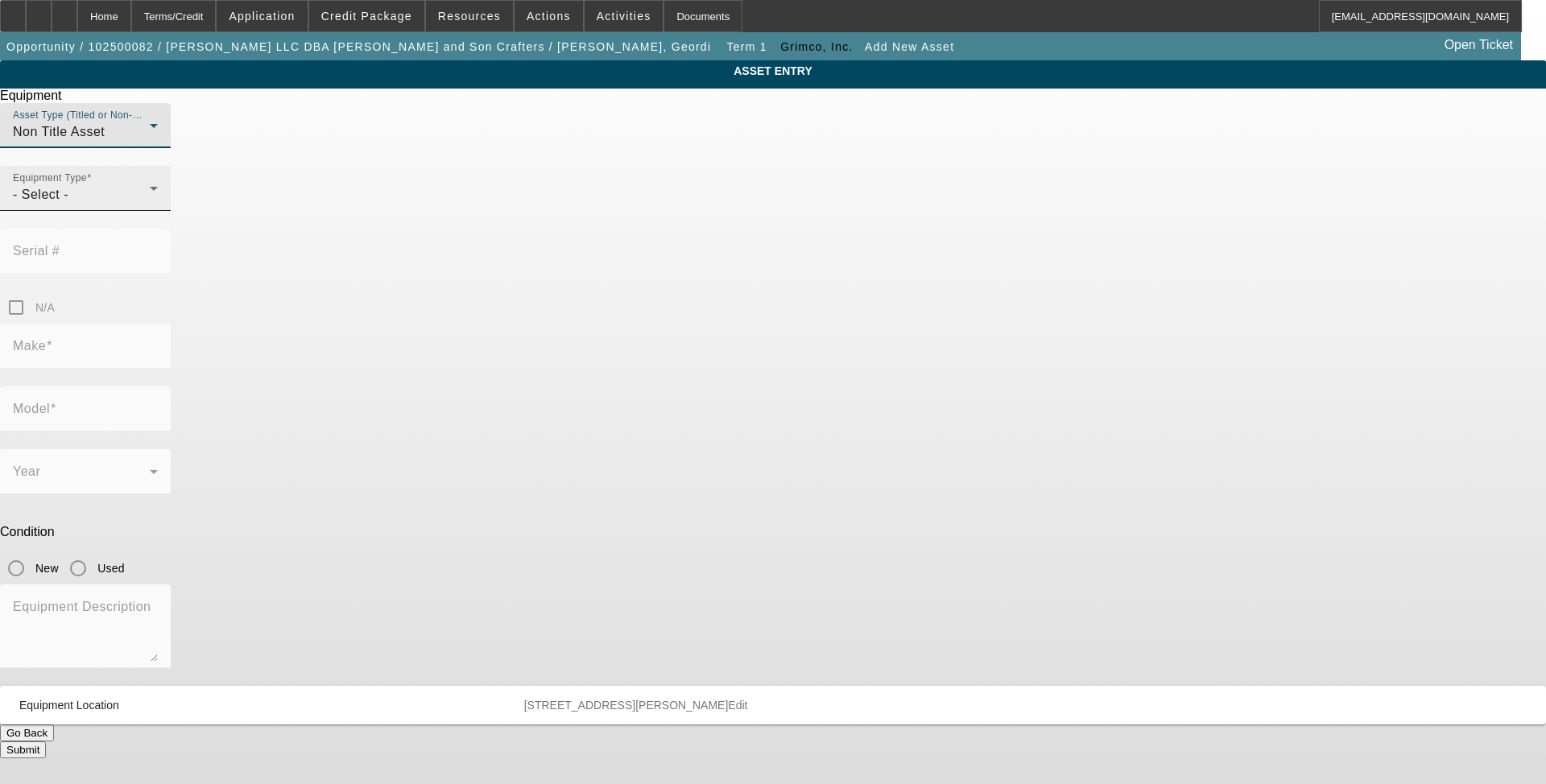
click at [164, 198] on icon at bounding box center [153, 188] width 20 height 20
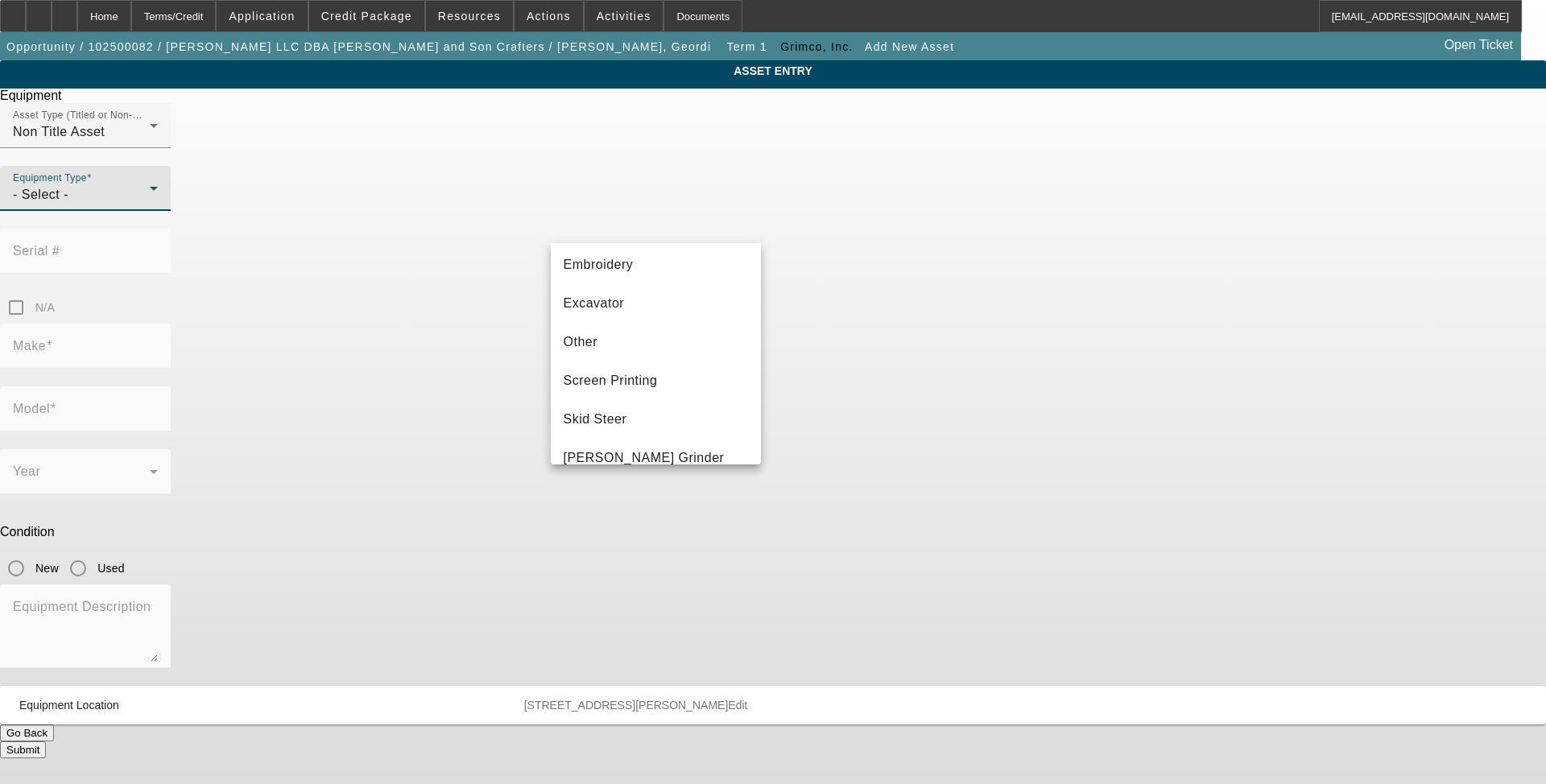
scroll to position [276, 0]
click at [701, 367] on mat-option "Screen Printing" at bounding box center [656, 379] width 211 height 39
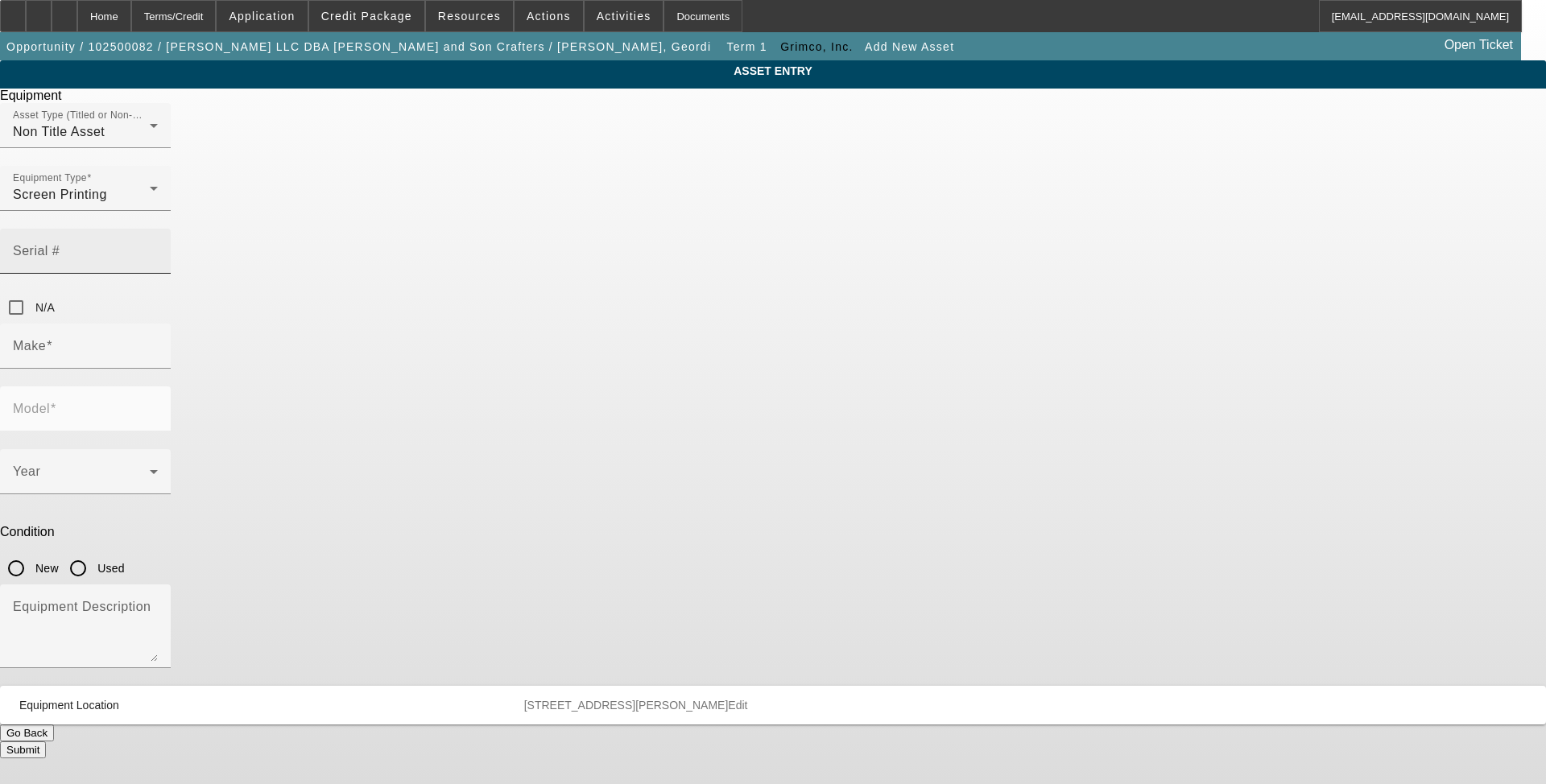
click at [158, 241] on div "Serial #" at bounding box center [86, 251] width 145 height 45
type input "ROL-VG3540"
click at [158, 323] on div "Make" at bounding box center [86, 346] width 145 height 45
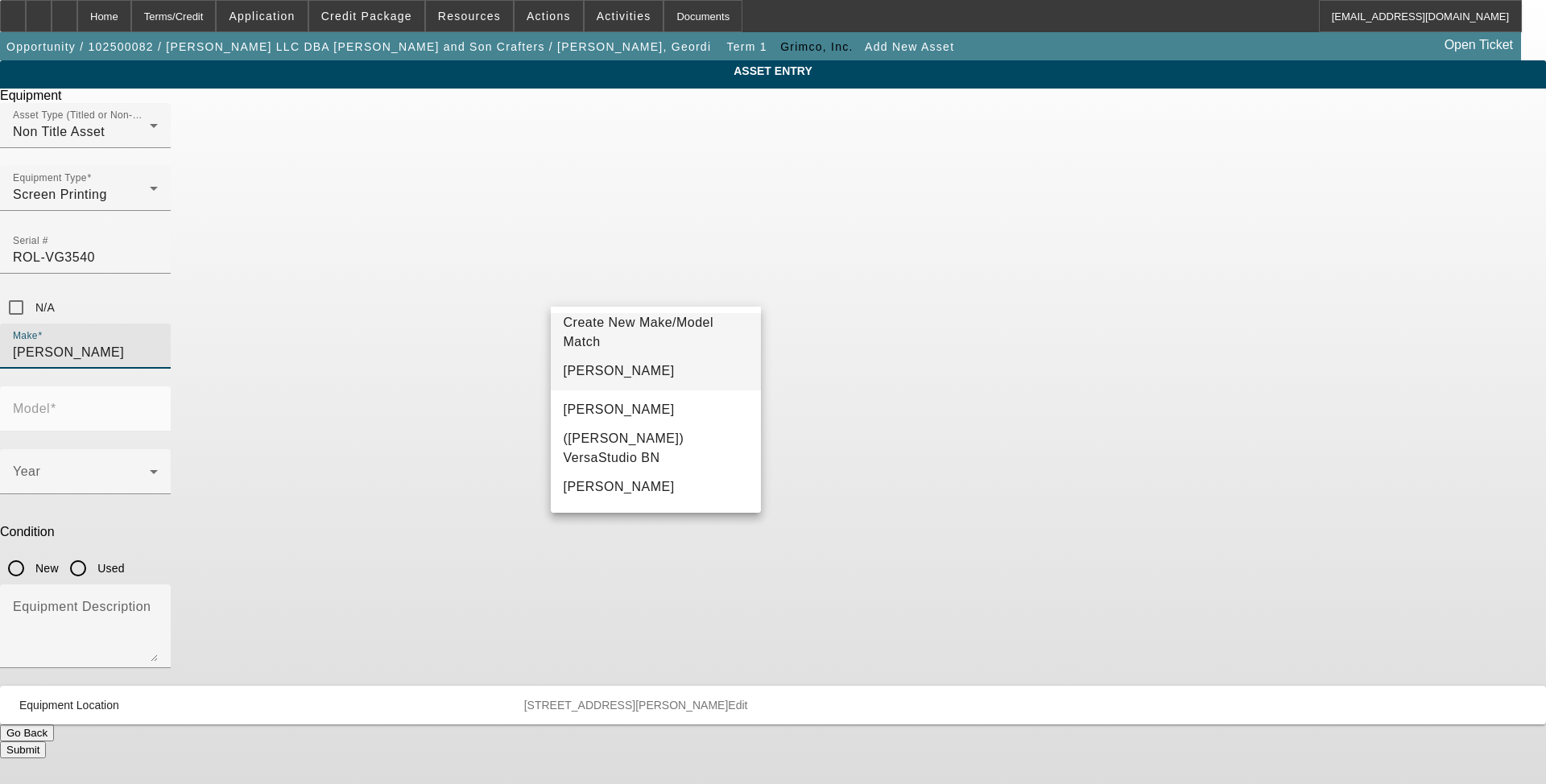
click at [685, 364] on mat-option "Roland" at bounding box center [656, 370] width 211 height 39
type input "Roland"
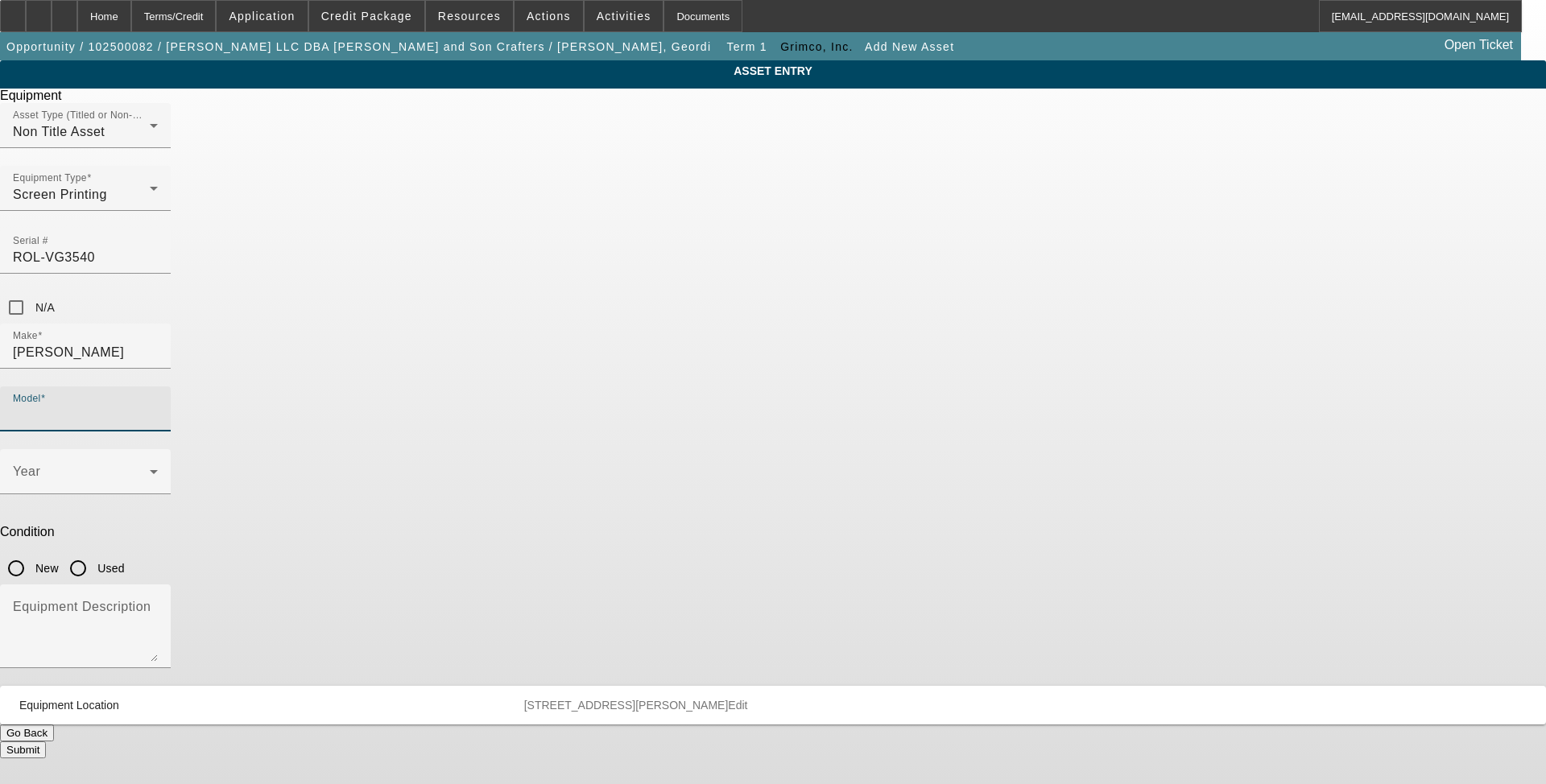
click at [158, 406] on input "Model" at bounding box center [86, 416] width 145 height 20
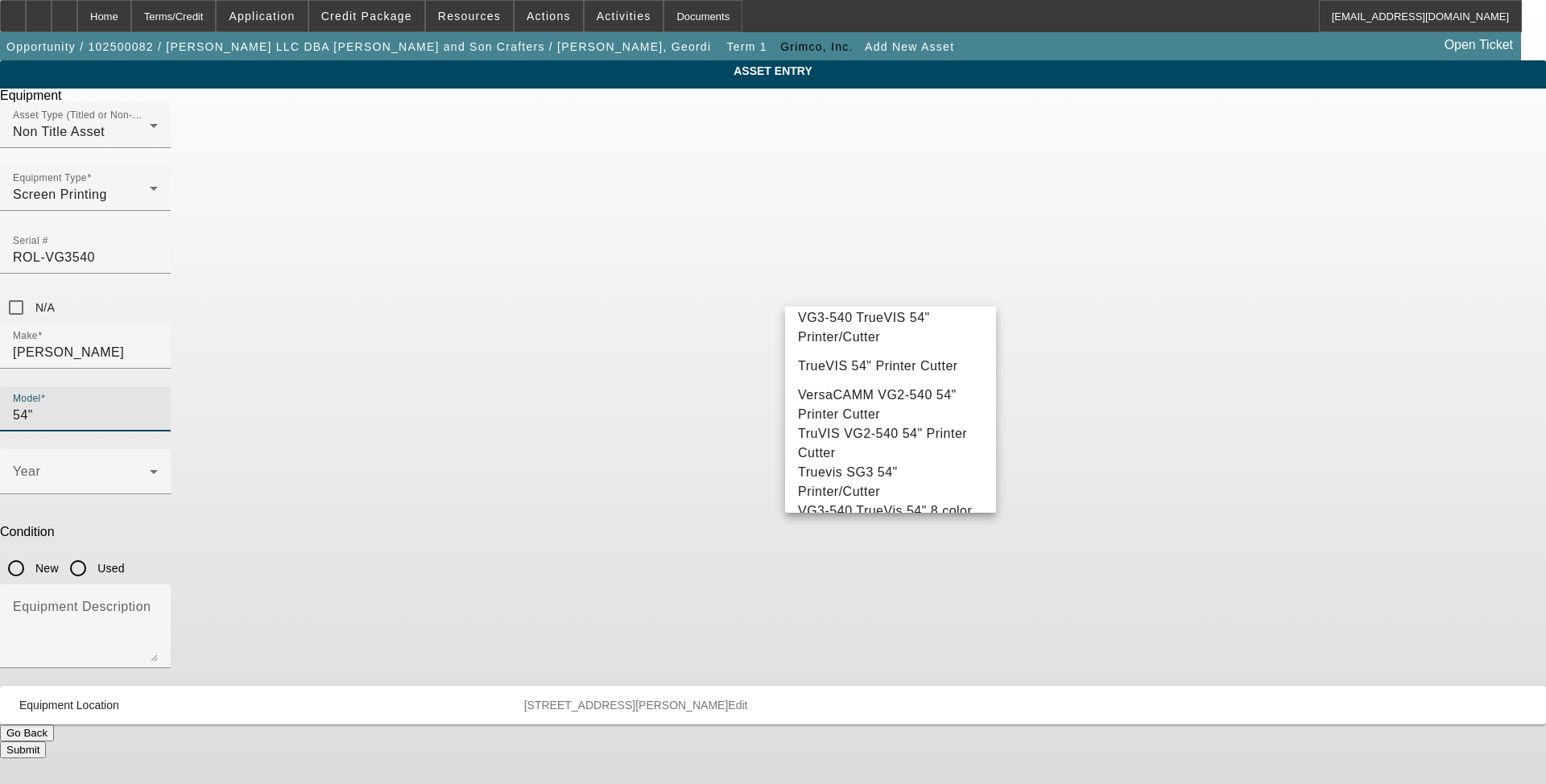
scroll to position [119, 0]
drag, startPoint x: 862, startPoint y: 291, endPoint x: 752, endPoint y: 345, distance: 122.5
click at [752, 345] on div "Equipment Asset Type (Titled or Non-Titled) Non Title Asset Equipment Type Scre…" at bounding box center [773, 423] width 1570 height 669
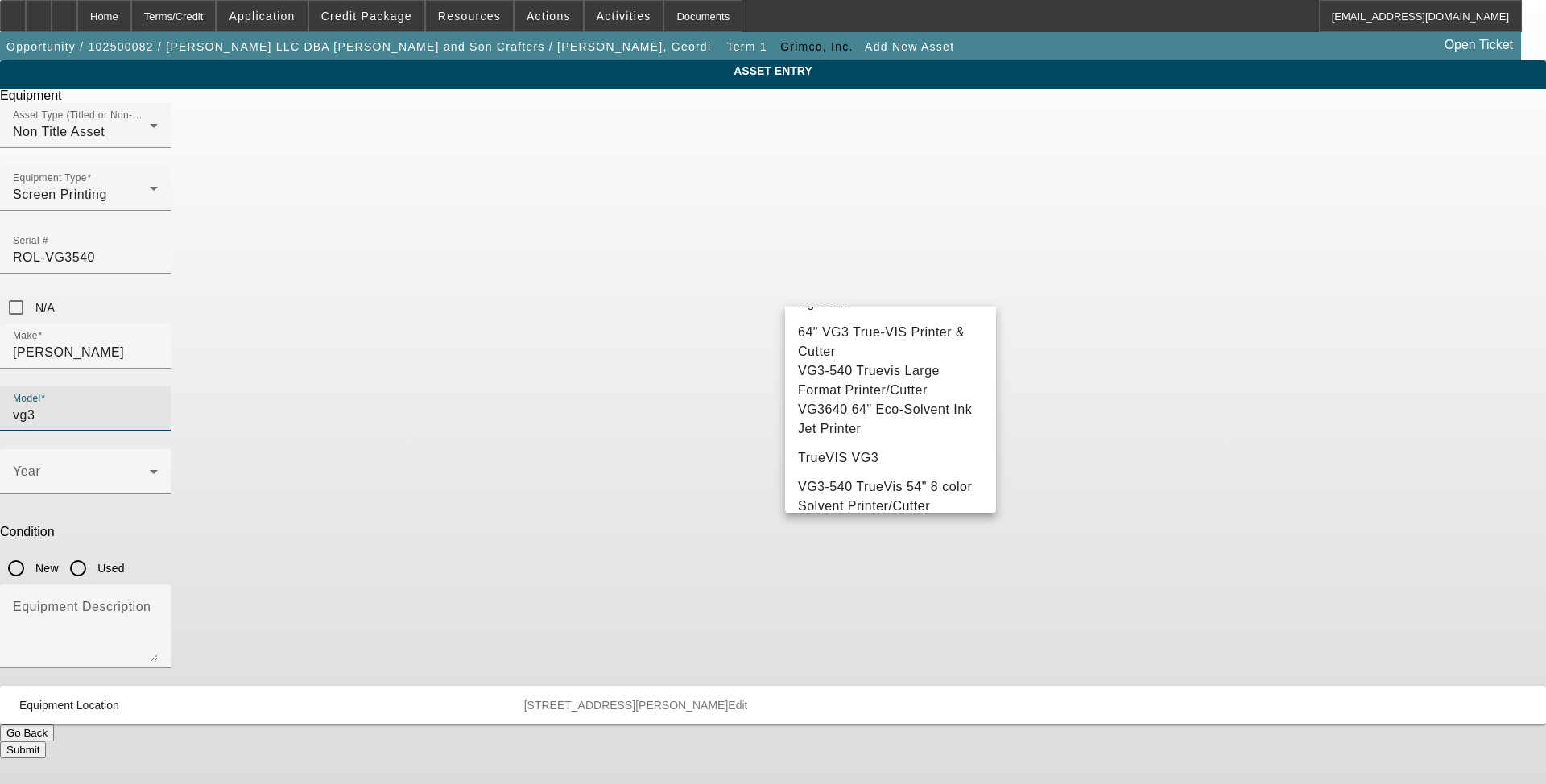
scroll to position [348, 0]
click at [901, 478] on span "VG3-540 TrueVis 54" 8 color Solvent Printer/Cutter" at bounding box center [884, 486] width 174 height 33
type input "VG3-540 TrueVis 54" 8 color Solvent Printer/Cutter"
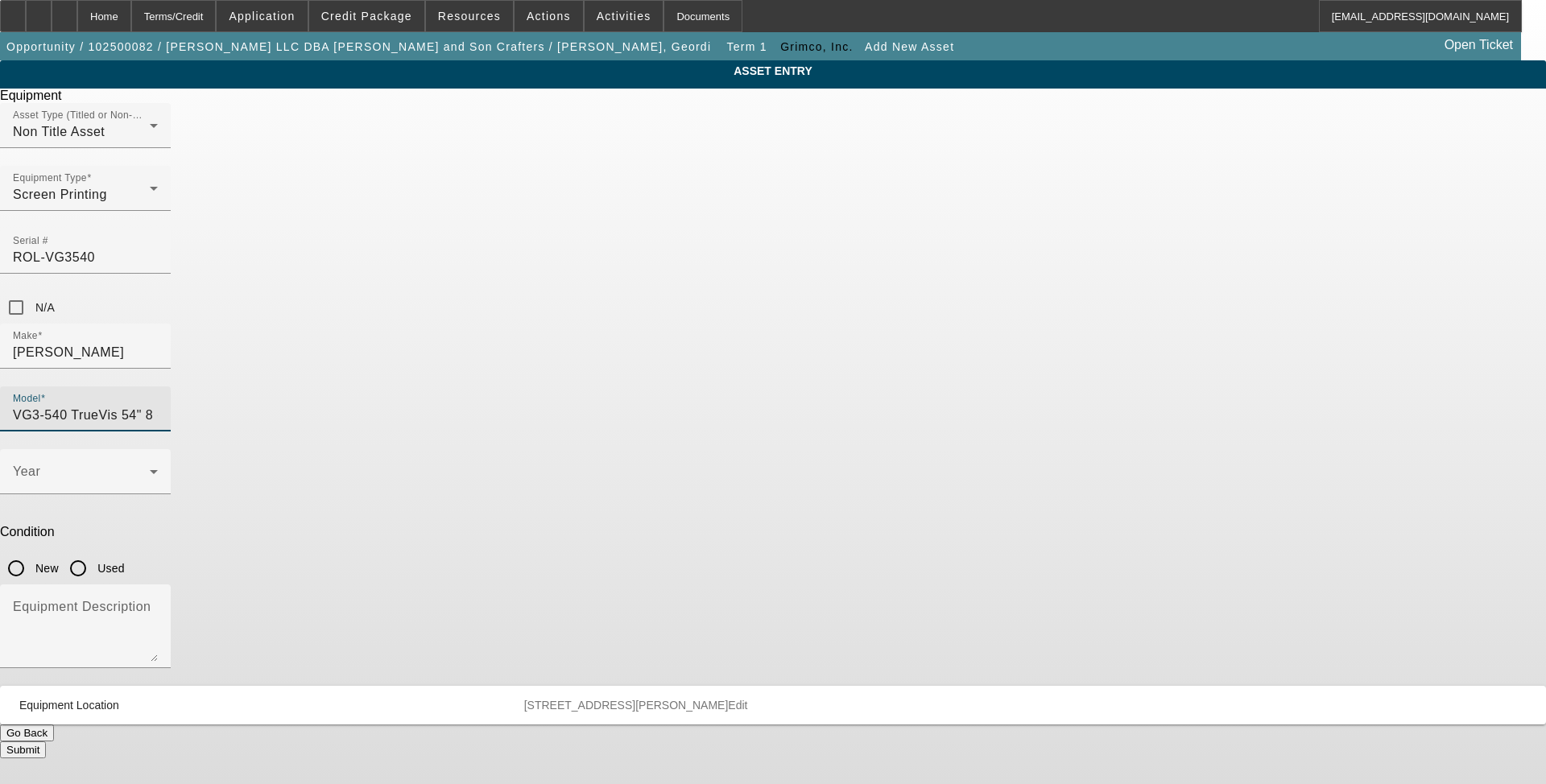
scroll to position [0, 51]
click at [32, 552] on input "New" at bounding box center [16, 568] width 32 height 32
radio input "true"
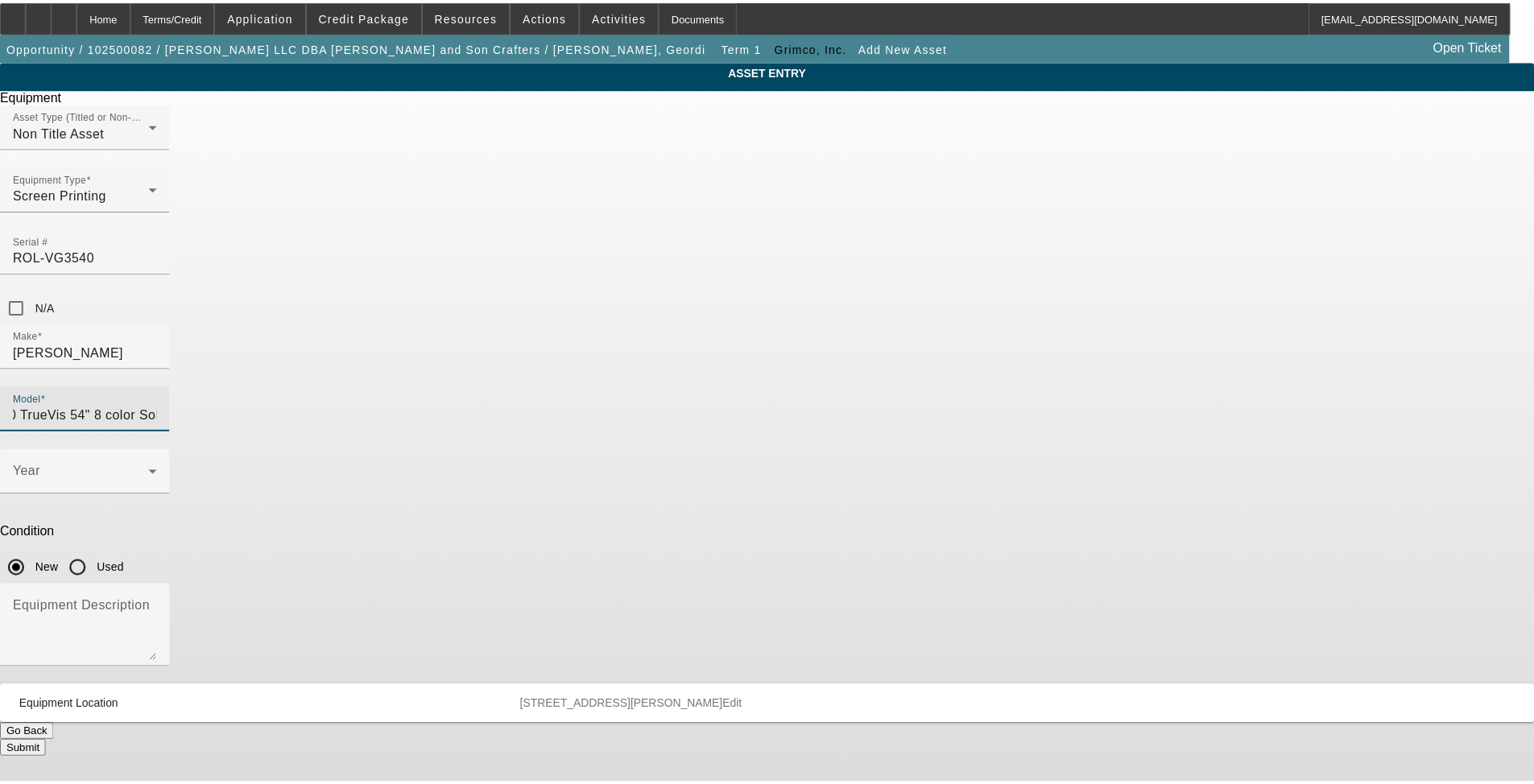
scroll to position [0, 0]
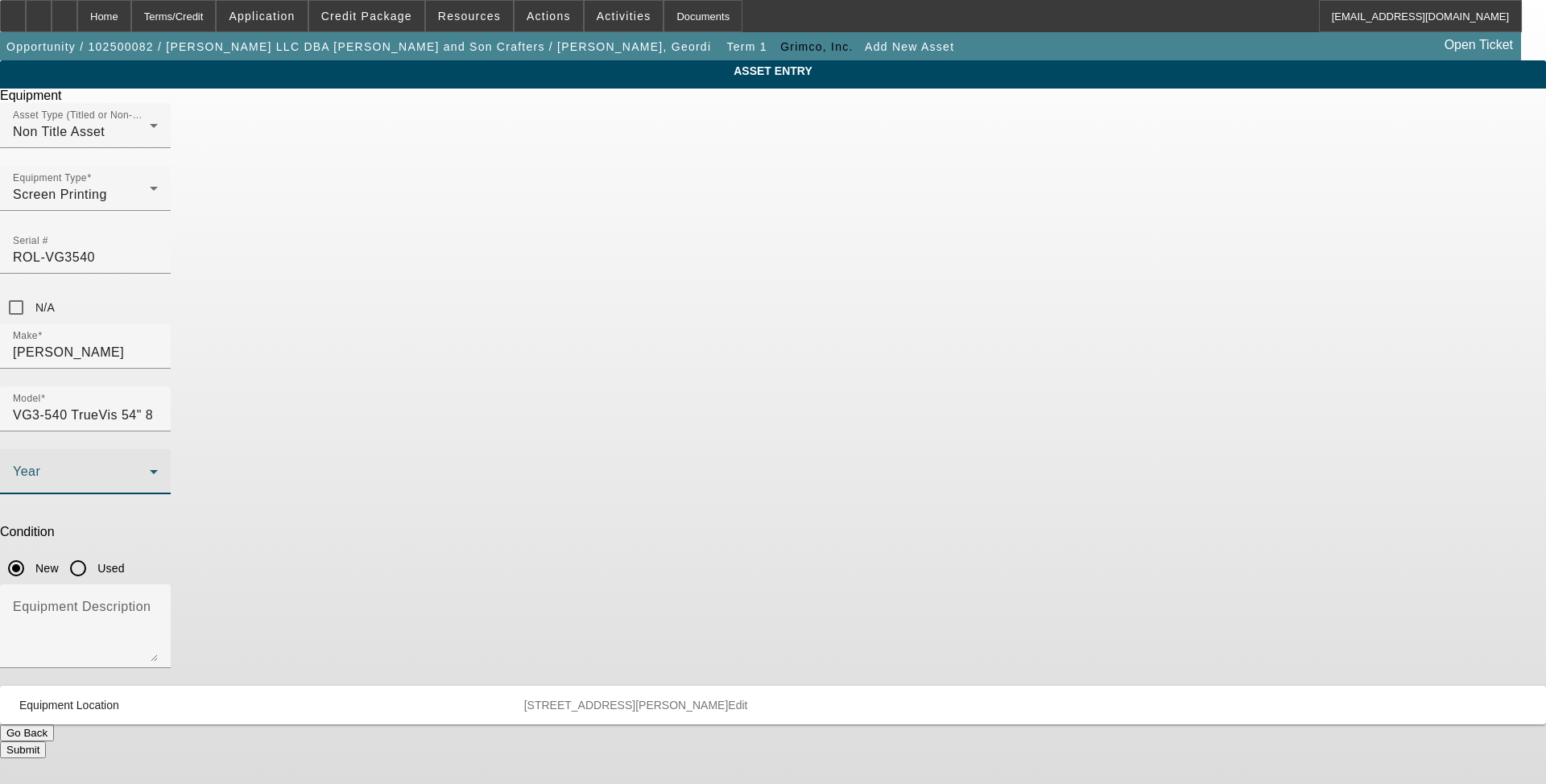
click at [150, 468] on span at bounding box center [82, 478] width 137 height 20
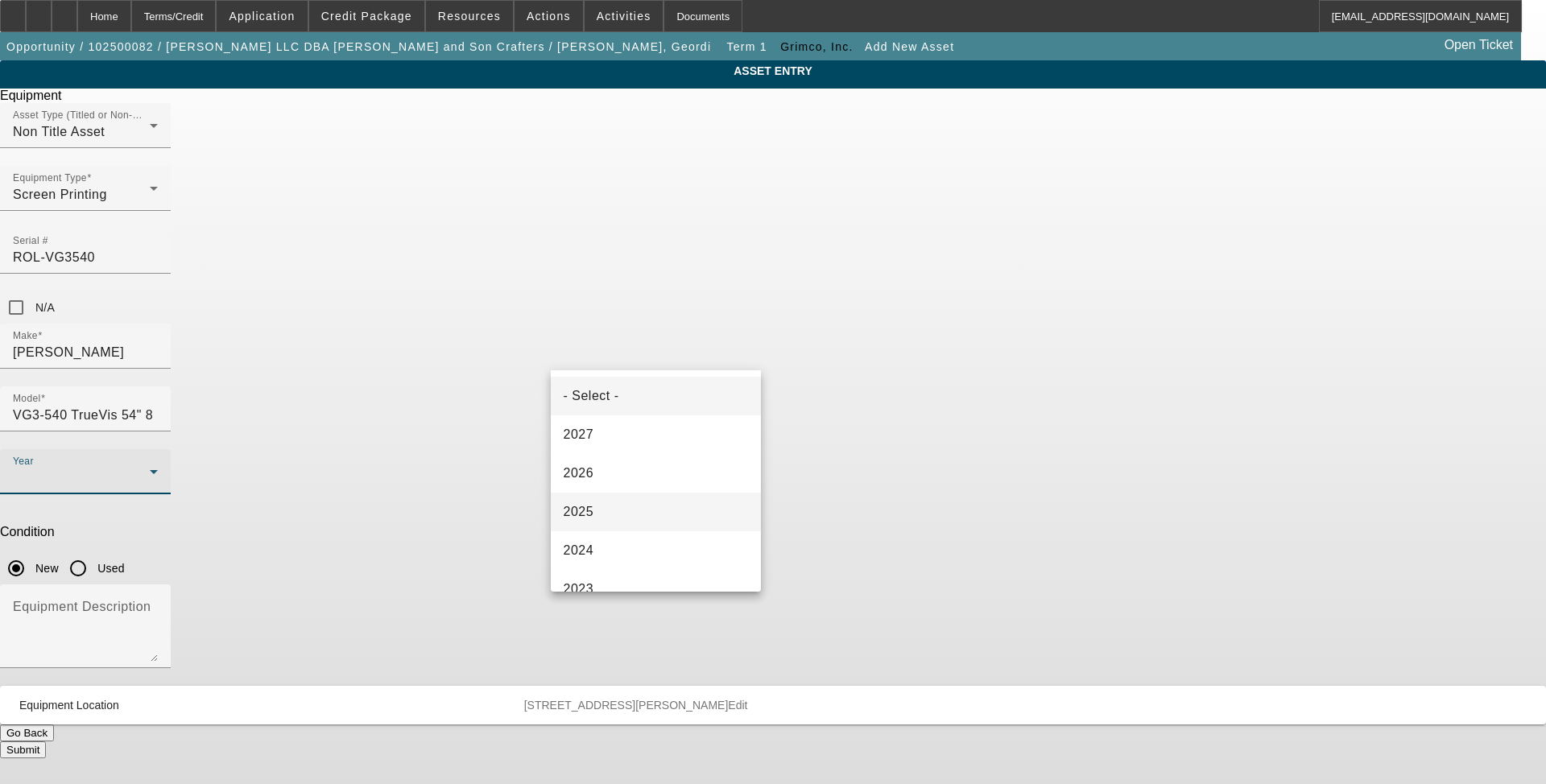
click at [639, 512] on mat-option "2025" at bounding box center [656, 511] width 211 height 39
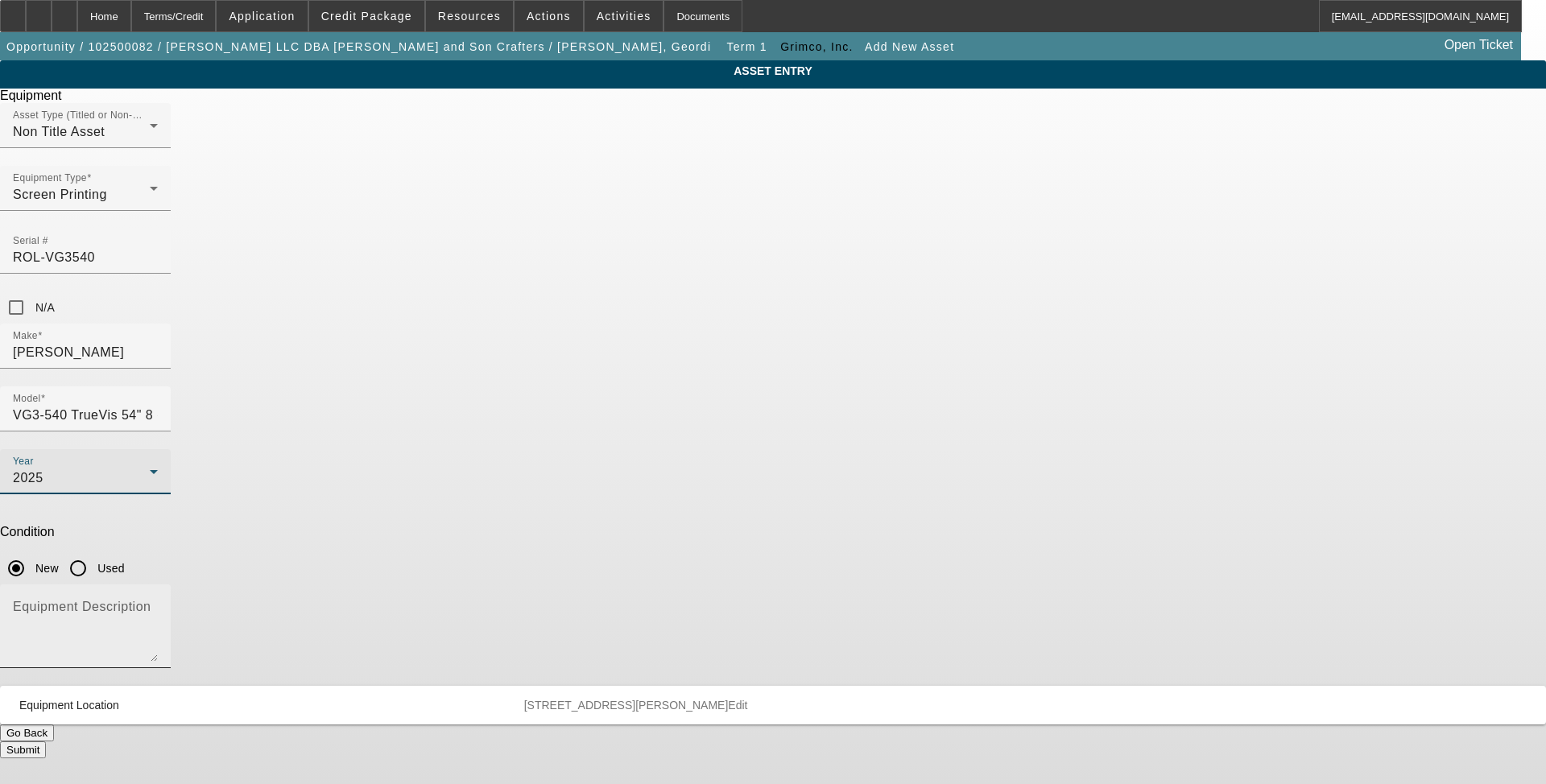
click at [158, 604] on textarea "Equipment Description" at bounding box center [86, 633] width 145 height 58
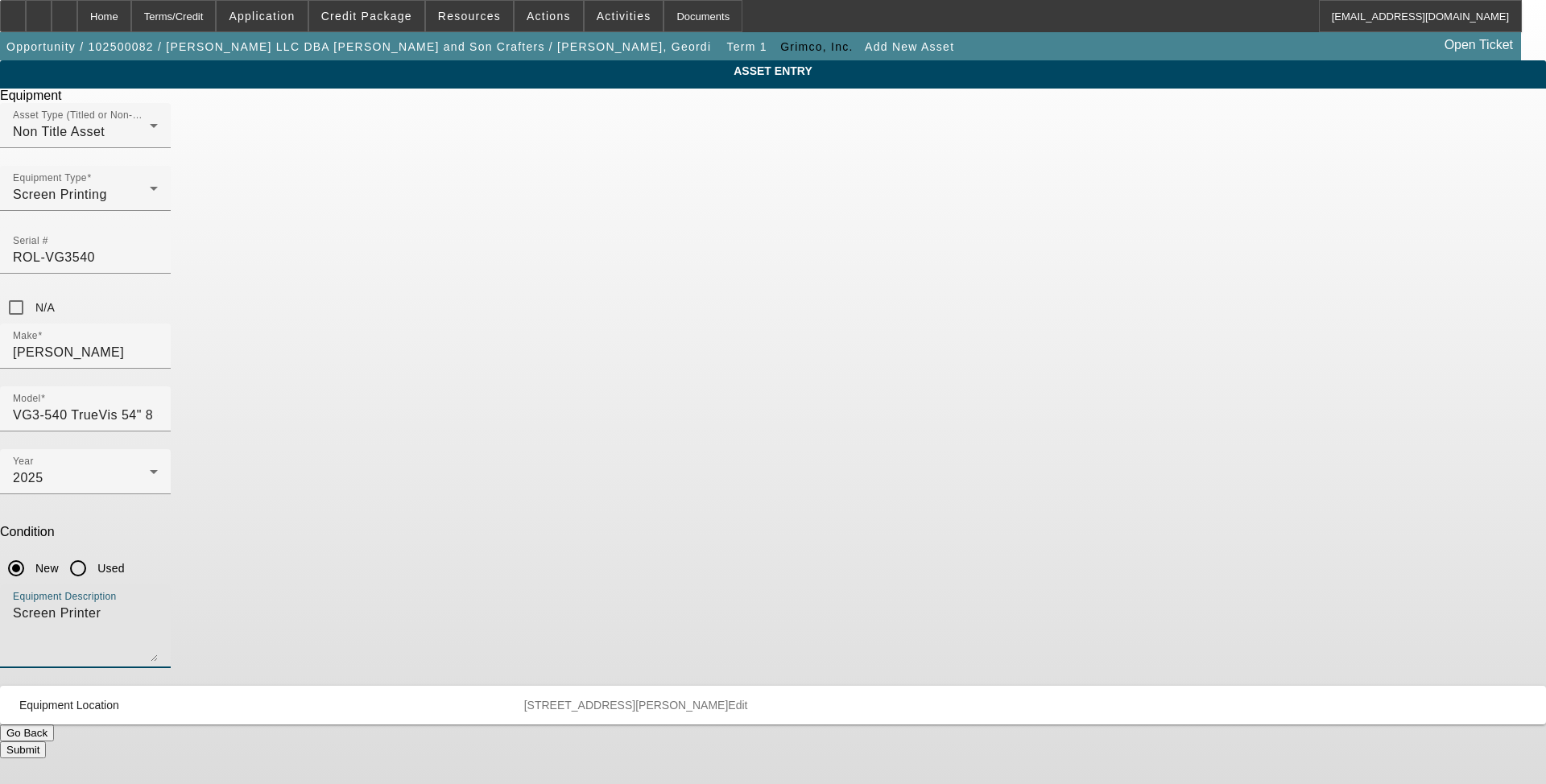
type textarea "Screen Printer"
click at [46, 742] on button "Submit" at bounding box center [23, 750] width 46 height 17
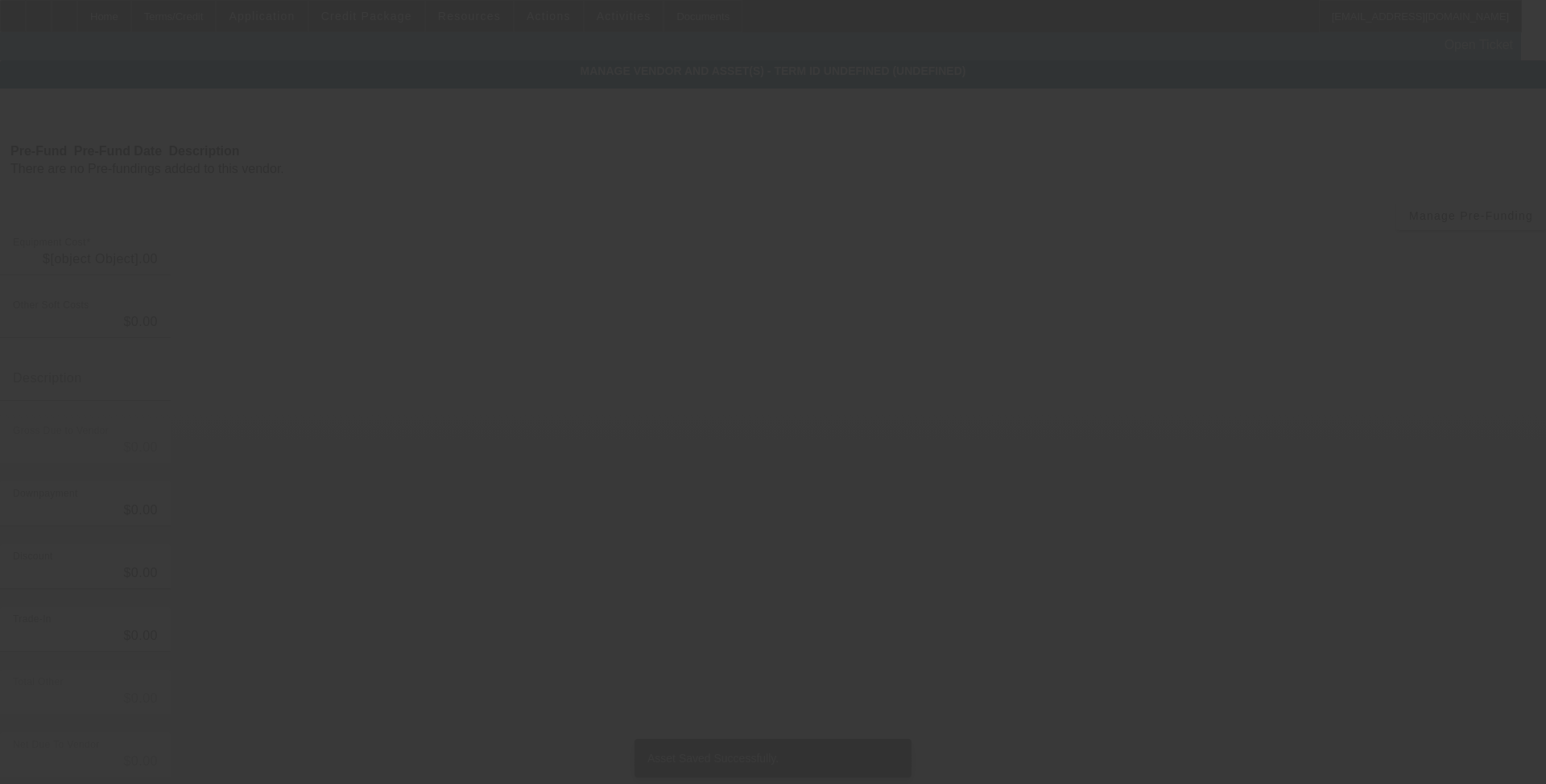
type input "$13,964.99"
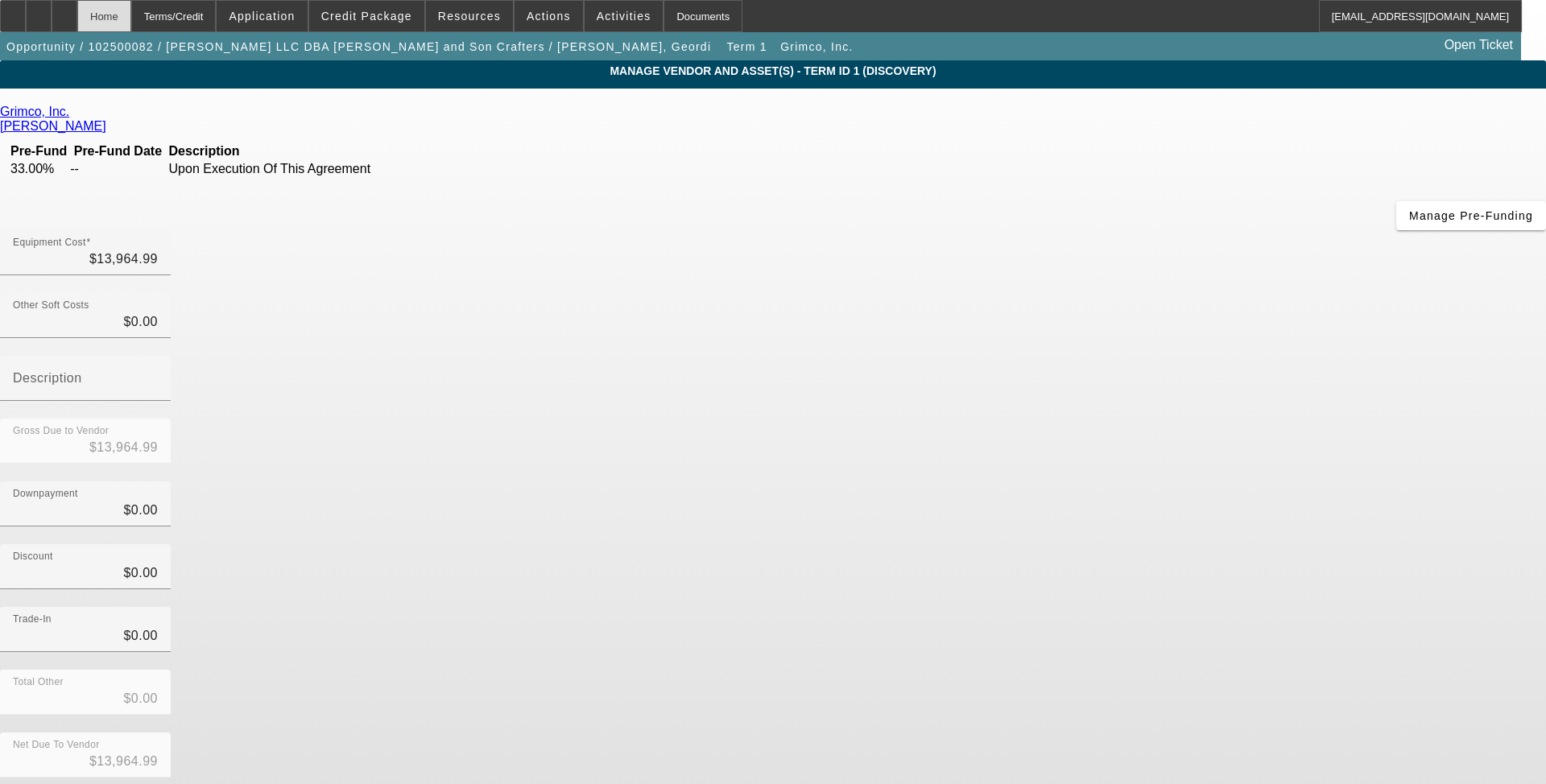
click at [132, 14] on div "Home" at bounding box center [103, 16] width 54 height 32
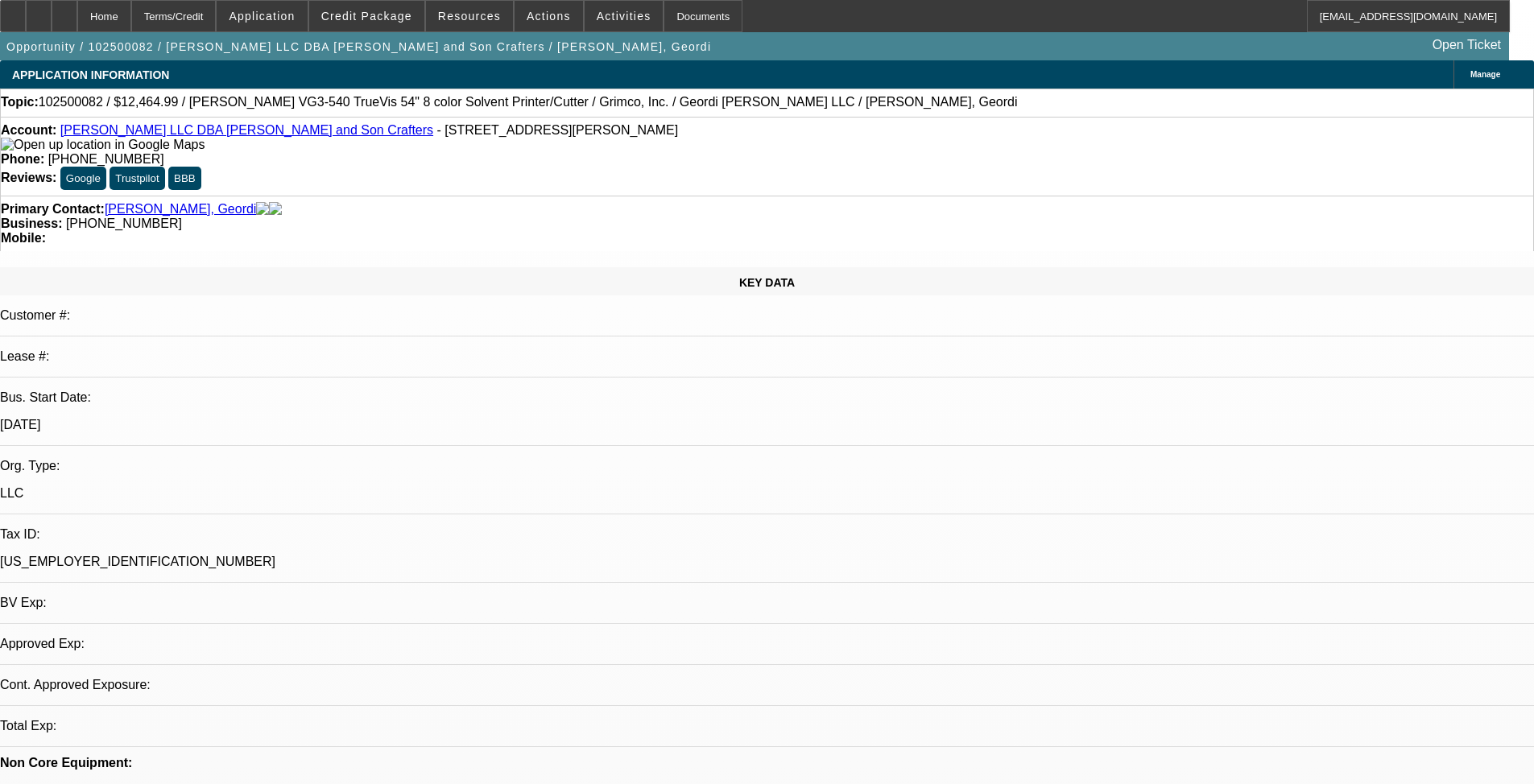
select select "0"
select select "2"
select select "0.1"
select select "4"
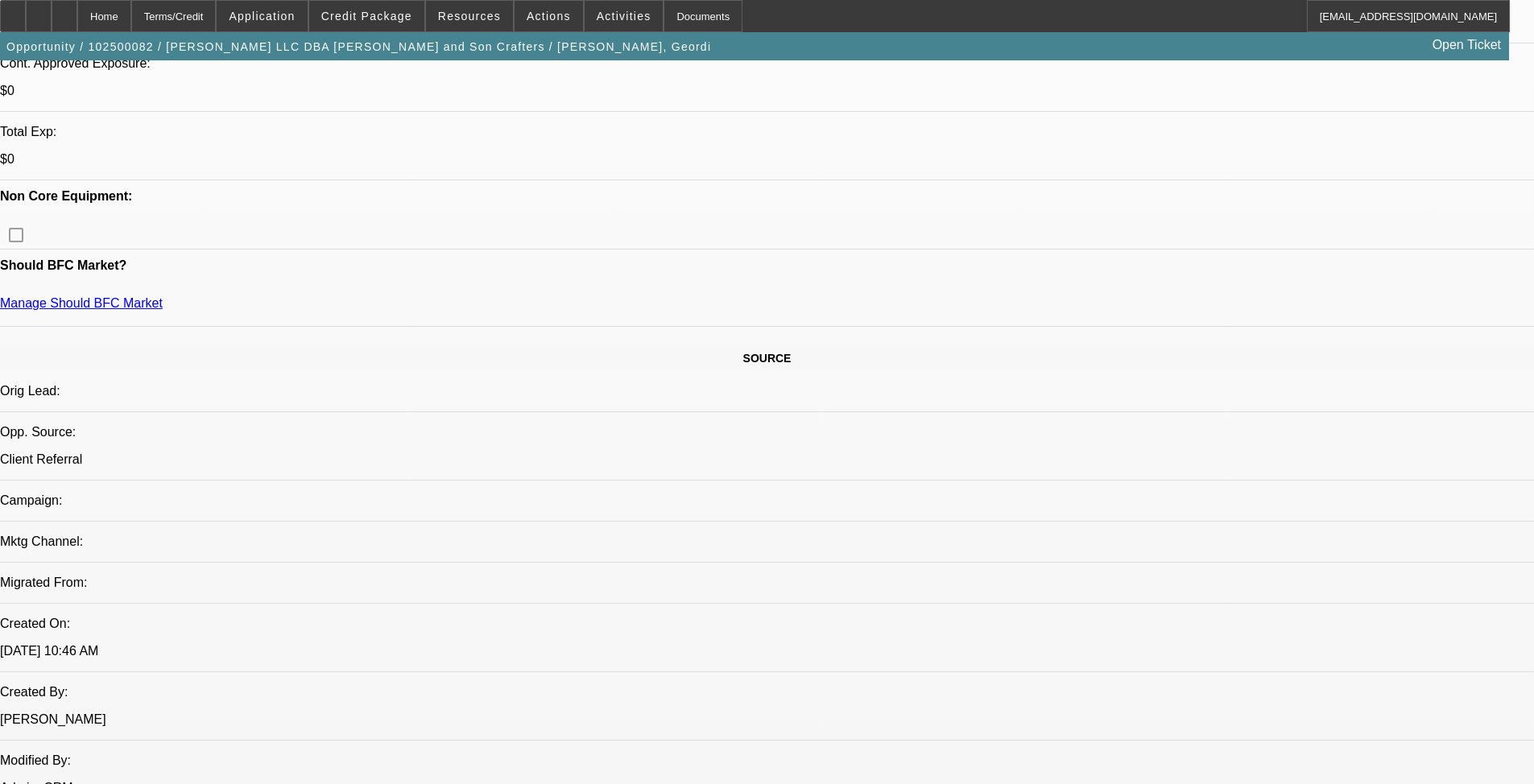
scroll to position [644, 0]
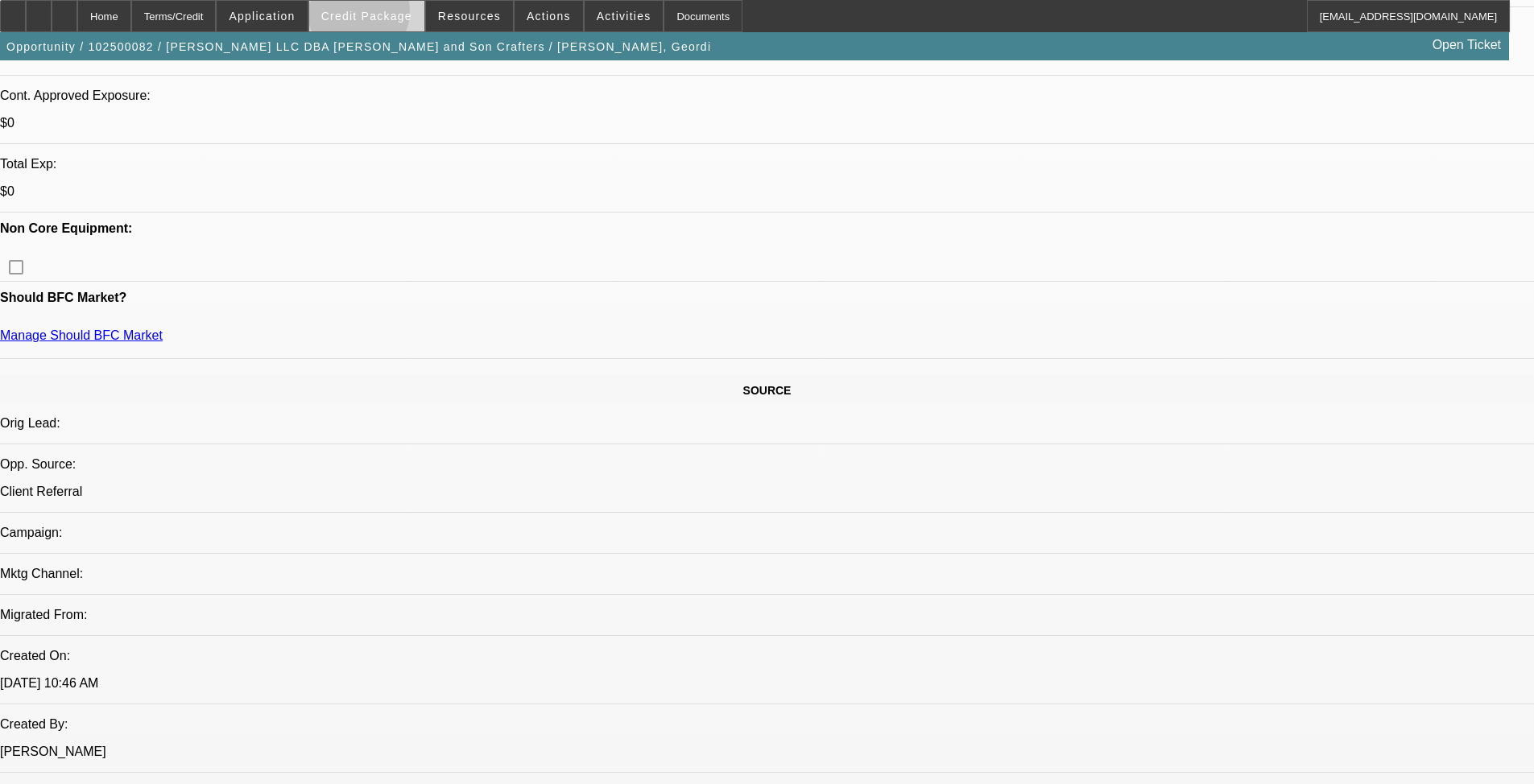
click at [384, 15] on span "Credit Package" at bounding box center [367, 16] width 91 height 13
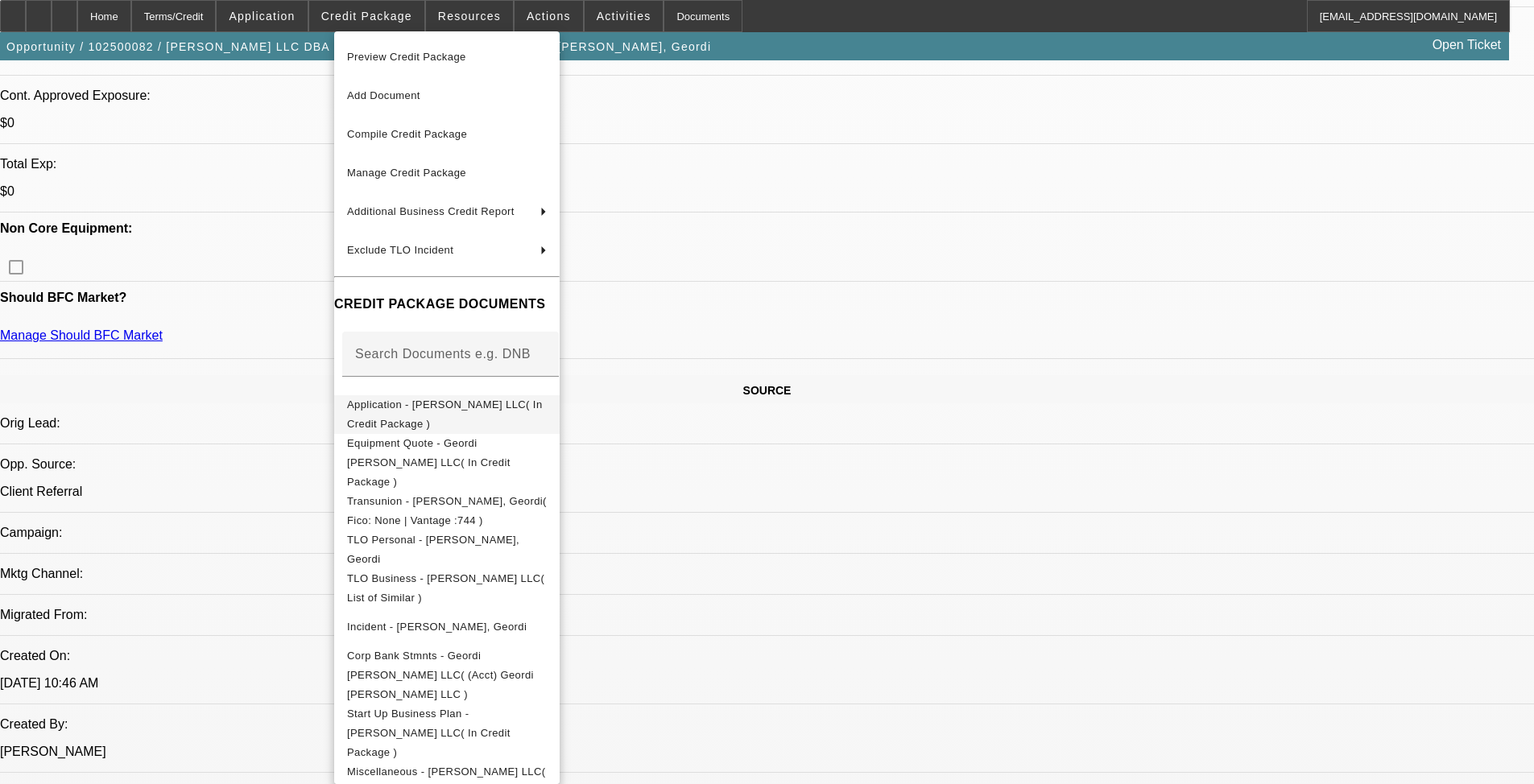
click at [514, 401] on span "Application - Geordi Quebodeaux LLC( In Credit Package )" at bounding box center [447, 414] width 199 height 39
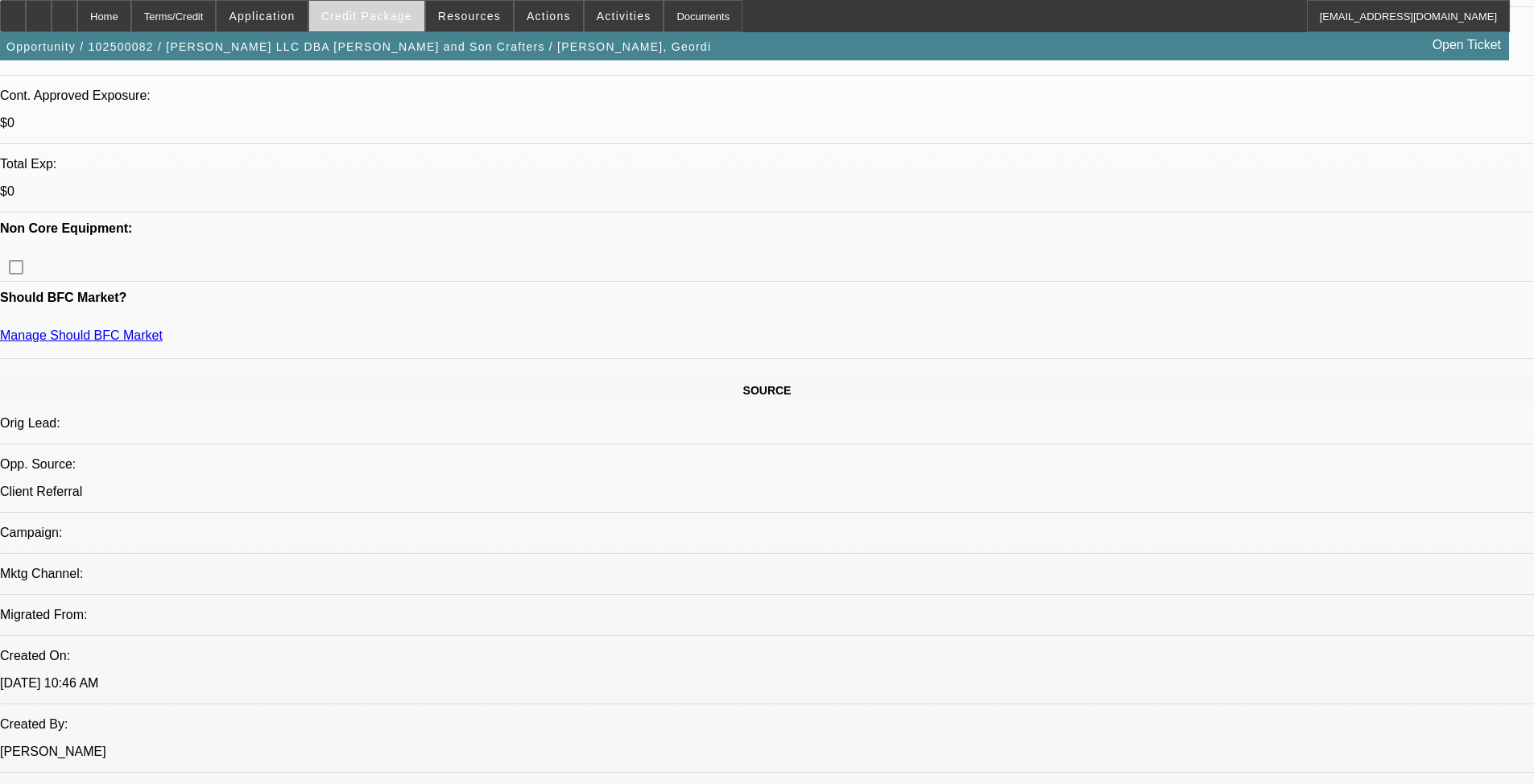
click at [367, 9] on span "Credit Package" at bounding box center [367, 16] width 91 height 13
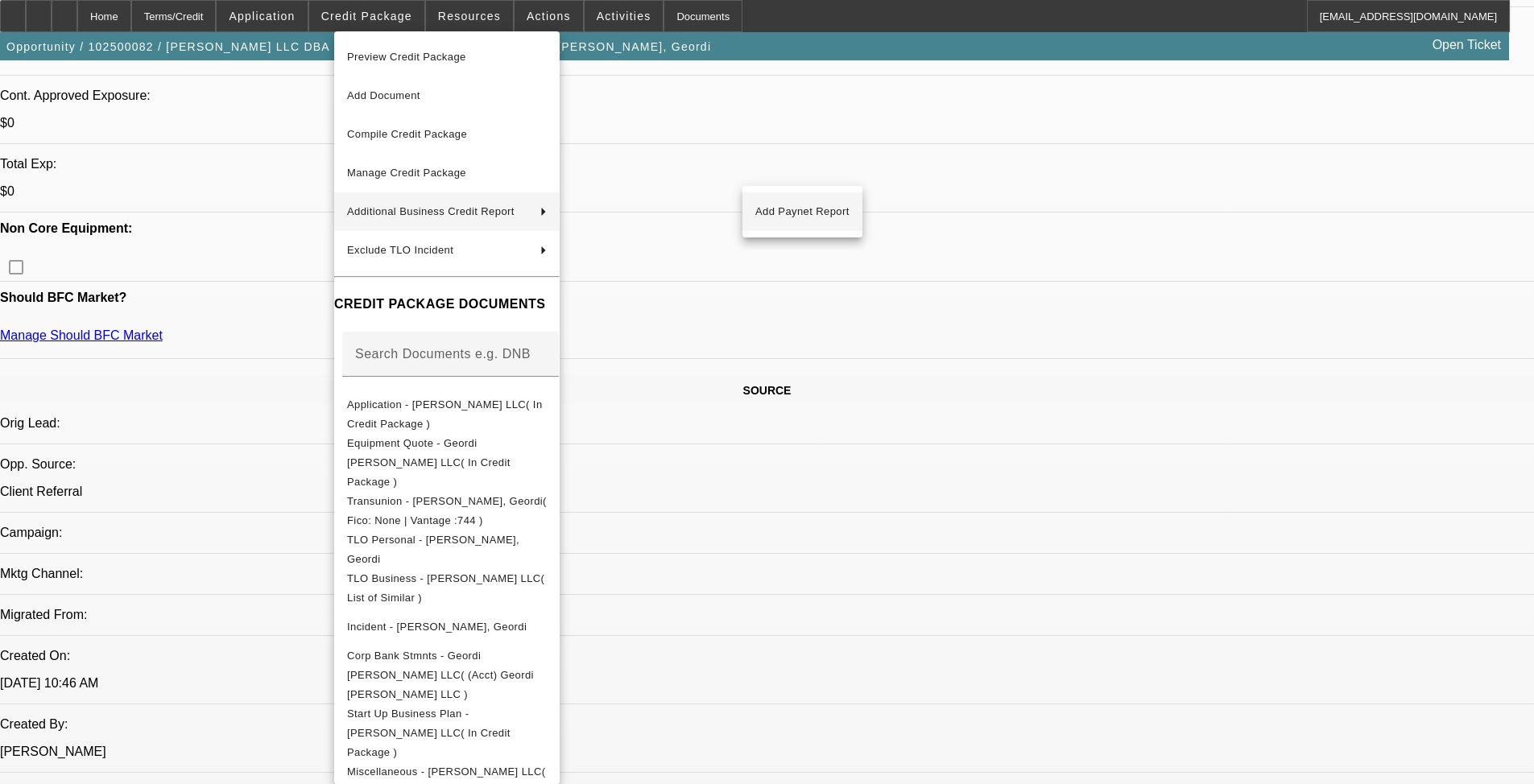
click at [831, 214] on span "Add Paynet Report" at bounding box center [802, 212] width 94 height 20
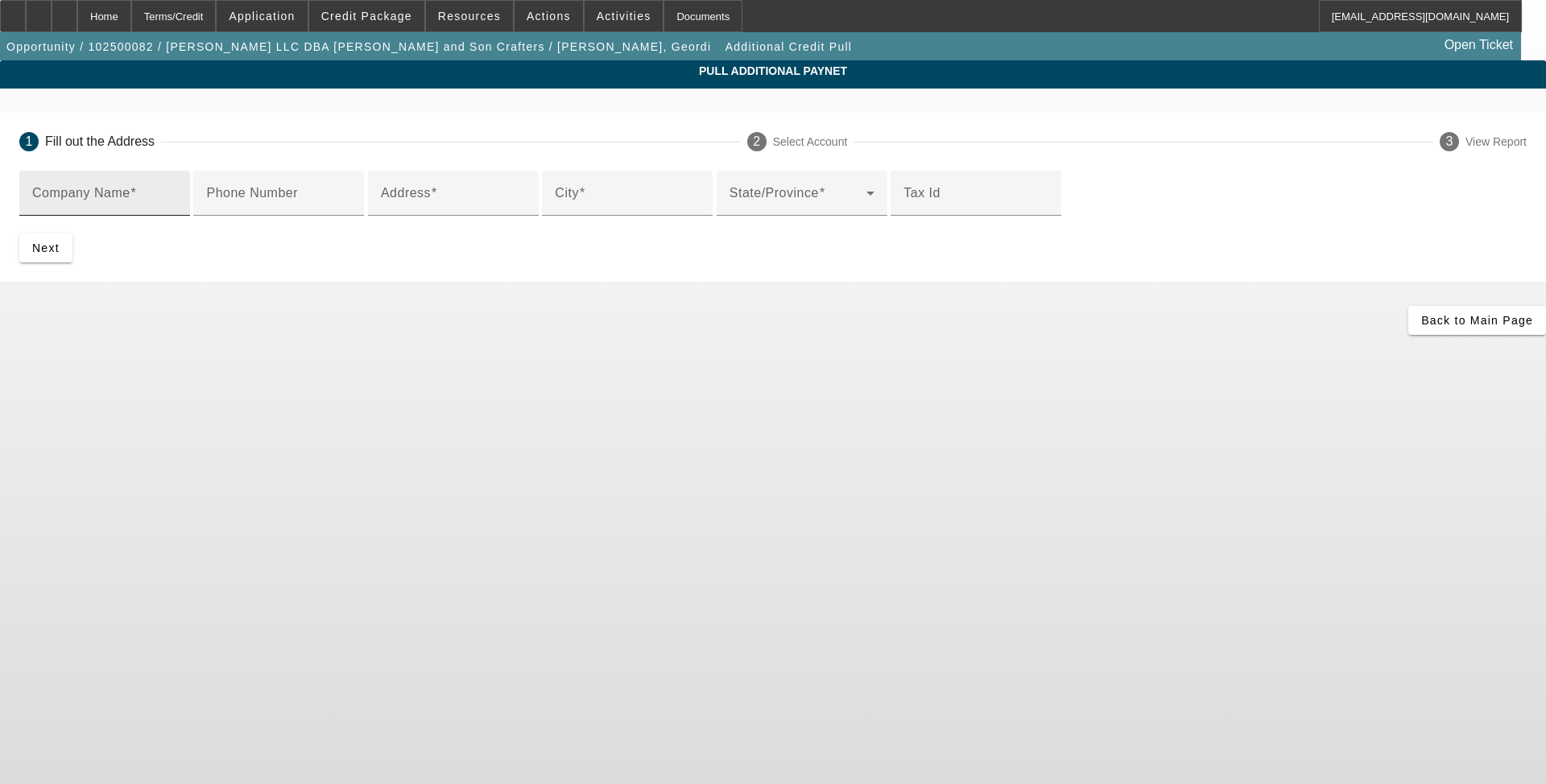
click at [177, 190] on div "Company Name" at bounding box center [104, 194] width 145 height 45
paste input "Geordi Quebodeaux LLC"
type input "Geordi Quebodeaux LLC"
click at [463, 210] on input "Address" at bounding box center [453, 199] width 145 height 20
paste input "1422 Saint Angela Drive"
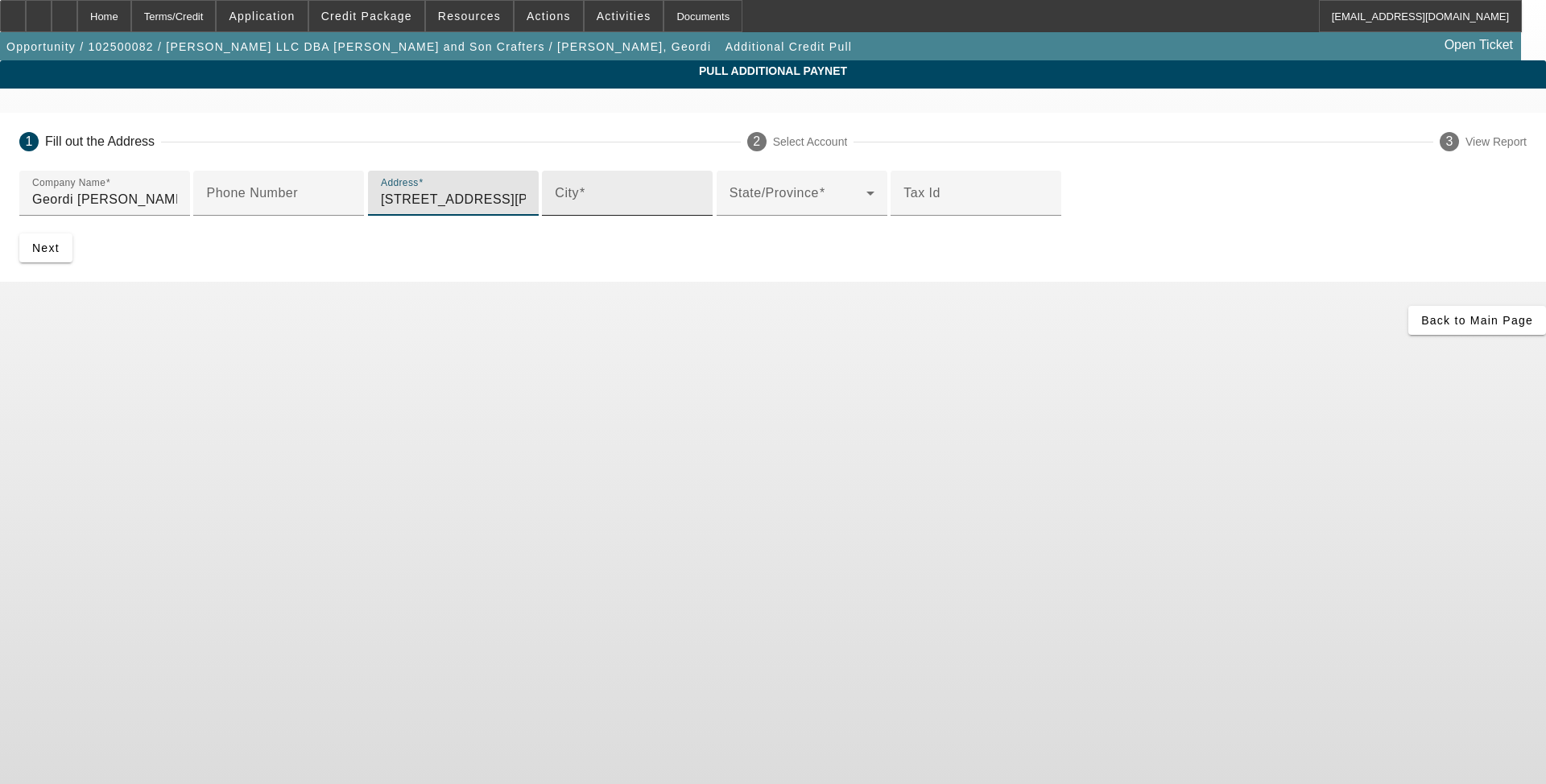
type input "1422 Saint Angela Drive"
click at [555, 210] on input "City" at bounding box center [627, 199] width 145 height 20
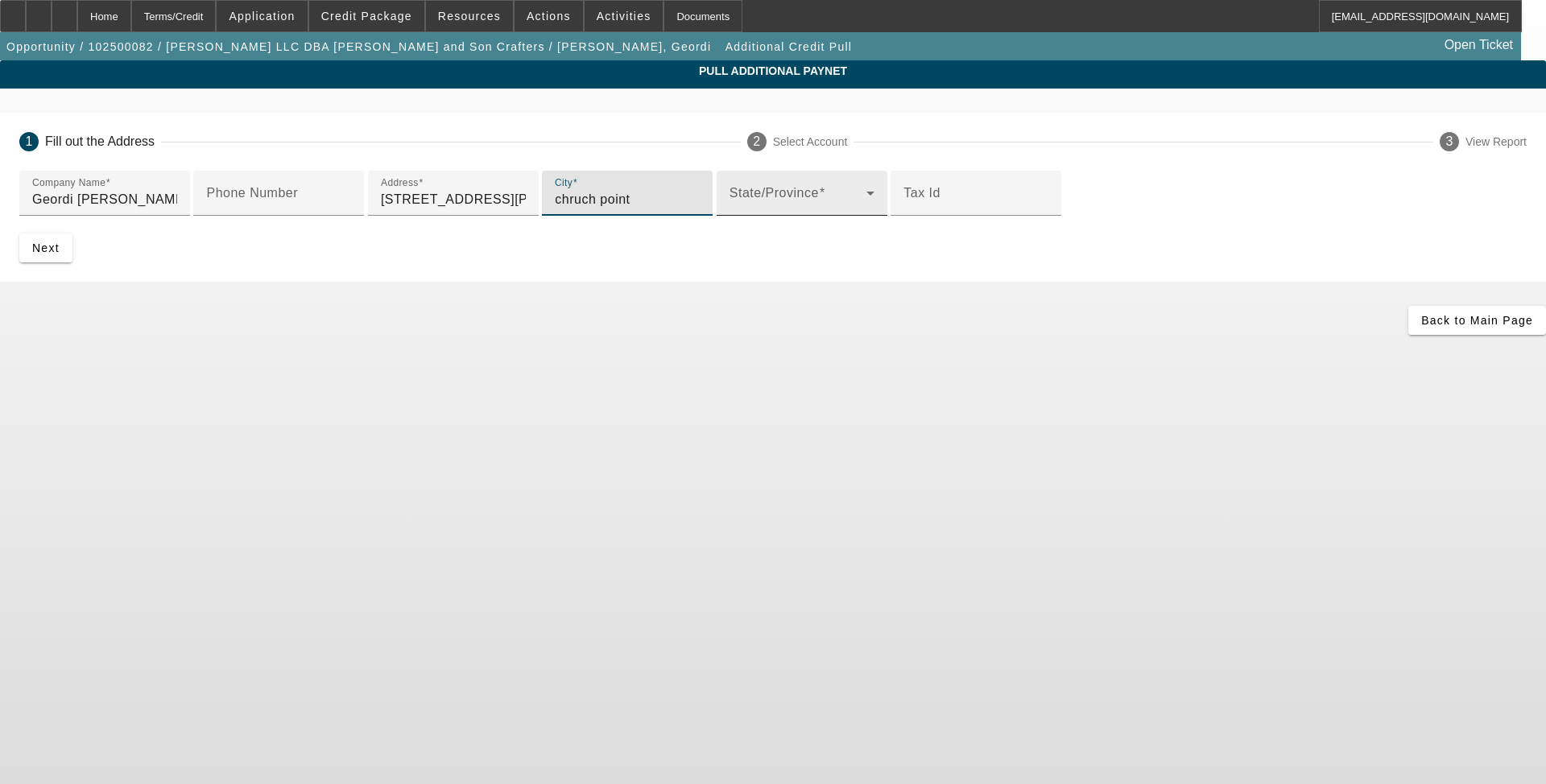
type input "chruch point"
click at [730, 210] on span at bounding box center [798, 199] width 137 height 20
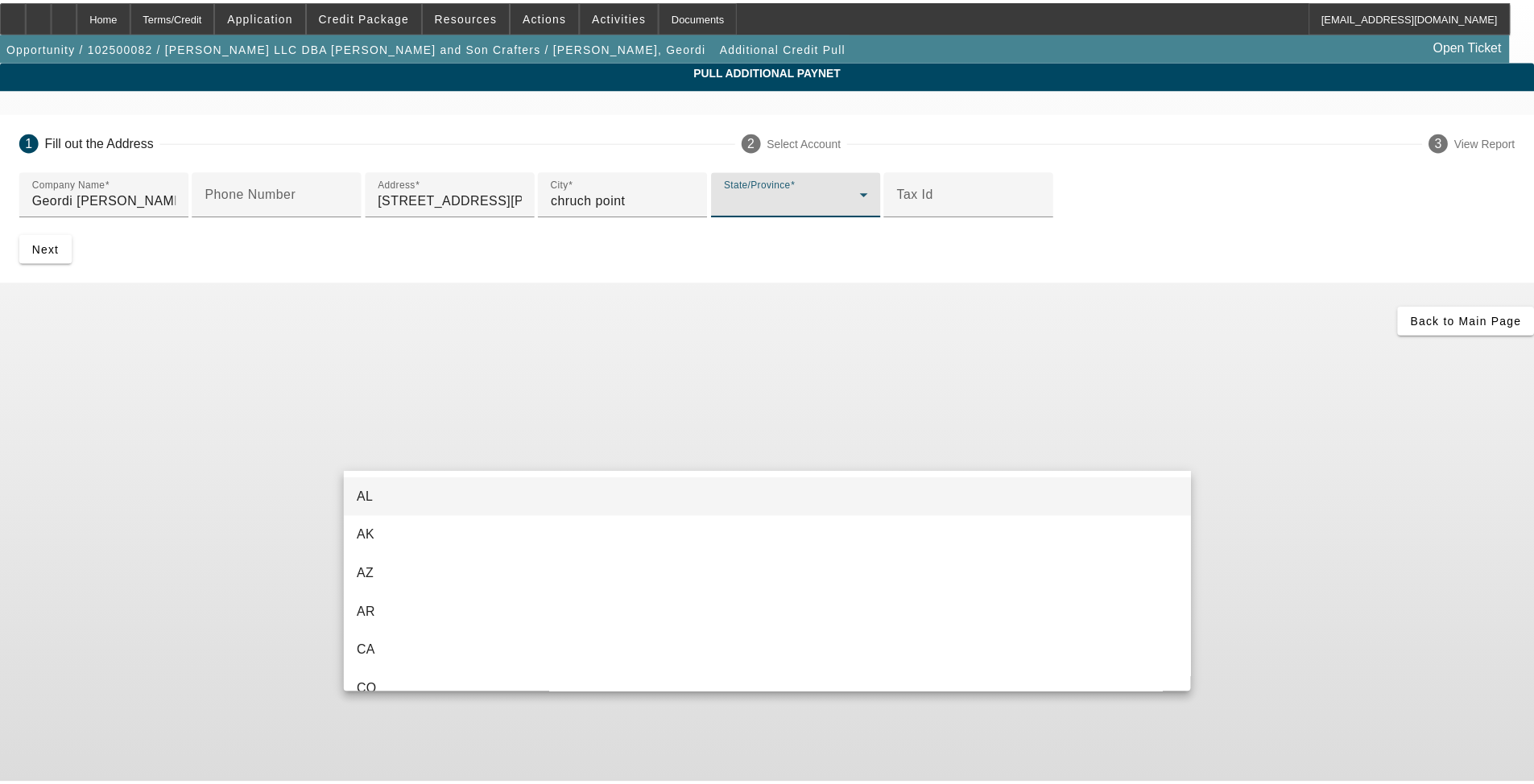
scroll to position [519, 0]
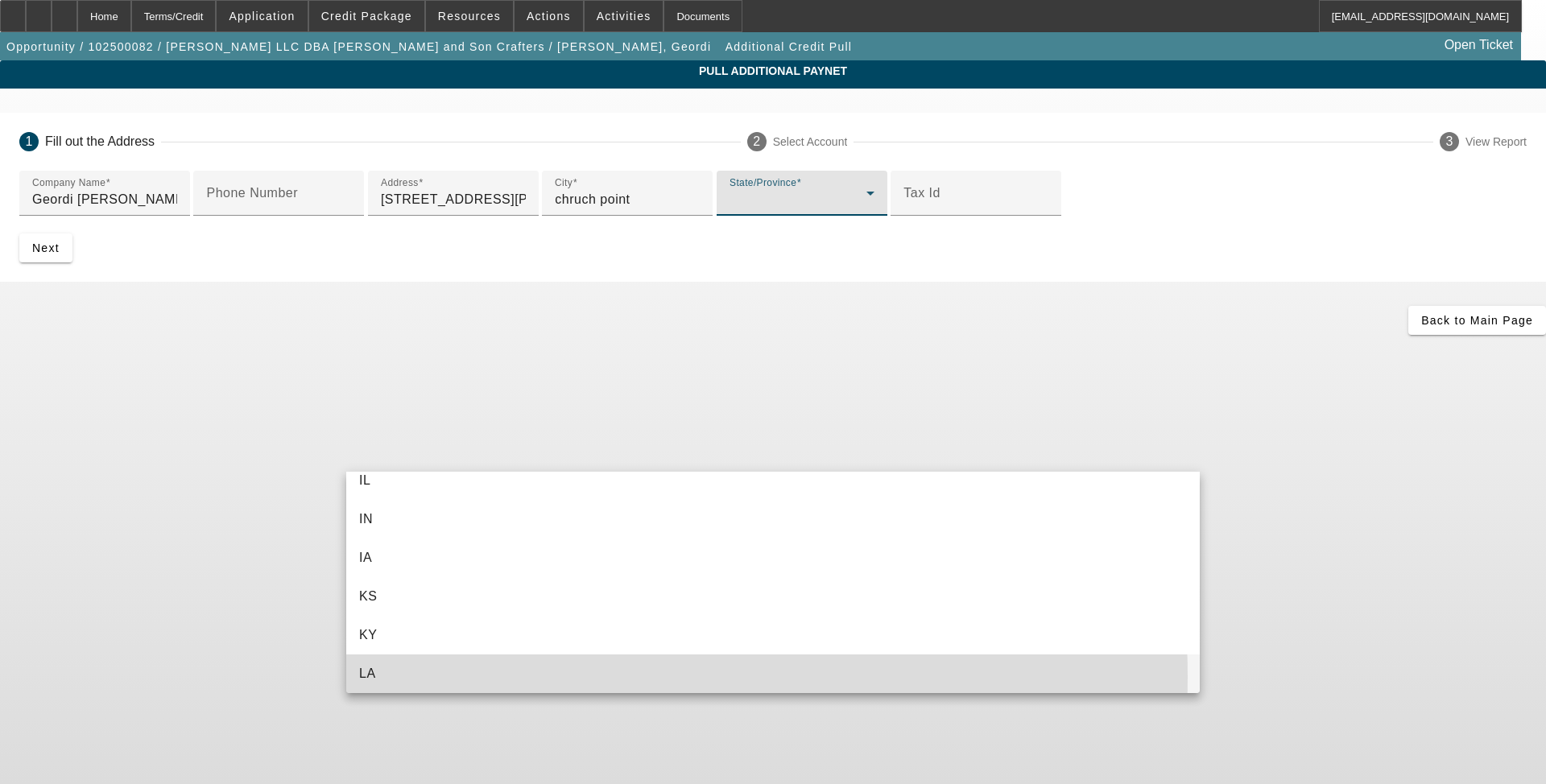
click at [498, 677] on mat-option "LA" at bounding box center [773, 673] width 854 height 39
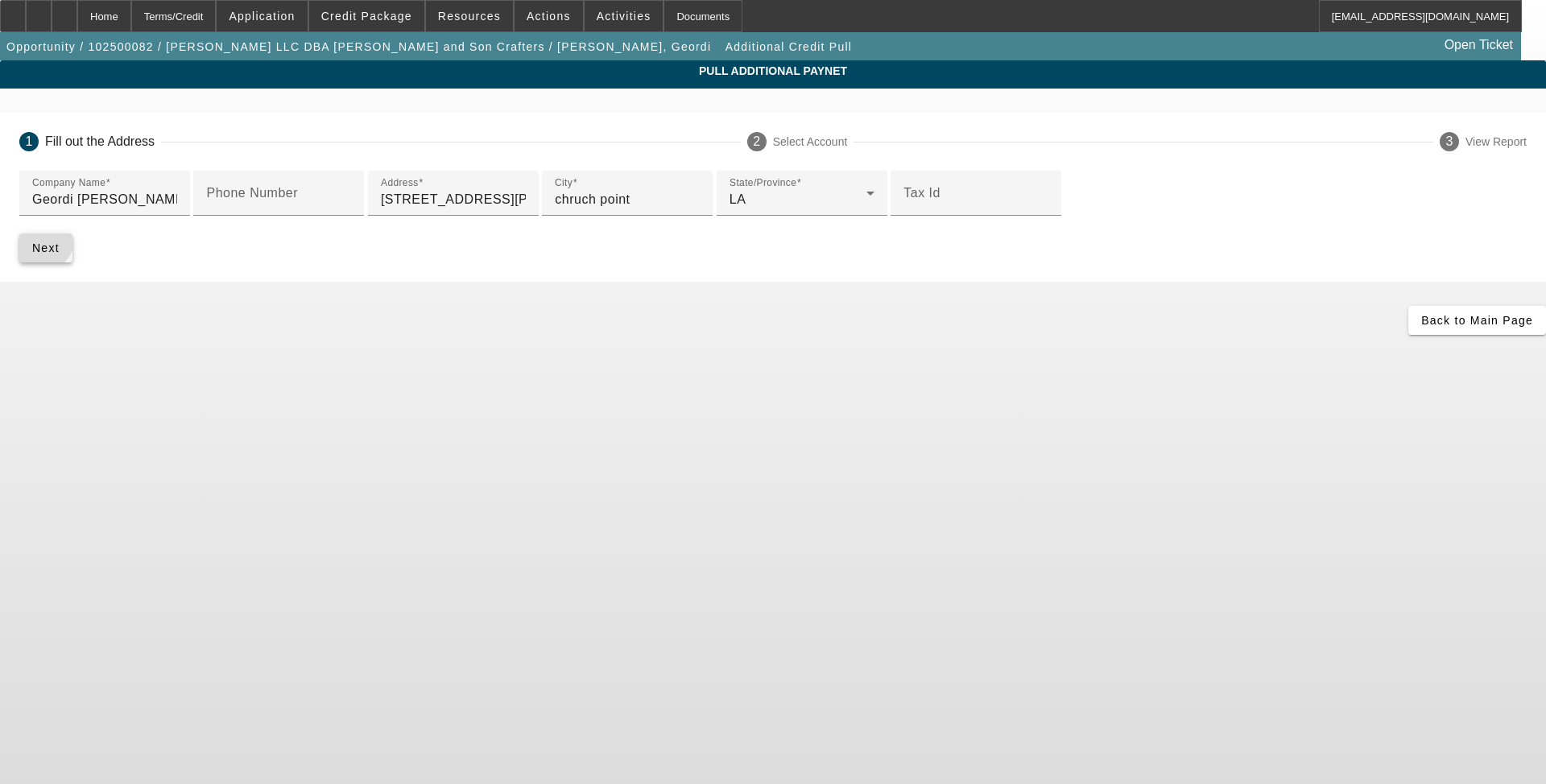
click at [72, 267] on span "submit" at bounding box center [46, 247] width 54 height 39
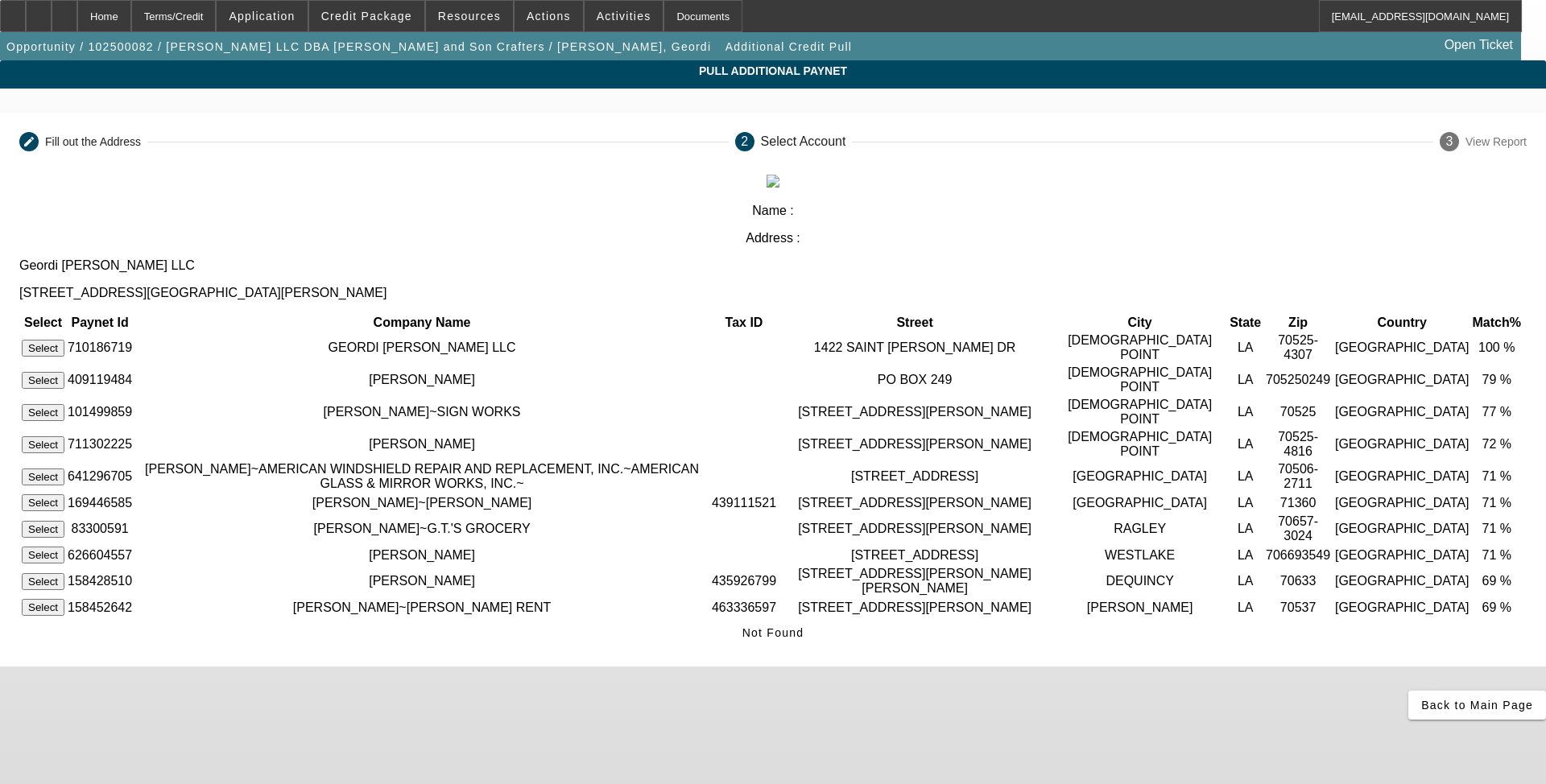
click at [64, 339] on button "Select" at bounding box center [42, 348] width 42 height 17
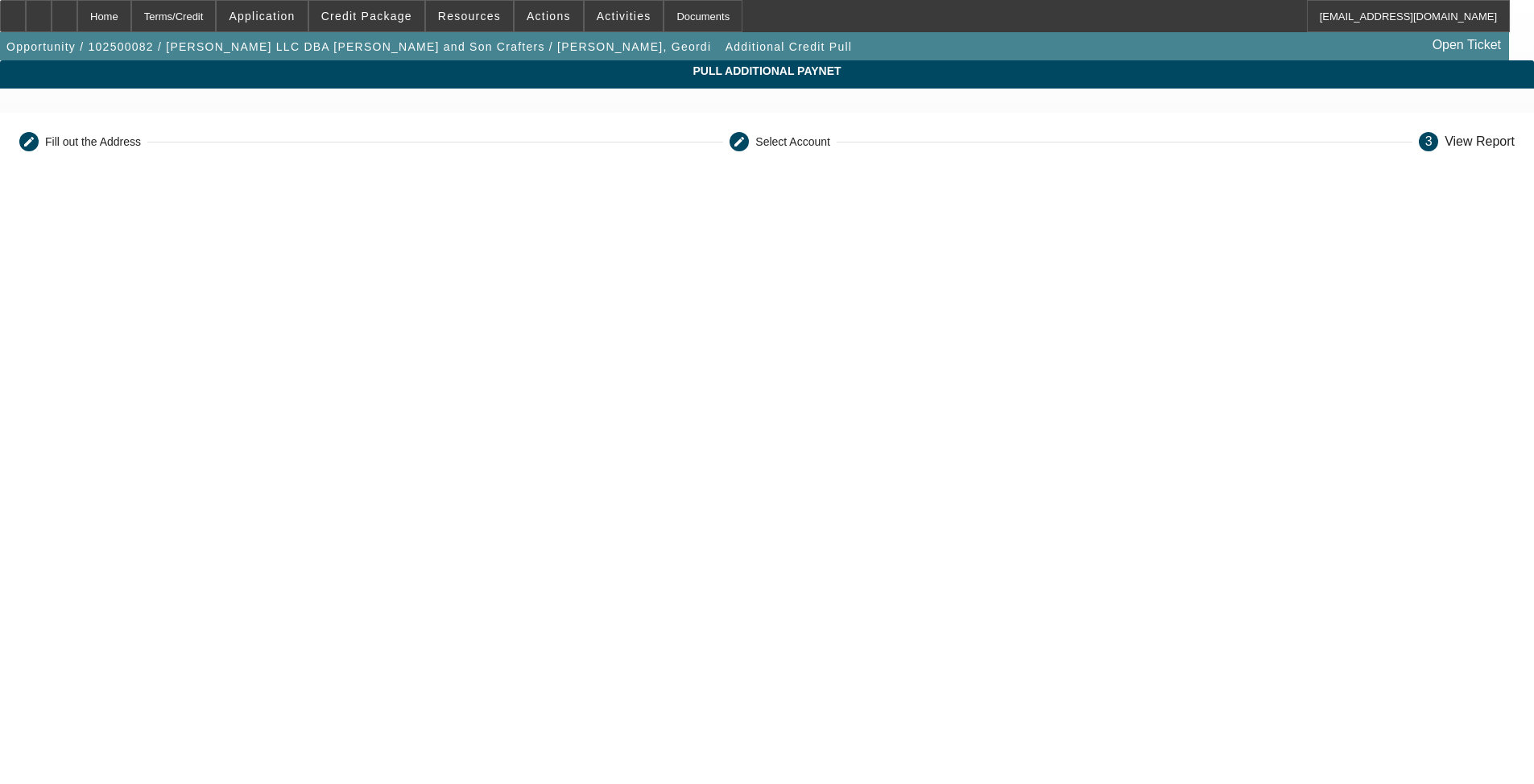
scroll to position [281, 0]
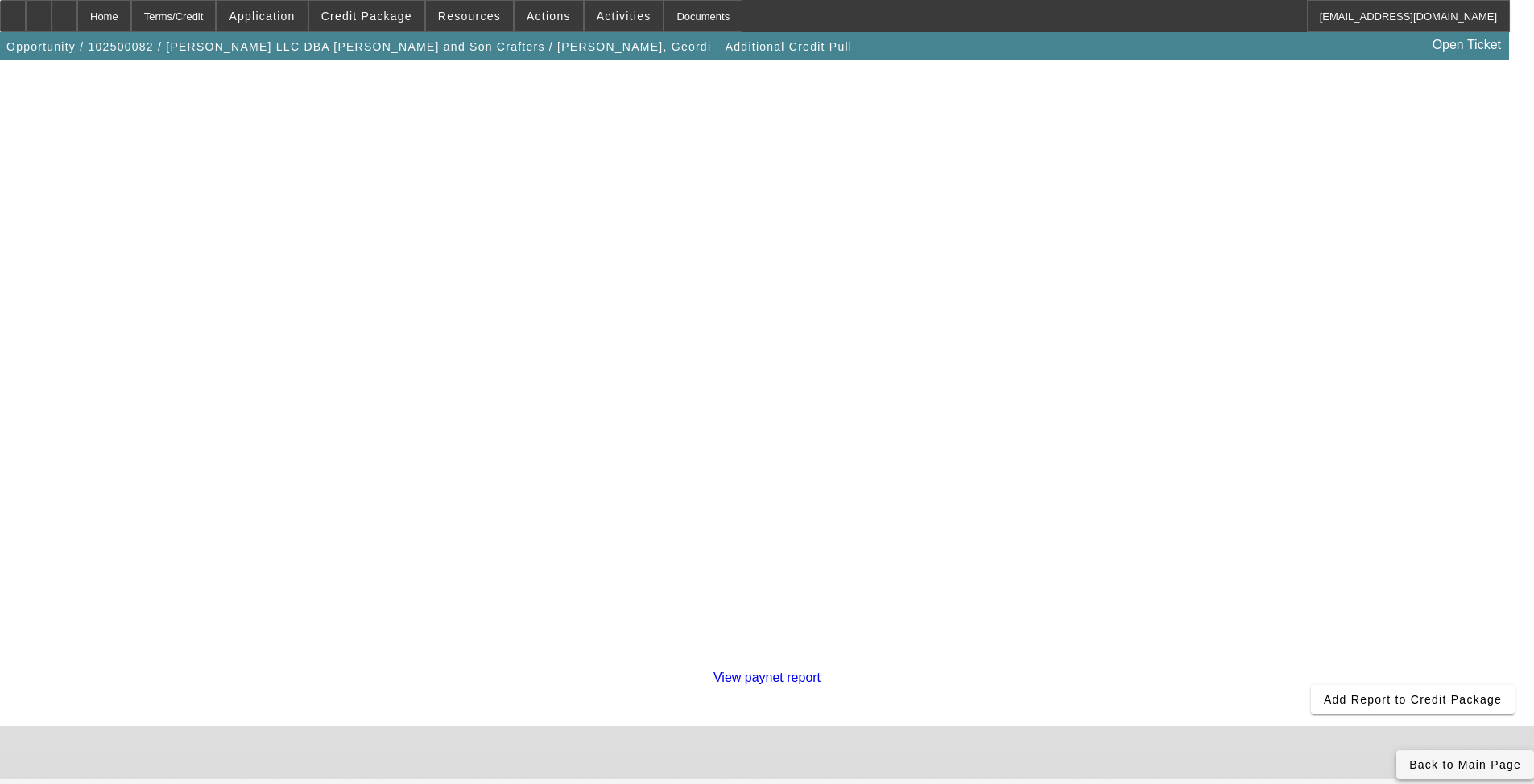
click at [1409, 759] on span "Back to Main Page" at bounding box center [1464, 765] width 112 height 13
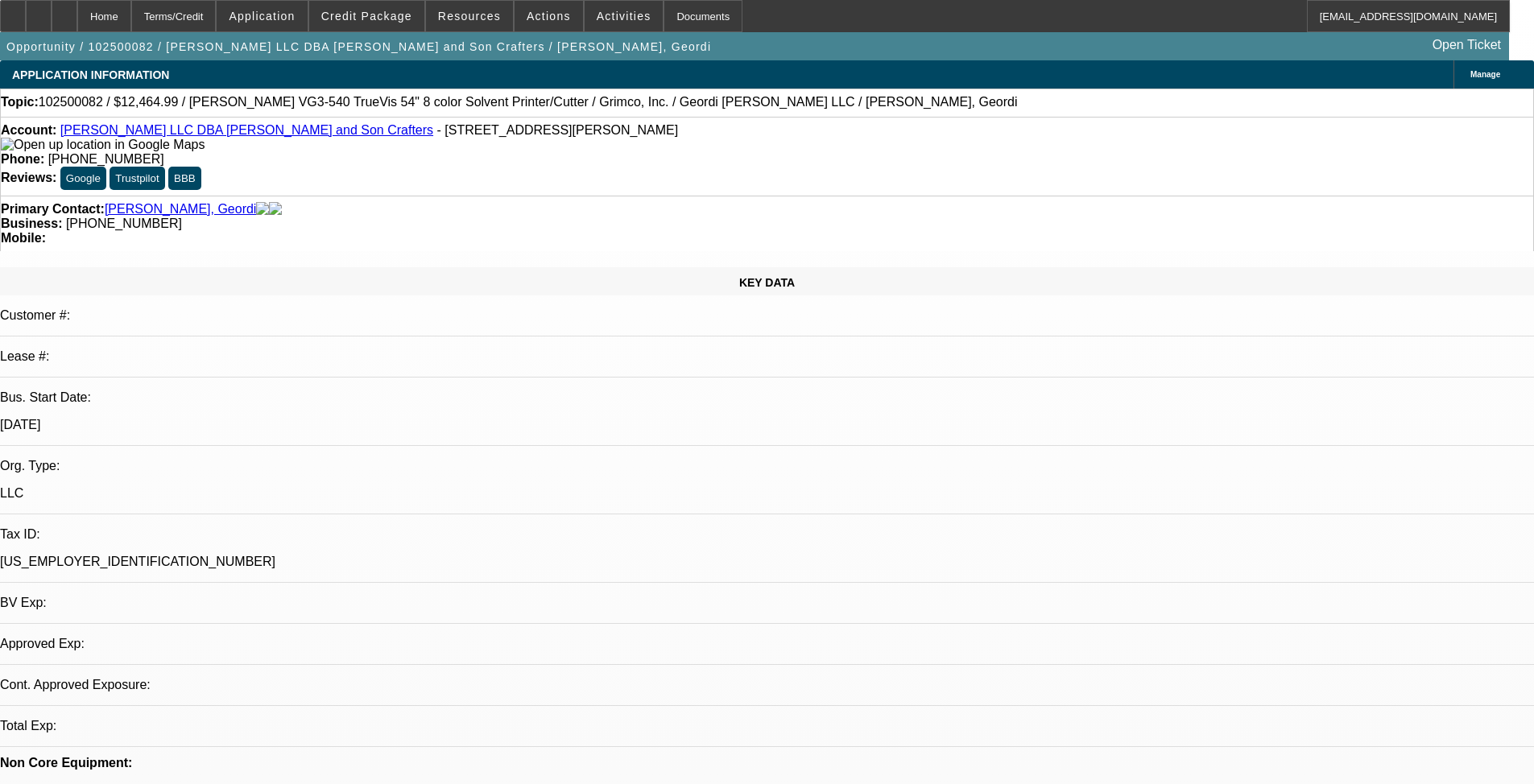
select select "0"
select select "2"
select select "0.1"
select select "4"
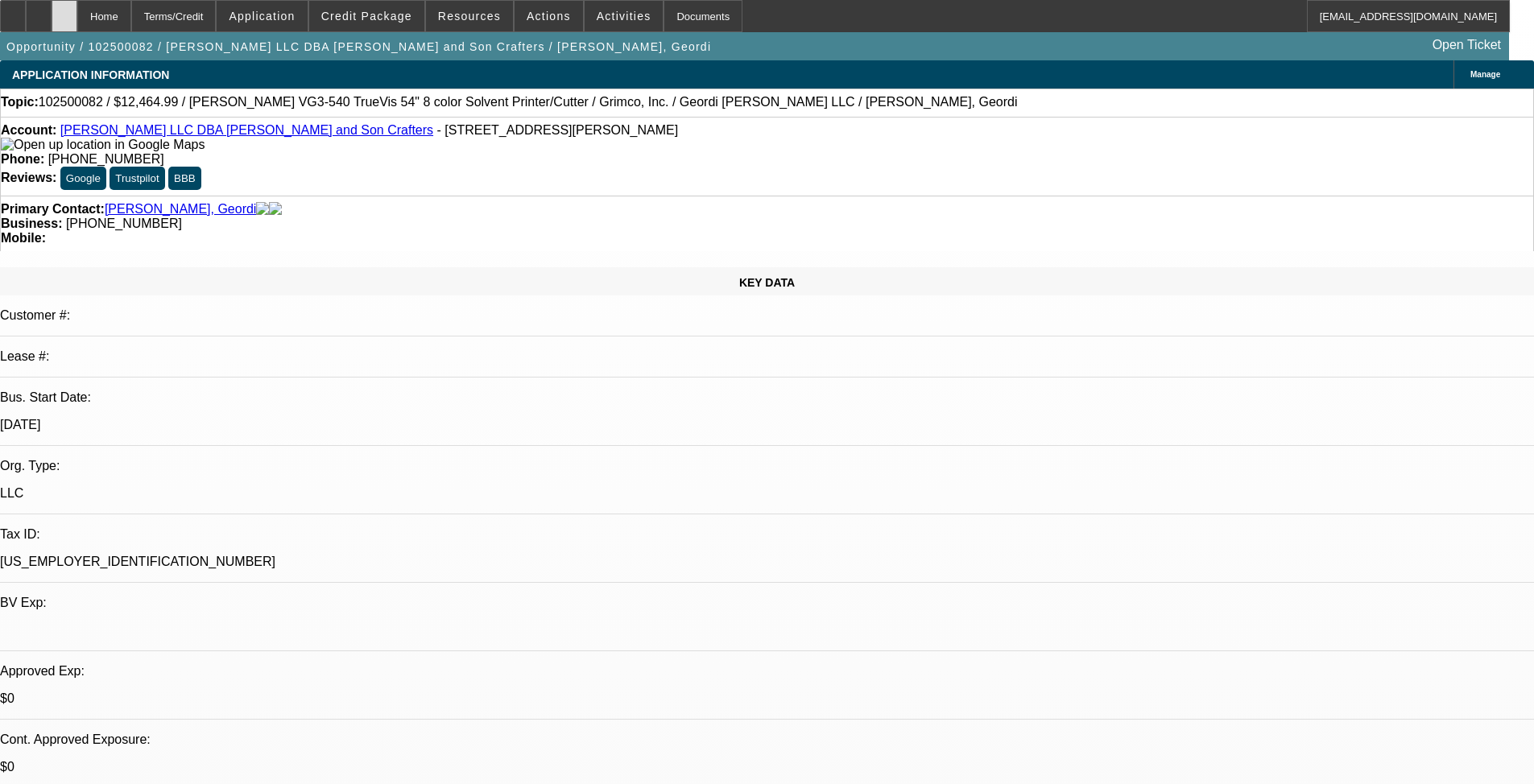
click at [64, 10] on icon at bounding box center [64, 10] width 0 height 0
select select "0"
select select "2"
select select "0.1"
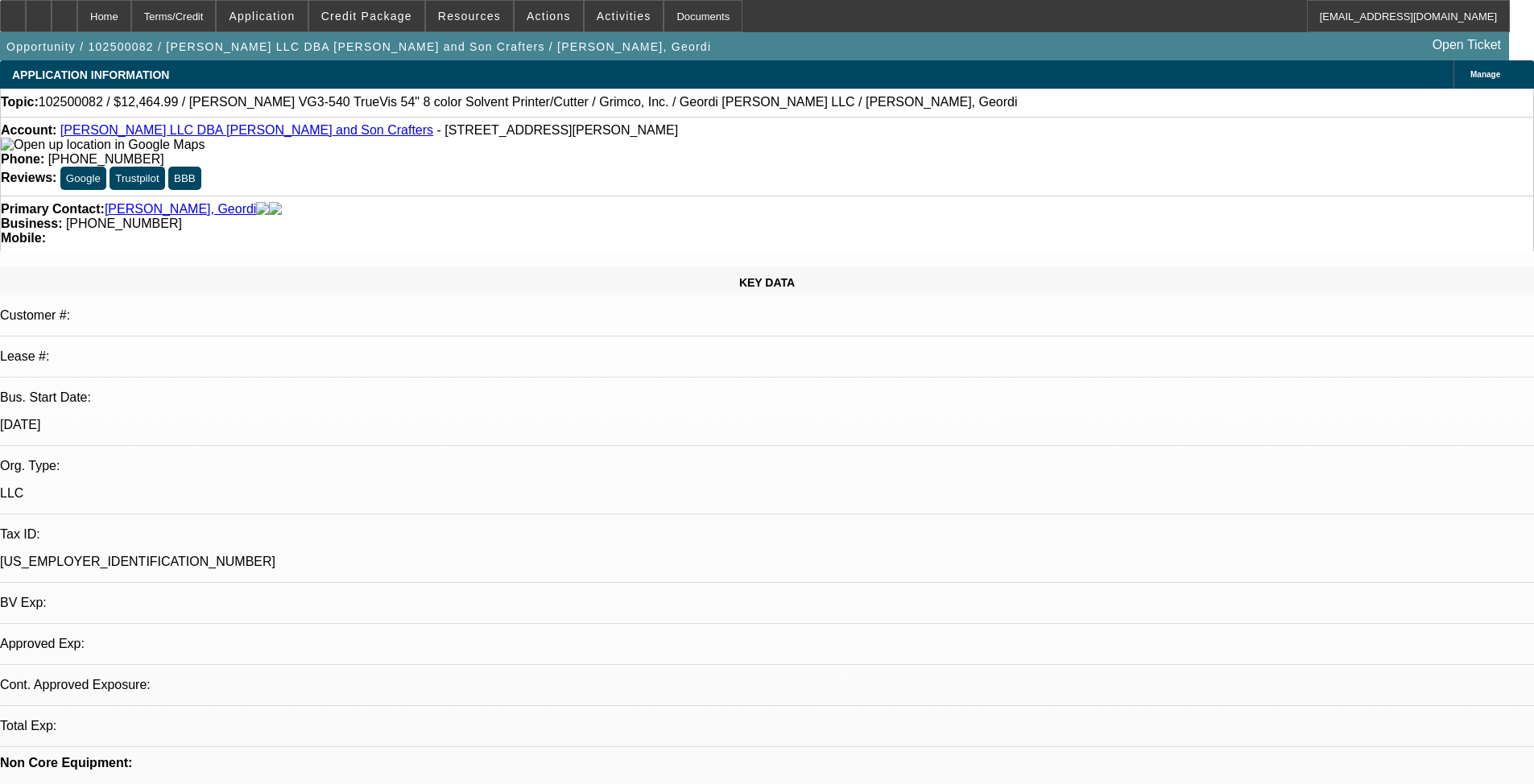
select select "4"
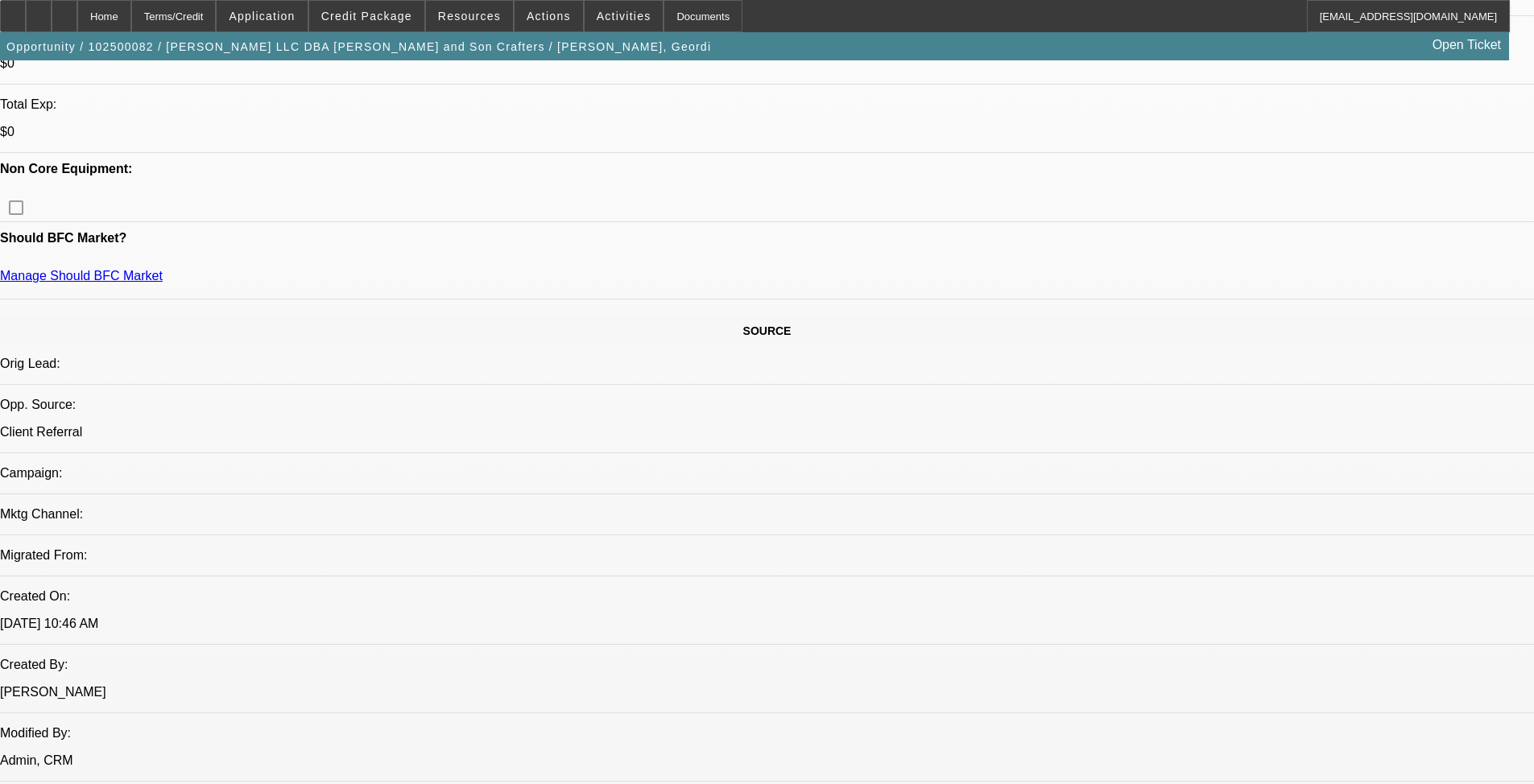
scroll to position [965, 0]
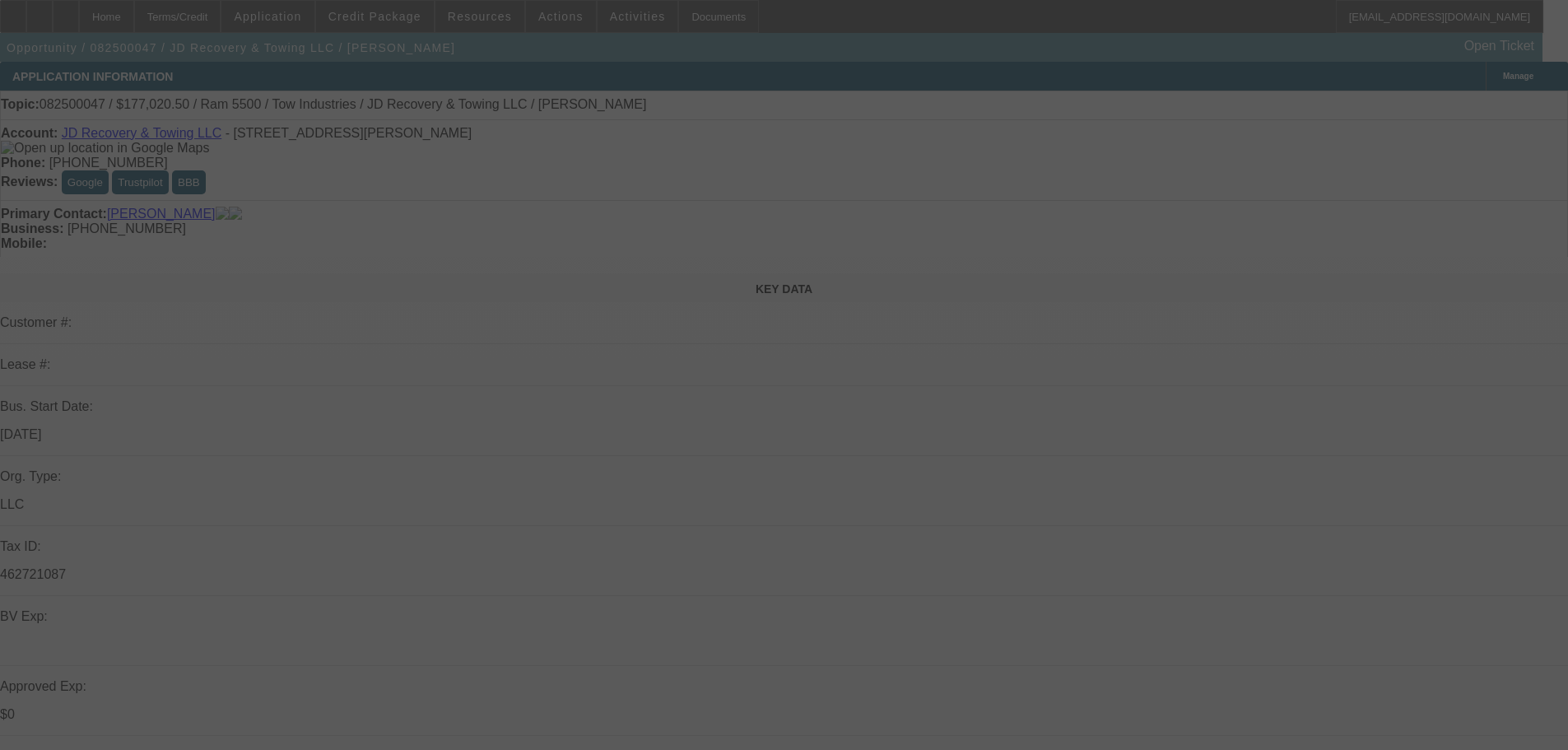
select select "0"
select select "0.1"
select select "5"
select select "0"
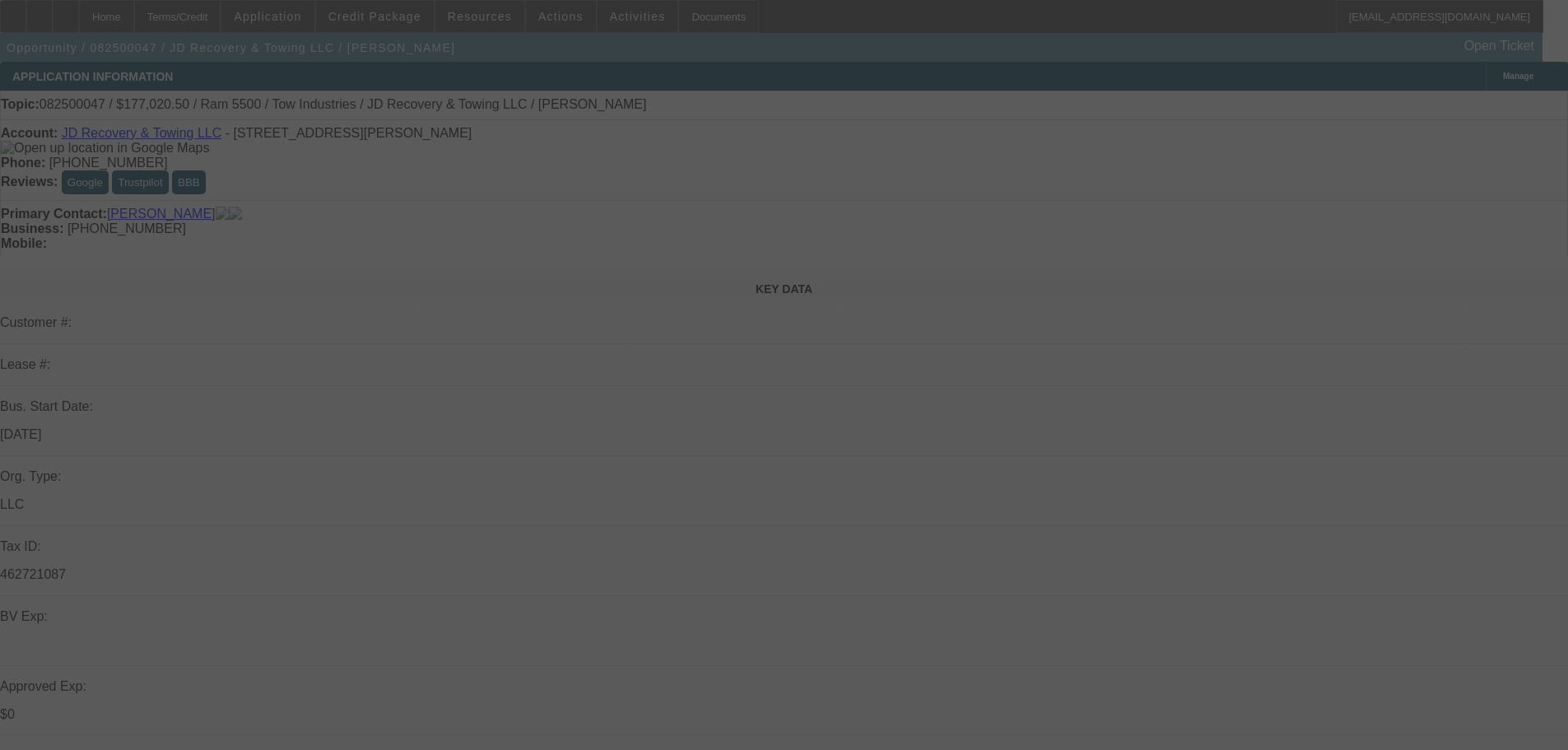
select select "0"
select select "0.1"
select select "5"
select select "0"
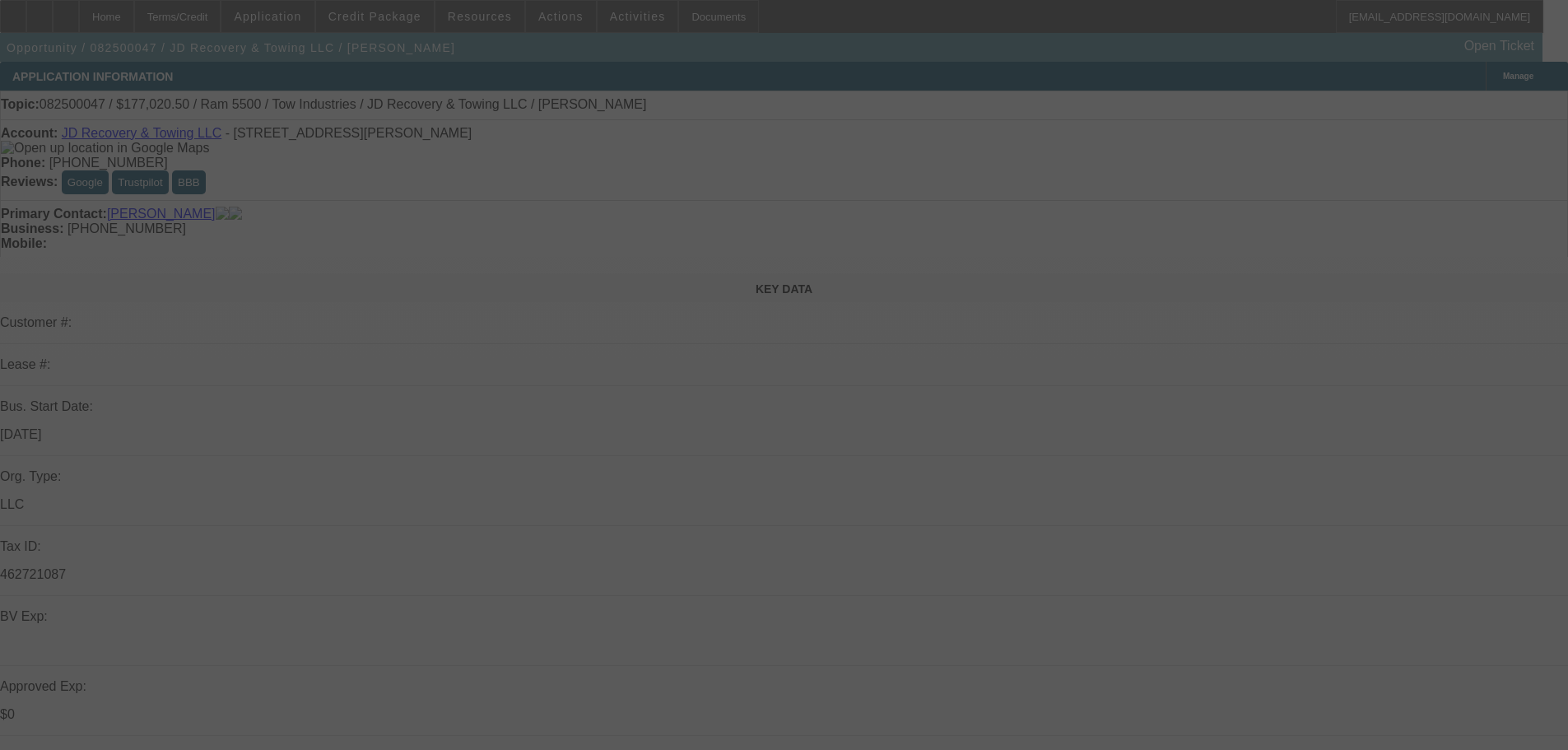
select select "0.1"
select select "4"
select select "0"
select select "0.1"
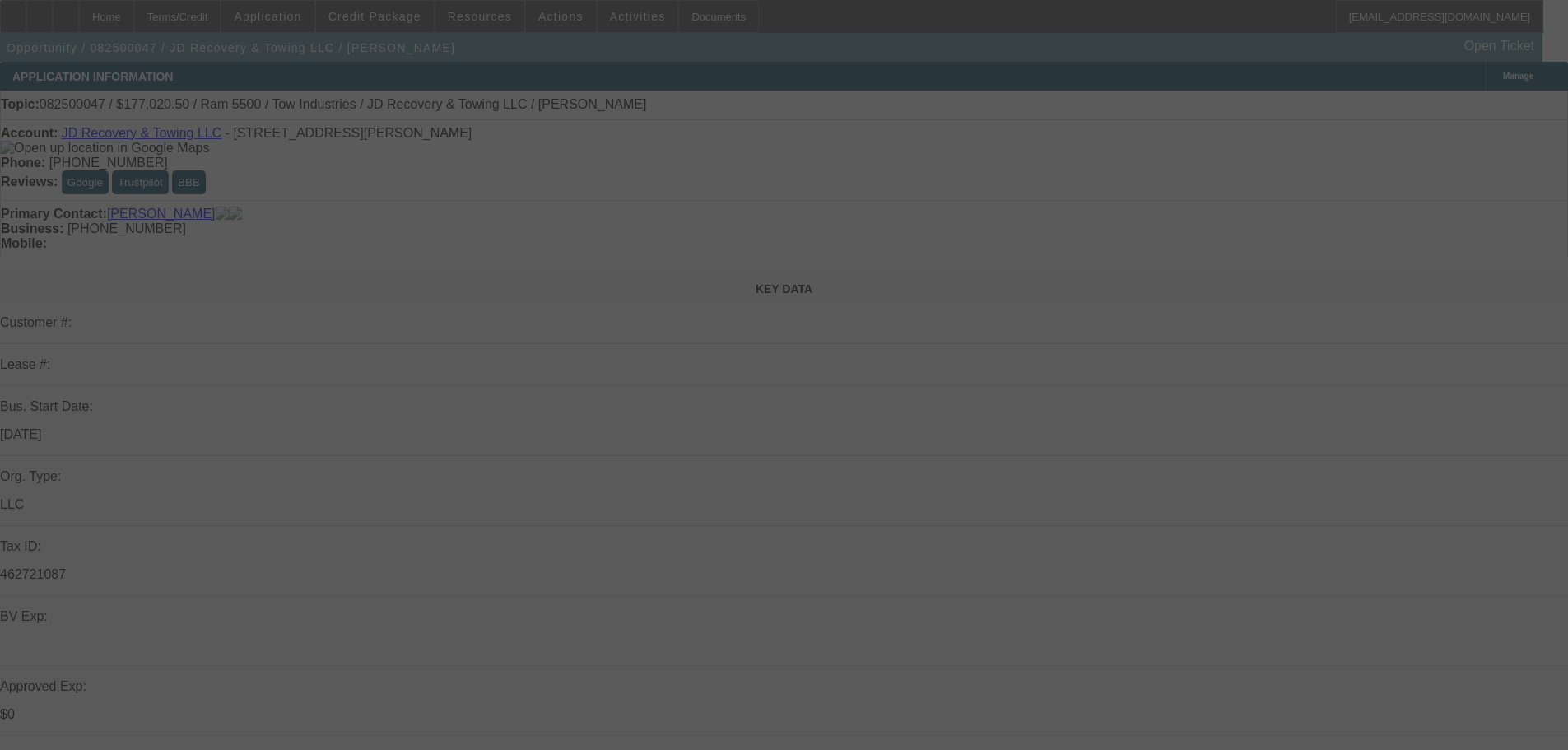
select select "4"
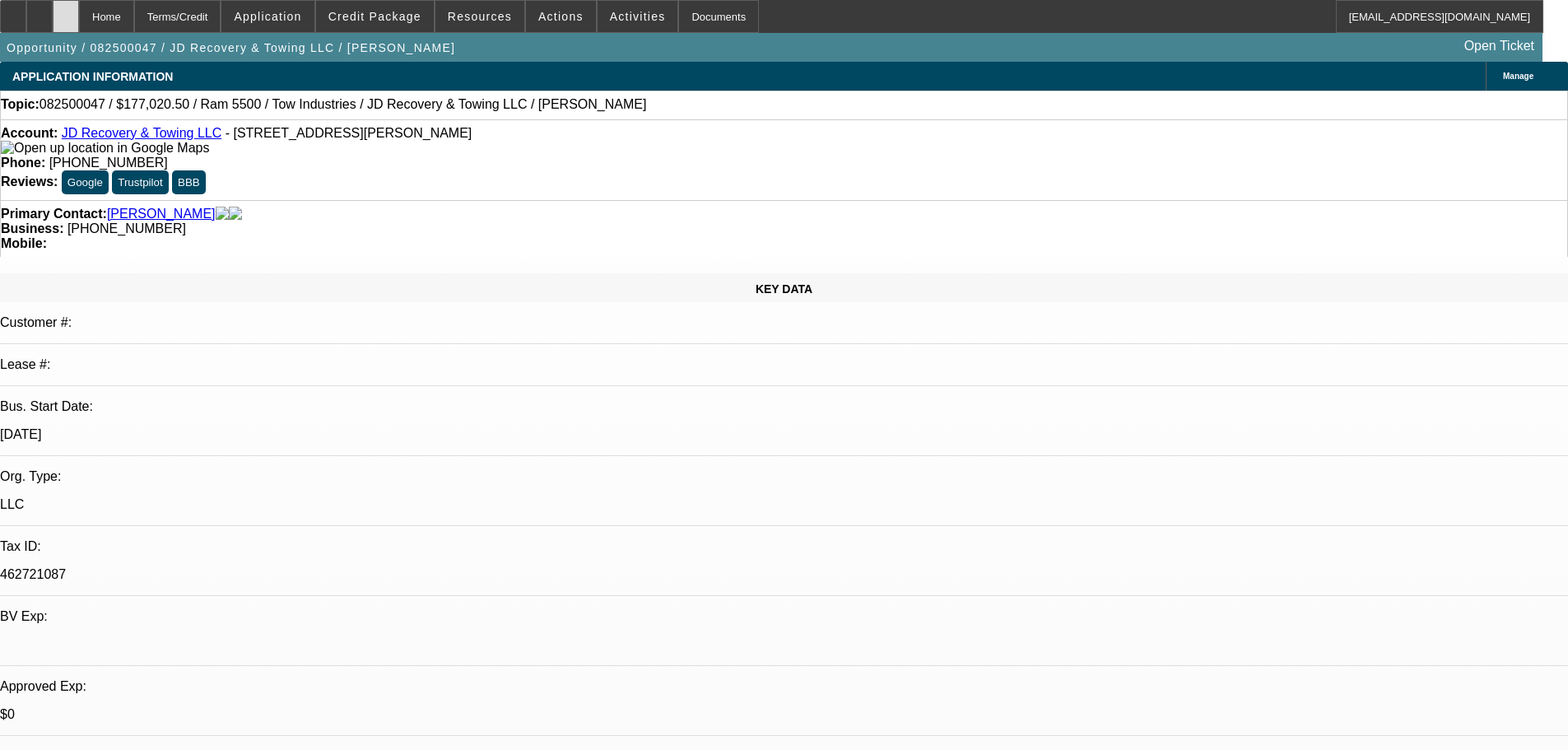
click at [65, 11] on icon at bounding box center [65, 11] width 0 height 0
select select "0"
select select "0.1"
select select "5"
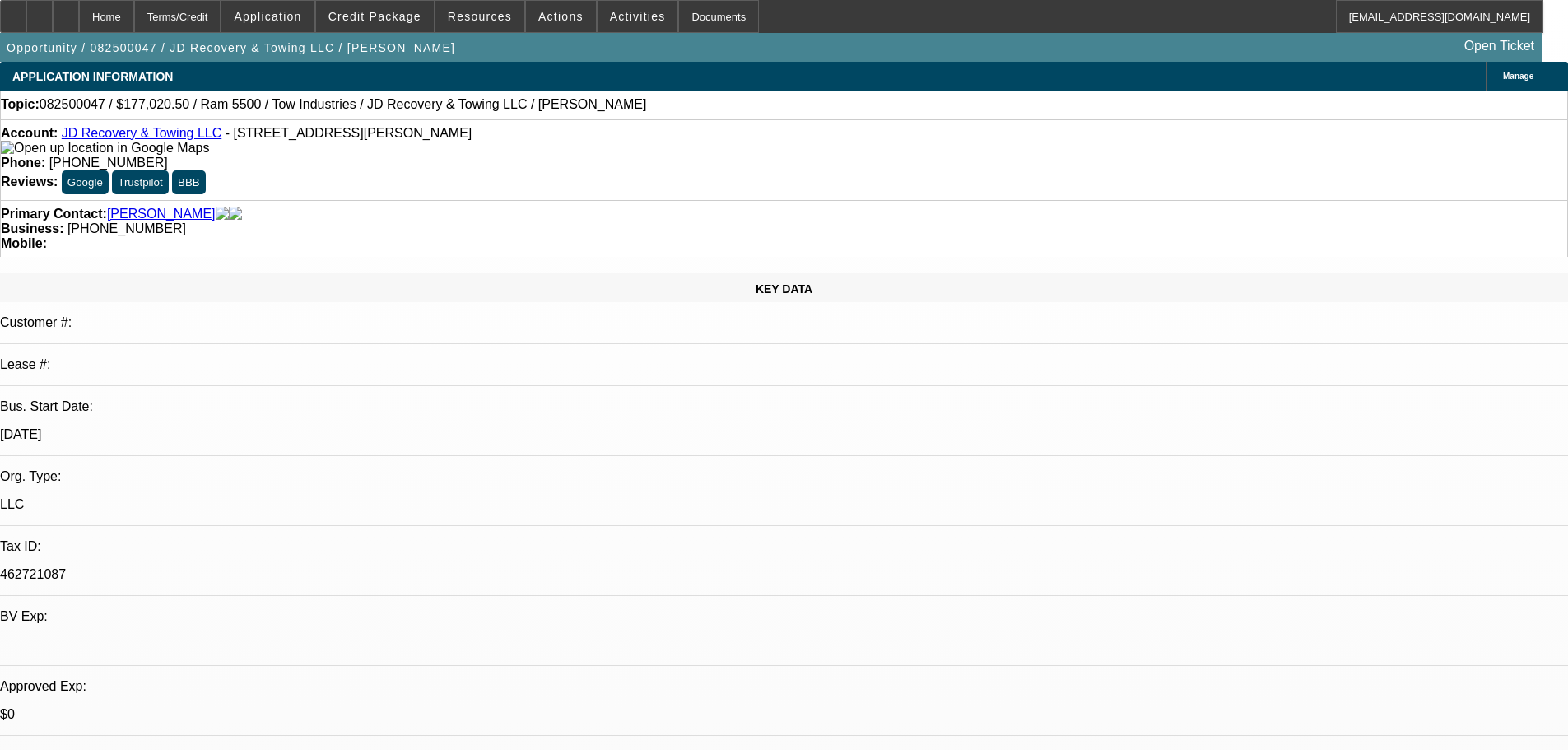
select select "0"
select select "0.1"
select select "5"
select select "0"
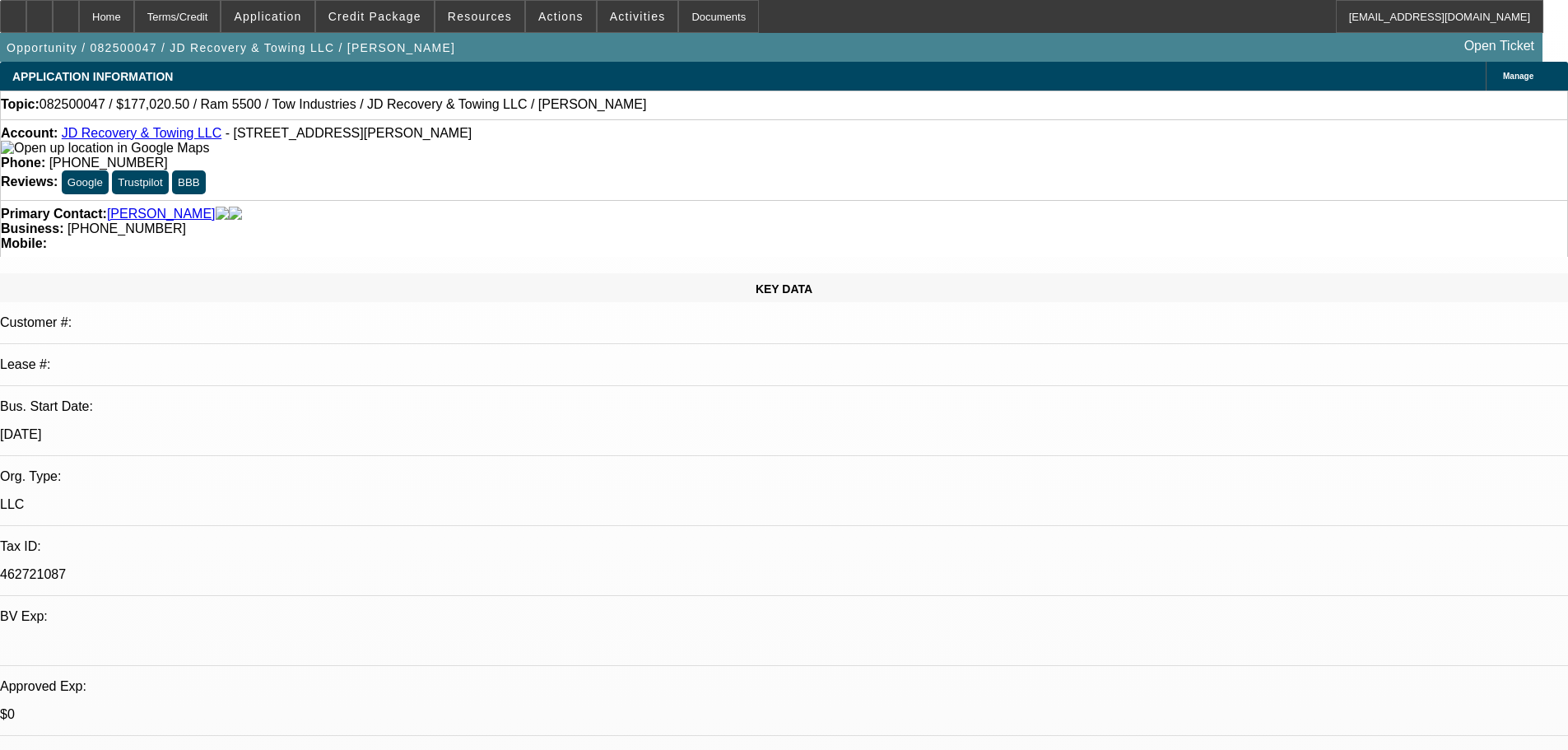
select select "0"
select select "0.1"
select select "4"
select select "0"
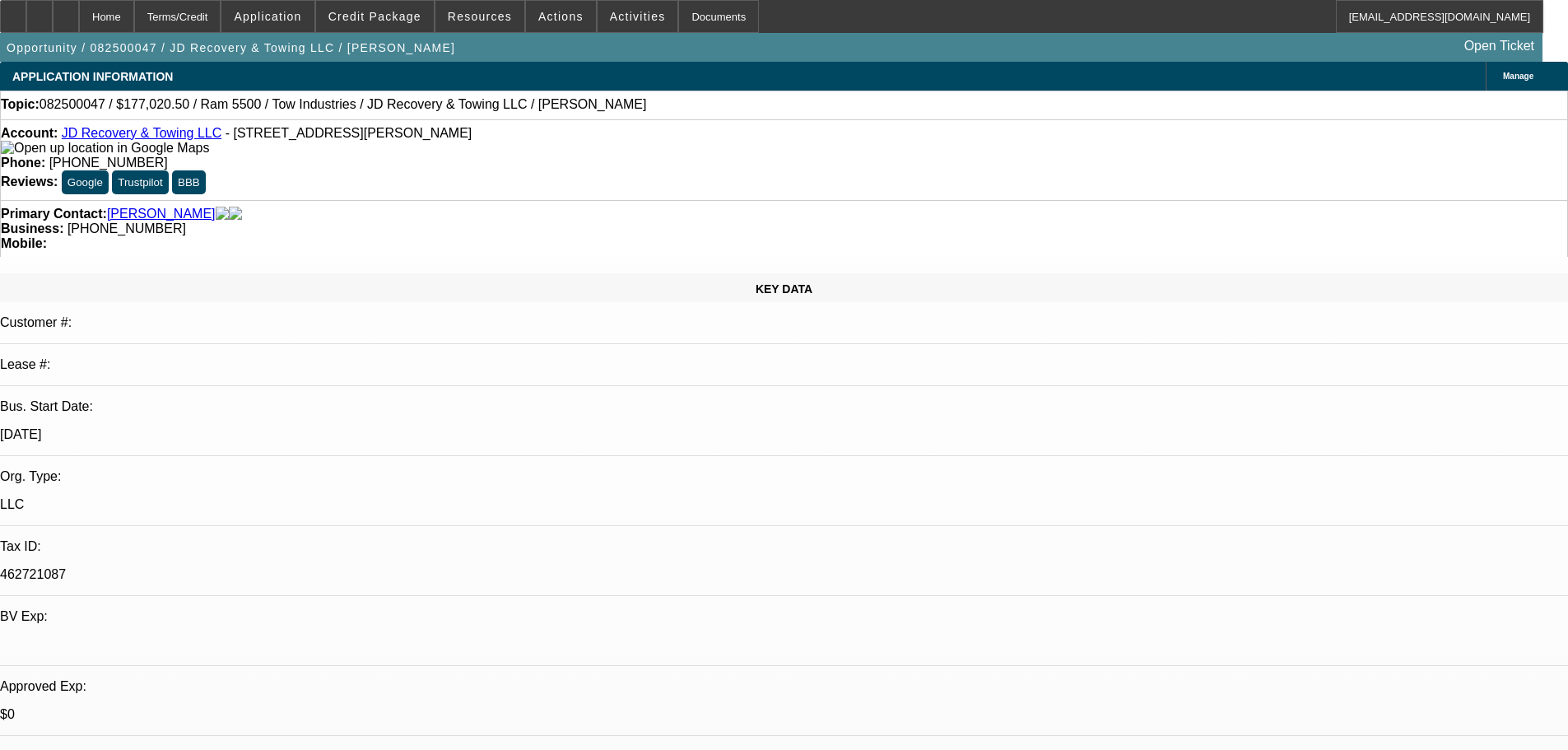
select select "0.1"
select select "4"
drag, startPoint x: 575, startPoint y: 140, endPoint x: 650, endPoint y: 135, distance: 75.2
click at [650, 156] on div "Phone: (818) 462-7269" at bounding box center [784, 162] width 1566 height 14
copy span "[PHONE_NUMBER]"
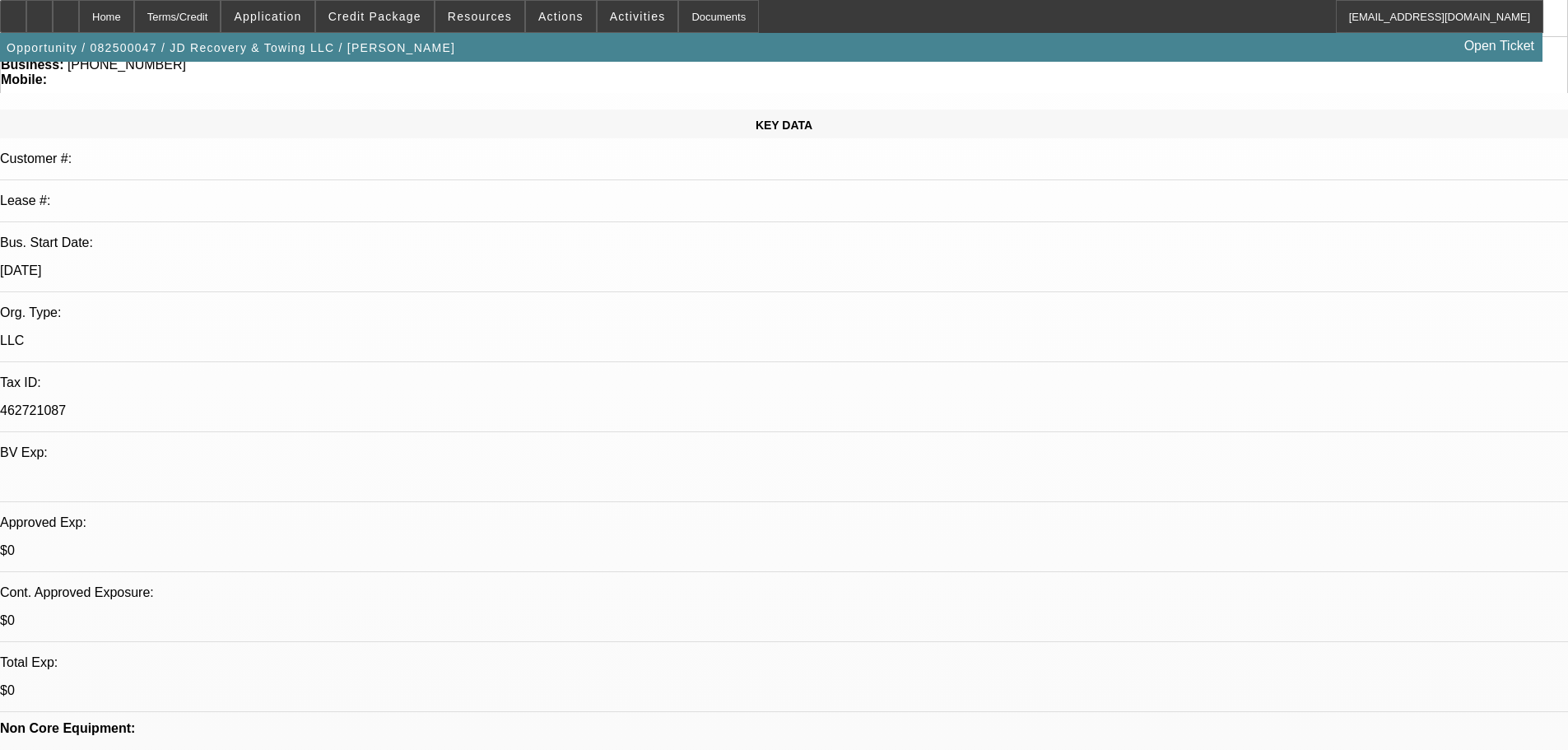
scroll to position [164, 0]
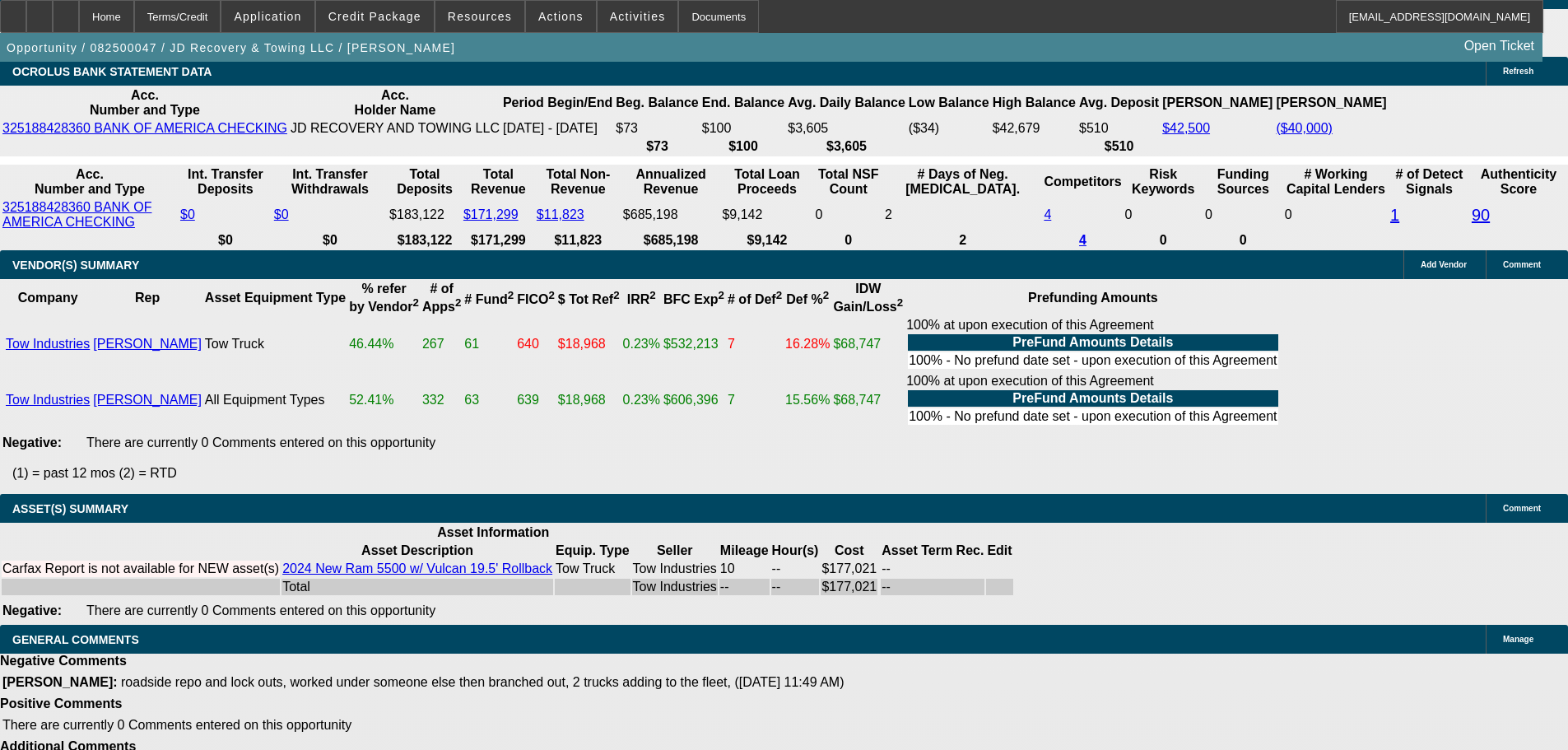
scroll to position [2962, 0]
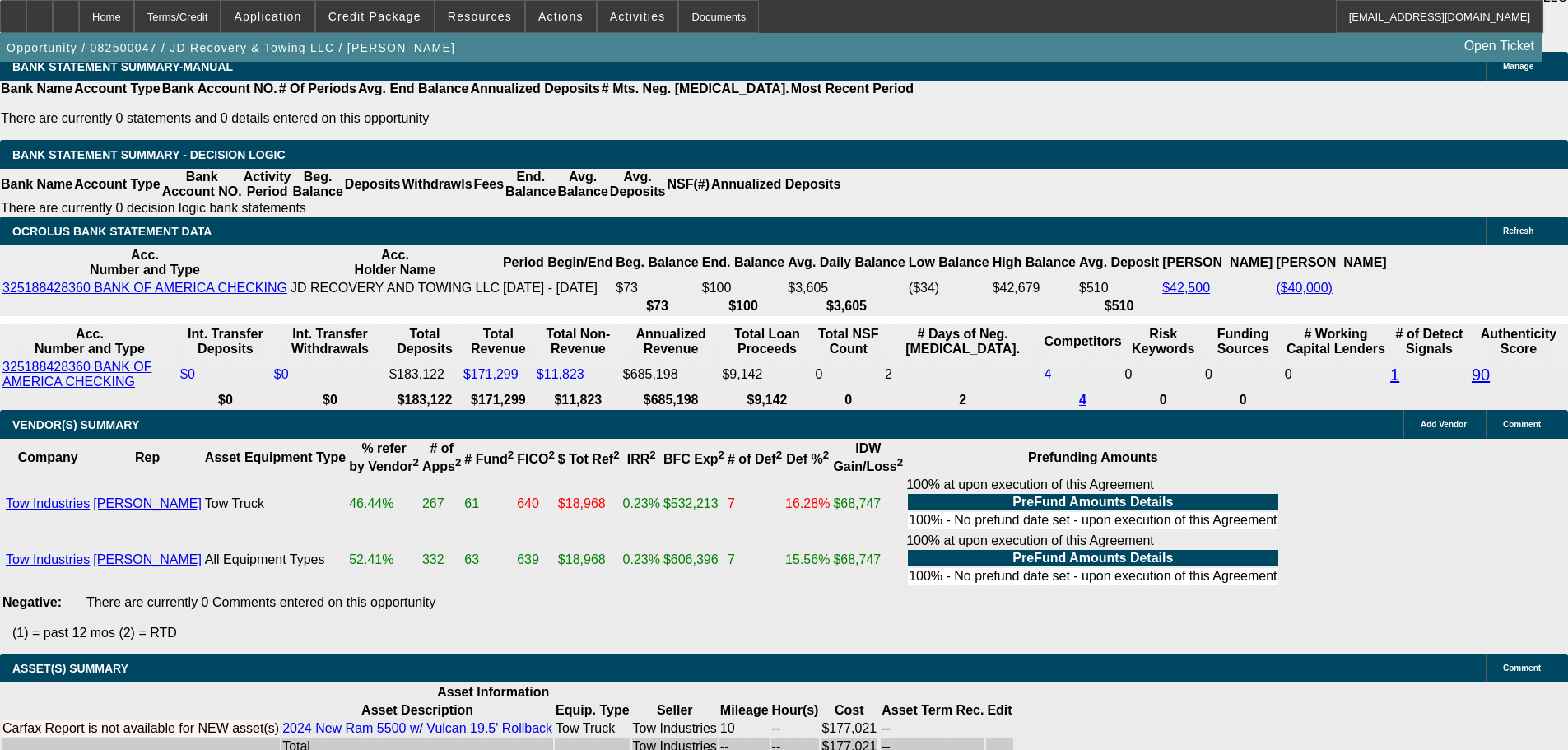
drag, startPoint x: 1406, startPoint y: 295, endPoint x: 1338, endPoint y: 297, distance: 68.0
copy b "[PHONE_NUMBER]"
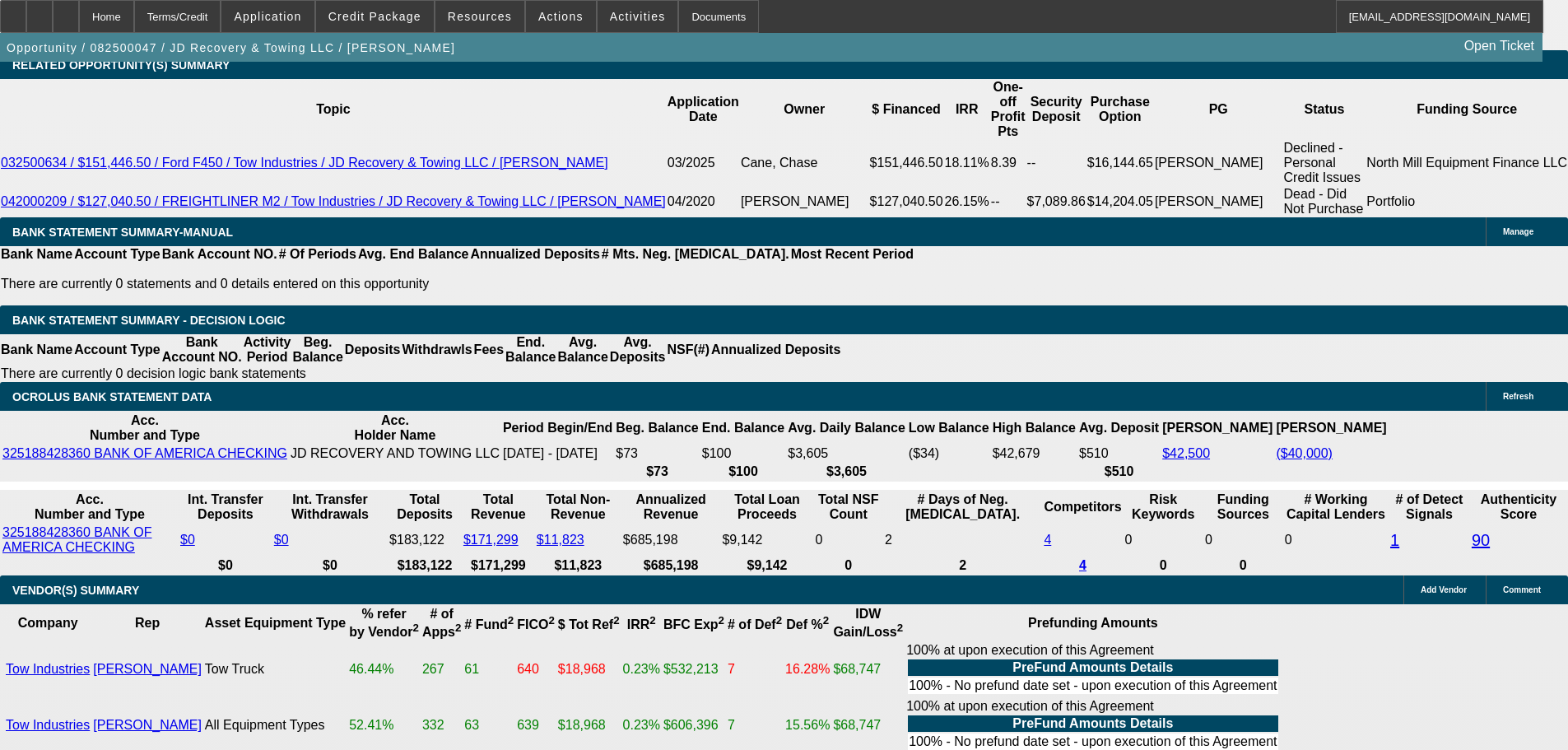
scroll to position [2798, 0]
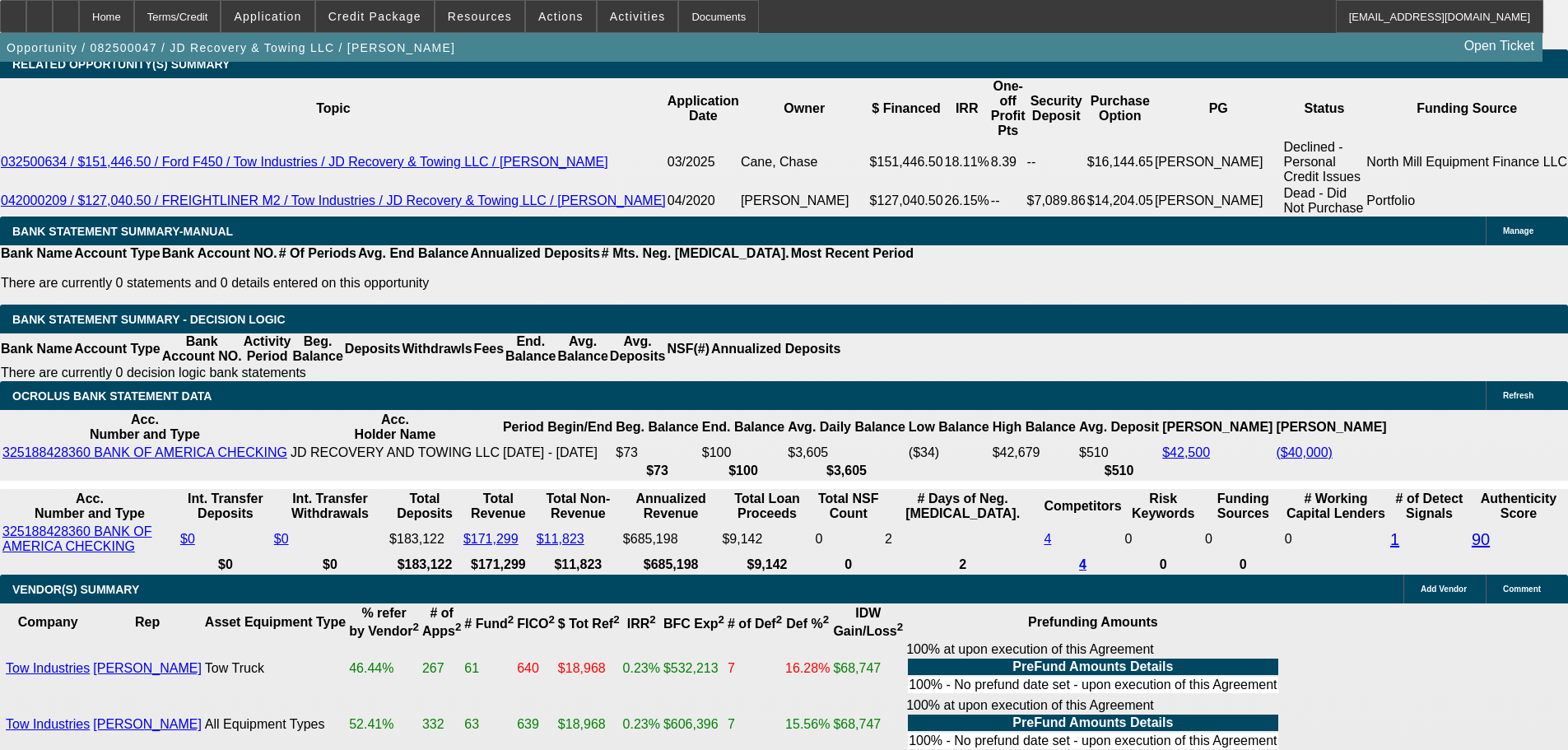
drag, startPoint x: 324, startPoint y: 445, endPoint x: 365, endPoint y: 449, distance: 41.2
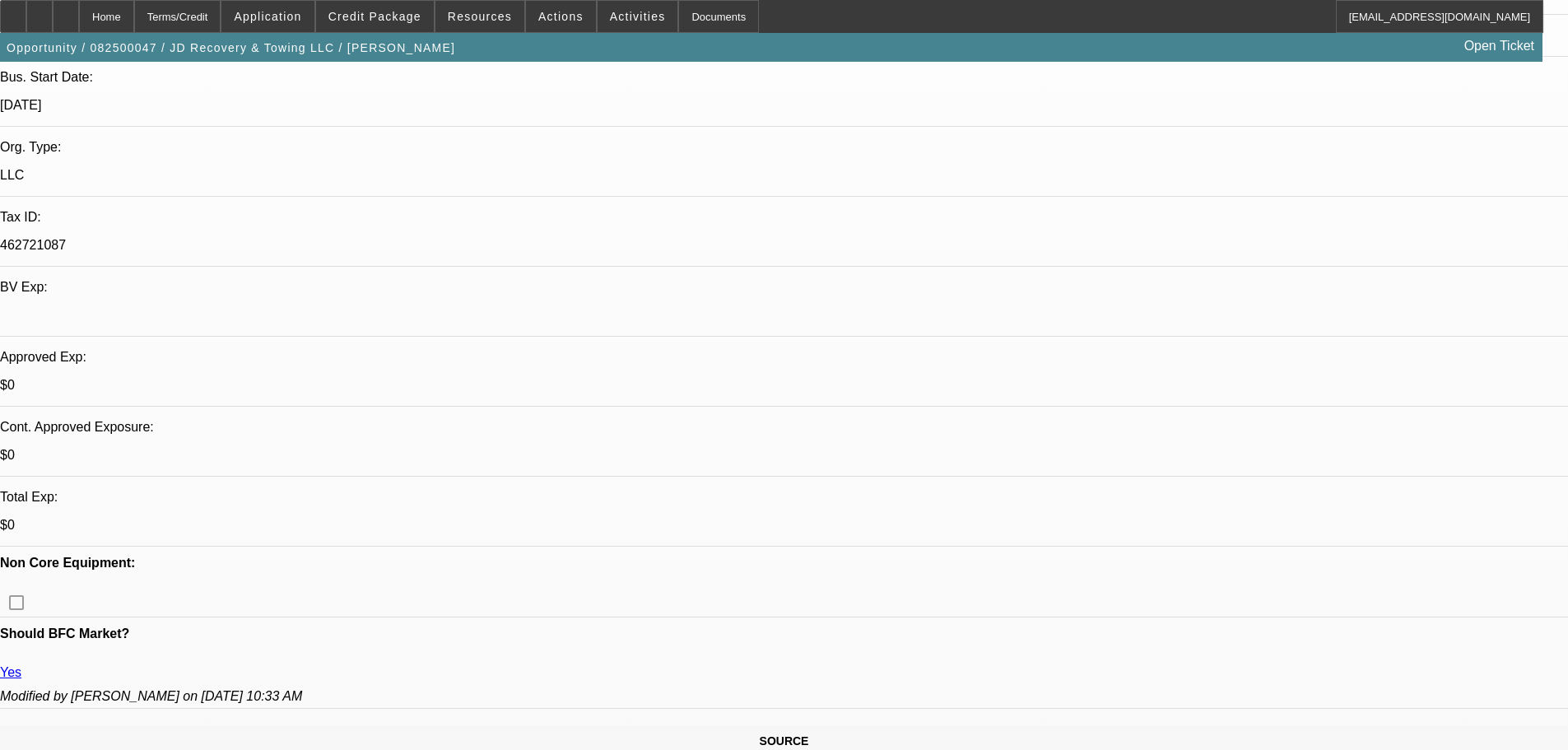
scroll to position [494, 0]
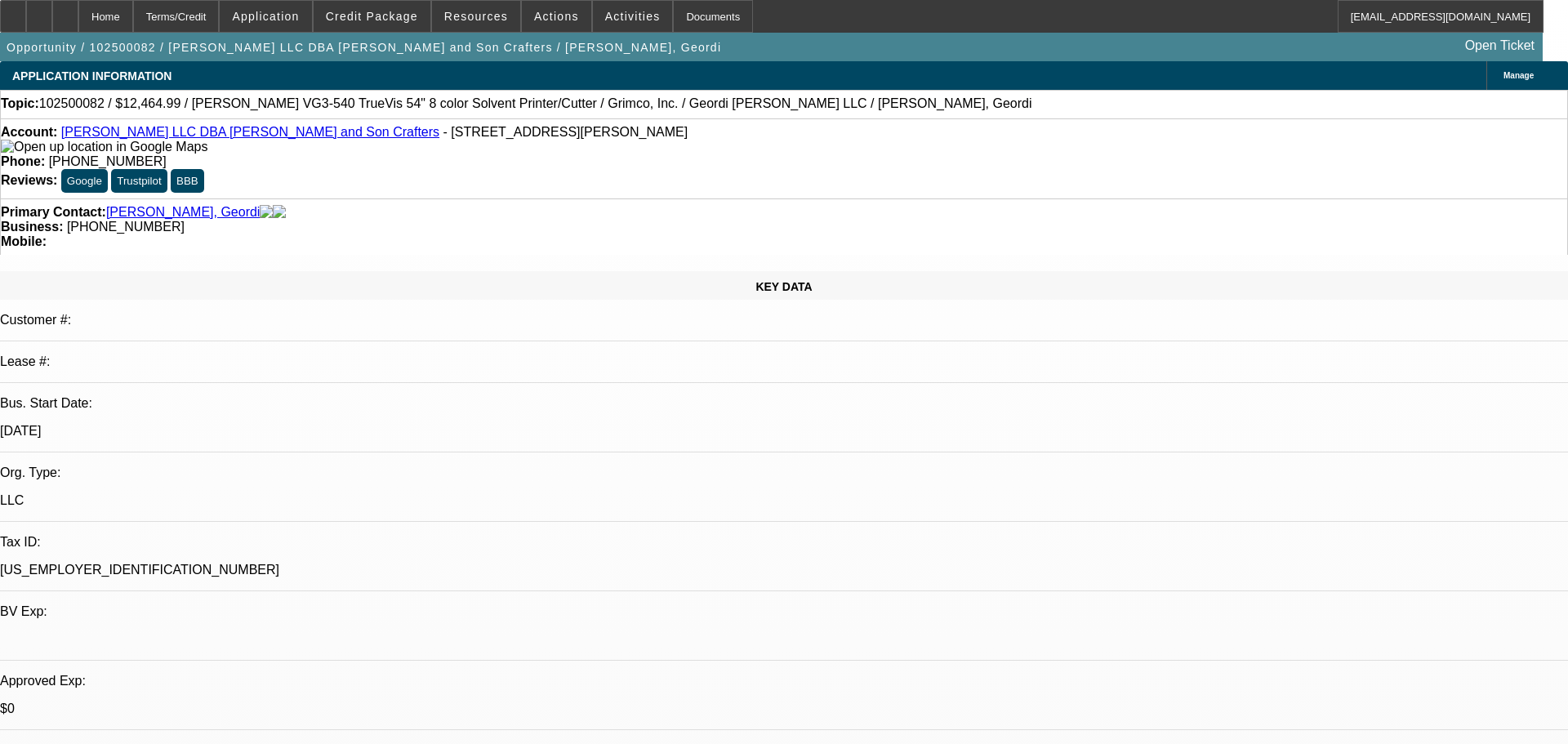
select select "0"
select select "2"
select select "0.1"
select select "4"
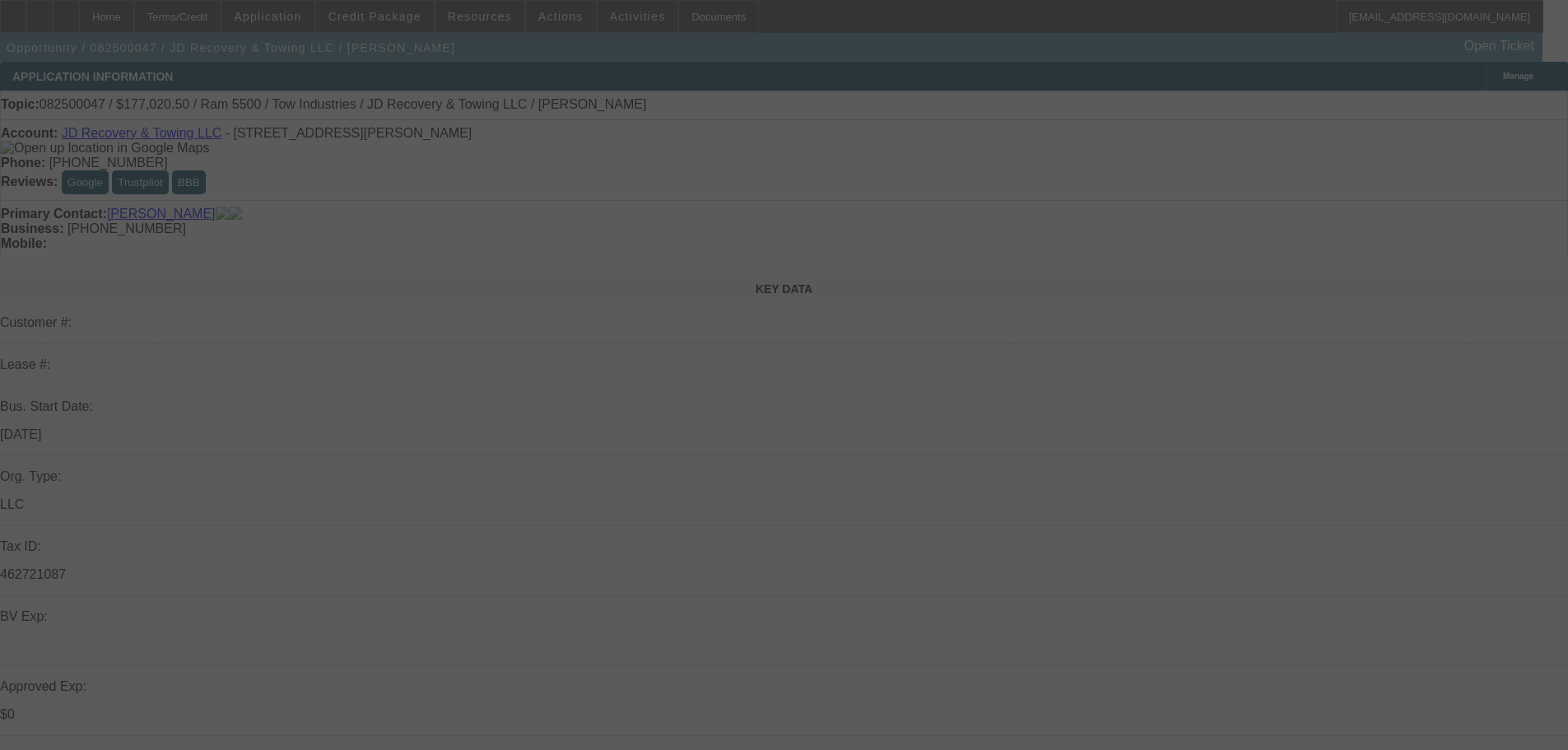
select select "0"
select select "0.1"
select select "5"
select select "0"
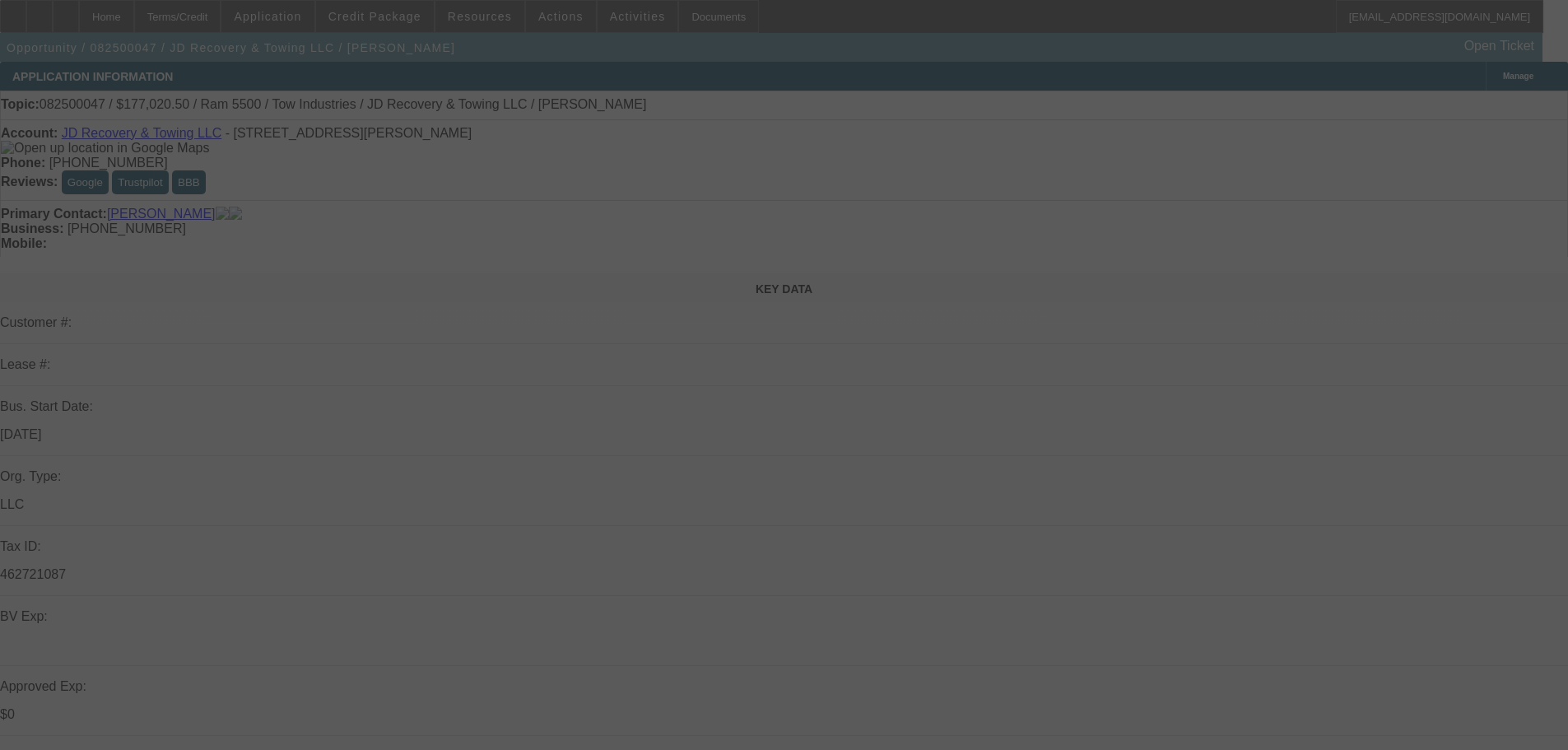
select select "0"
select select "0.1"
select select "5"
select select "0"
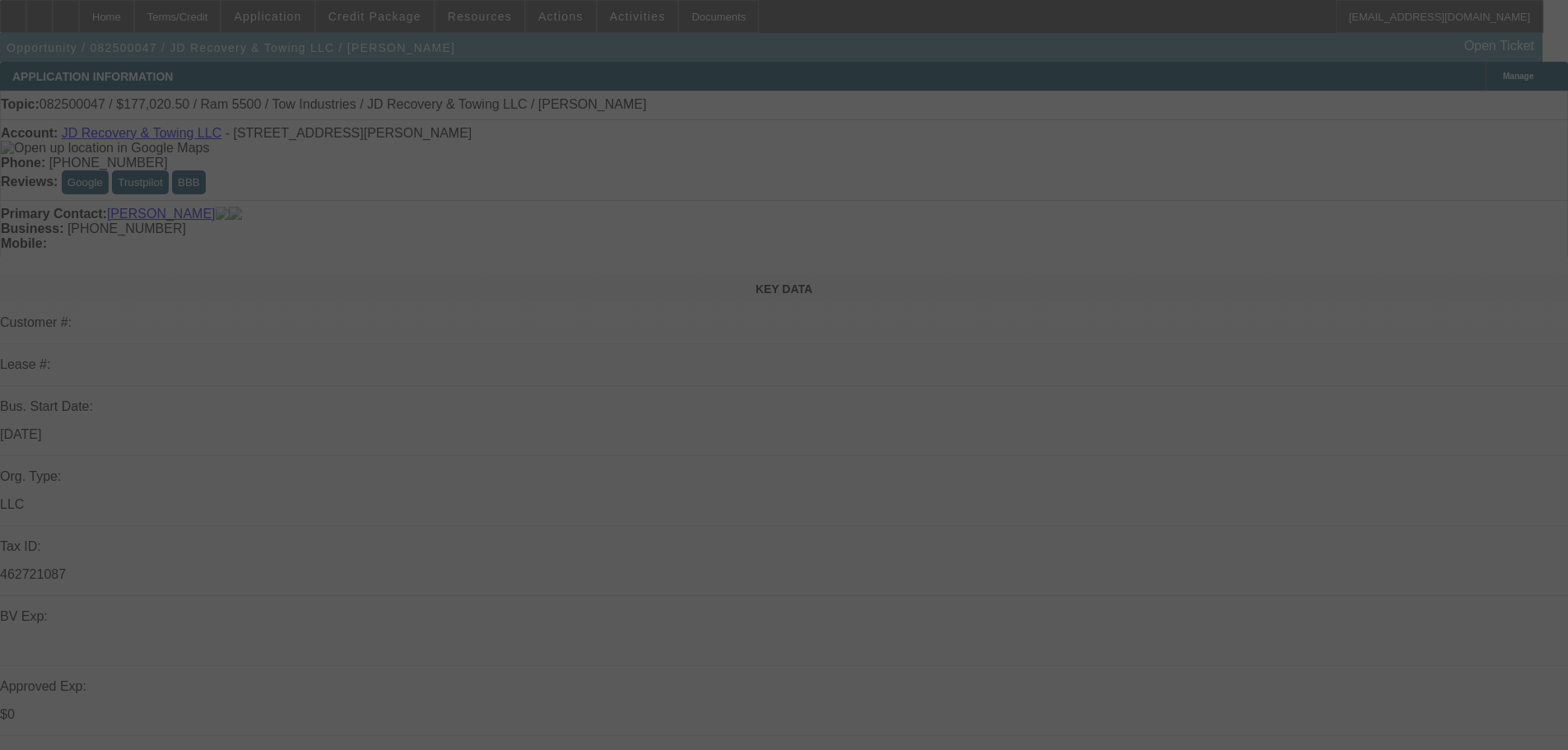
select select "0.1"
select select "4"
select select "0"
select select "0.1"
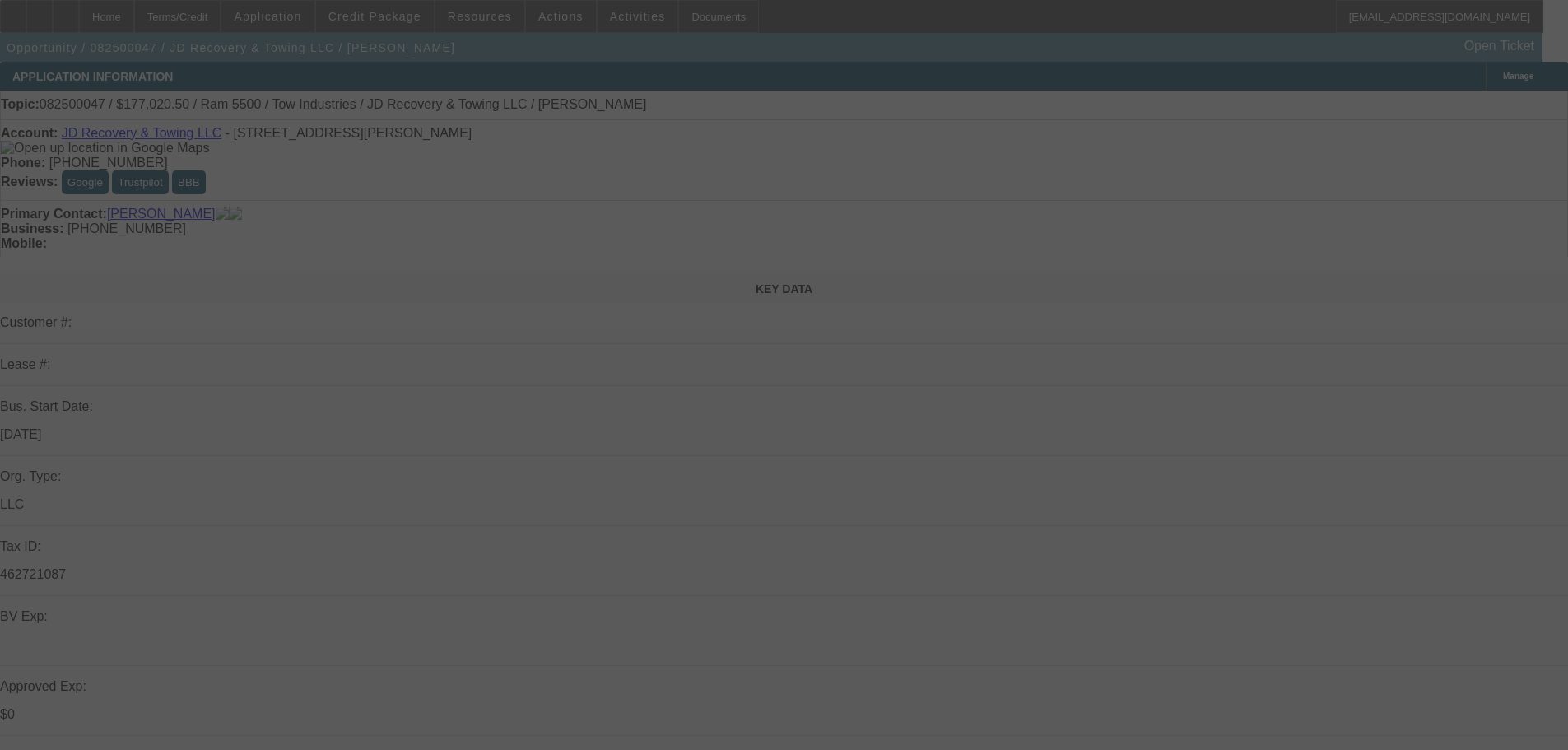
select select "4"
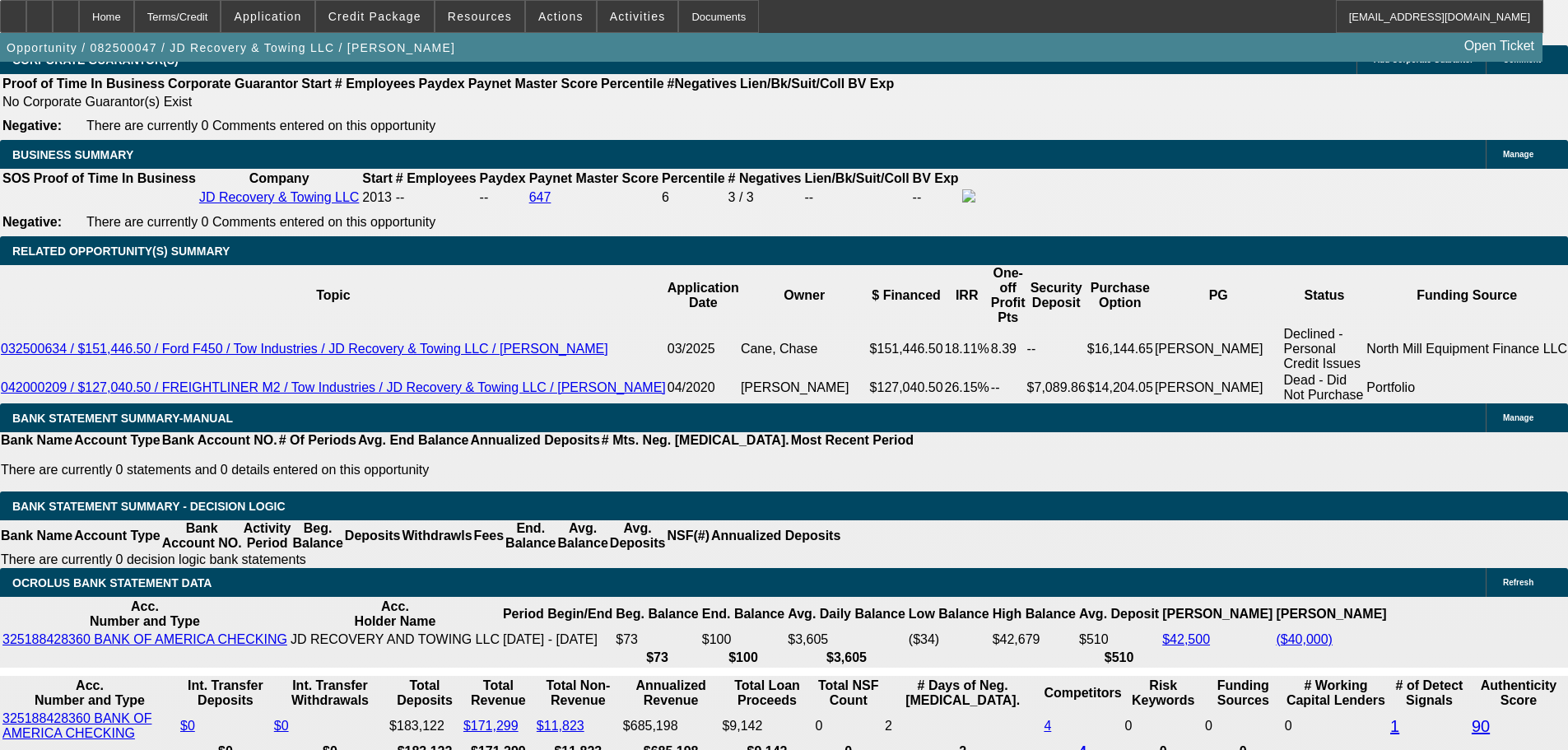
scroll to position [2799, 0]
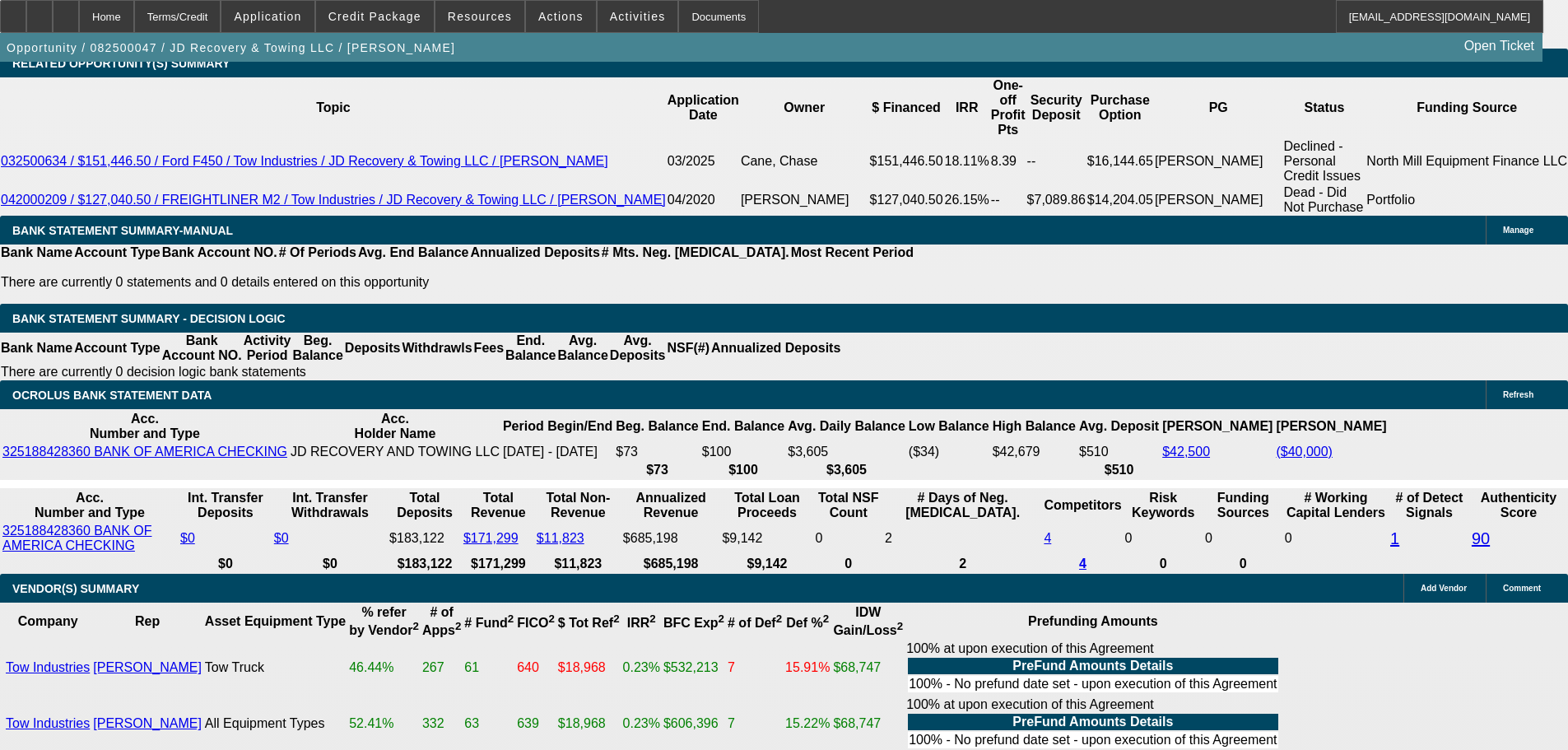
drag, startPoint x: 310, startPoint y: 448, endPoint x: 364, endPoint y: 446, distance: 54.0
copy span "$8,419.60"
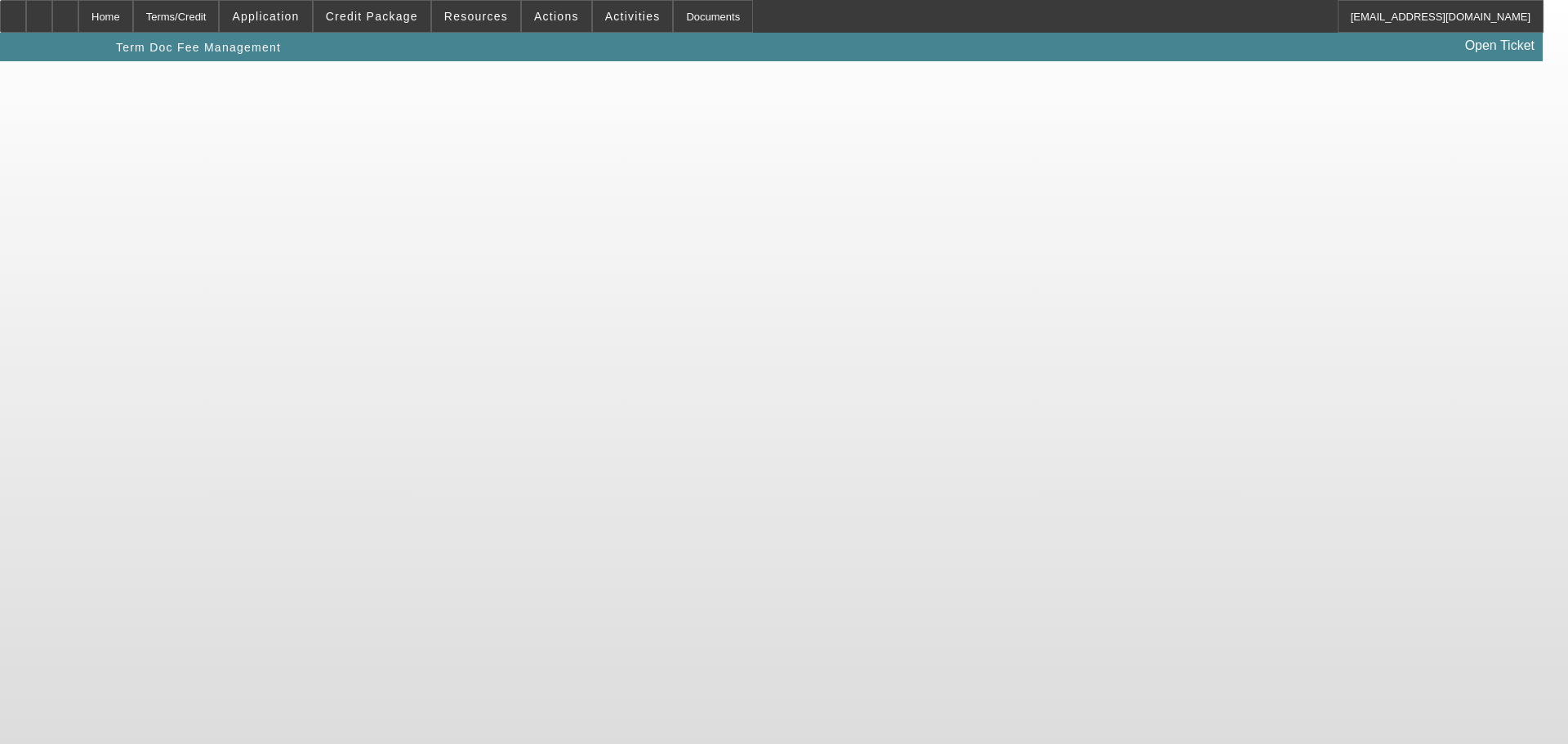
click at [384, 361] on body "Home Terms/Credit Application Credit Package Resources Actions Activities Docum…" at bounding box center [784, 372] width 1568 height 744
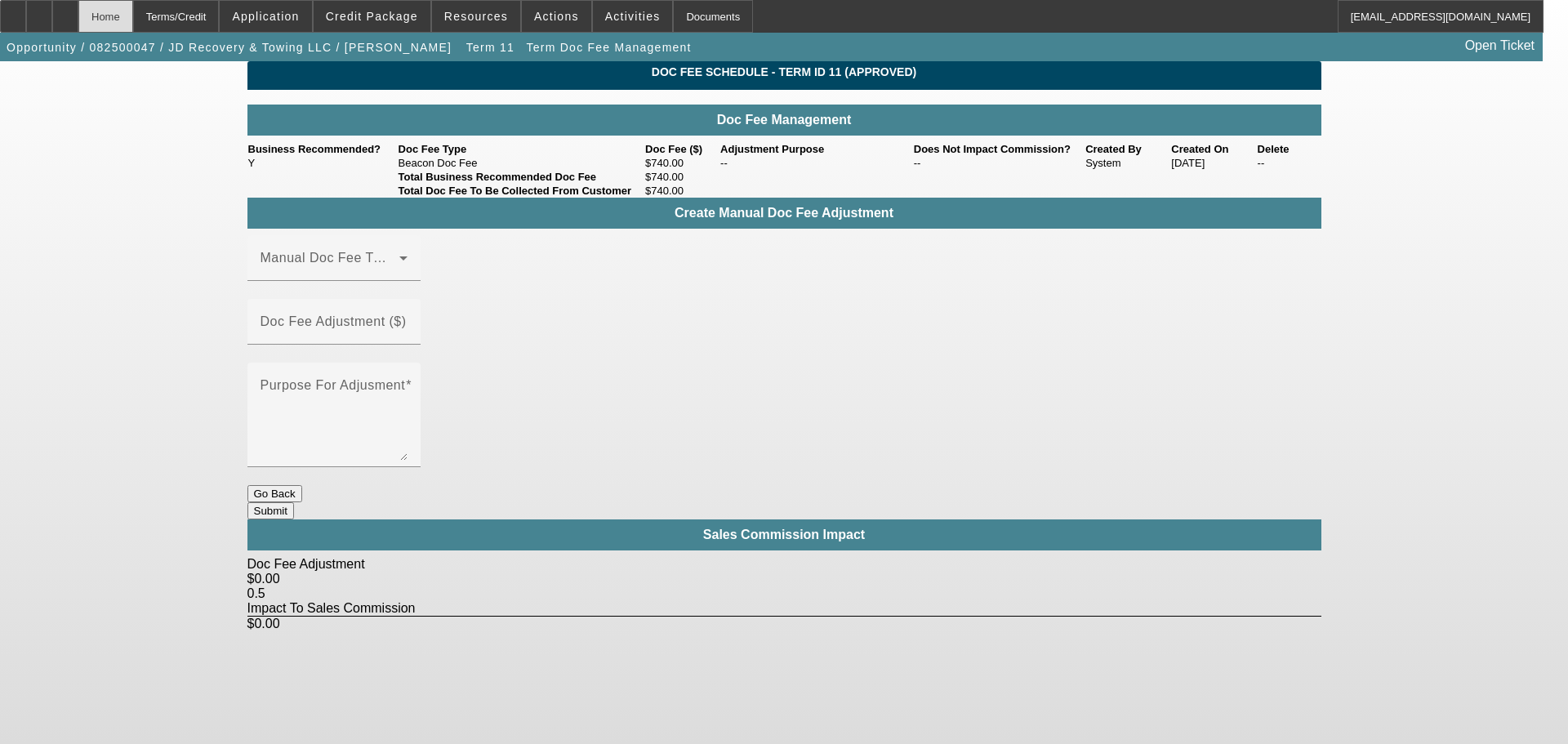
click at [134, 16] on div "Home" at bounding box center [105, 16] width 54 height 32
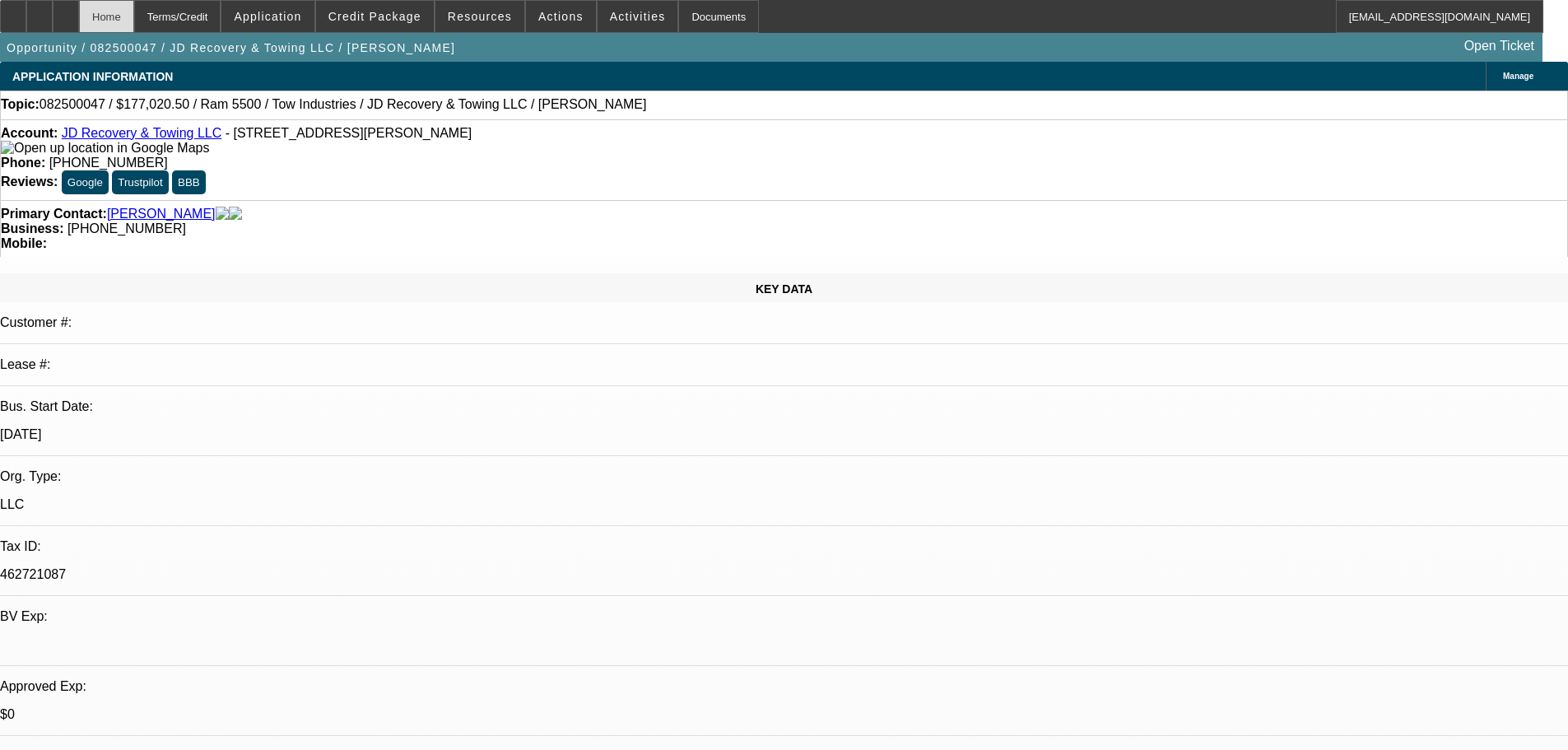
select select "0"
select select "0.1"
select select "5"
select select "0"
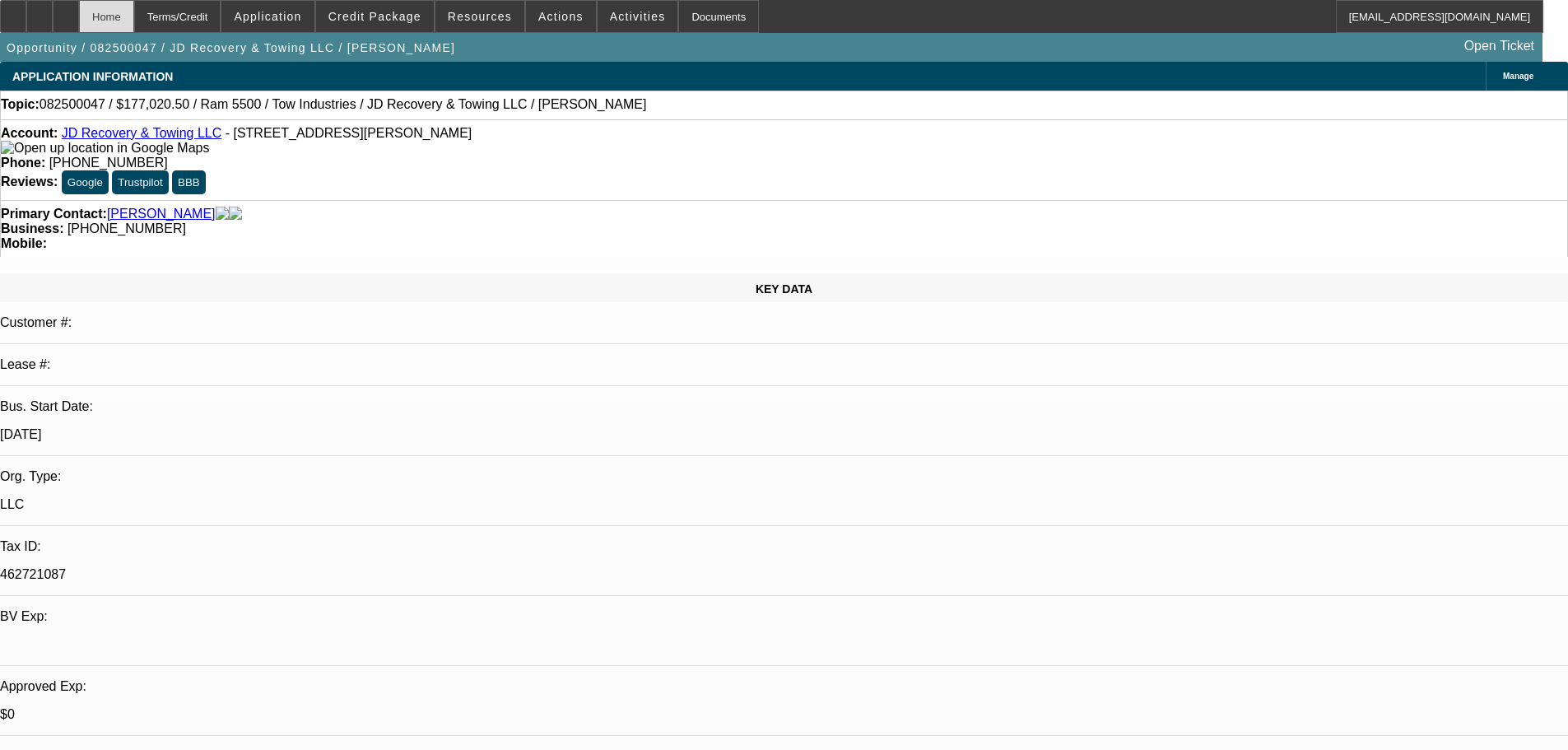
select select "0"
select select "0.1"
select select "5"
select select "0"
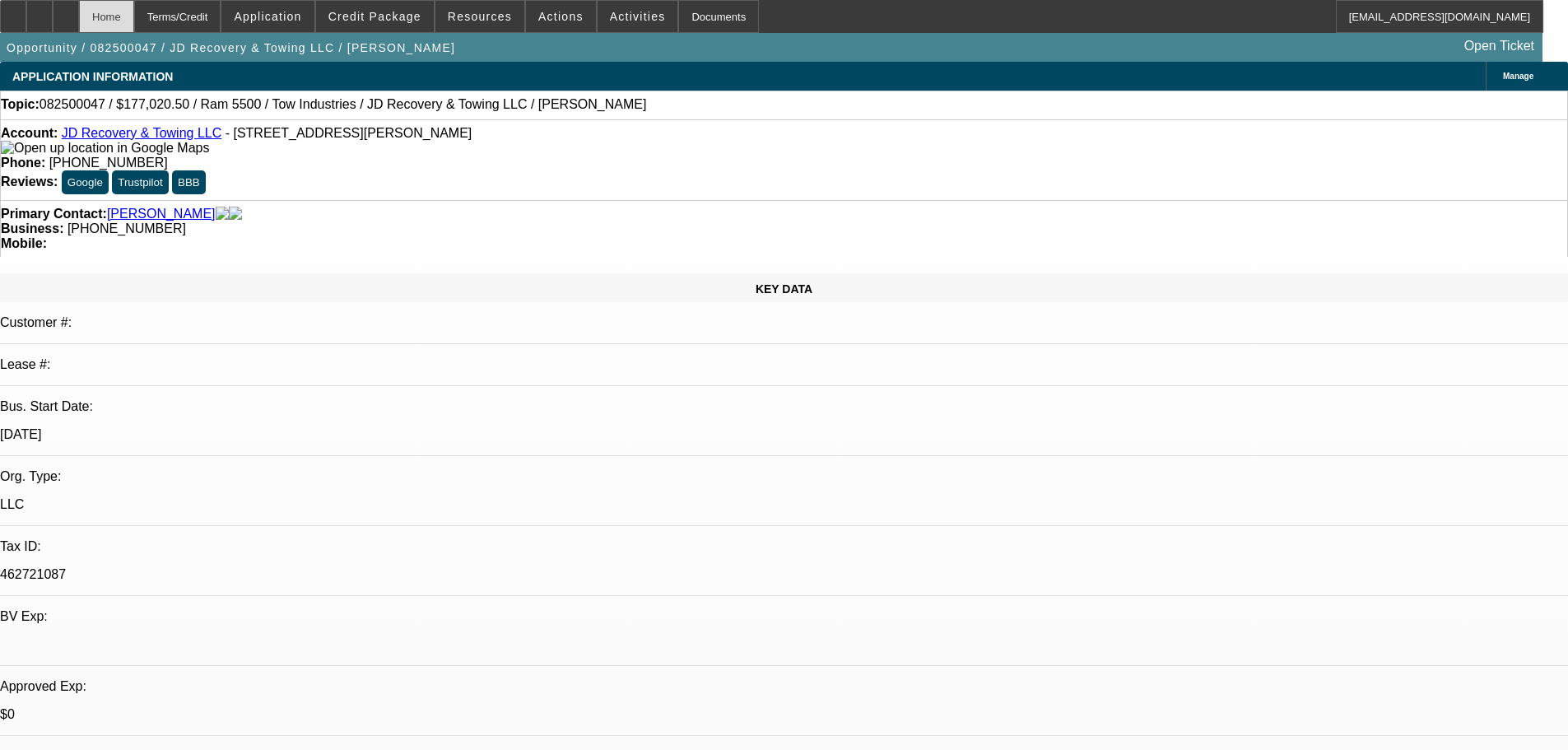
select select "0.1"
select select "4"
select select "0"
select select "0.1"
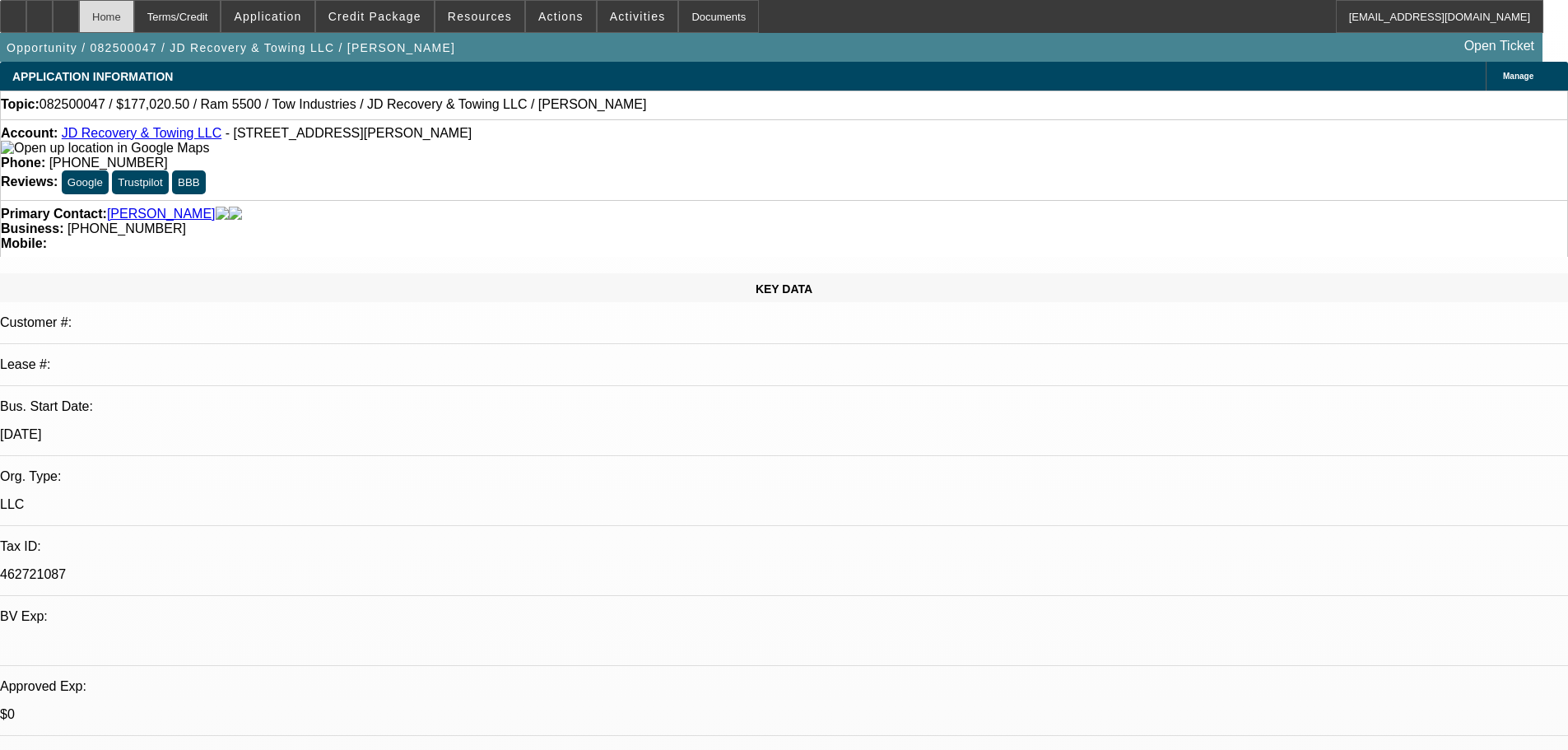
select select "4"
click at [112, 129] on div "Account: JD Recovery & Towing LLC - 17735 Sherman Way, Reseda, CA 91335 Phone: …" at bounding box center [784, 160] width 1568 height 81
click at [112, 133] on link "JD Recovery & Towing LLC" at bounding box center [141, 133] width 160 height 14
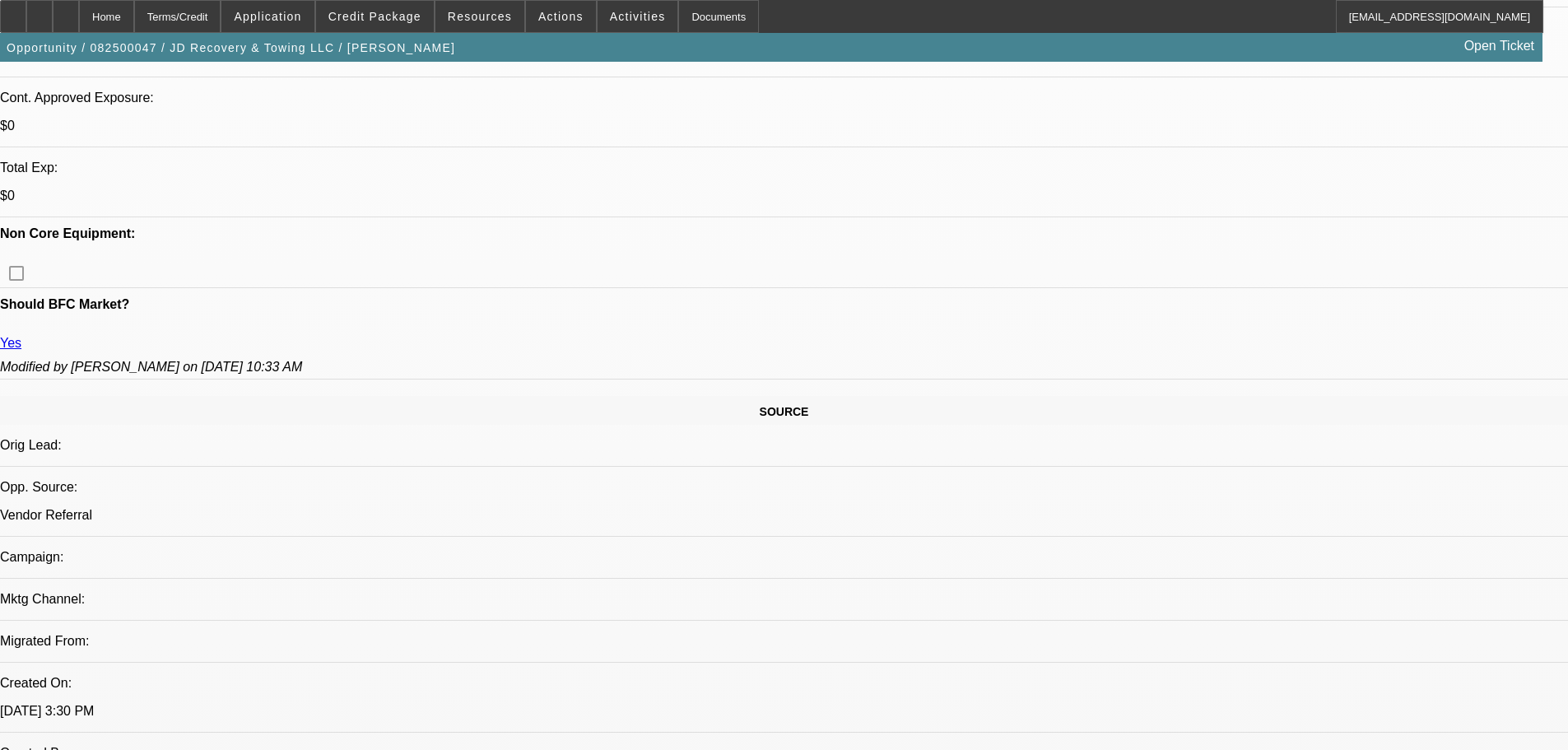
scroll to position [659, 0]
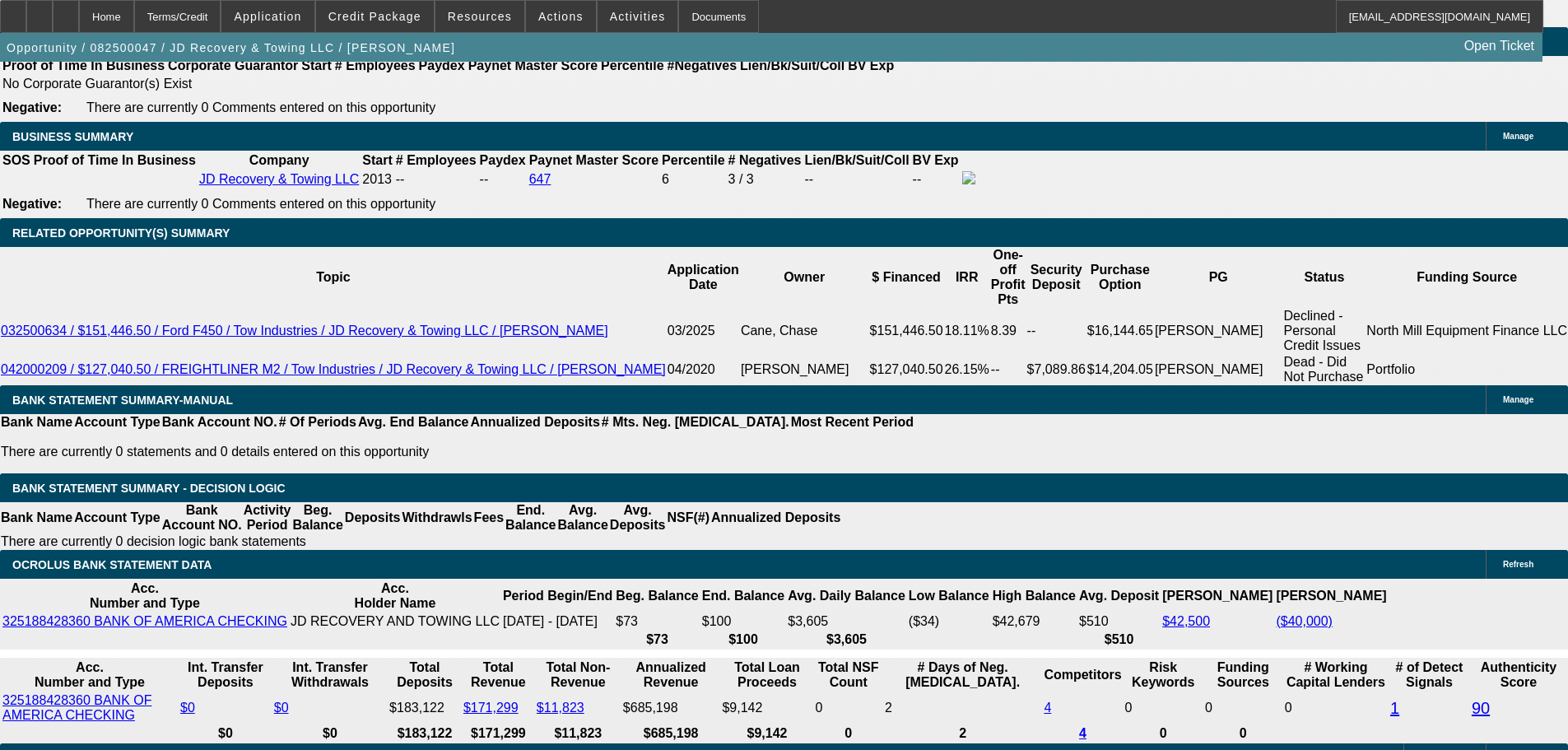
scroll to position [2635, 0]
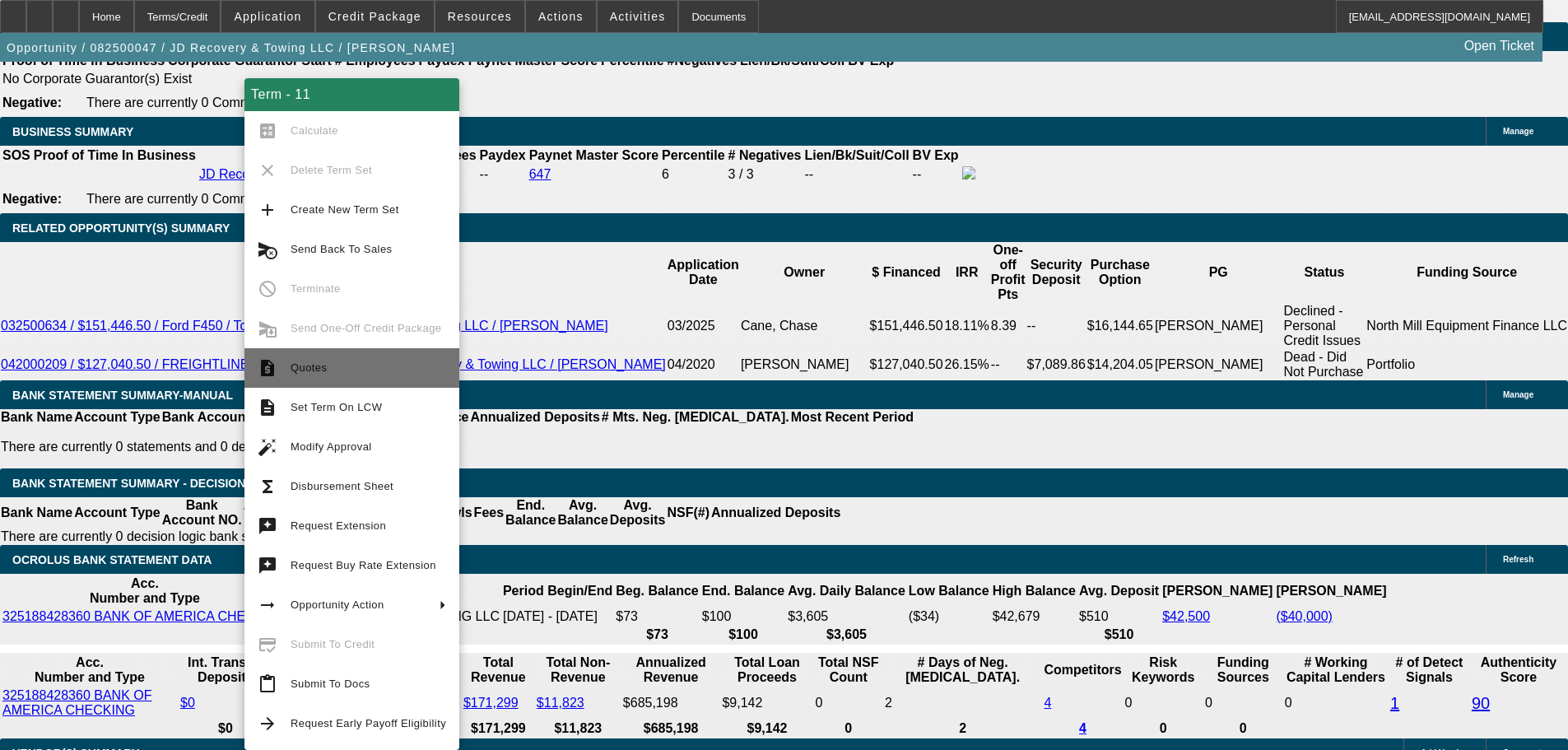
click at [368, 369] on span "Quotes" at bounding box center [368, 367] width 156 height 20
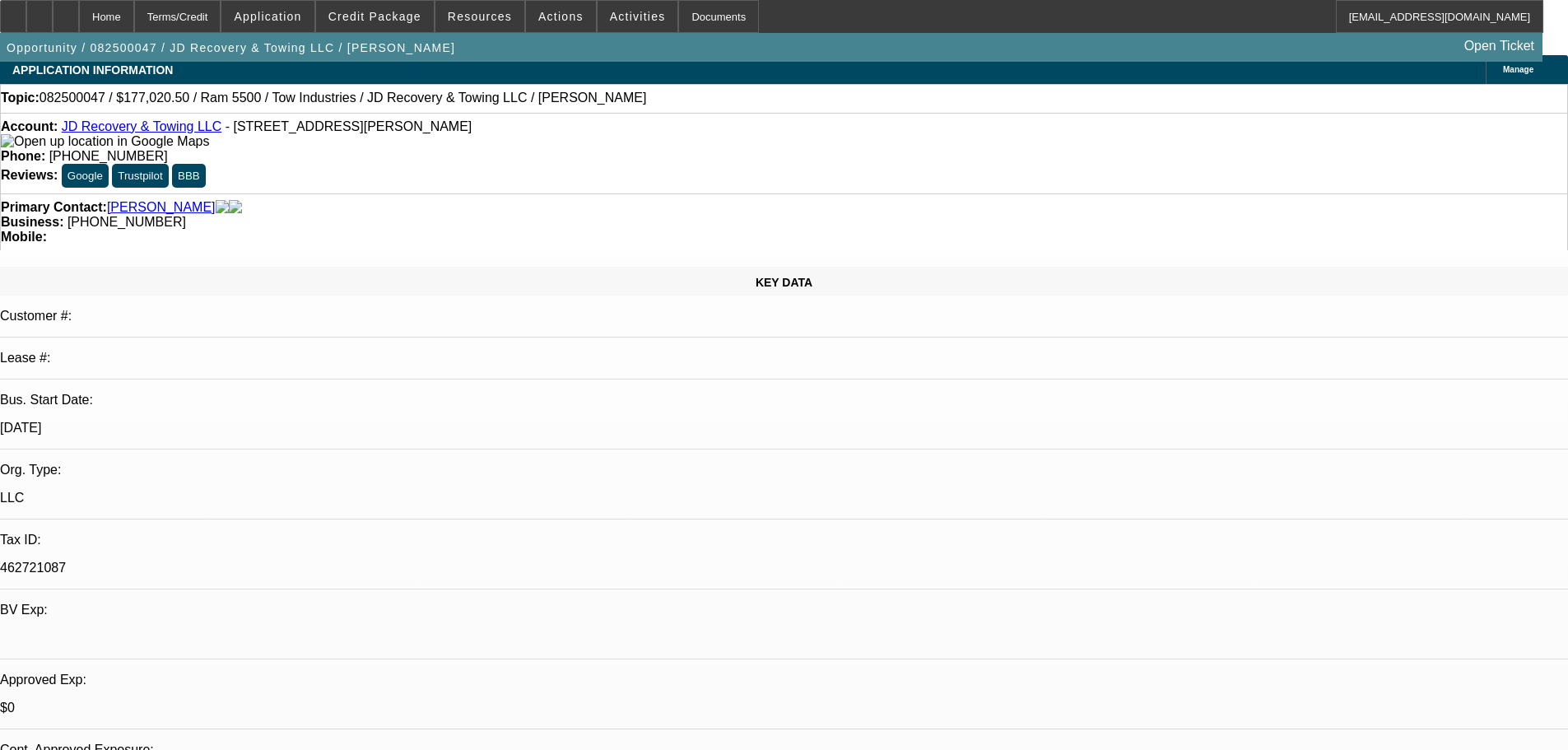
scroll to position [0, 0]
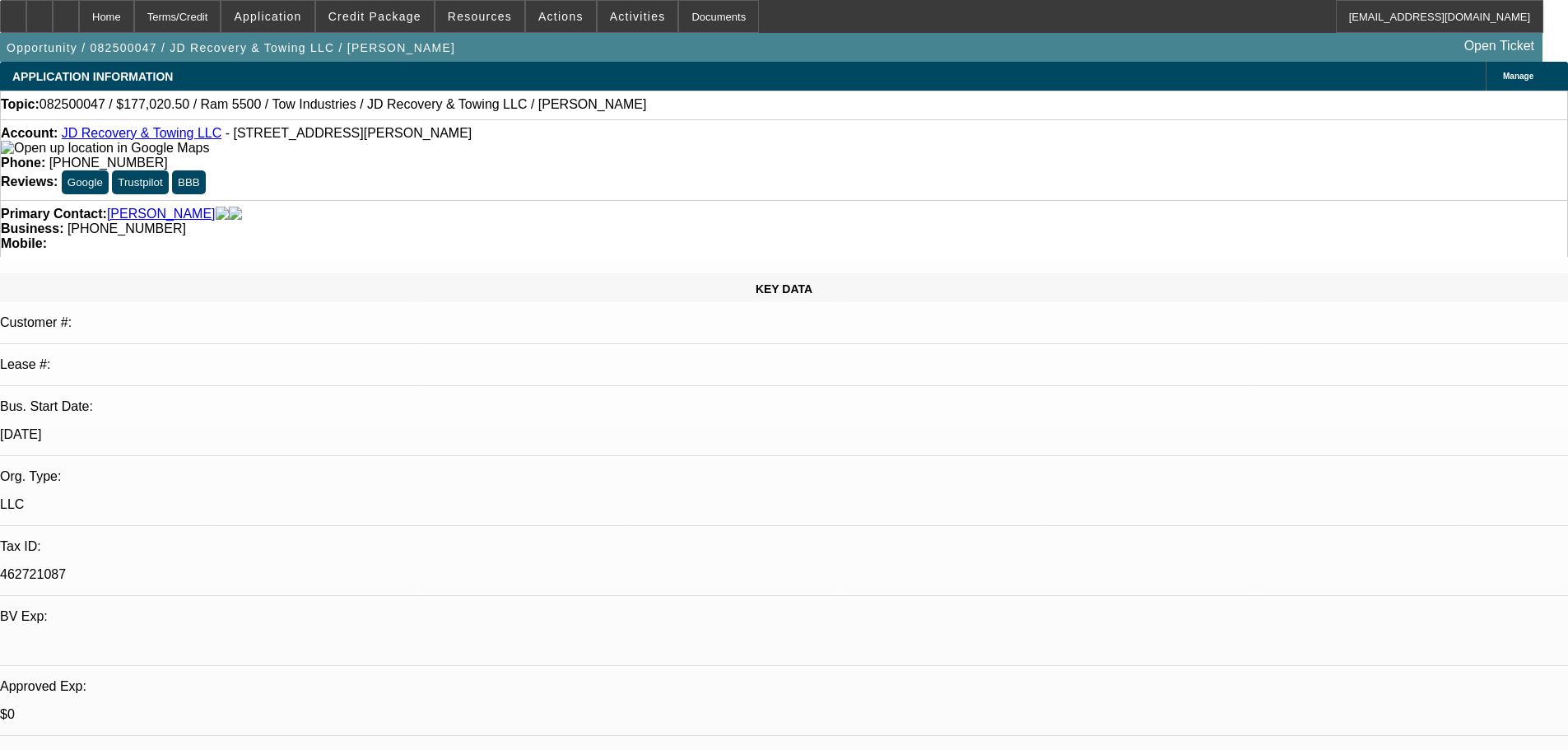
click at [158, 137] on link "JD Recovery & Towing LLC" at bounding box center [141, 133] width 160 height 14
click at [104, 135] on link "JD Recovery & Towing LLC" at bounding box center [141, 133] width 160 height 14
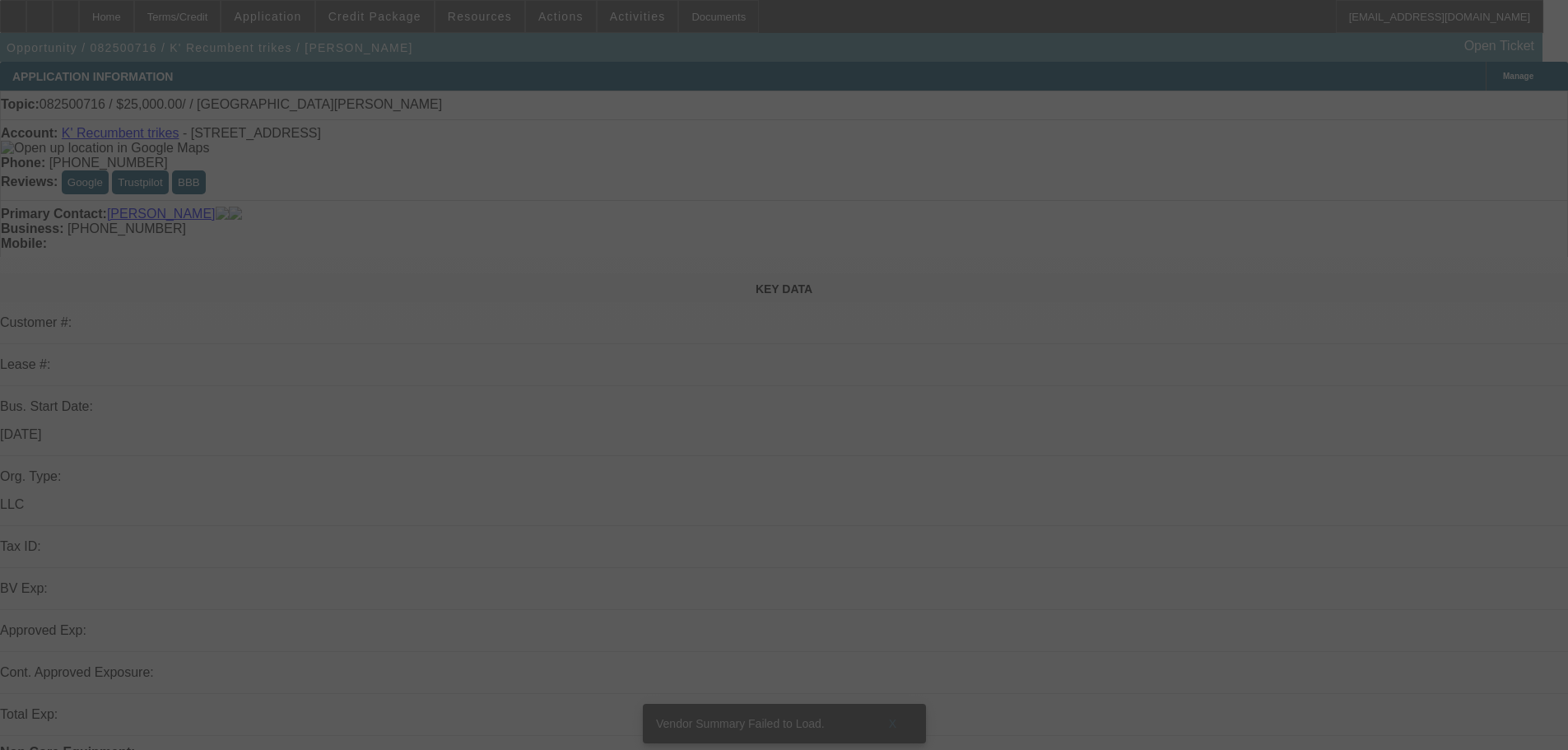
select select "0"
select select "2"
select select "0.1"
select select "4"
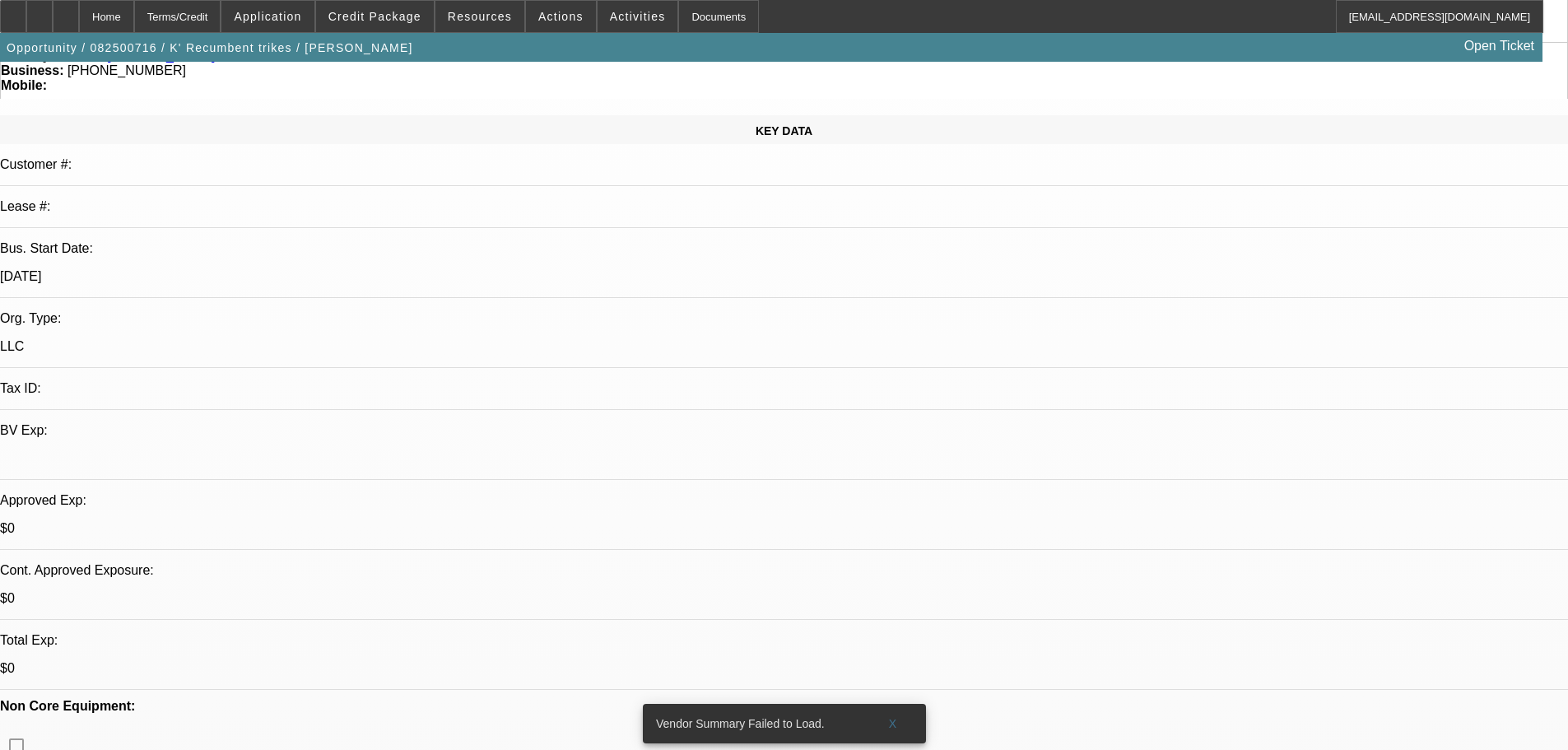
scroll to position [164, 0]
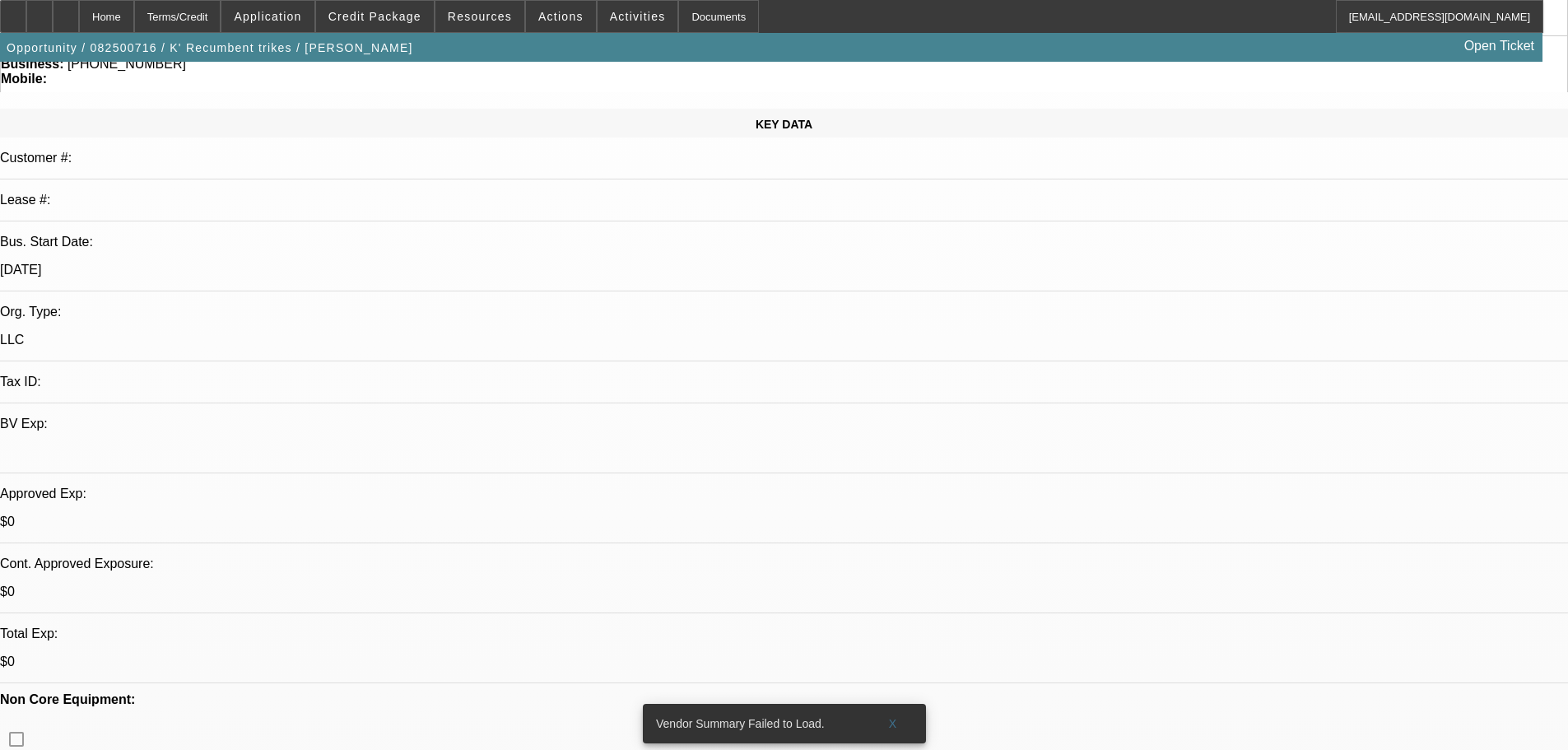
click at [53, 17] on div at bounding box center [38, 16] width 26 height 33
click at [399, 8] on span at bounding box center [375, 16] width 117 height 39
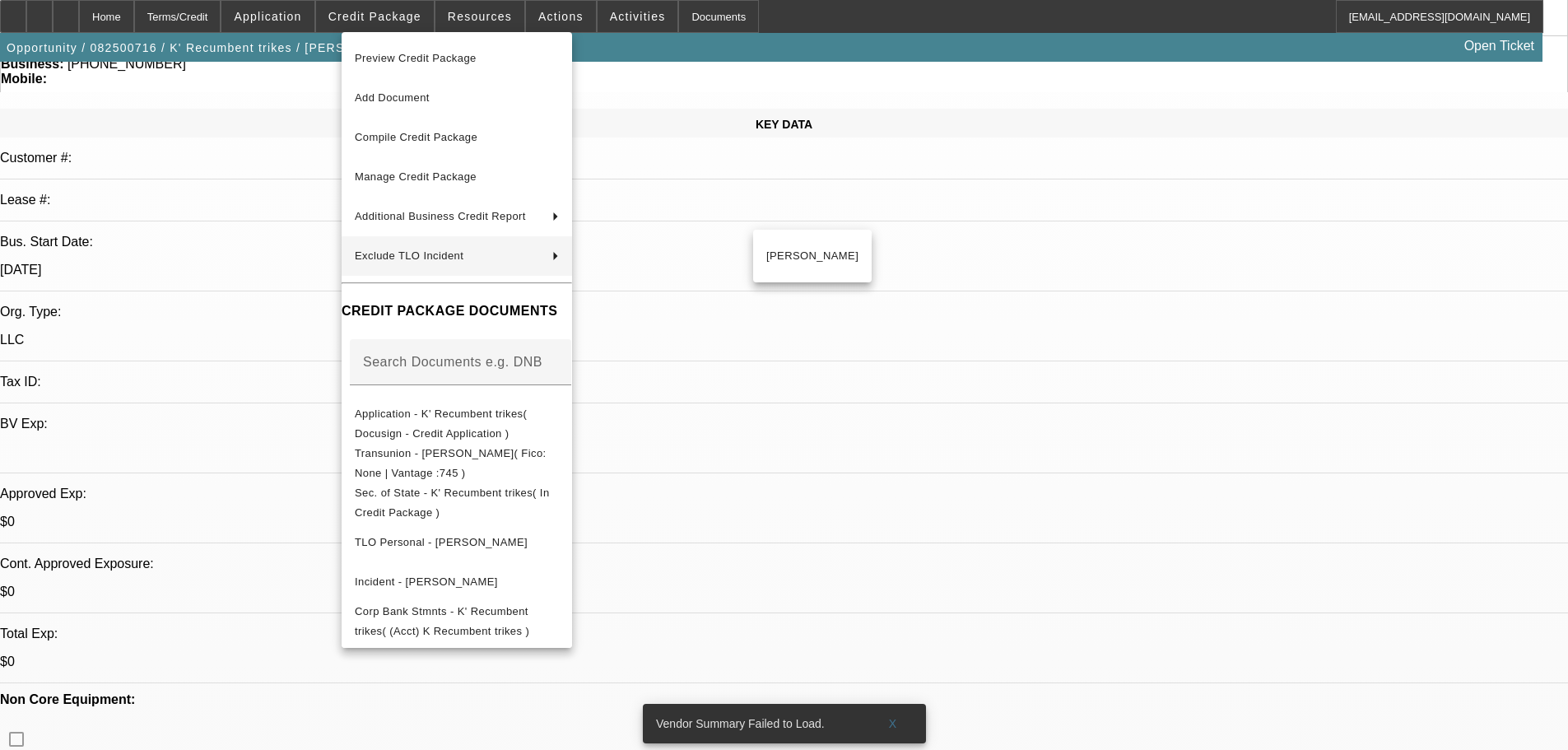
click at [863, 331] on div at bounding box center [784, 375] width 1568 height 750
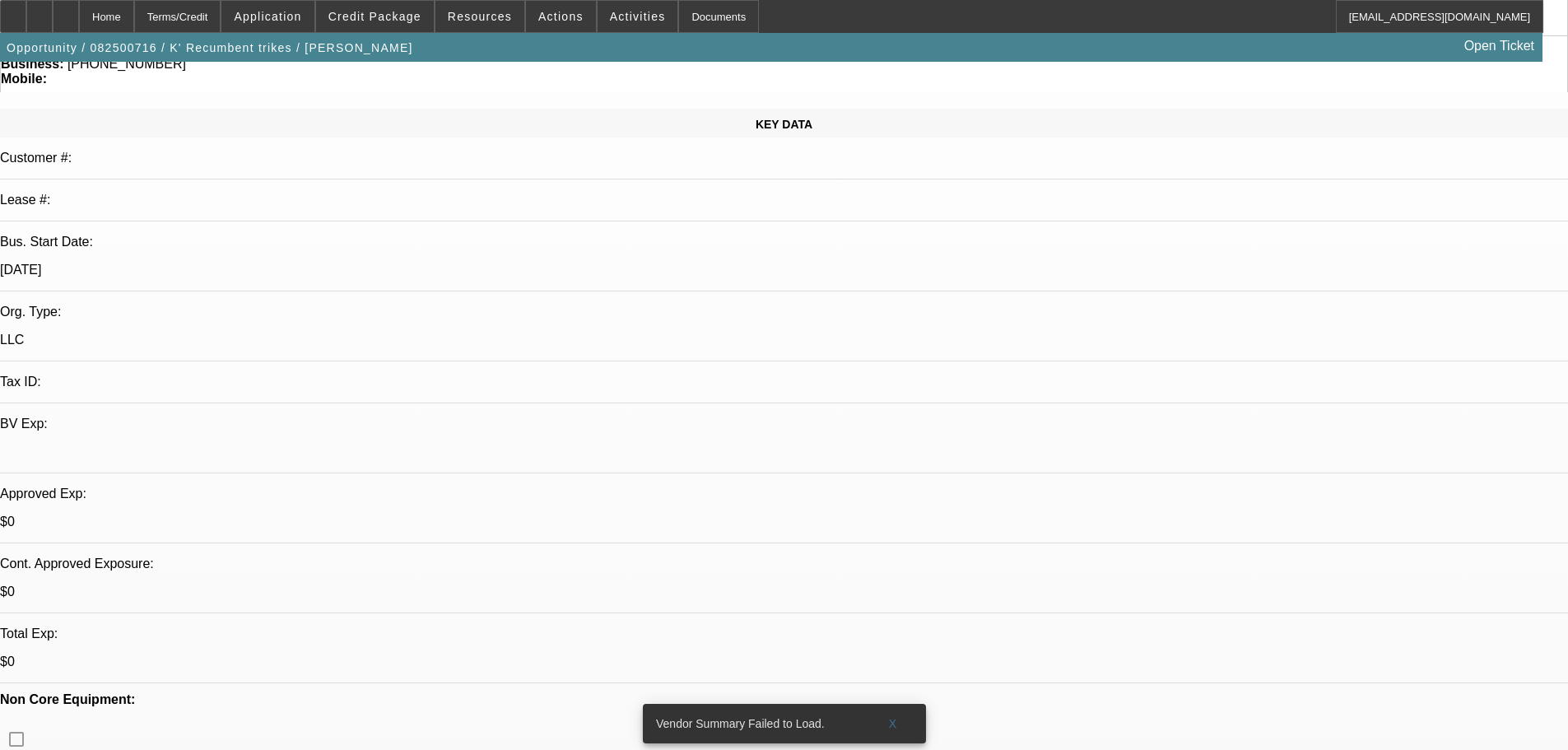
click at [135, 9] on div "Home" at bounding box center [106, 16] width 55 height 33
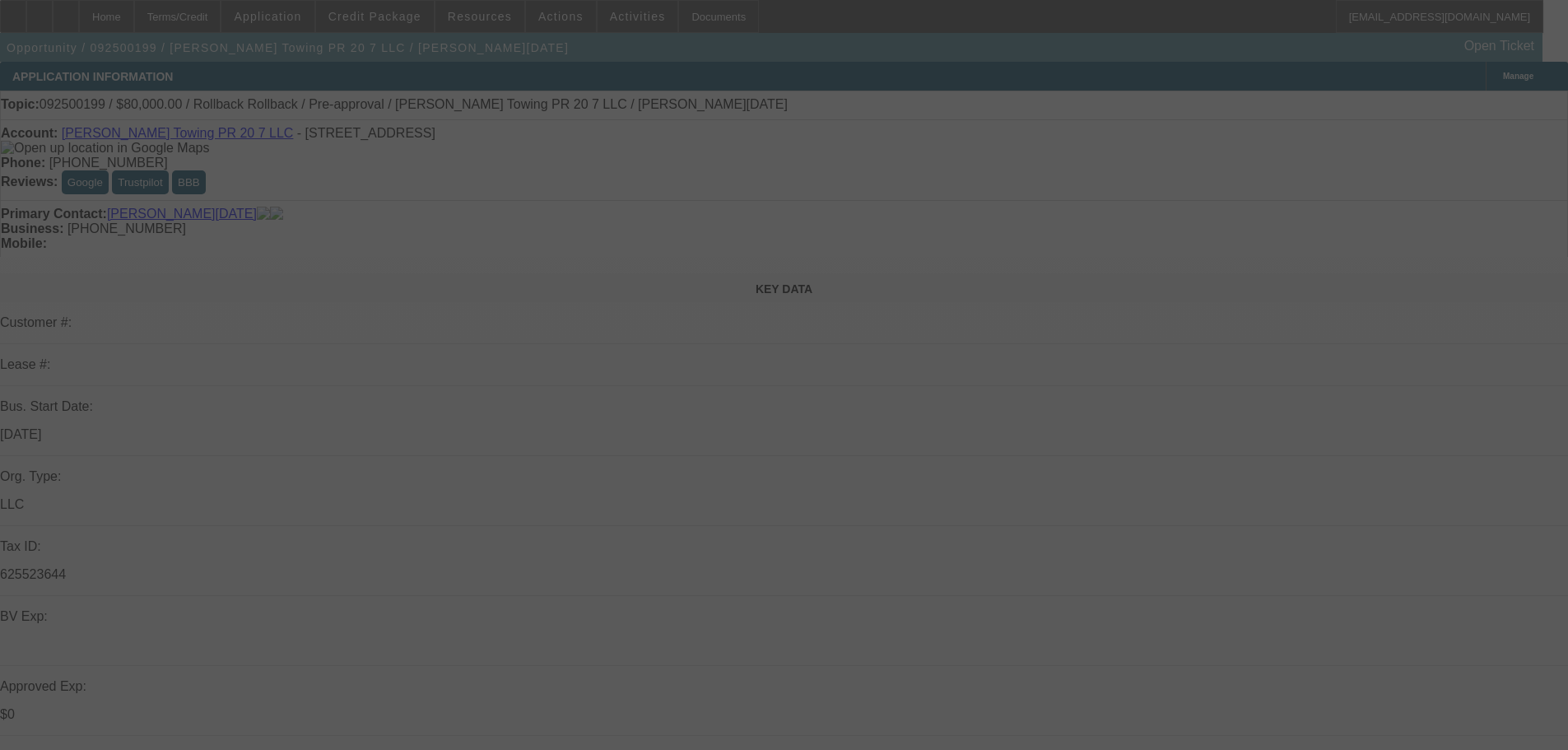
select select "0"
select select "3"
select select "0.1"
select select "4"
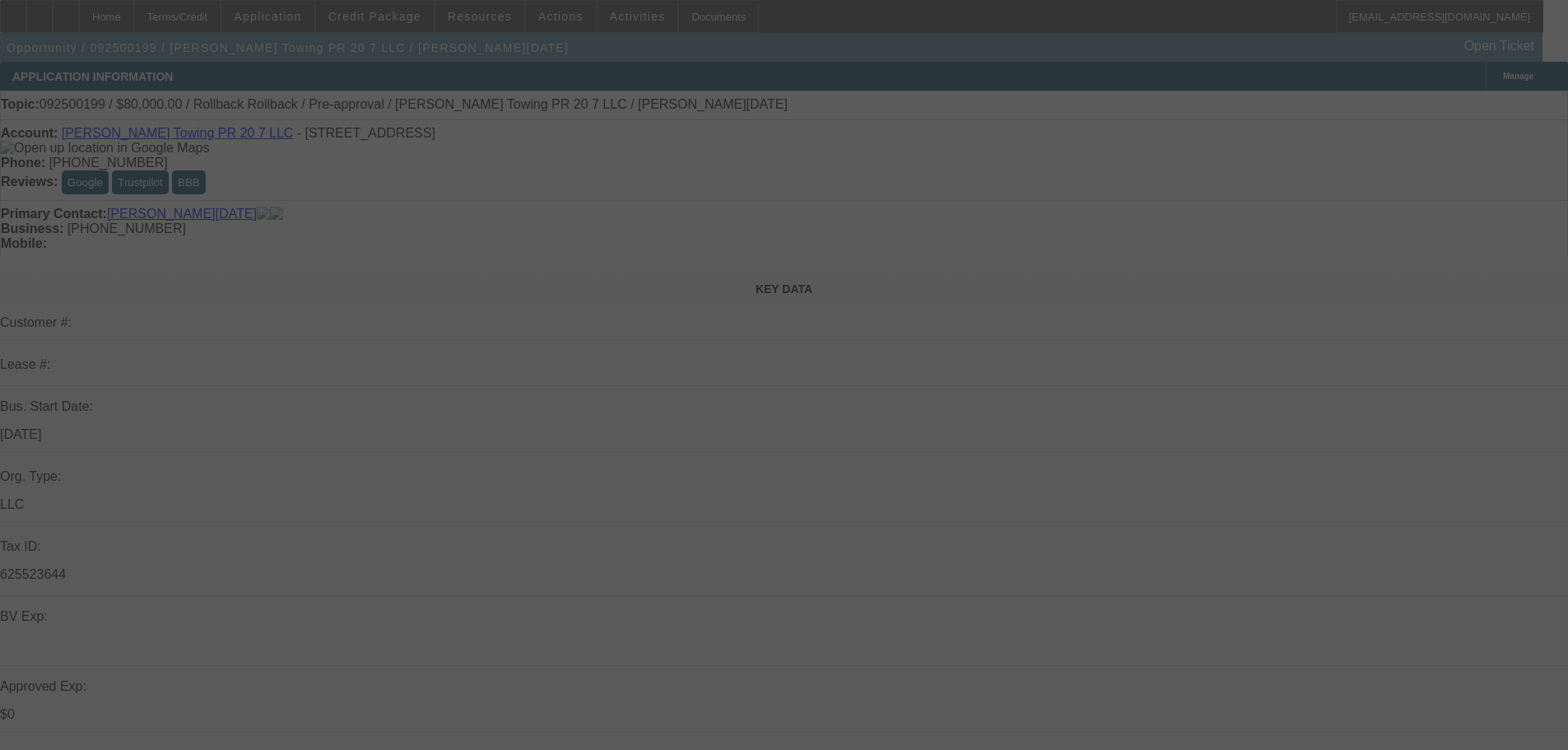
select select "0"
select select "3"
select select "0.1"
select select "4"
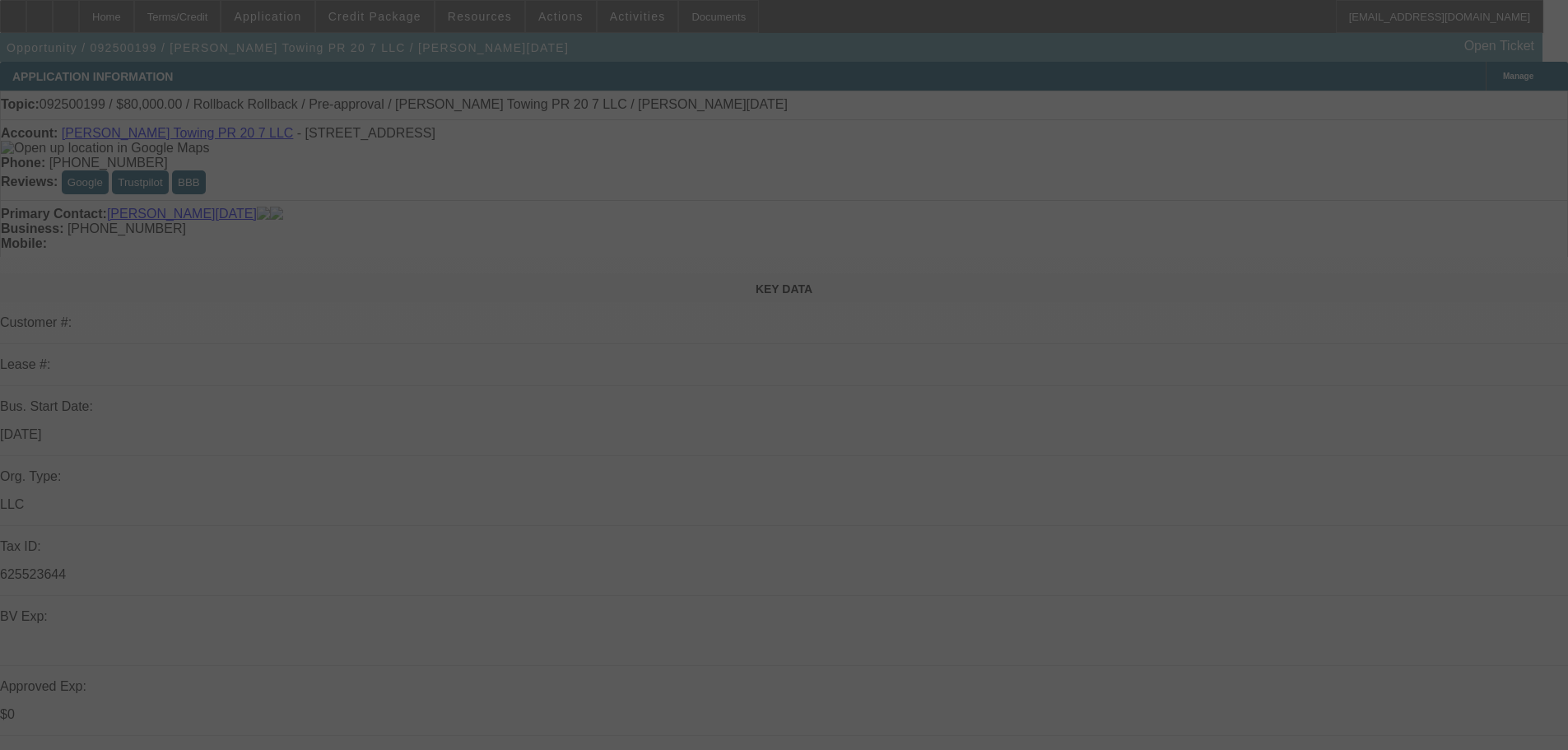
select select "0"
select select "3"
select select "0.1"
select select "4"
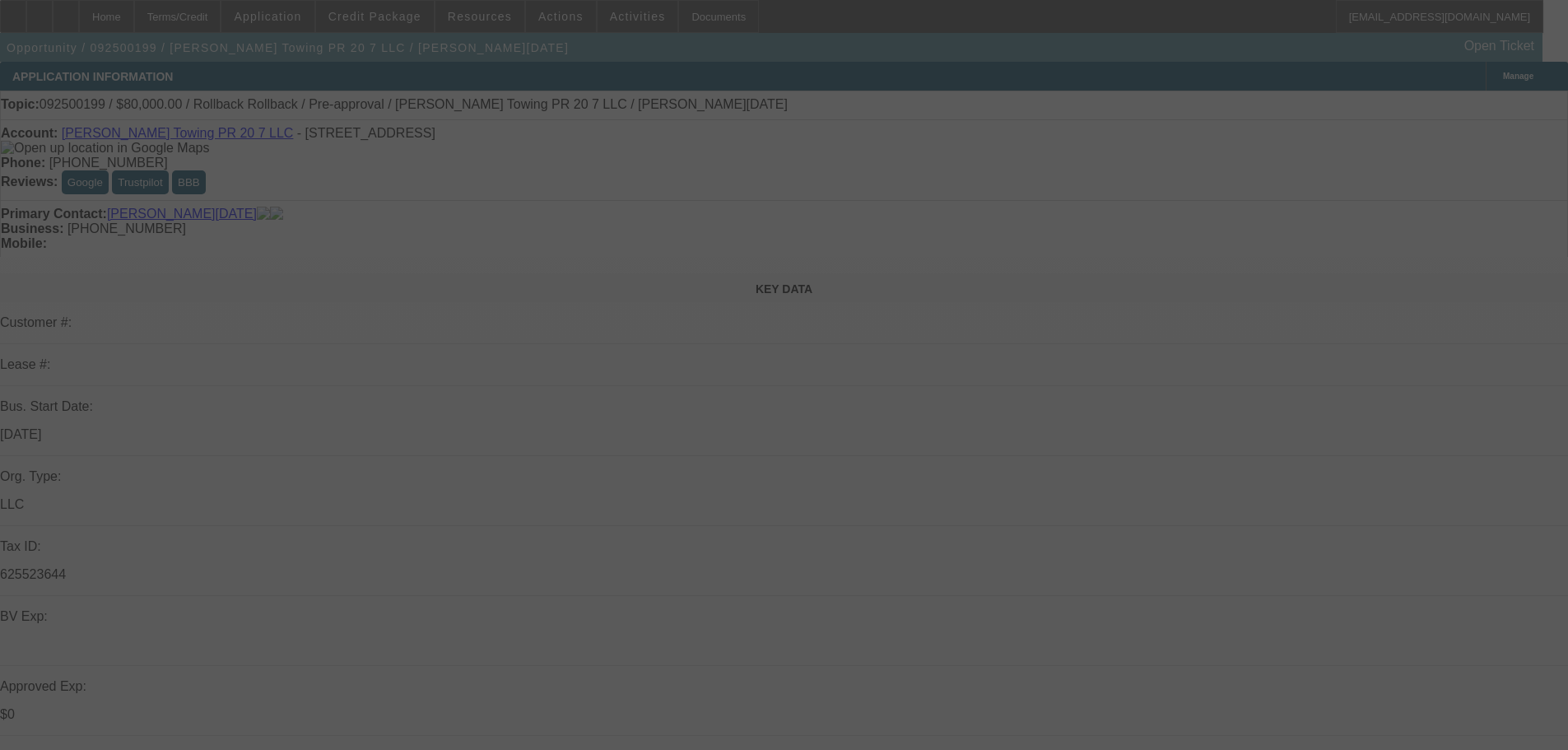
select select "0"
select select "3"
select select "0.1"
select select "4"
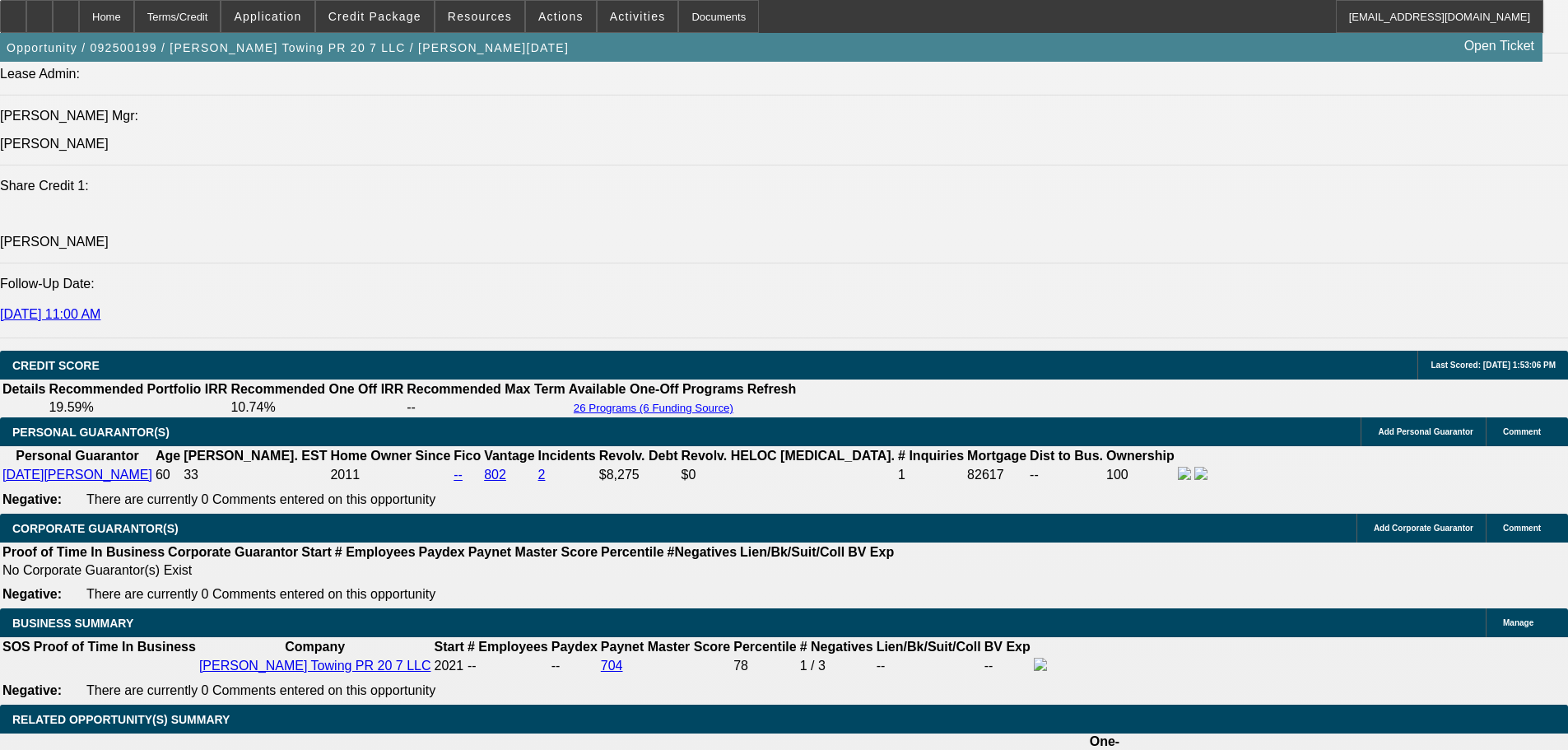
scroll to position [164, 12]
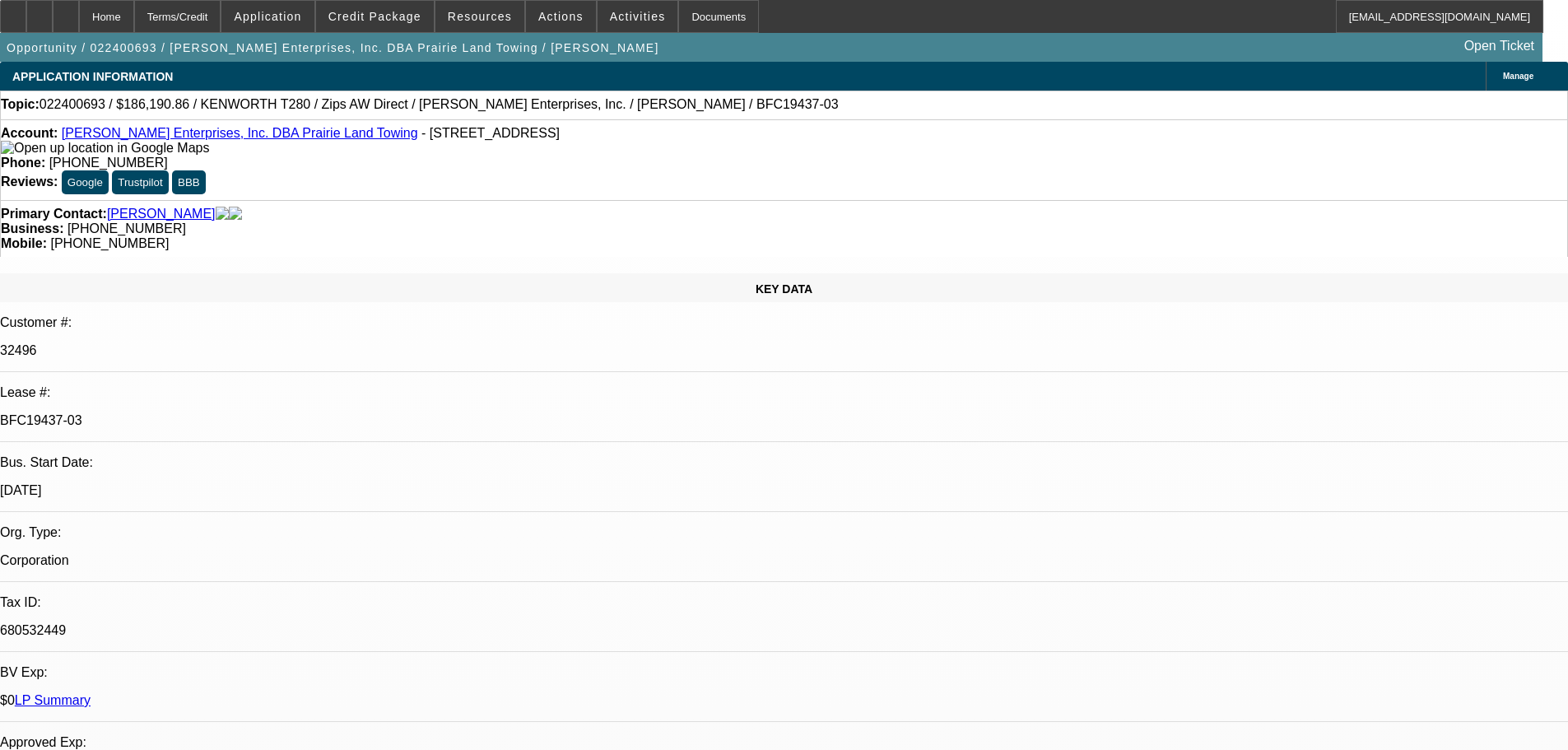
select select "0"
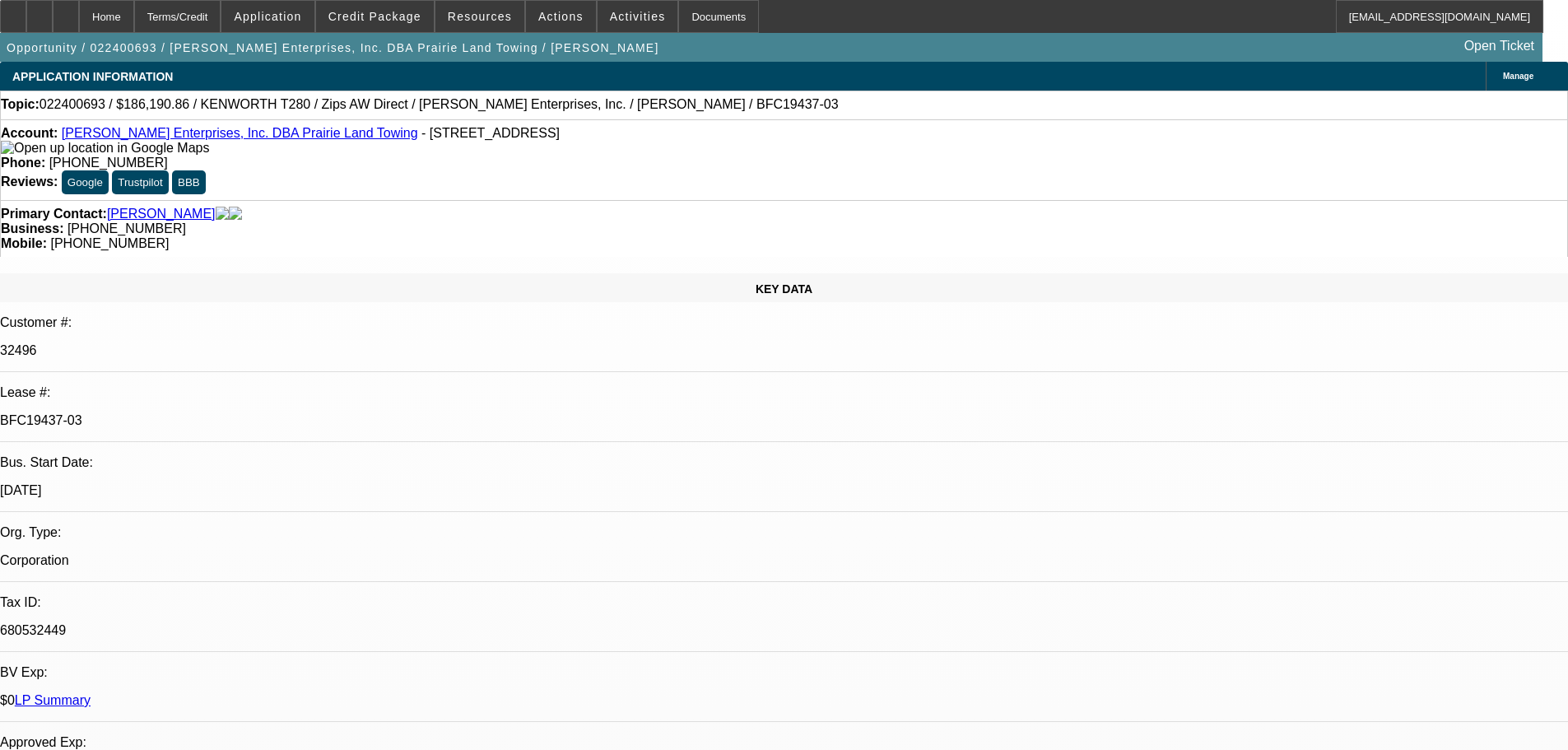
select select "0"
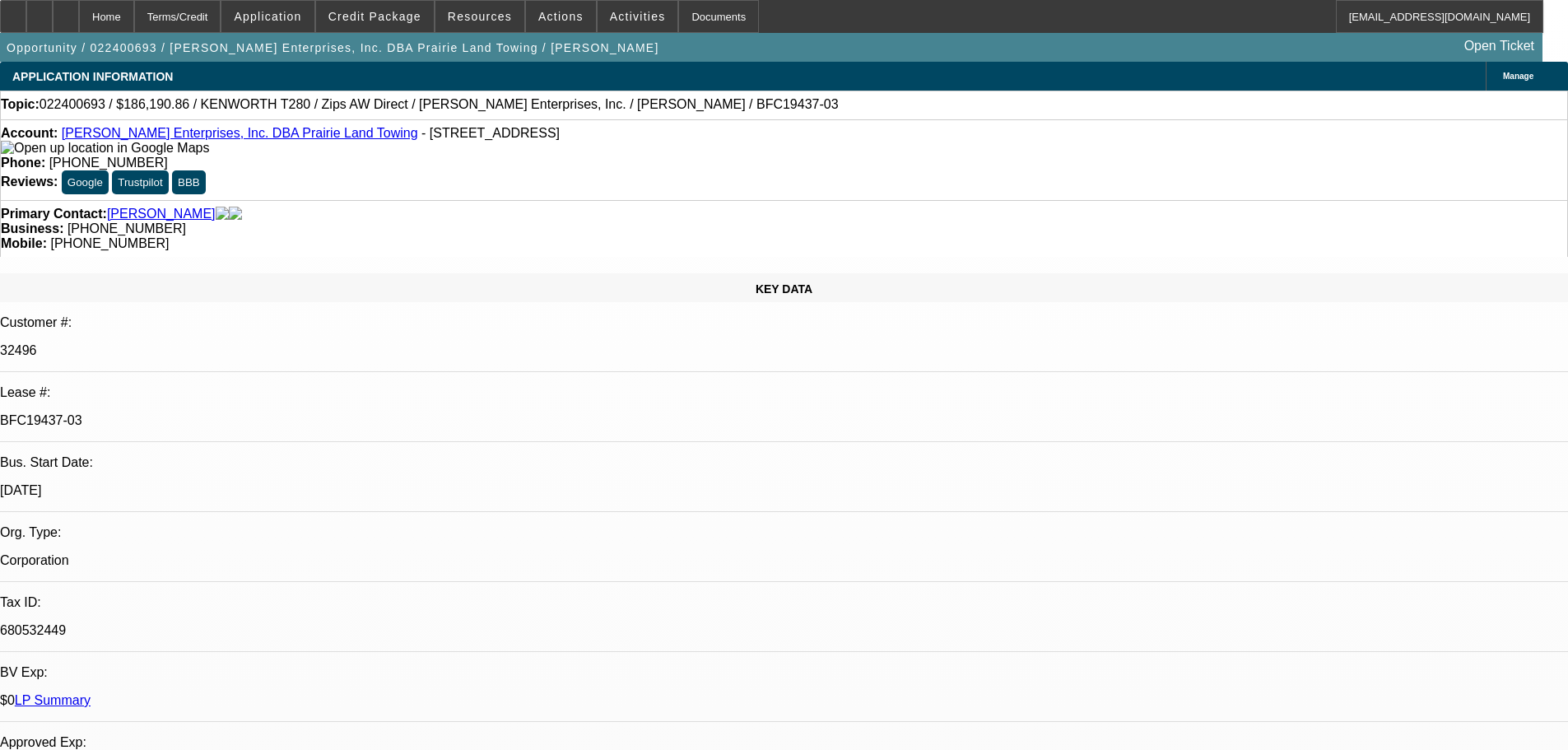
select select "0"
select select "1"
select select "3"
select select "6"
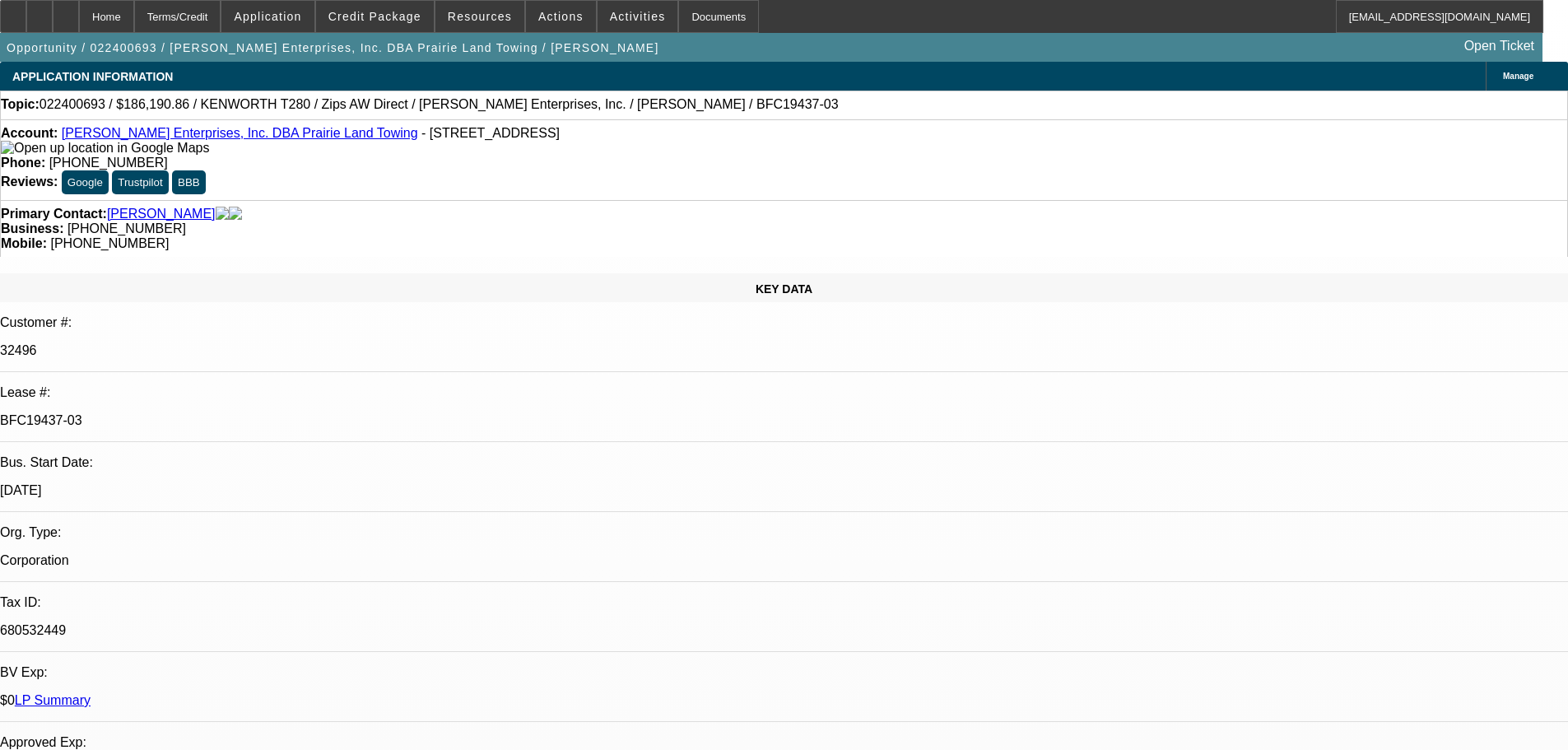
select select "1"
select select "3"
select select "6"
select select "1"
select select "3"
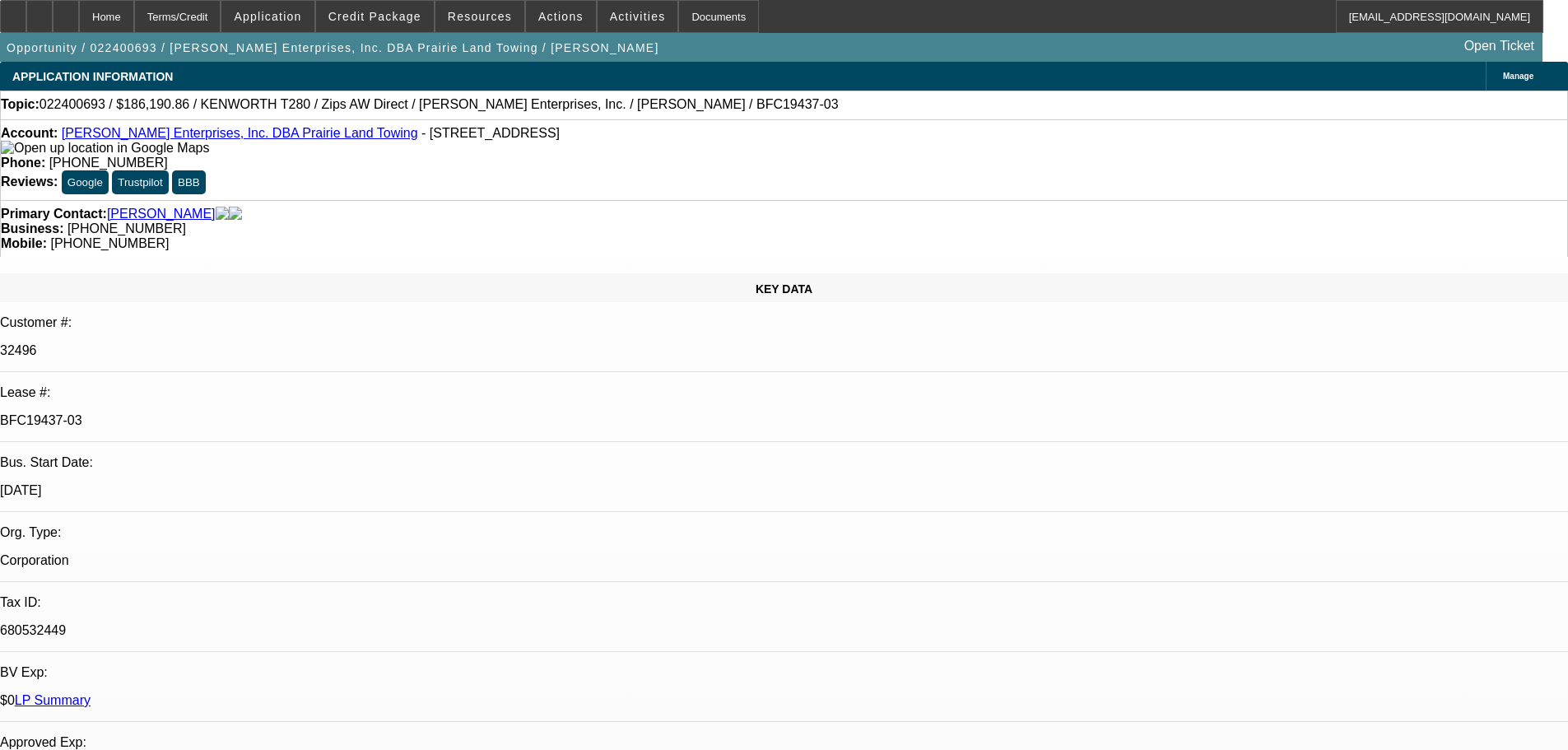
select select "6"
select select "1"
select select "6"
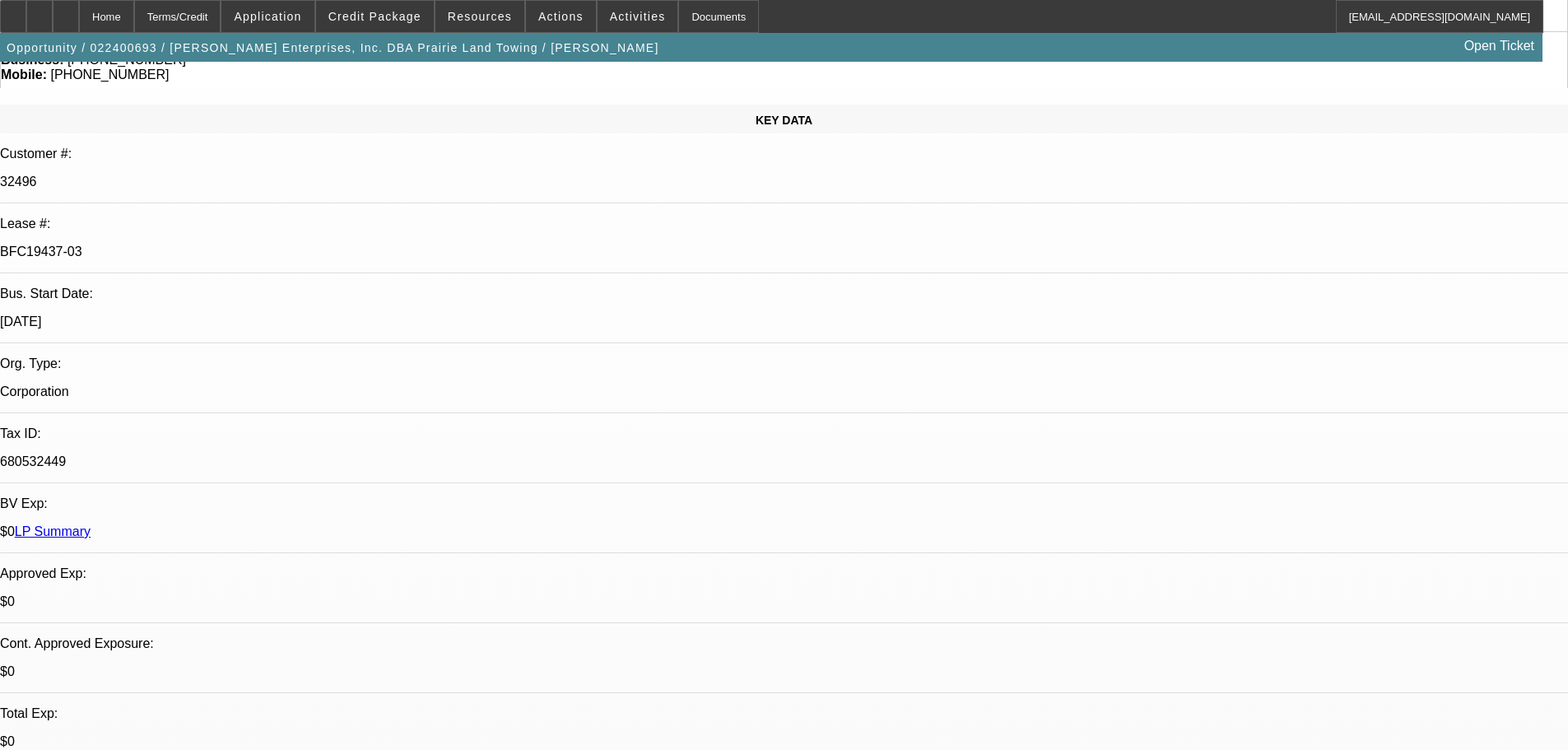
scroll to position [329, 0]
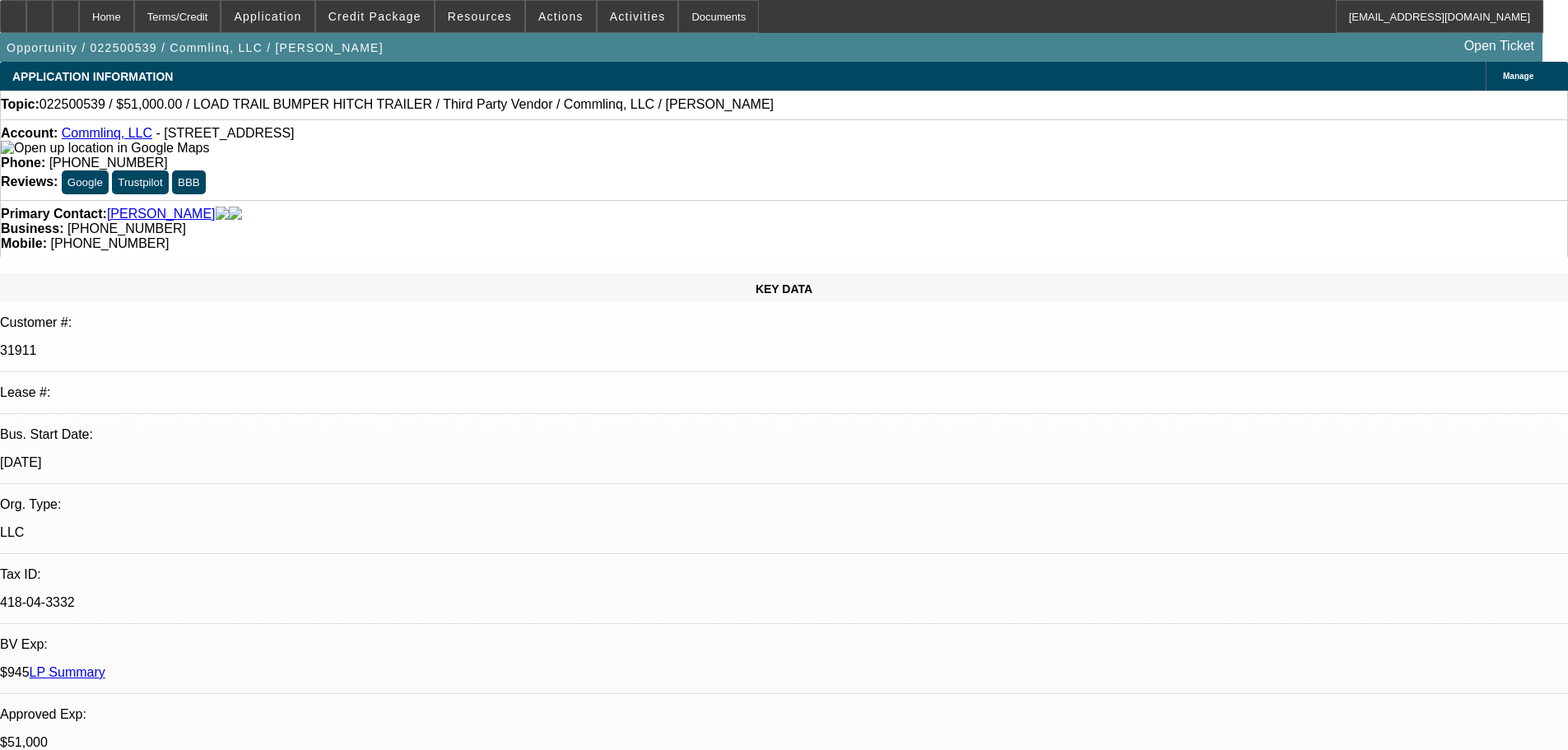
select select "0.15"
select select "2"
select select "0"
select select "6"
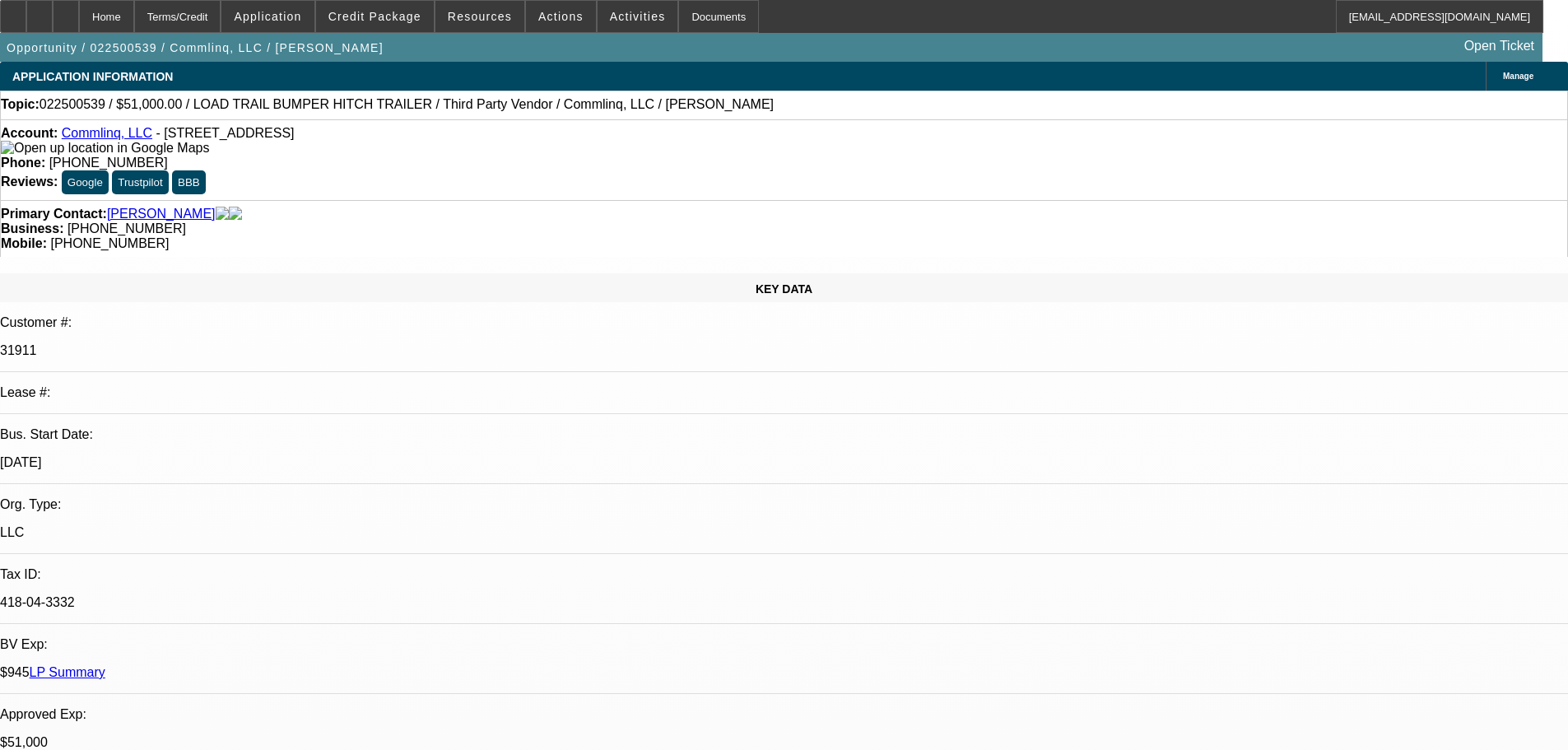
select select "0.1"
select select "2"
select select "0.1"
select select "4"
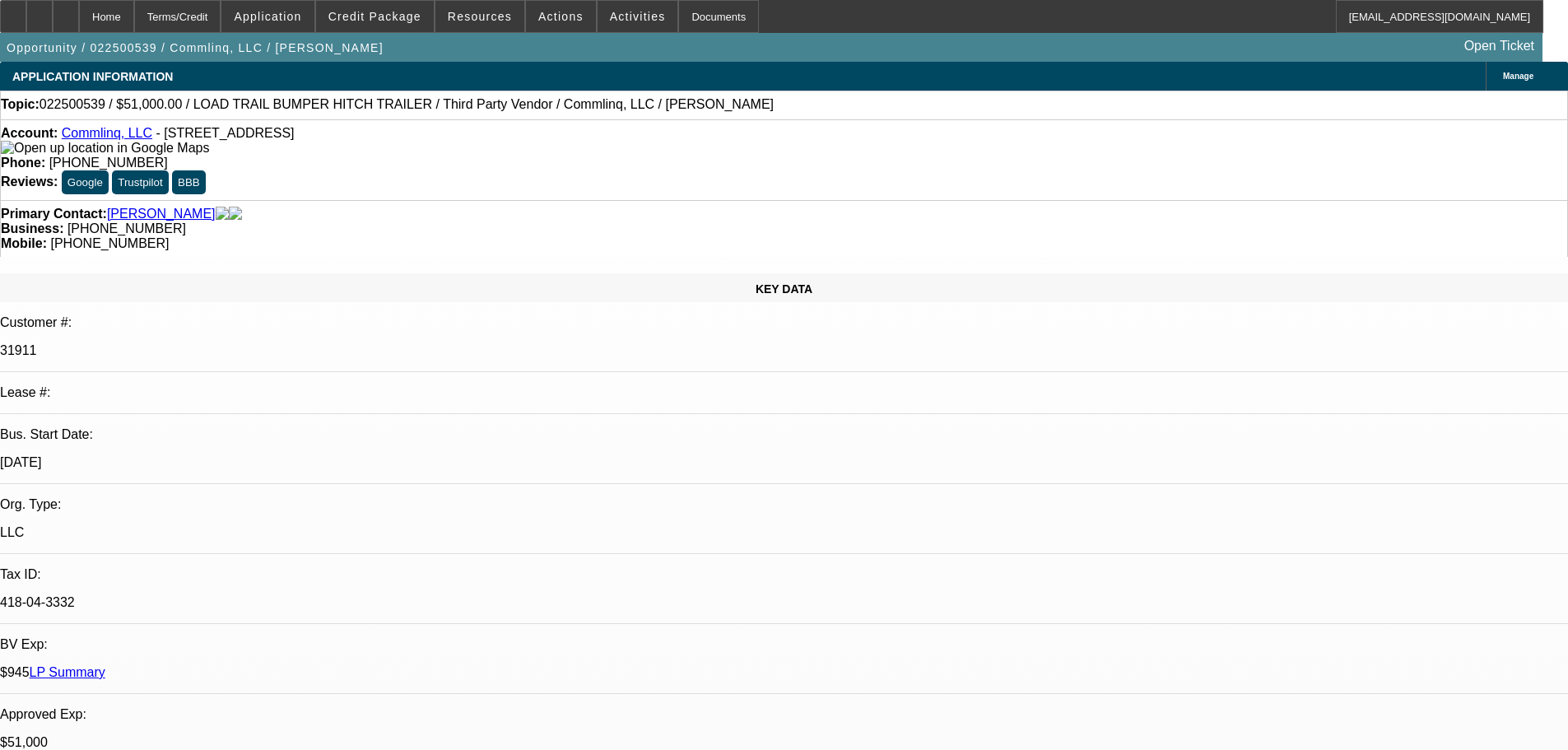
select select "0"
select select "6"
select select "0"
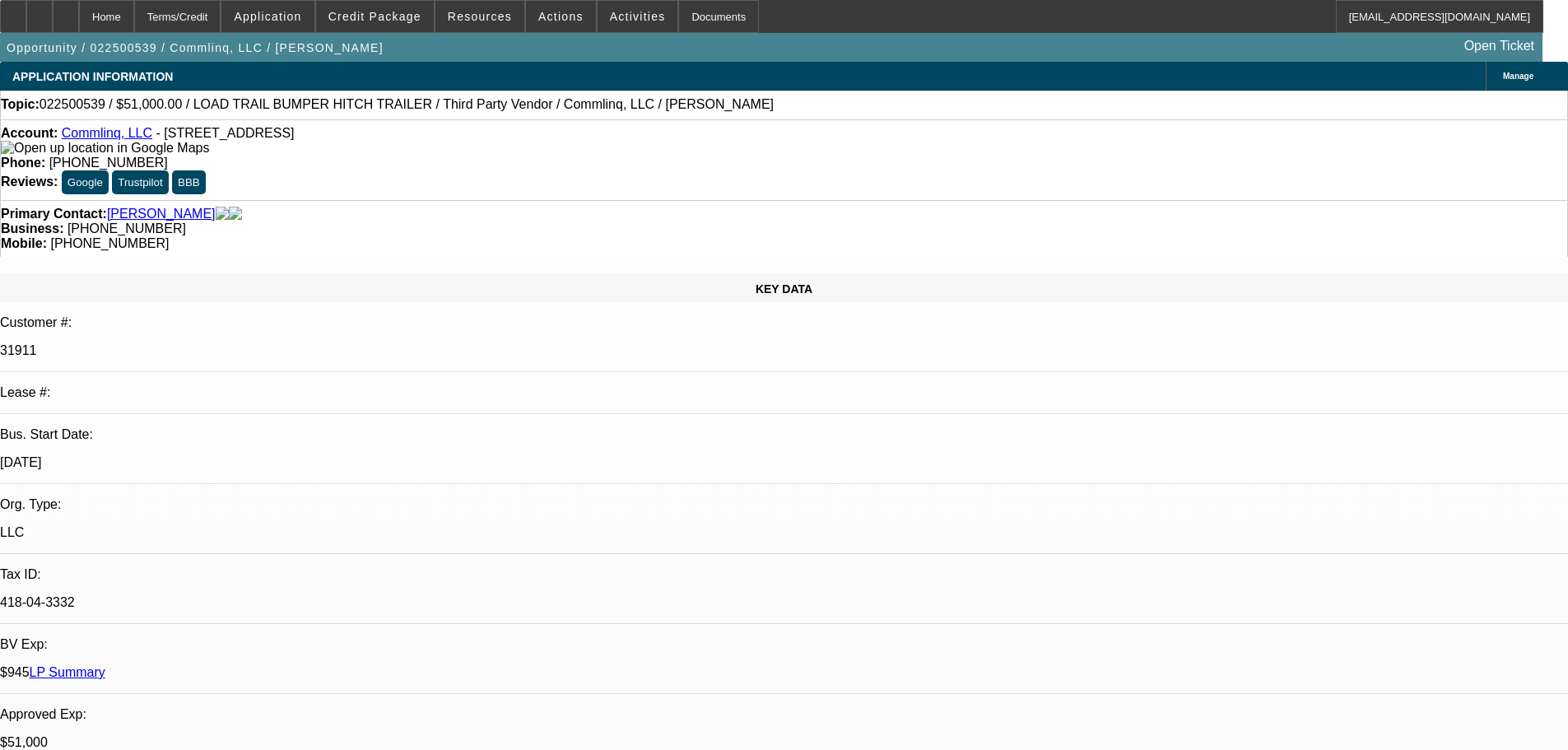
select select "0"
select select "6"
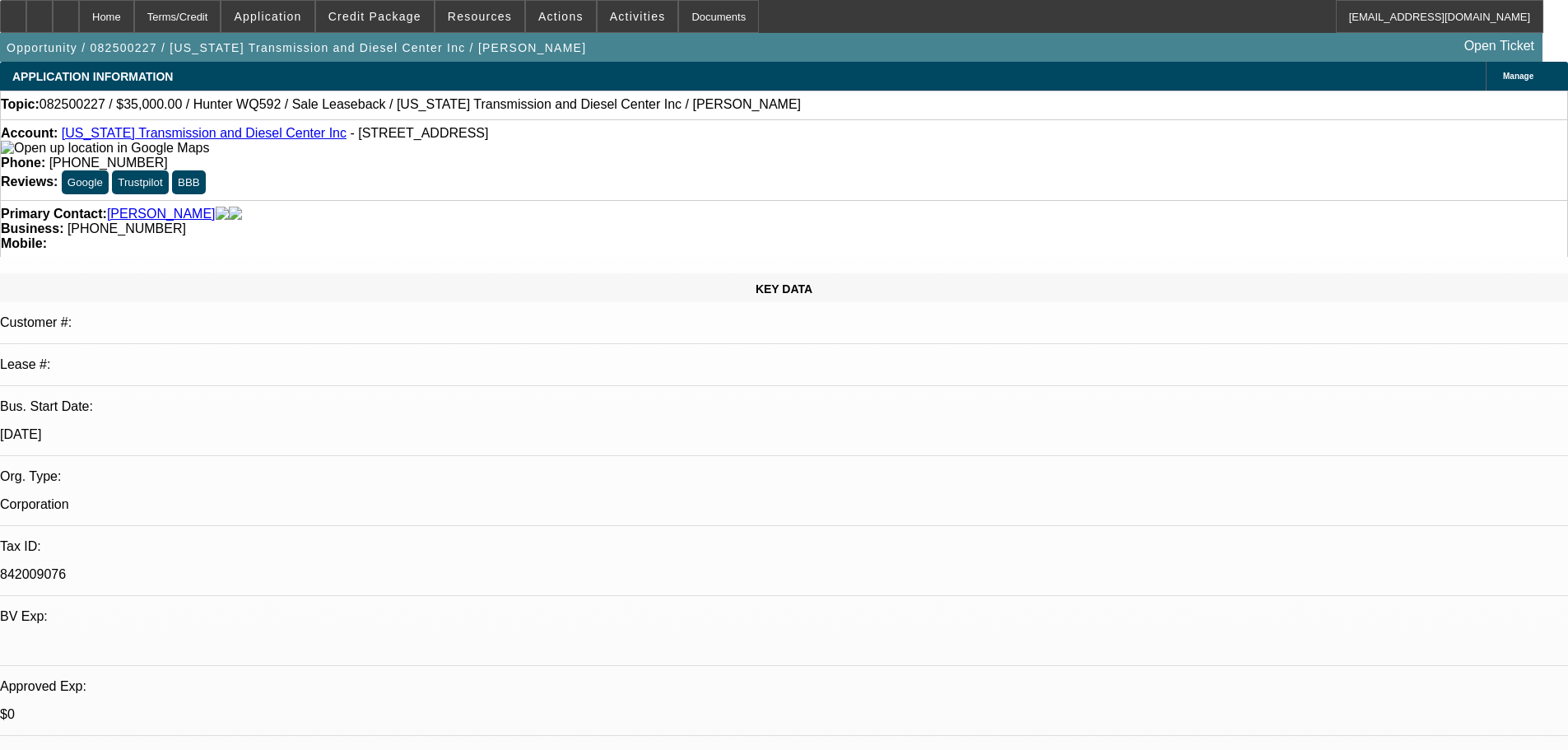
select select "0"
select select "6"
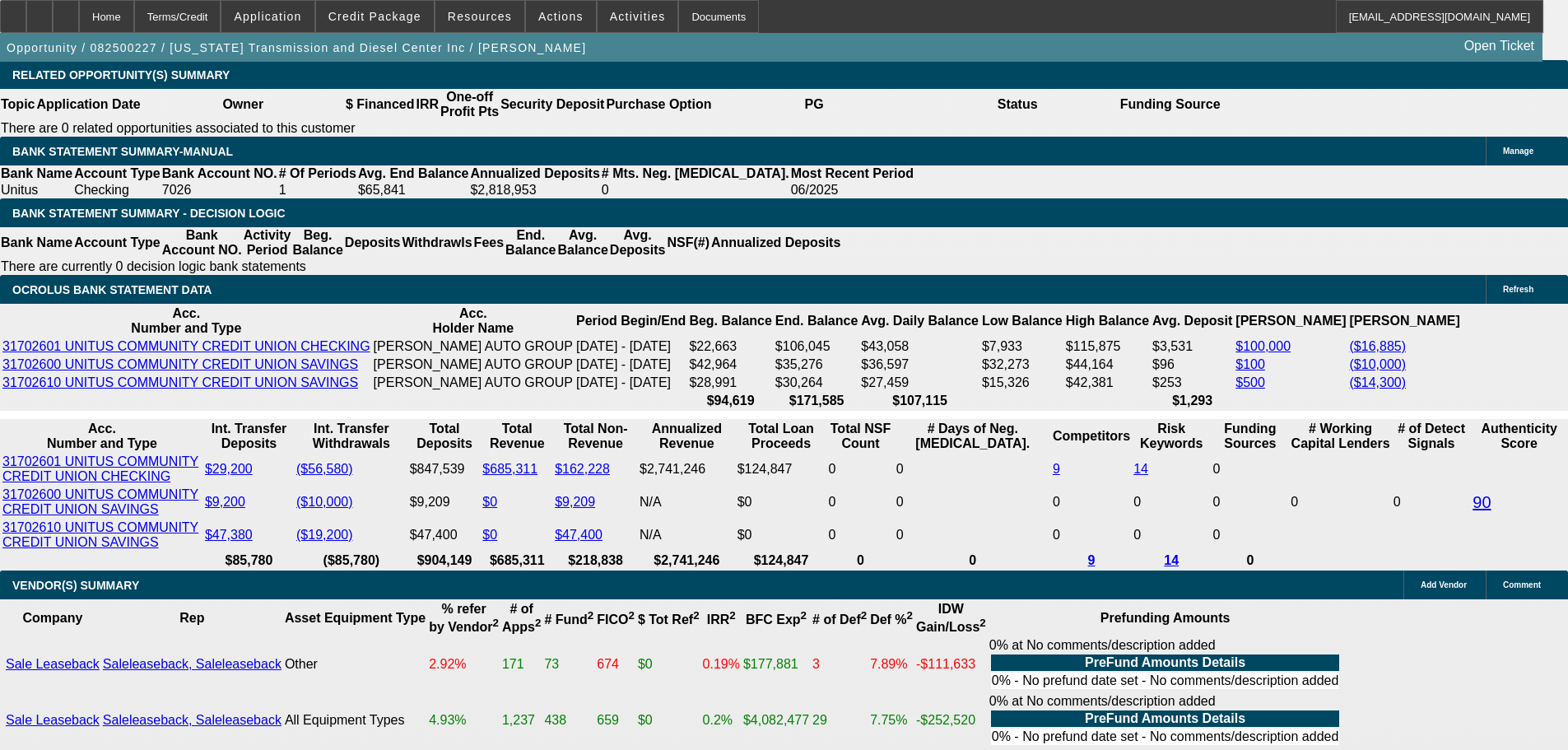
scroll to position [2734, 0]
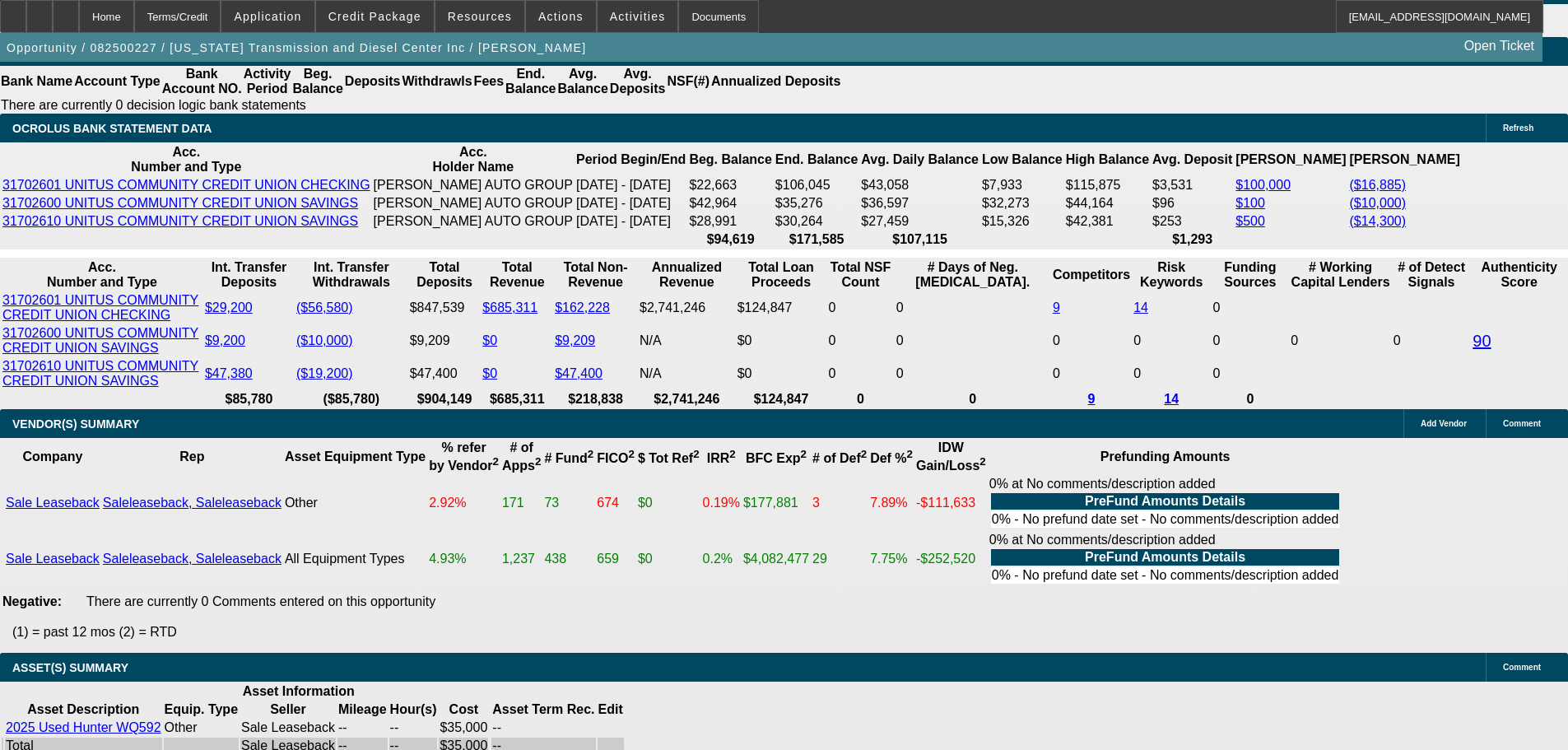
scroll to position [2899, 0]
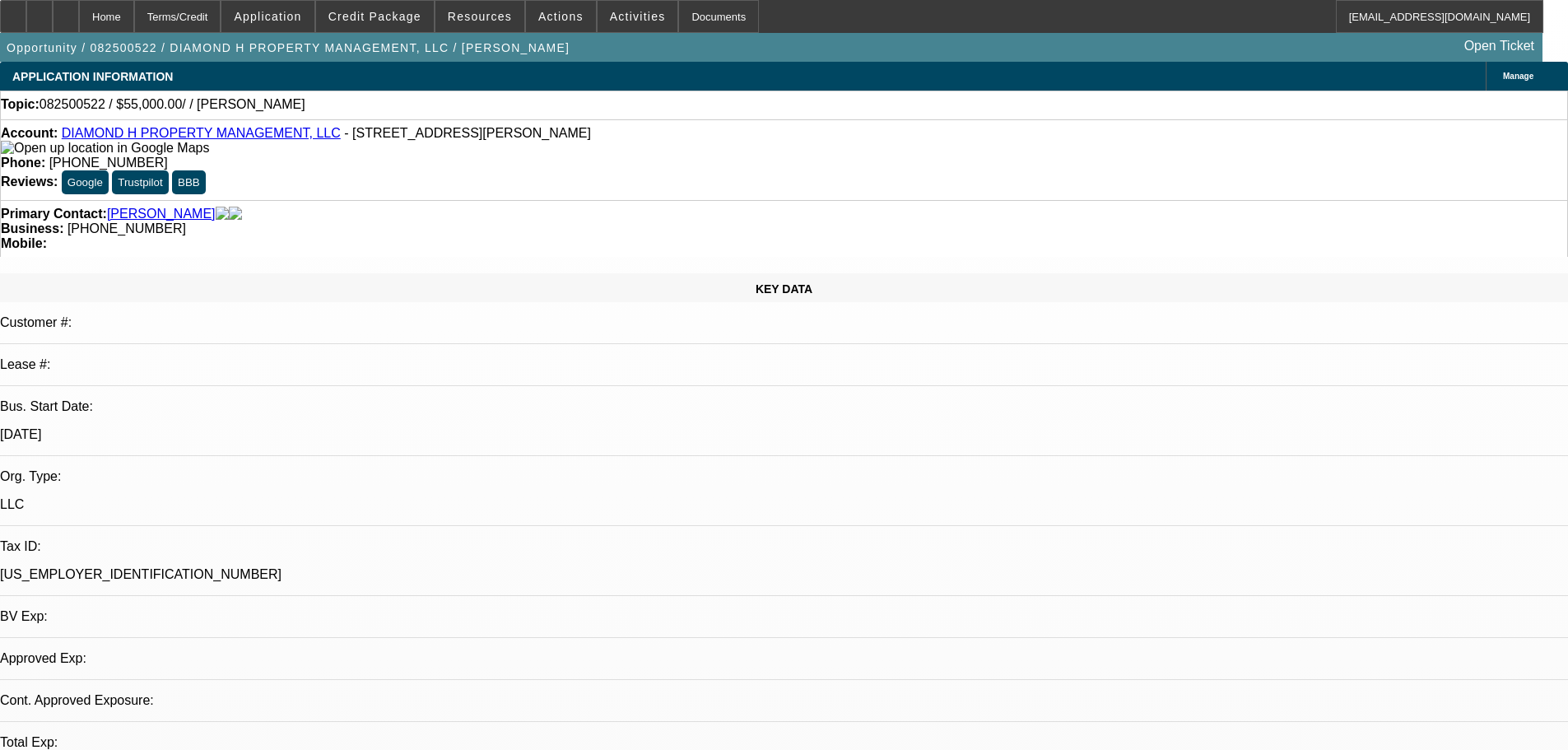
select select "0"
select select "2"
select select "0.1"
select select "4"
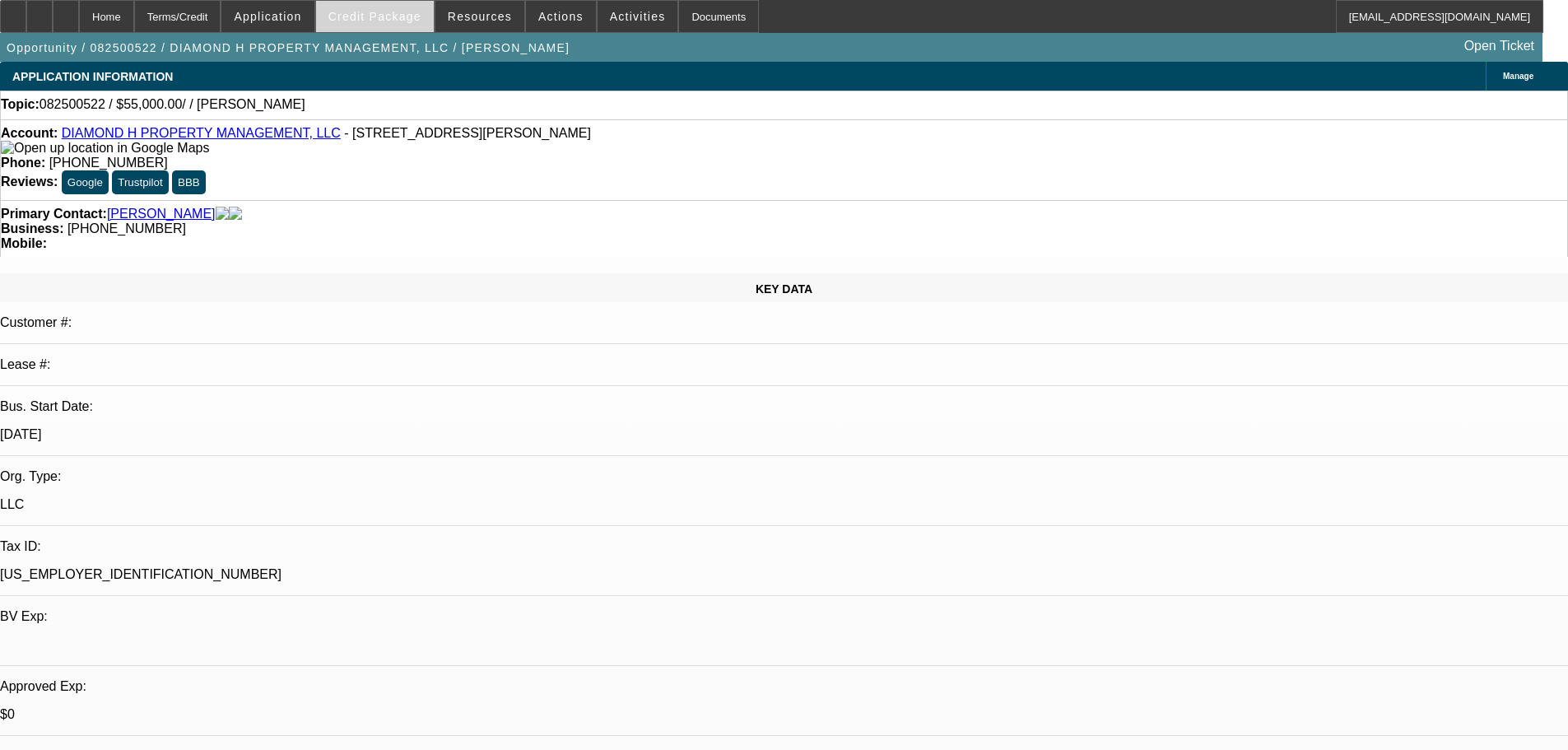
click at [352, 26] on span at bounding box center [375, 16] width 117 height 39
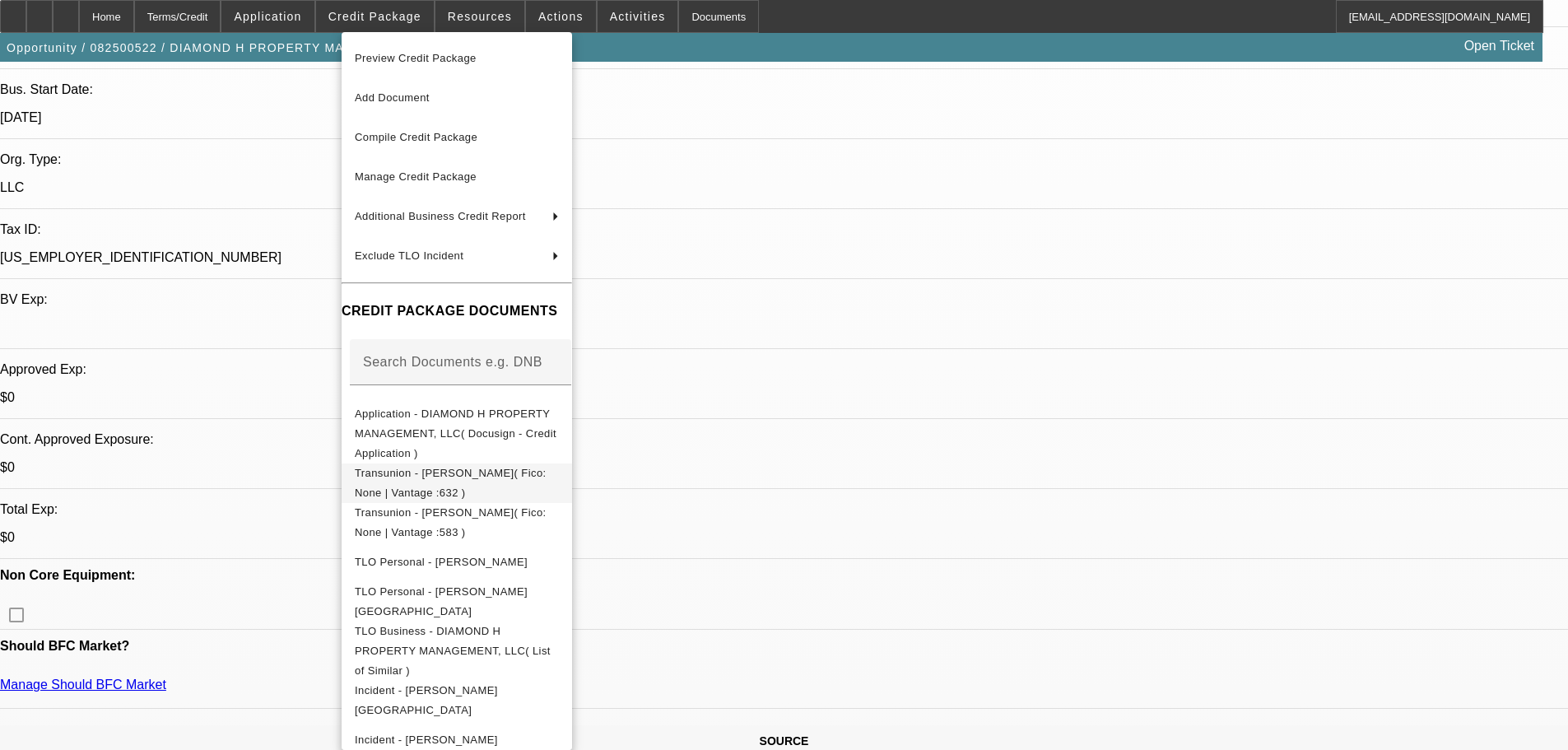
scroll to position [329, 0]
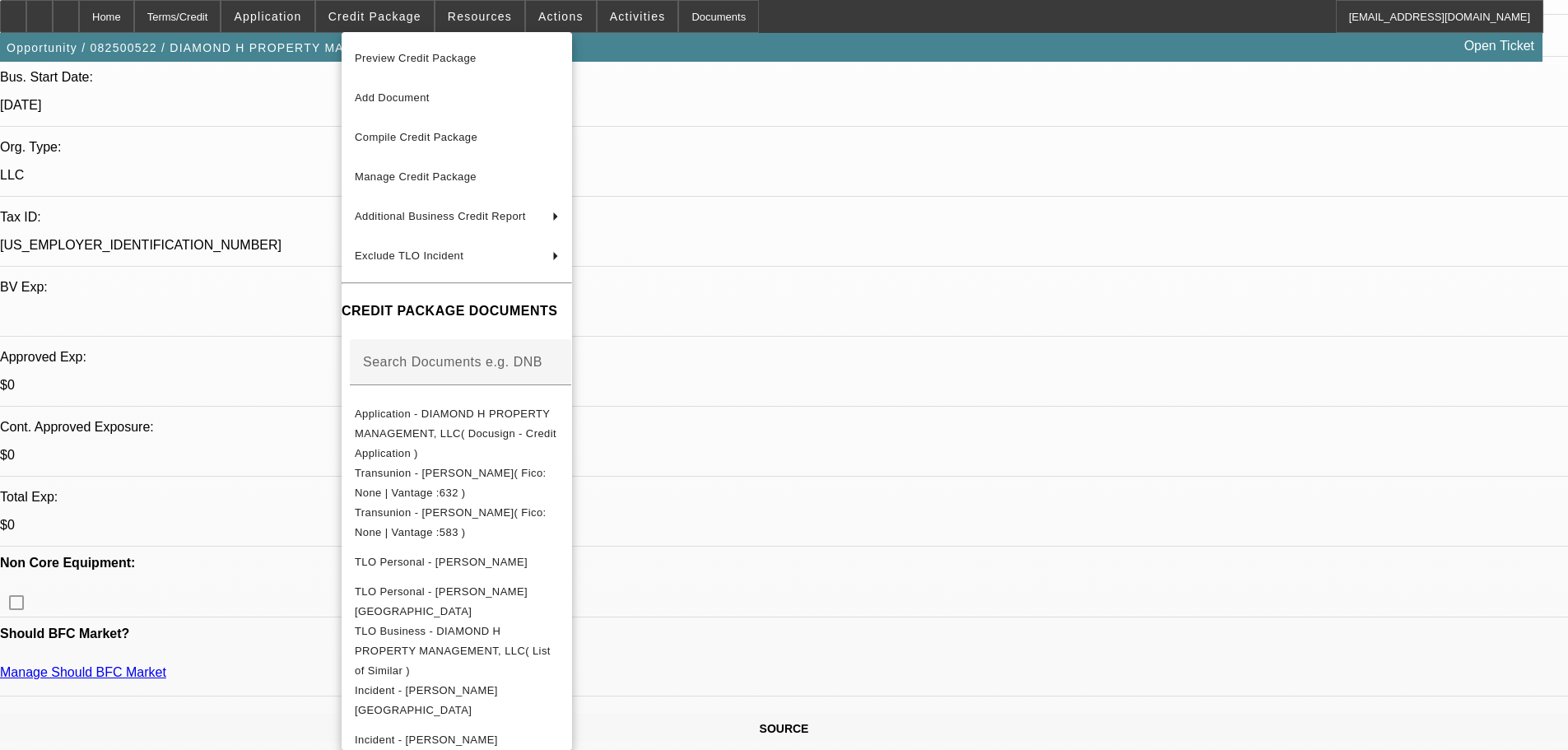
click at [238, 245] on div at bounding box center [784, 375] width 1568 height 750
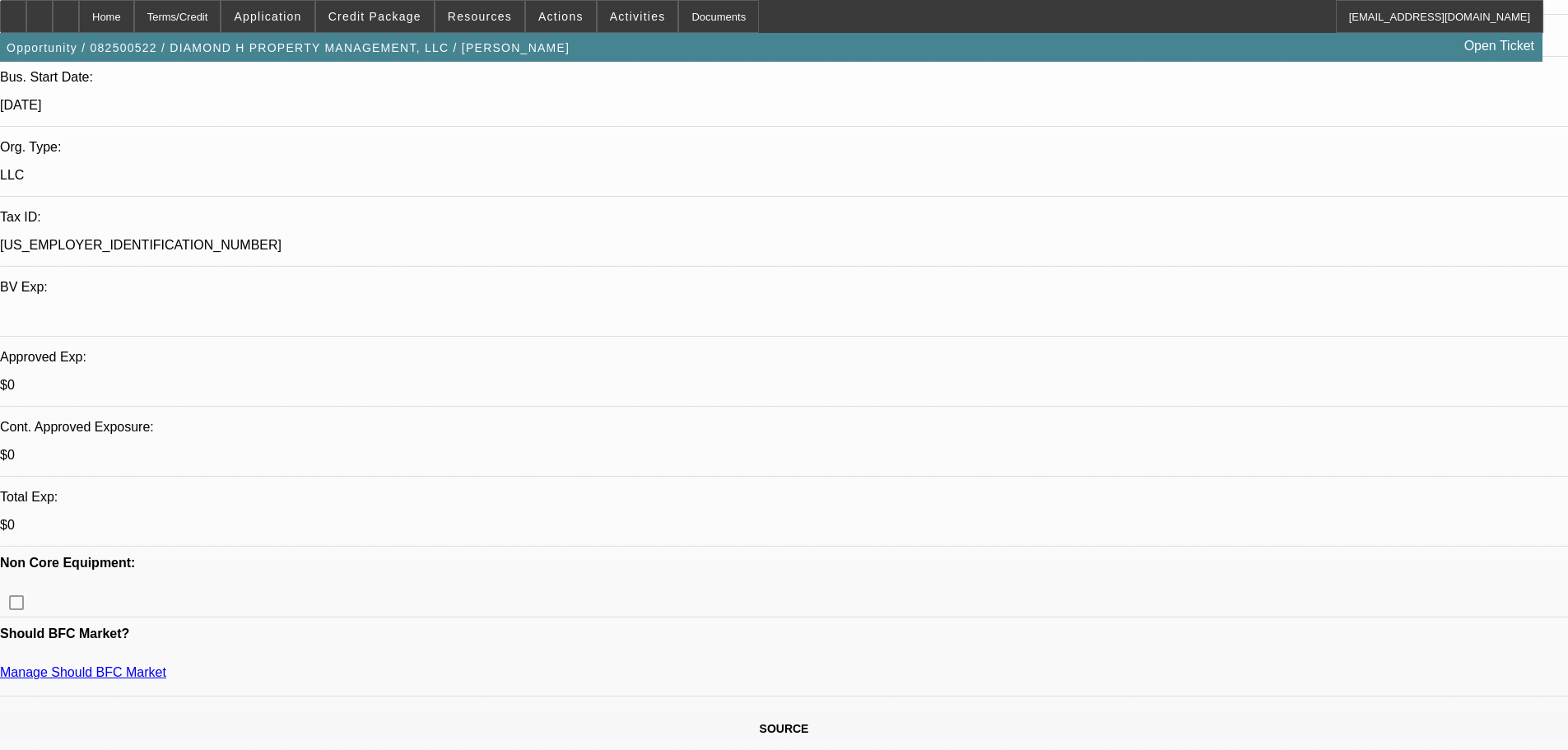
scroll to position [494, 0]
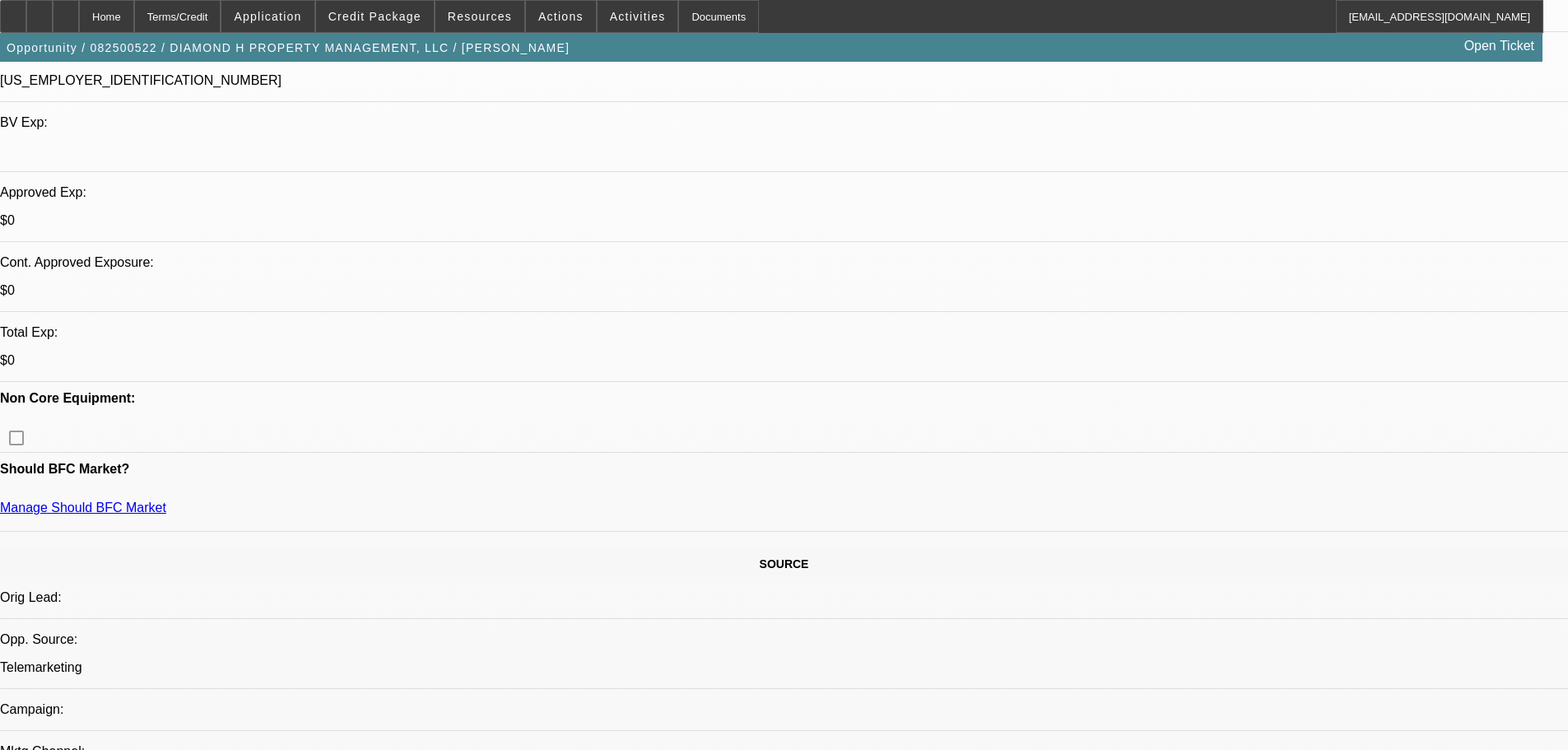
drag, startPoint x: 1407, startPoint y: 214, endPoint x: 1402, endPoint y: 224, distance: 11.2
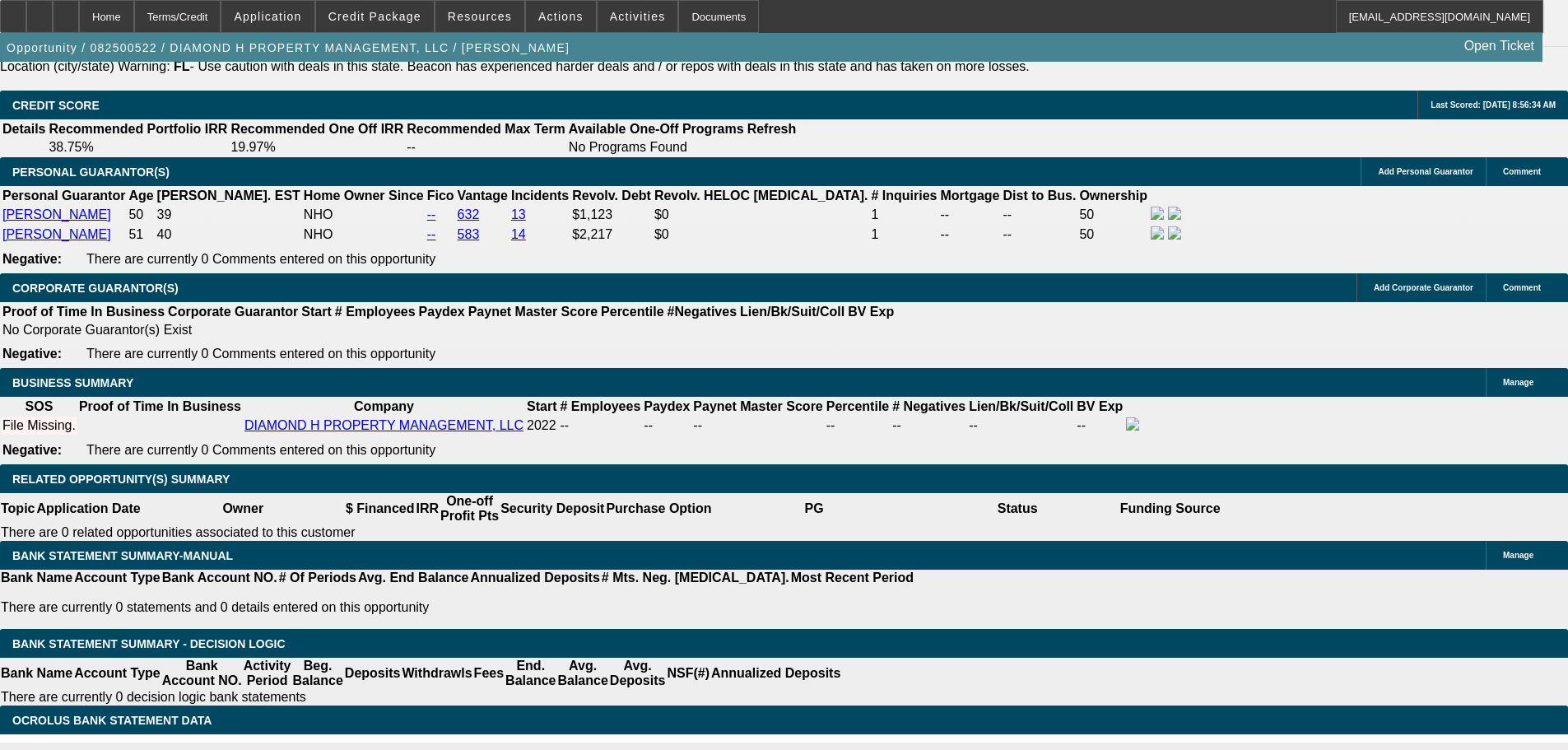
scroll to position [2140, 0]
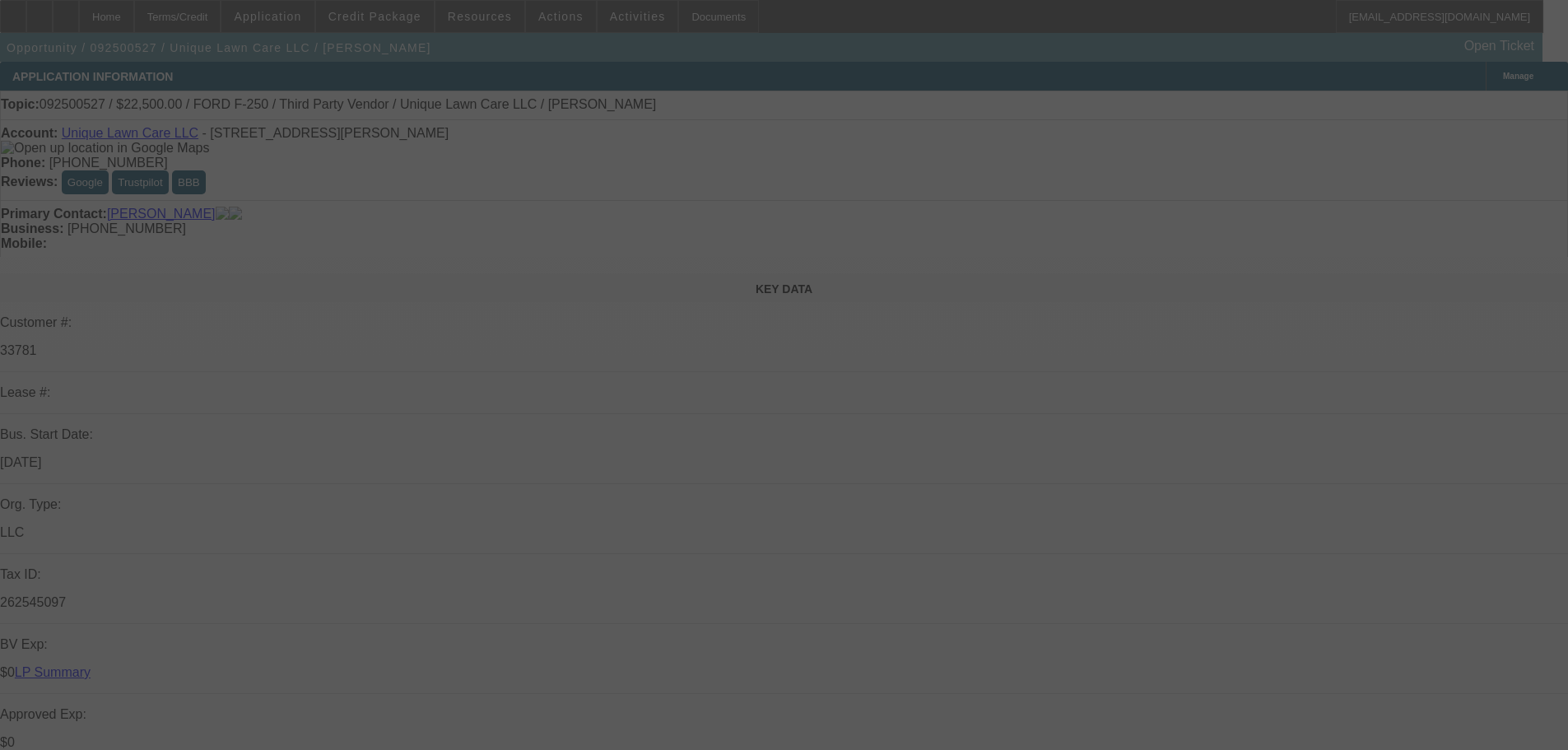
select select "0"
select select "6"
select select "0"
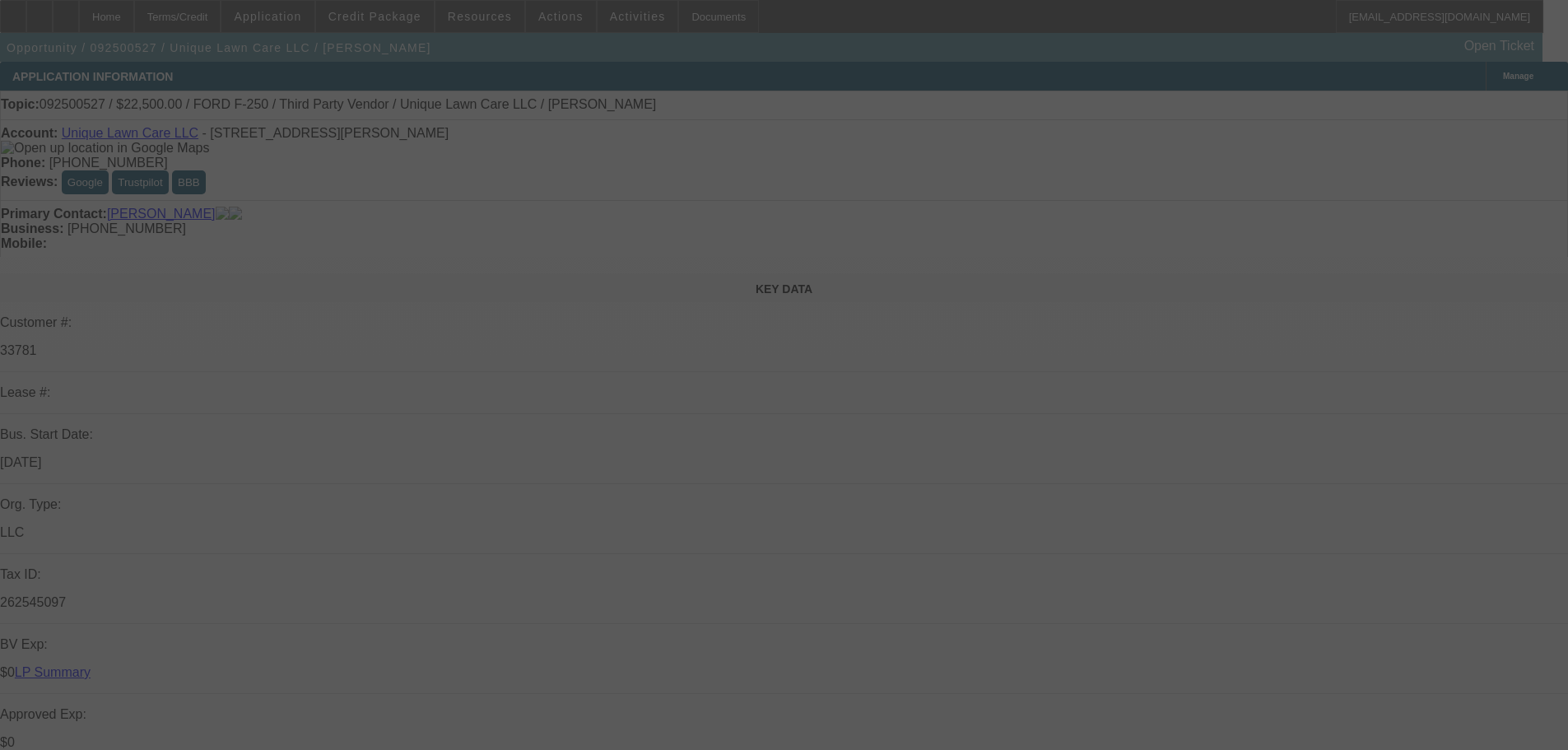
select select "0"
select select "6"
select select "0"
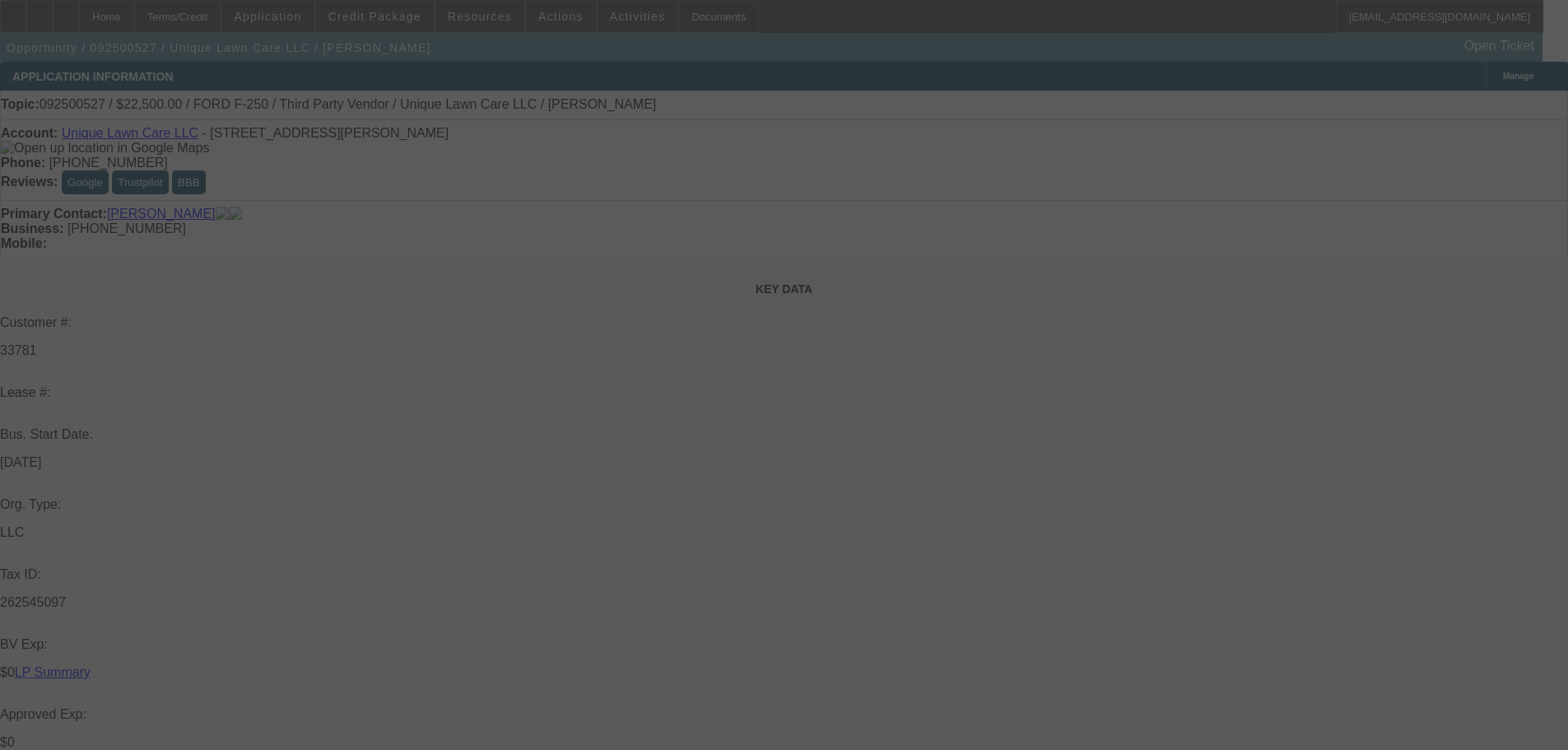
select select "0"
select select "6"
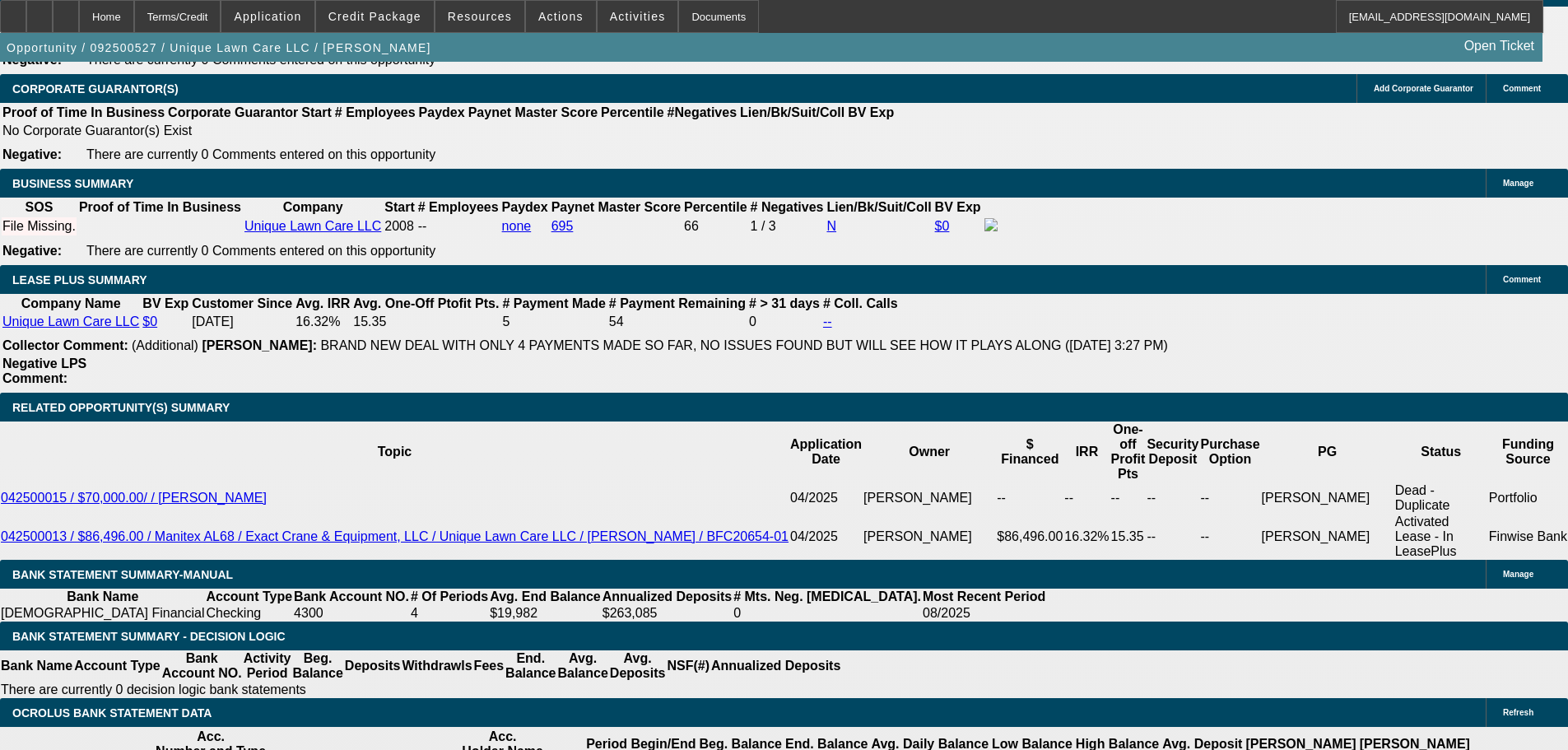
scroll to position [2635, 0]
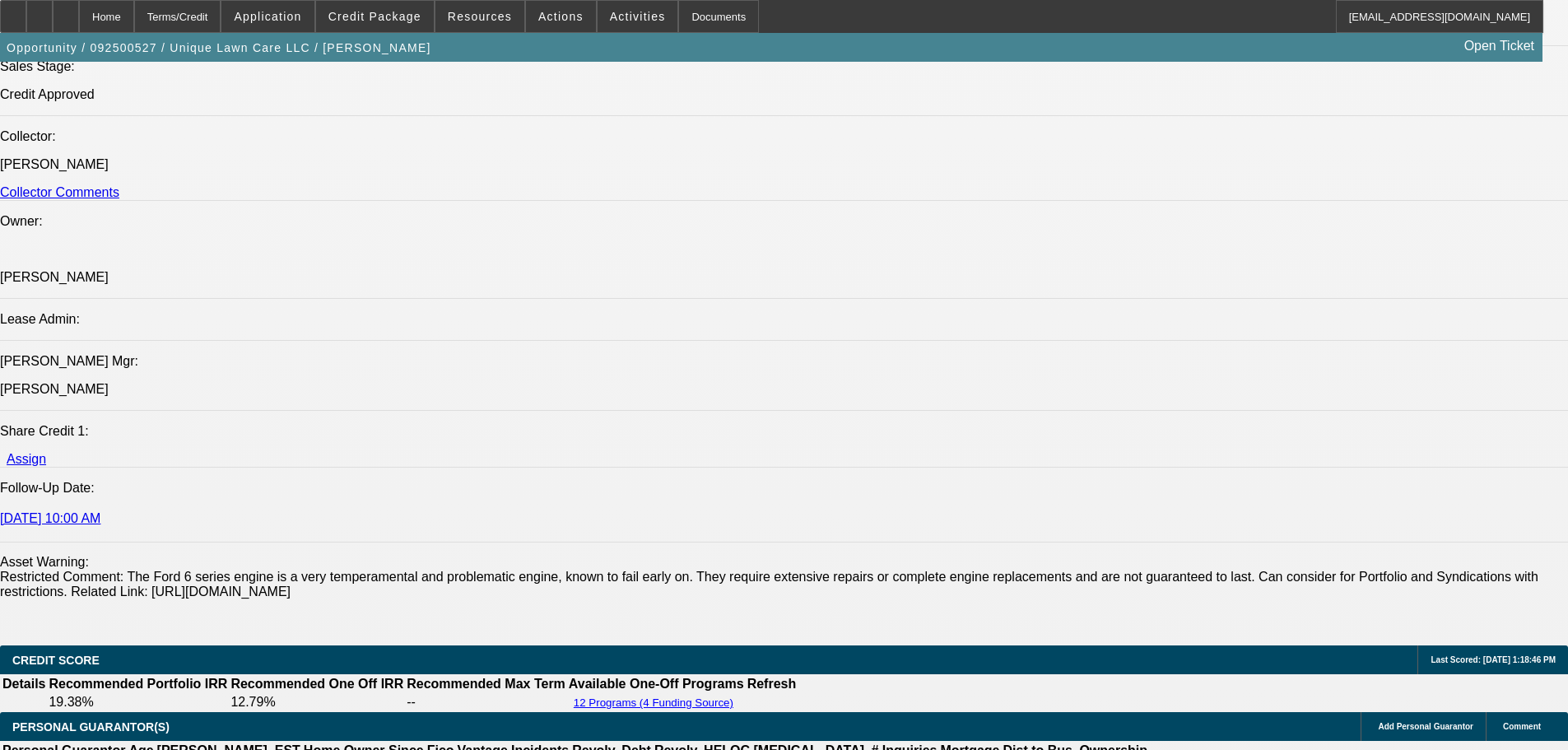
scroll to position [0, 0]
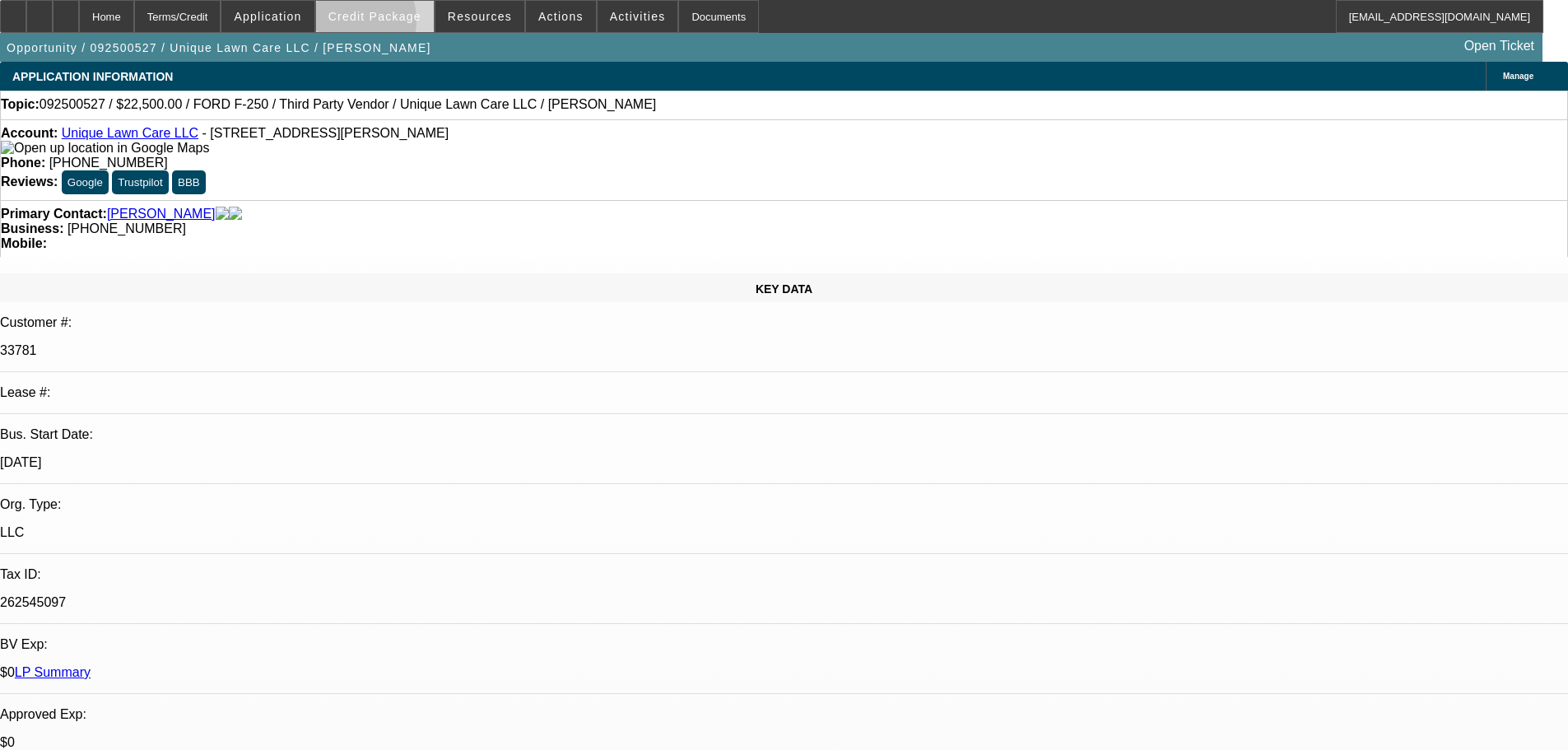
click at [372, 25] on span at bounding box center [375, 16] width 117 height 39
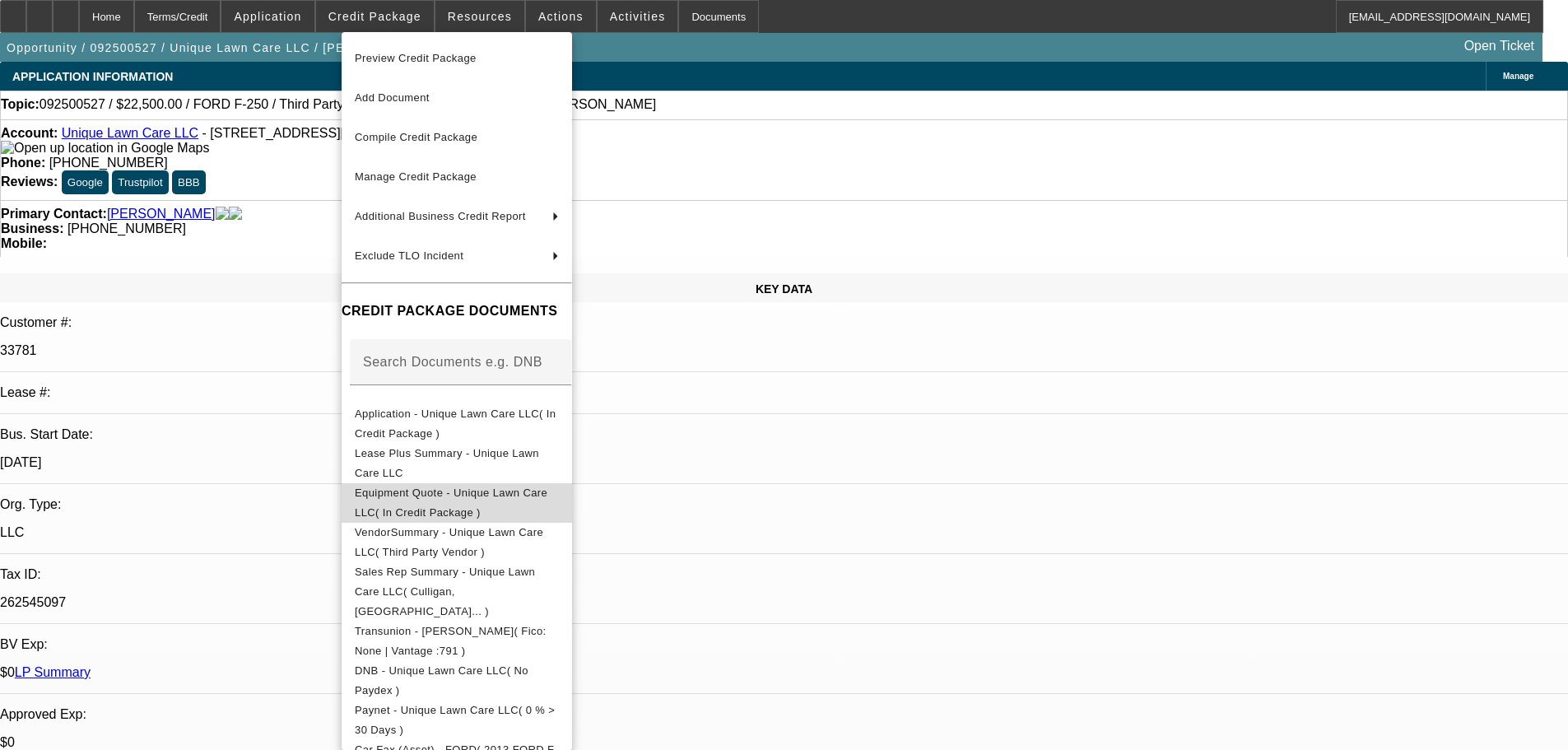
click at [490, 499] on span "Equipment Quote - Unique Lawn Care LLC( In Credit Package )" at bounding box center [451, 502] width 192 height 32
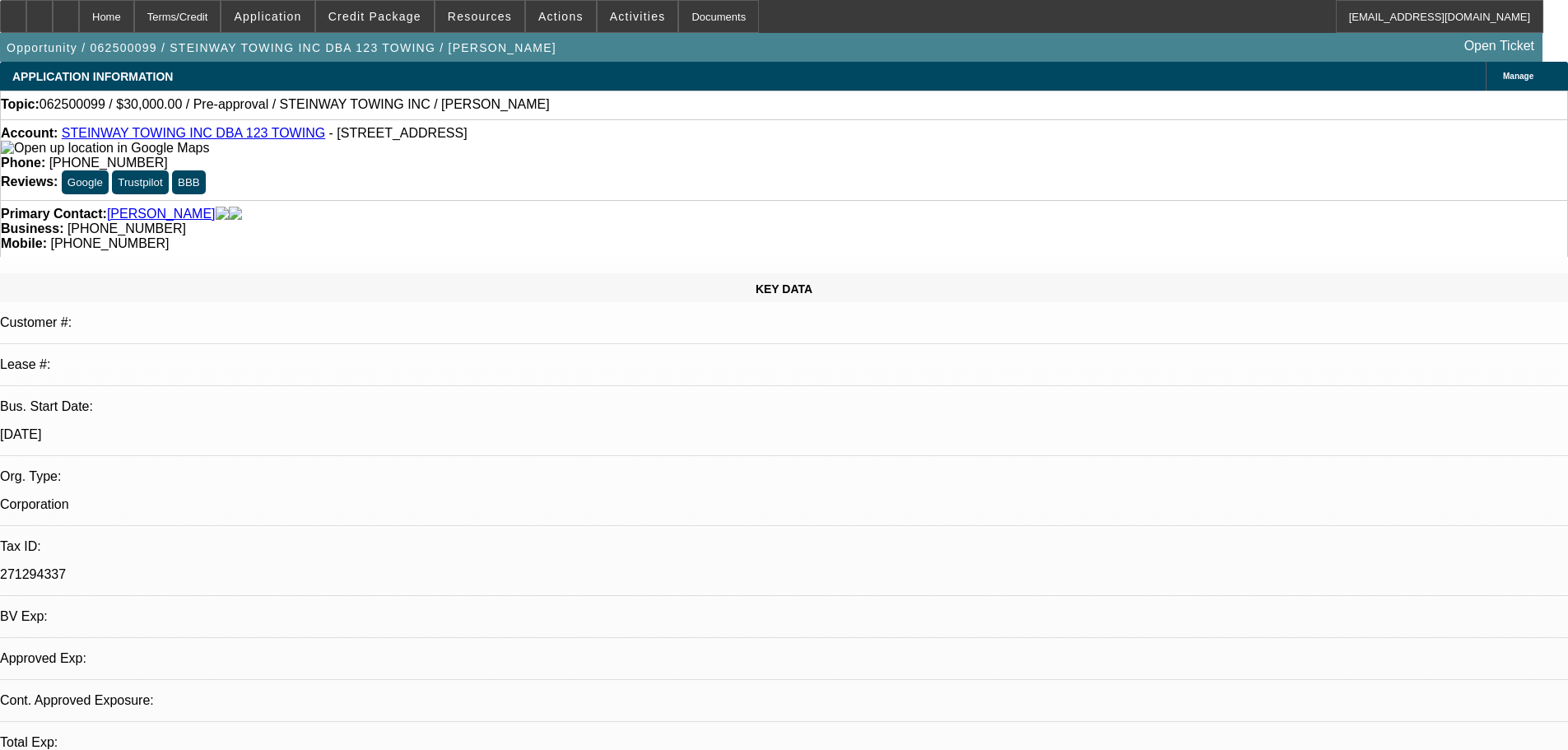
select select "0"
select select "2"
select select "0.1"
select select "4"
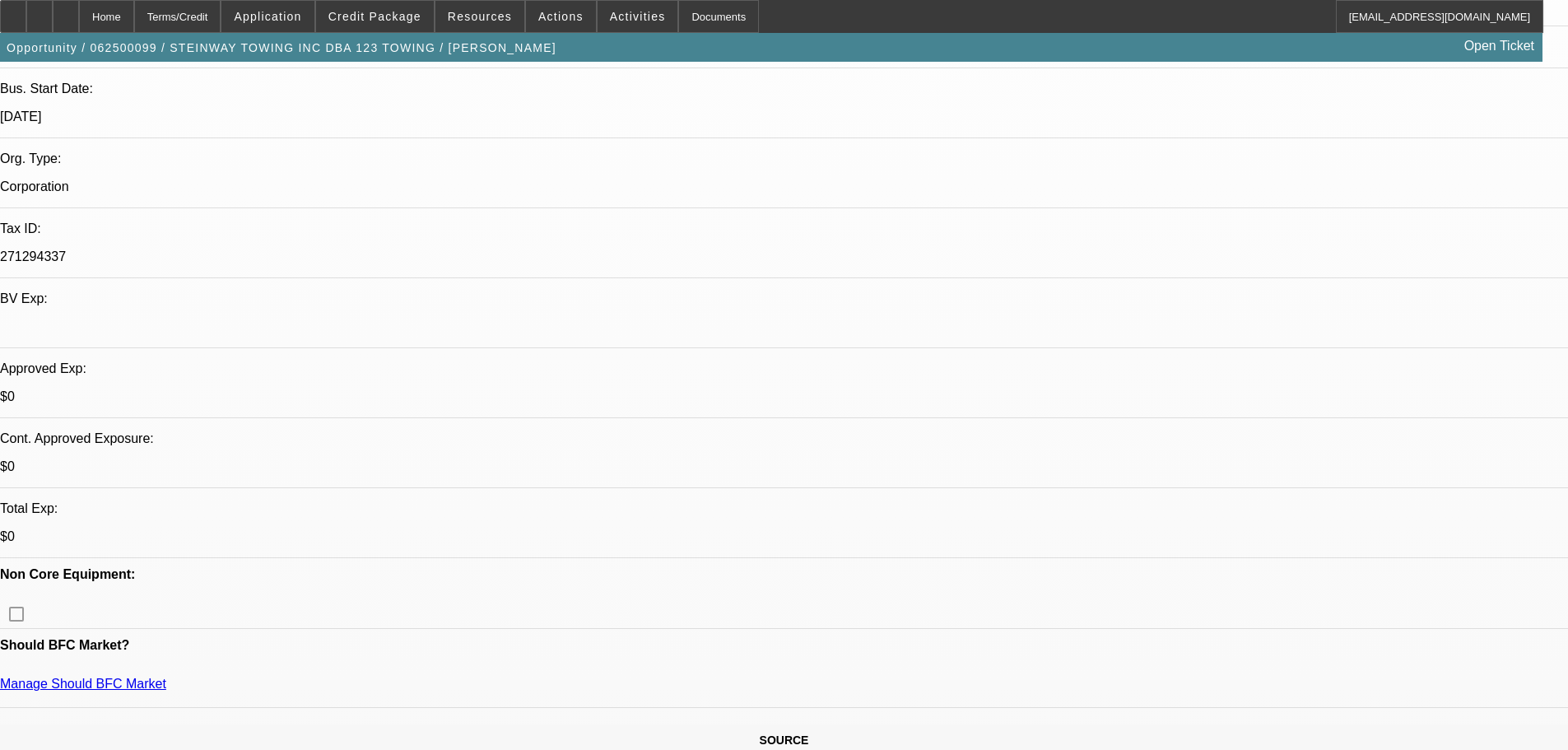
scroll to position [329, 0]
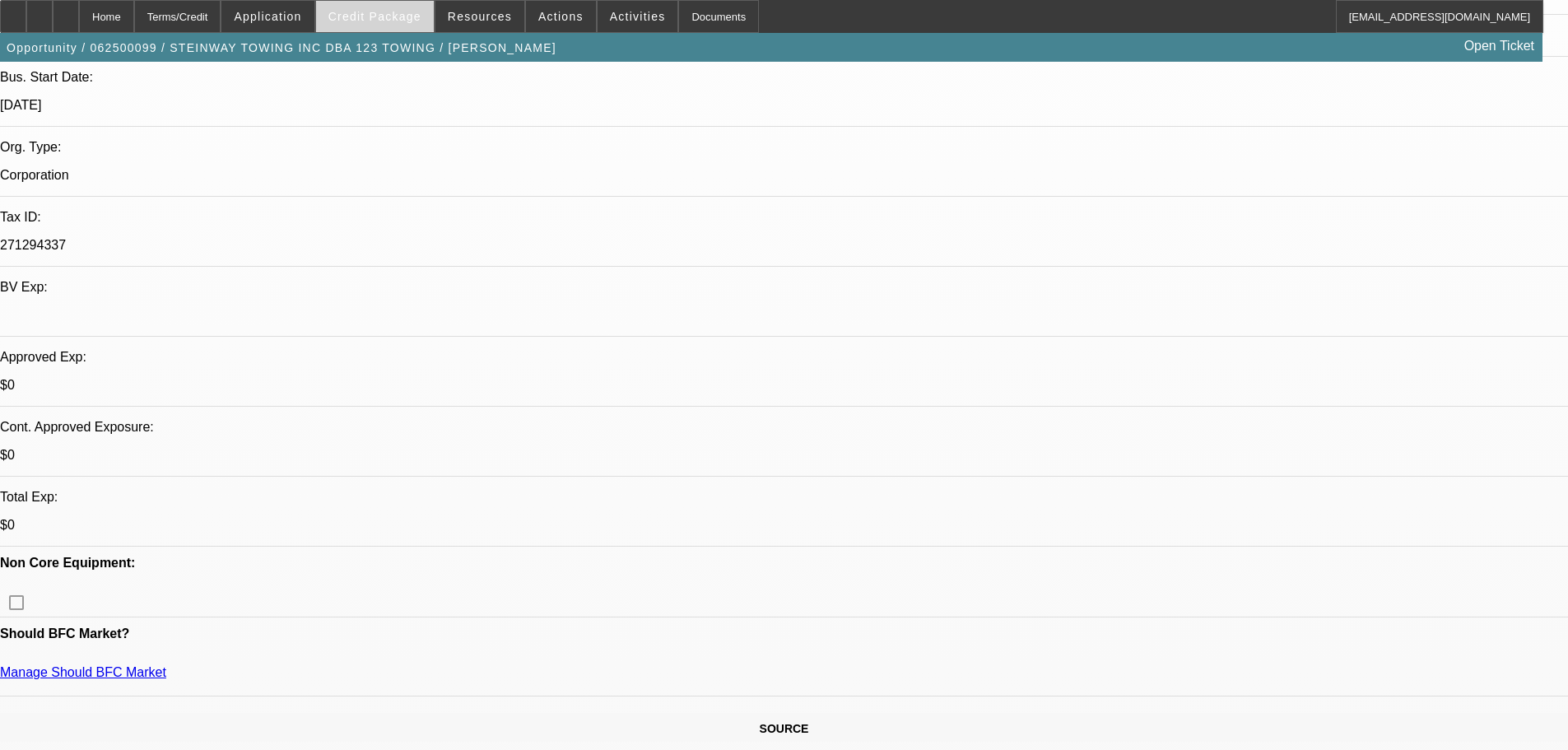
click at [383, 30] on span at bounding box center [375, 16] width 117 height 39
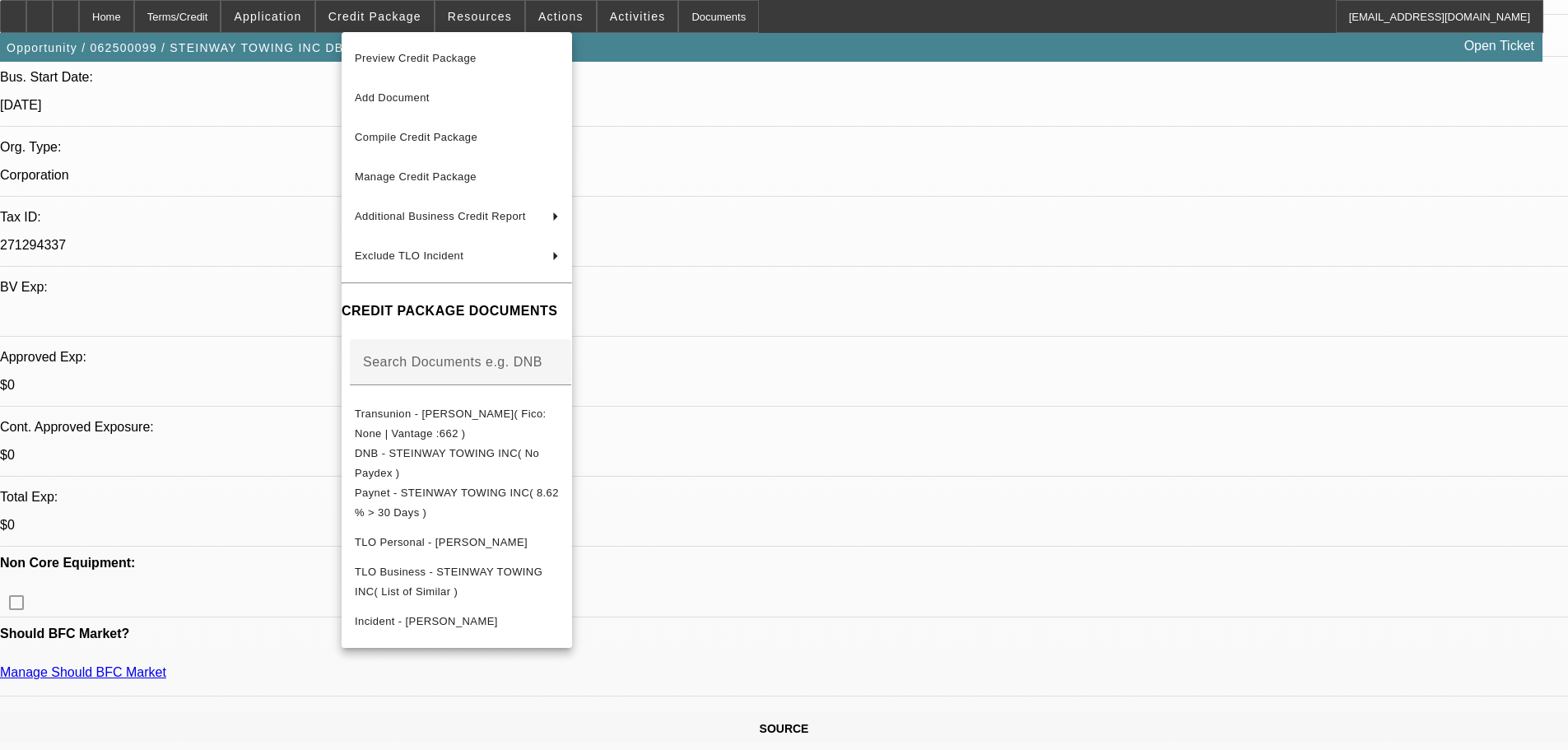
click at [272, 161] on div at bounding box center [784, 375] width 1568 height 750
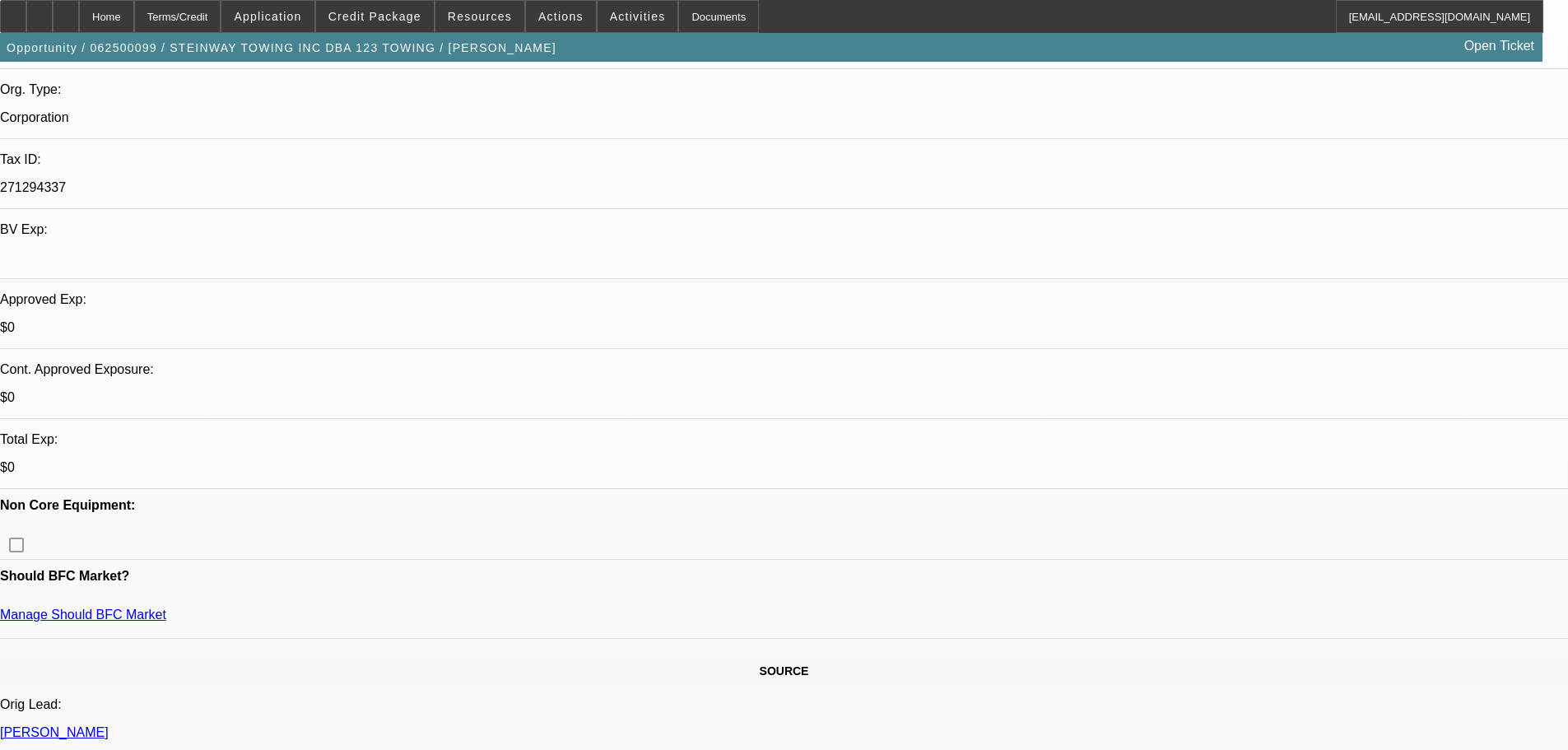
scroll to position [164, 0]
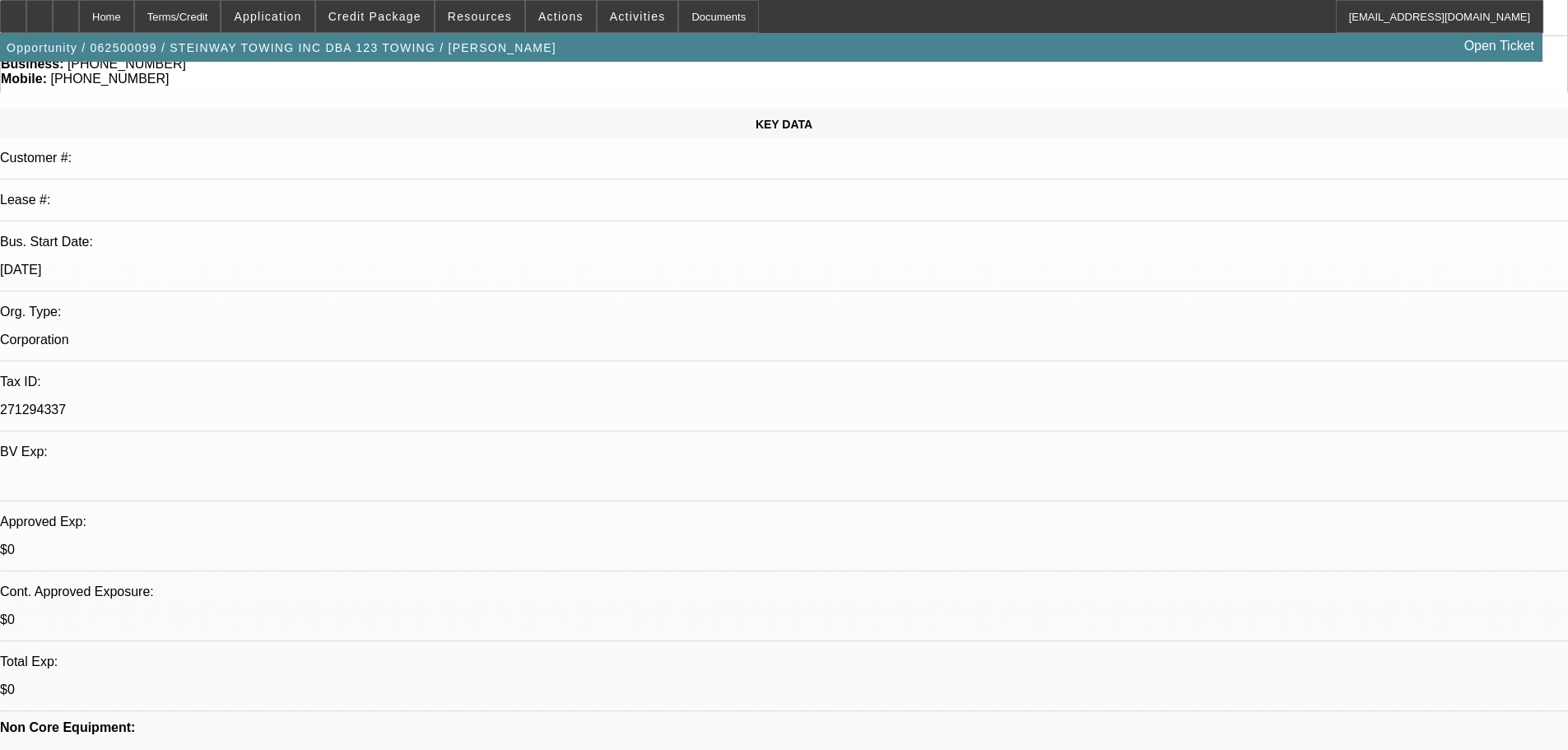
drag, startPoint x: 1132, startPoint y: 498, endPoint x: 1060, endPoint y: 501, distance: 72.1
copy div "7182783145"
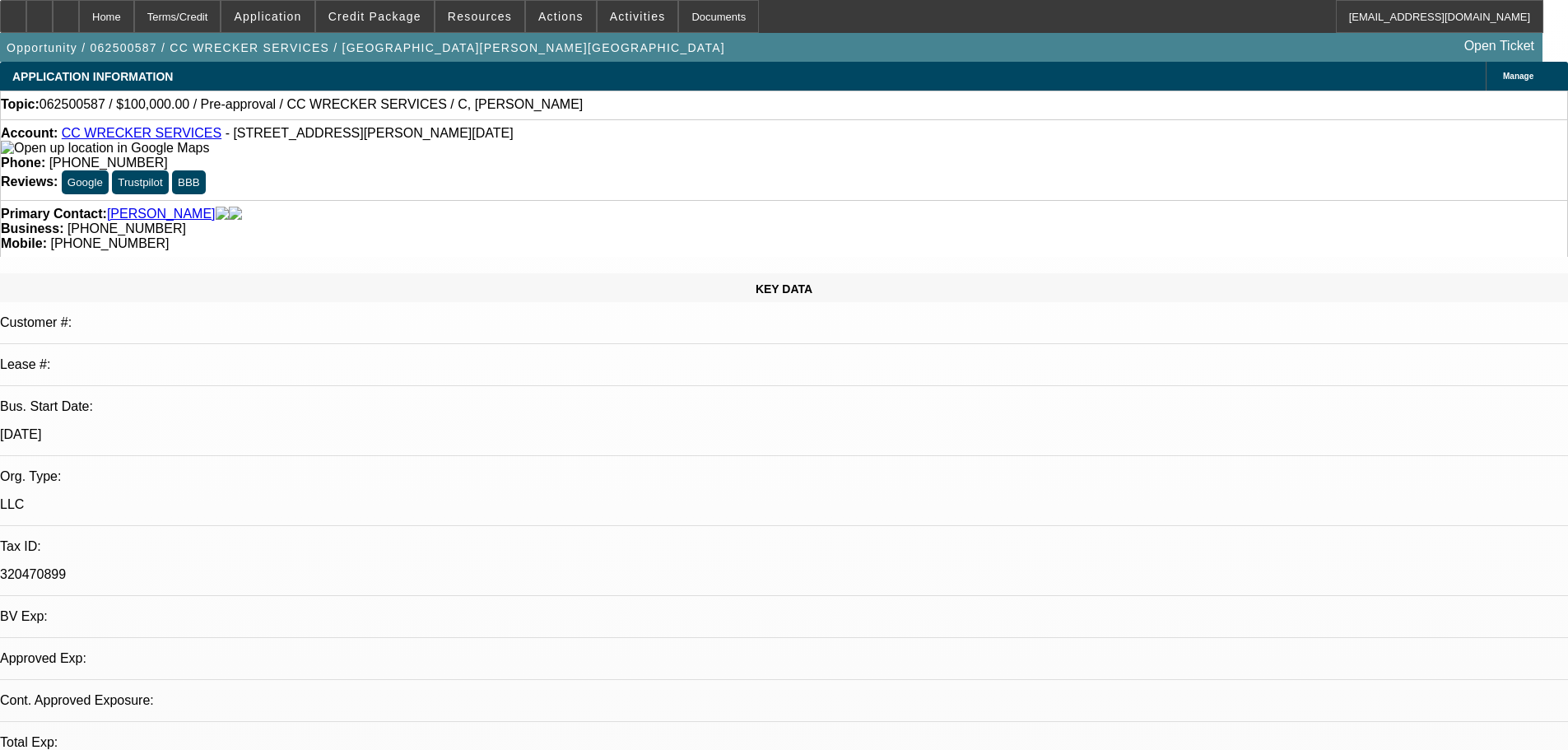
select select "0"
select select "2"
select select "0.1"
select select "1"
select select "2"
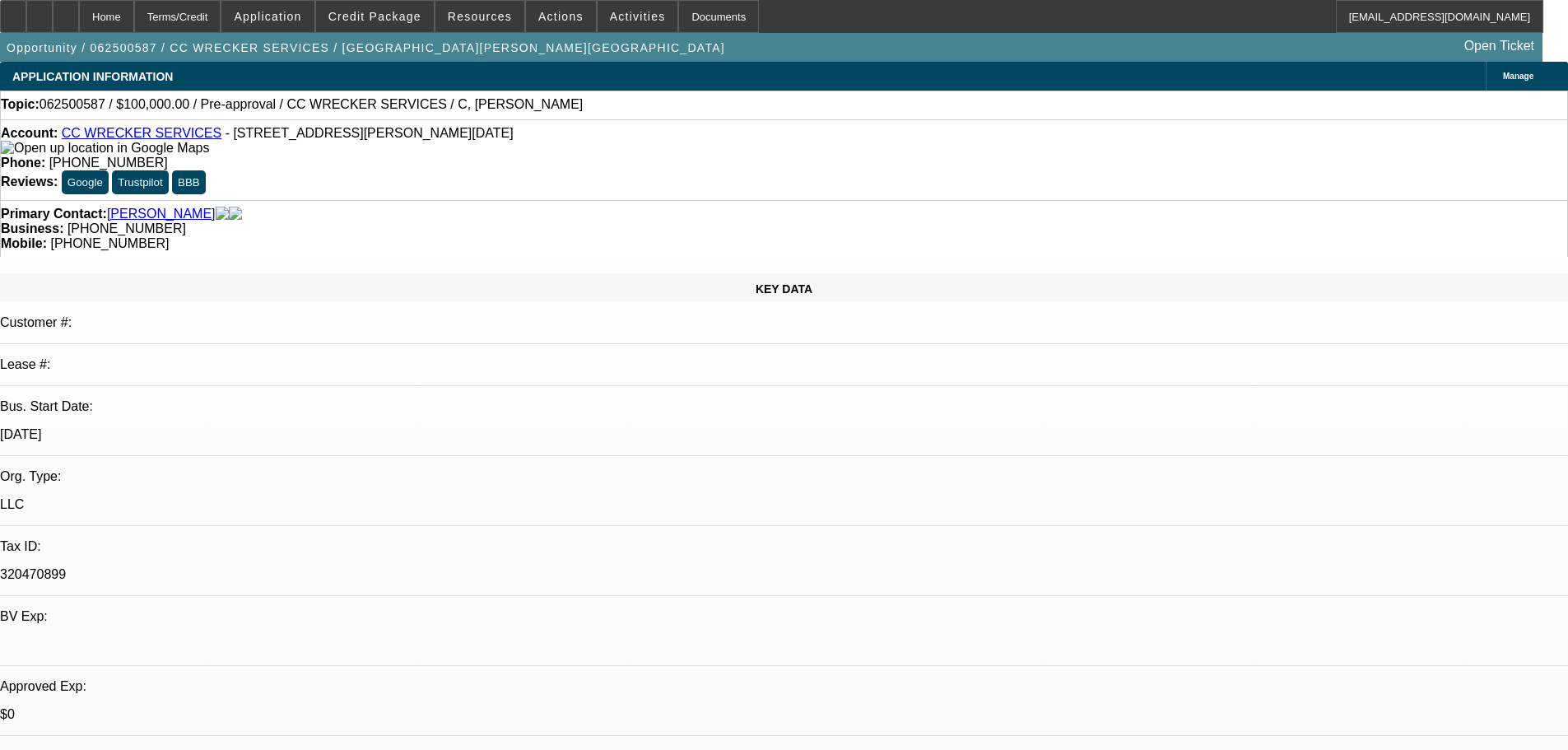
select select "4"
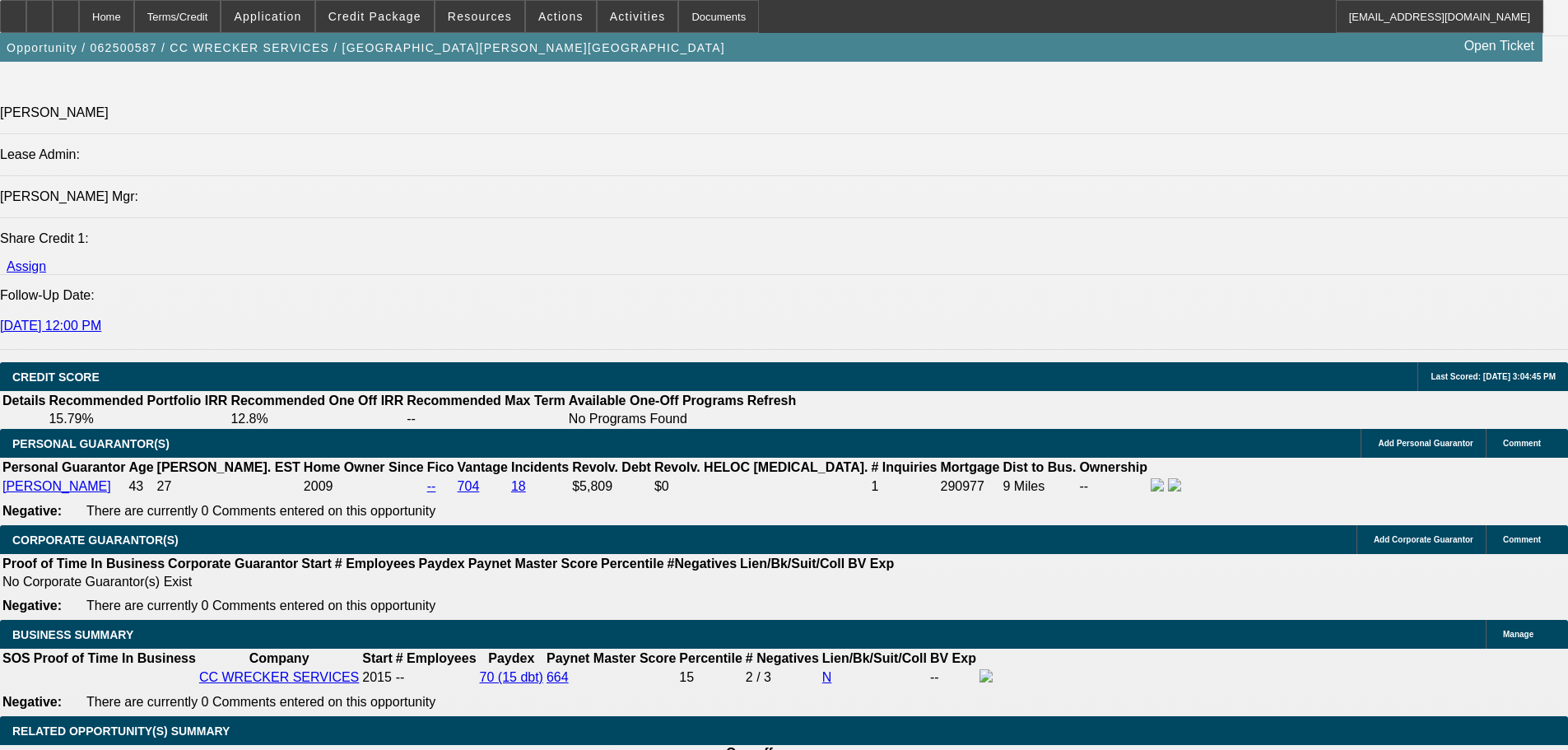
scroll to position [1976, 0]
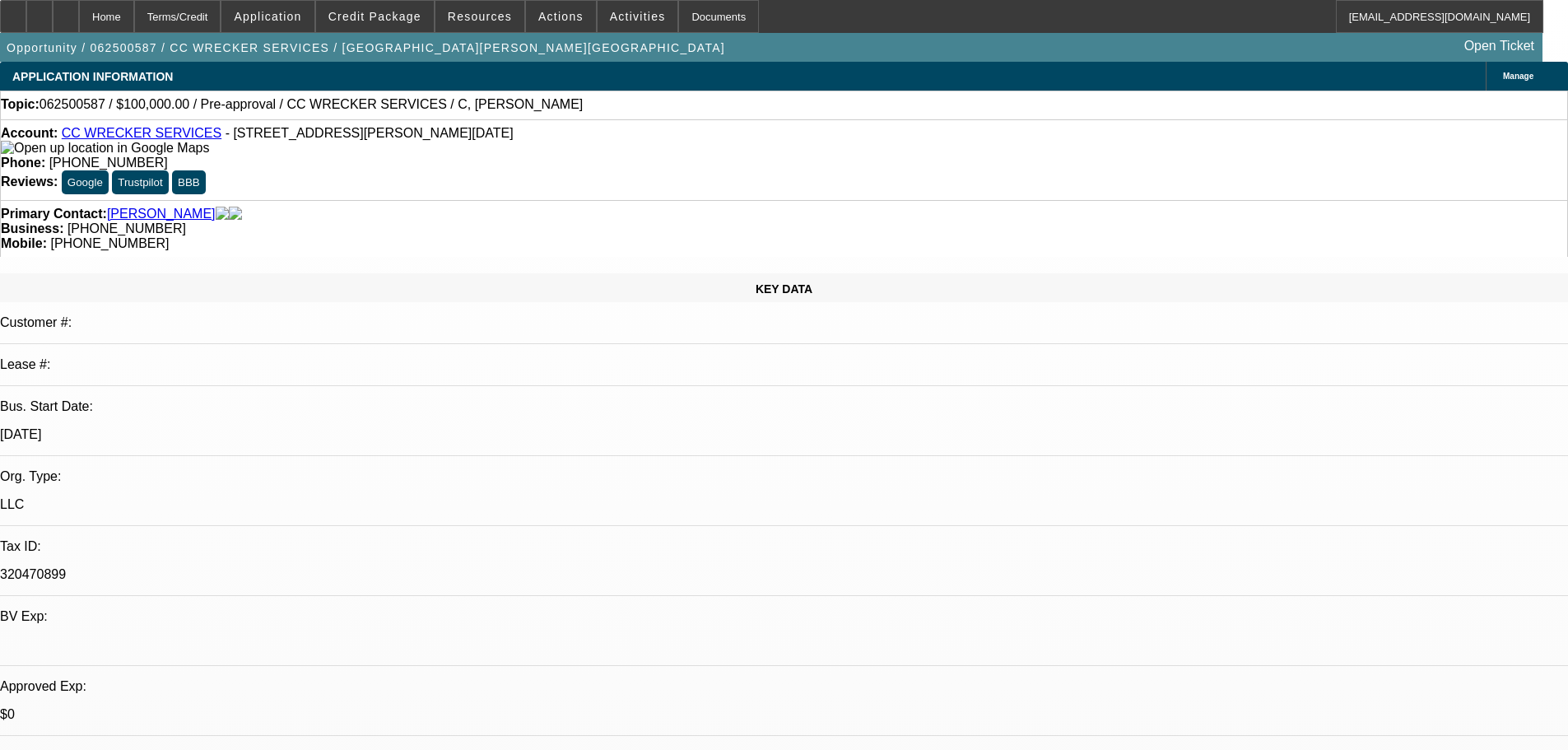
scroll to position [0, 0]
click at [386, 29] on span at bounding box center [375, 16] width 117 height 39
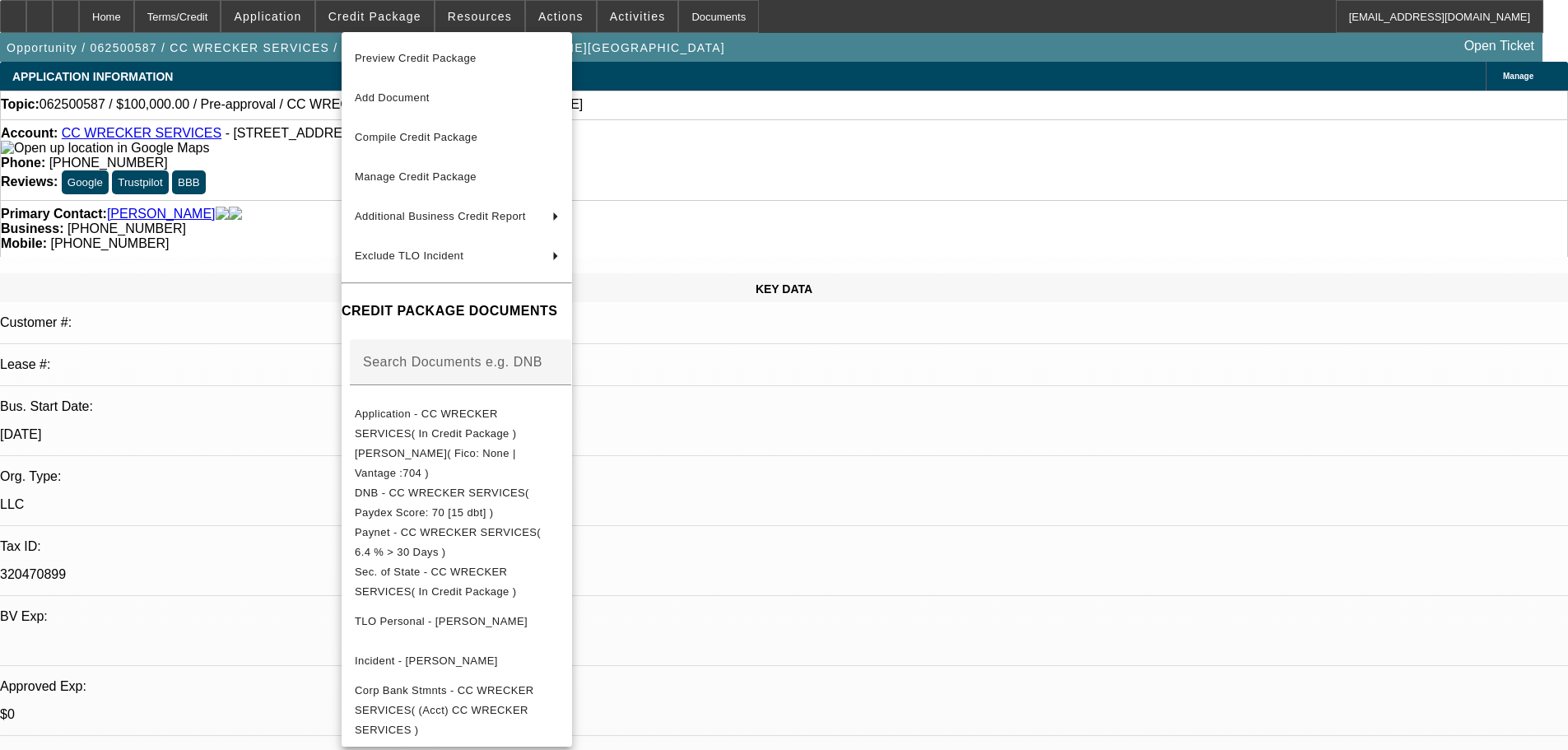
click at [858, 412] on div at bounding box center [784, 375] width 1568 height 750
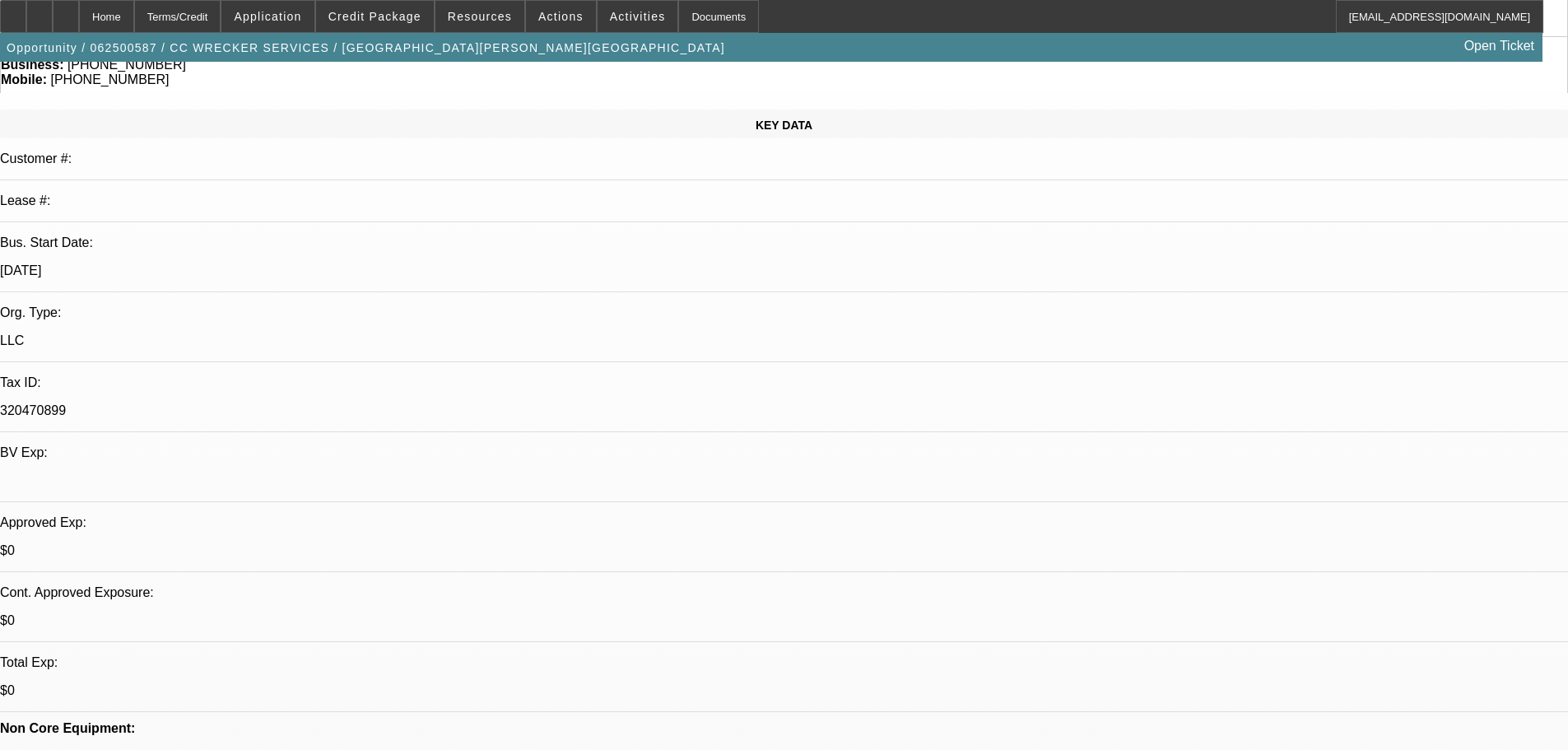
scroll to position [164, 0]
